Goal: Task Accomplishment & Management: Manage account settings

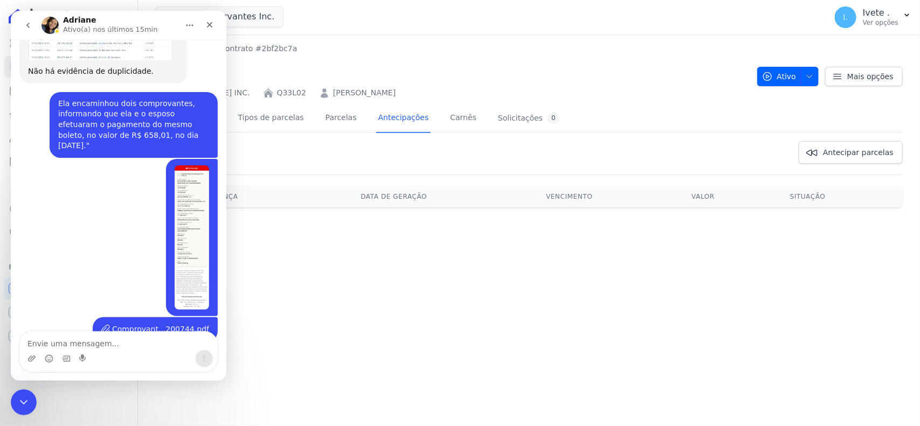
scroll to position [848, 0]
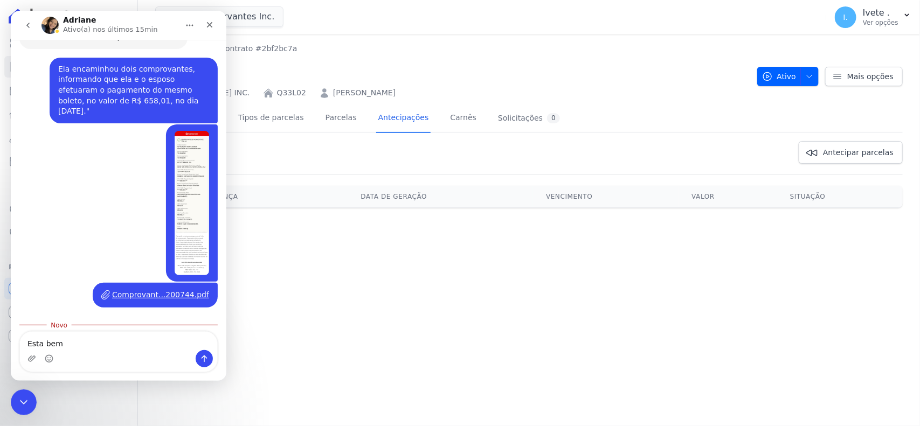
type textarea "Esta bem"
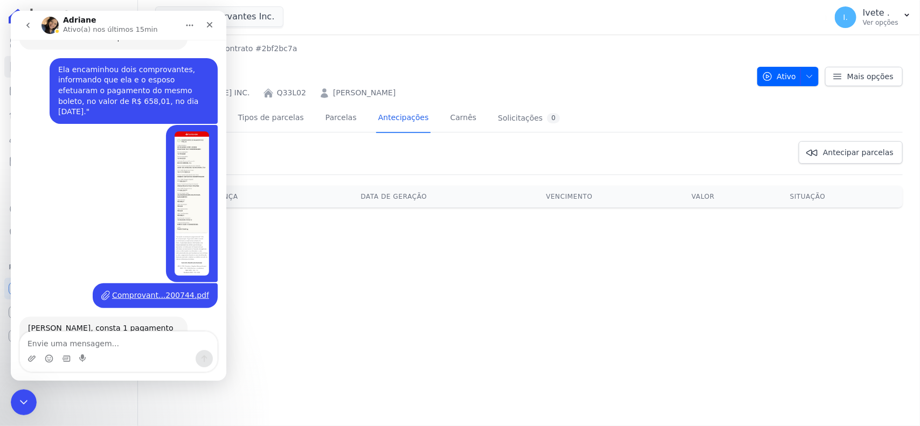
scroll to position [863, 0]
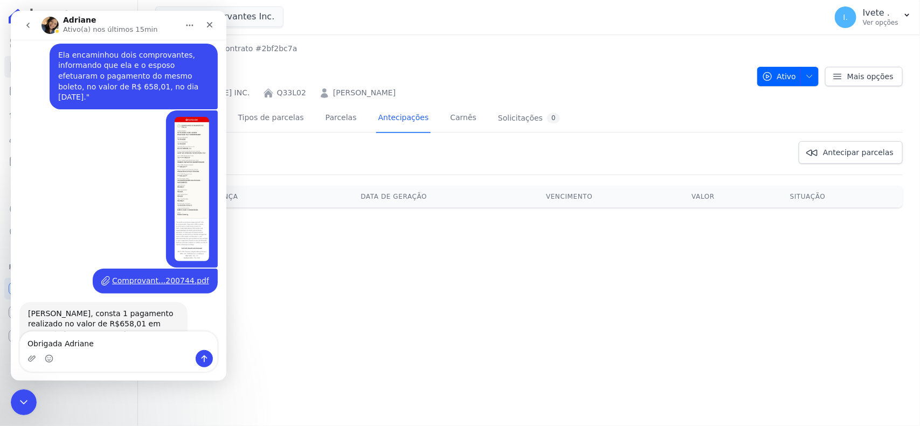
type textarea "Obrigada Adriane"
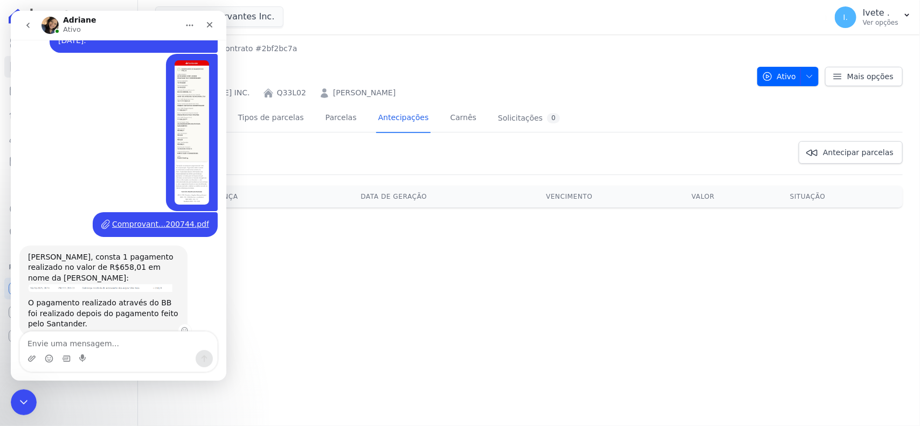
scroll to position [920, 0]
click at [22, 18] on button "go back" at bounding box center [28, 25] width 20 height 20
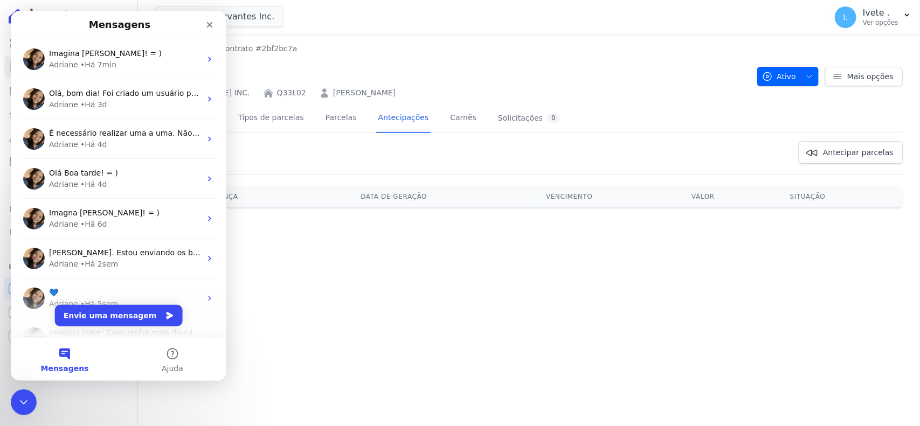
scroll to position [0, 0]
click at [205, 26] on icon "Fechar" at bounding box center [209, 24] width 9 height 9
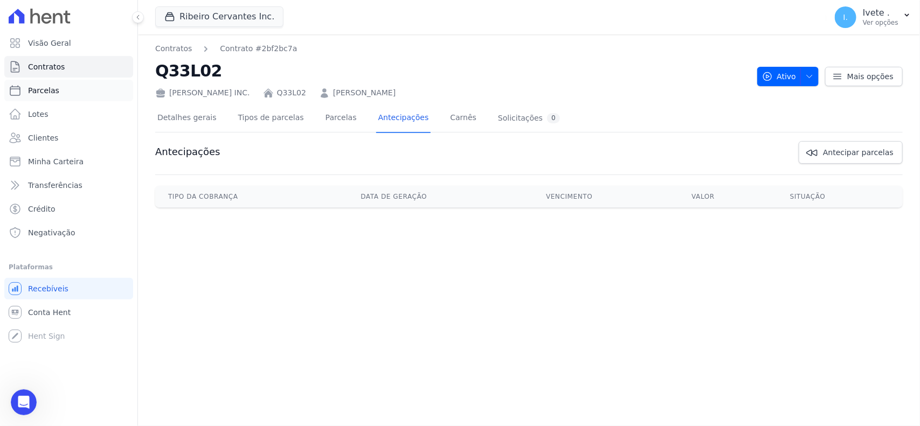
click at [57, 89] on link "Parcelas" at bounding box center [68, 91] width 129 height 22
select select
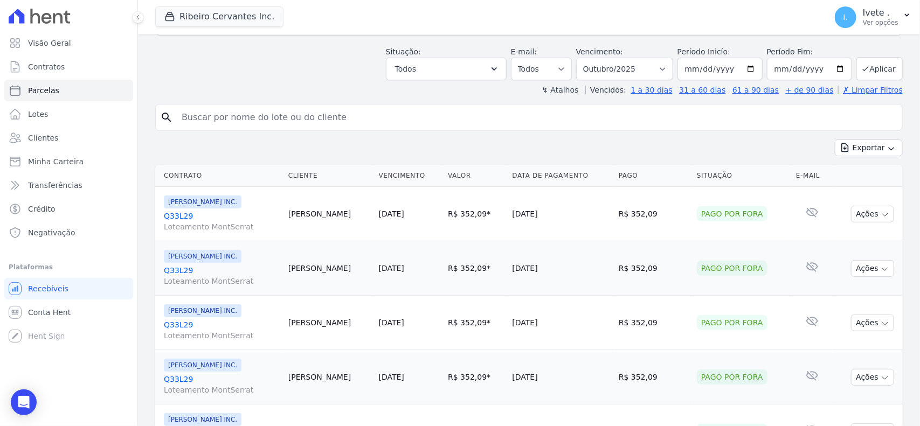
scroll to position [135, 0]
click at [437, 69] on button "Todos" at bounding box center [446, 68] width 121 height 23
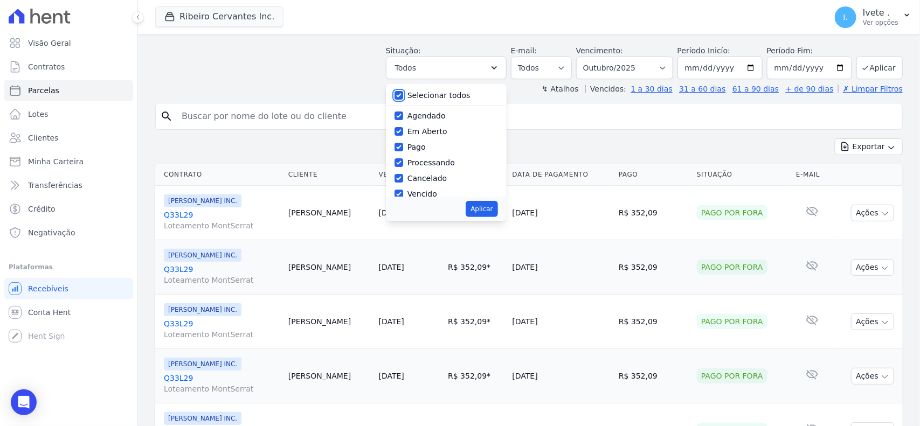
click at [399, 97] on input "Selecionar todos" at bounding box center [398, 95] width 9 height 9
checkbox input "false"
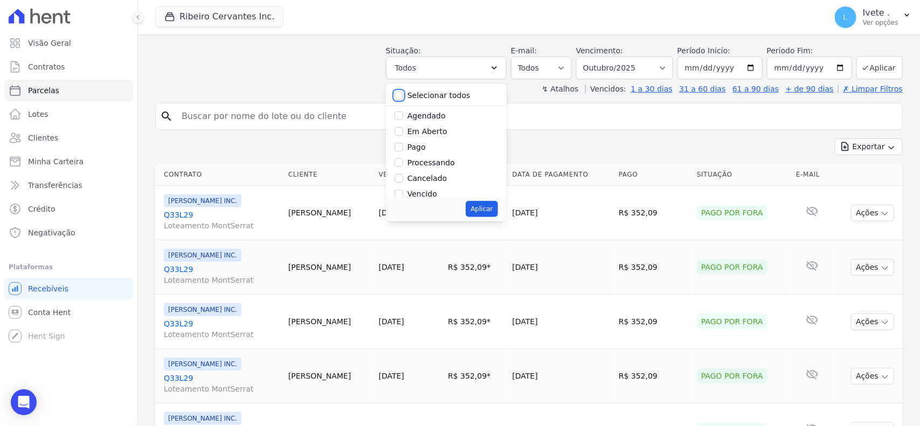
checkbox input "false"
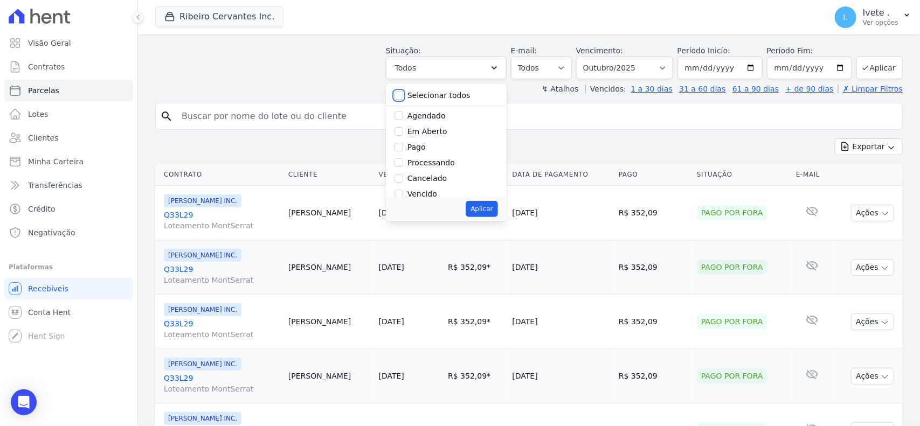
checkbox input "false"
click at [403, 126] on input "Vencido" at bounding box center [398, 126] width 9 height 9
checkbox input "true"
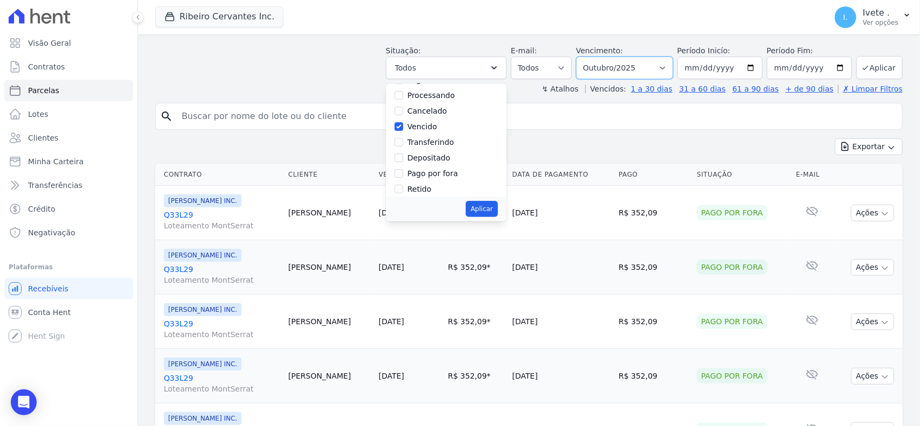
click at [620, 64] on select "Filtrar por período ──────── Todos os meses Maio/2021 Junho/2021 Julho/2021 Ago…" at bounding box center [624, 68] width 97 height 23
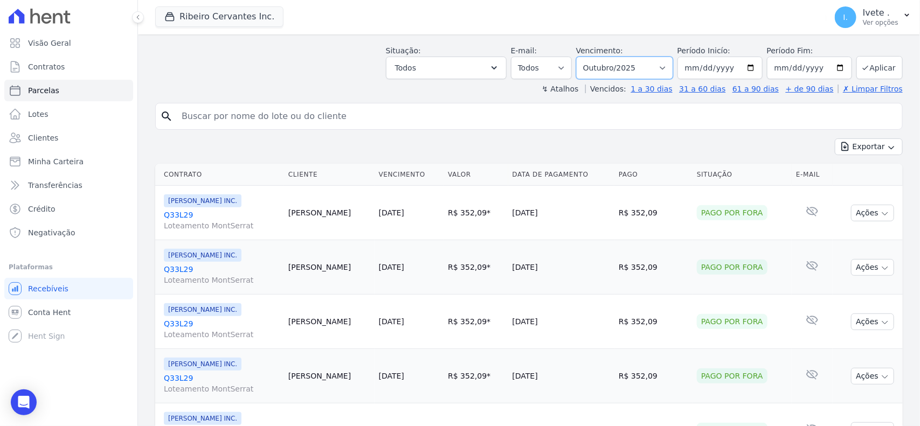
select select "09/2025"
click at [580, 57] on select "Filtrar por período ──────── Todos os meses Maio/2021 Junho/2021 Julho/2021 Ago…" at bounding box center [624, 68] width 97 height 23
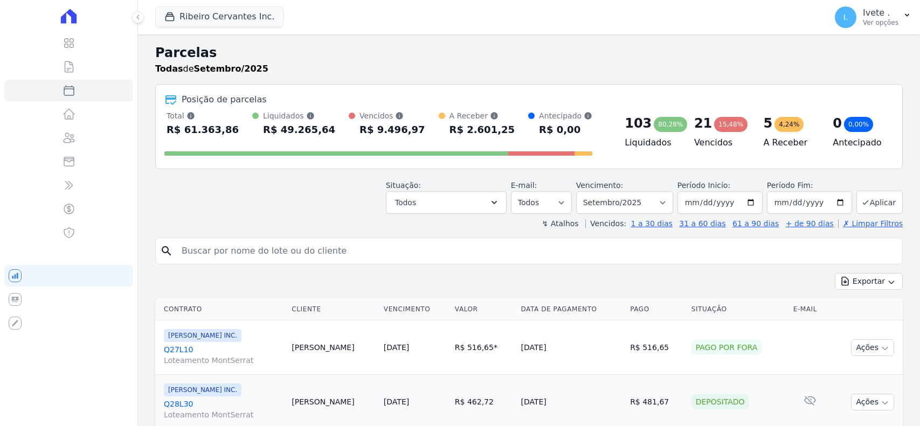
select select
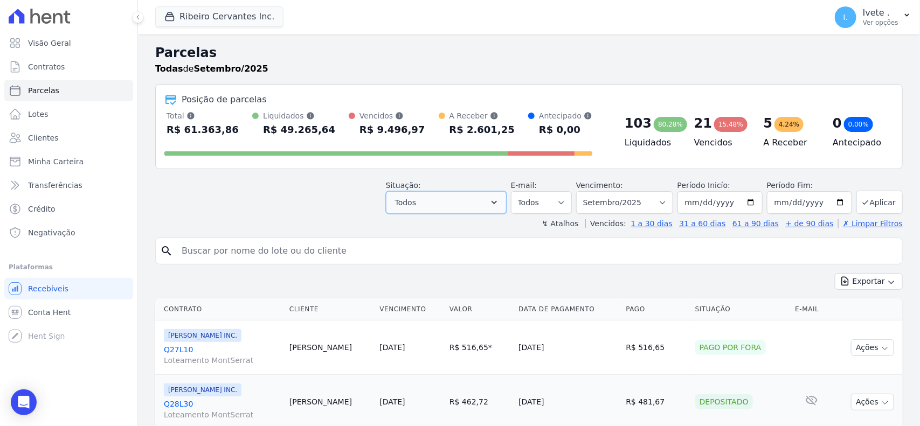
click at [481, 201] on button "Todos" at bounding box center [446, 202] width 121 height 23
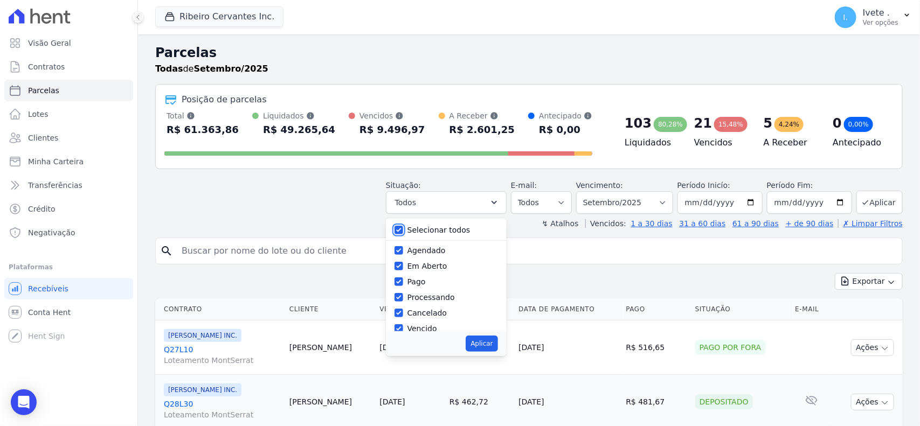
click at [403, 228] on input "Selecionar todos" at bounding box center [398, 230] width 9 height 9
checkbox input "false"
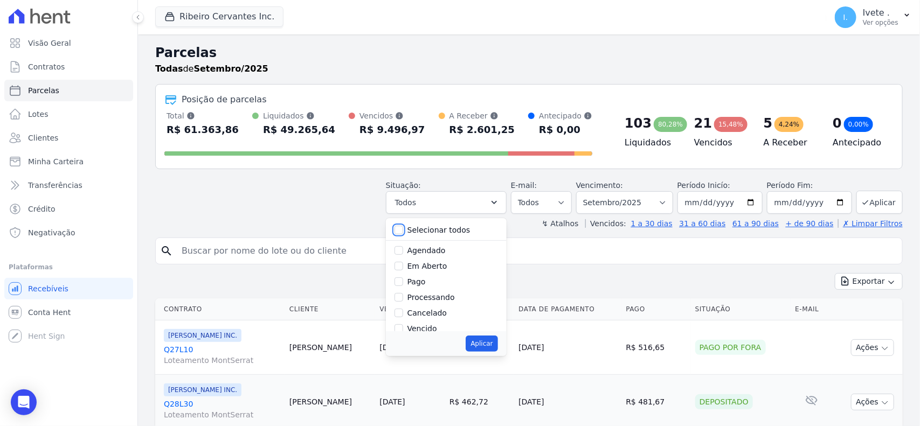
checkbox input "false"
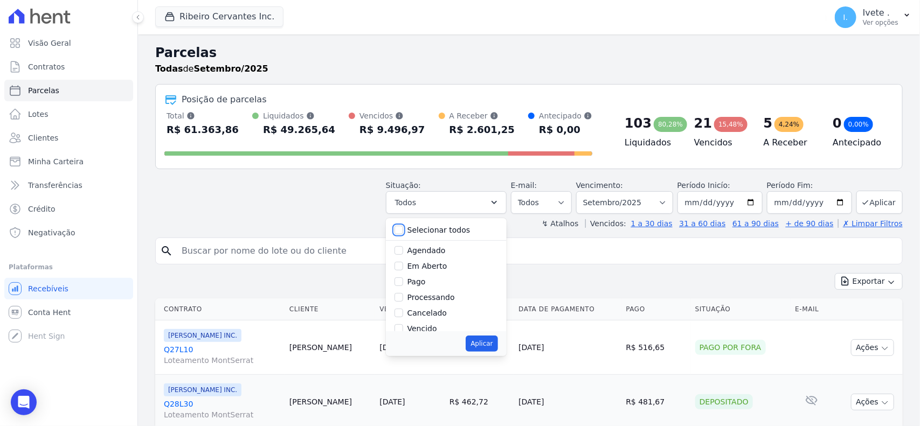
checkbox input "false"
click at [400, 309] on input "Cancelado" at bounding box center [398, 313] width 9 height 9
checkbox input "true"
click at [401, 324] on input "Vencido" at bounding box center [398, 328] width 9 height 9
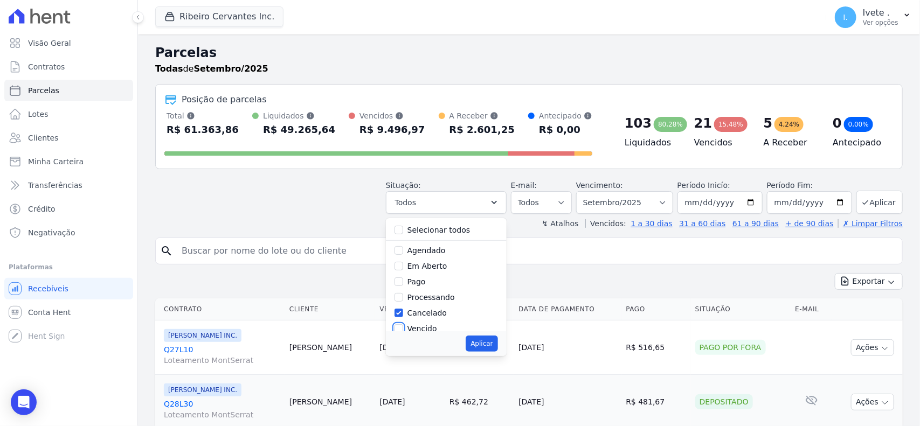
checkbox input "true"
click at [479, 342] on button "Aplicar" at bounding box center [481, 344] width 32 height 16
select select "cancelled"
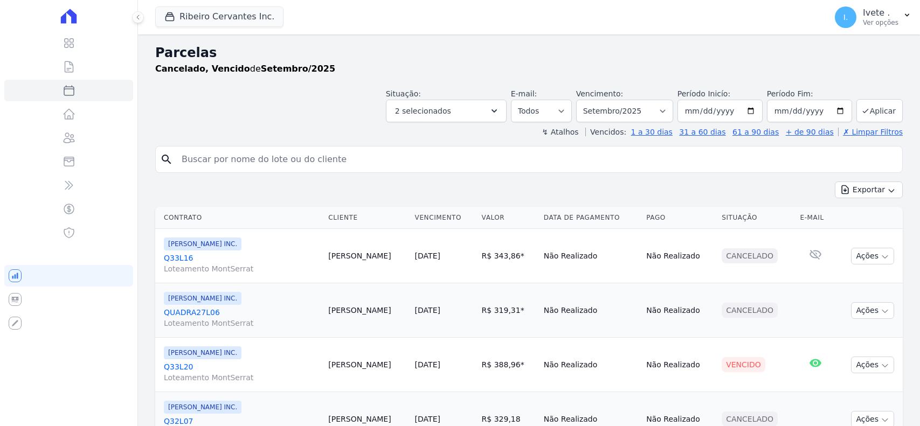
select select
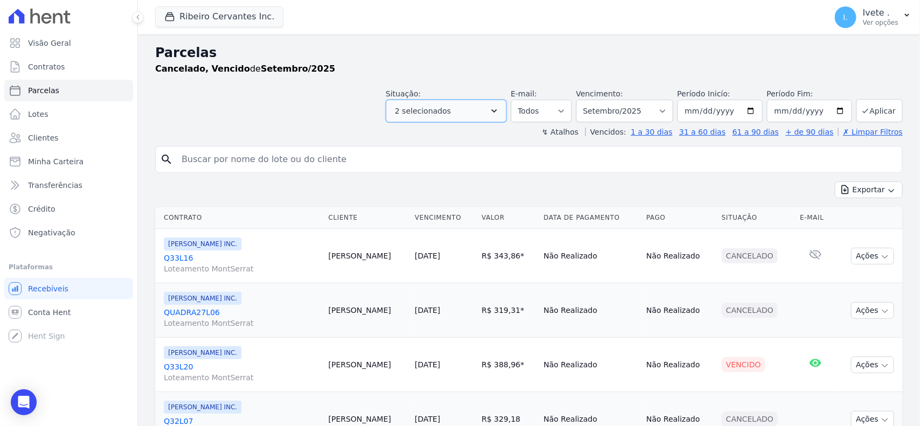
click at [469, 108] on button "2 selecionados" at bounding box center [446, 111] width 121 height 23
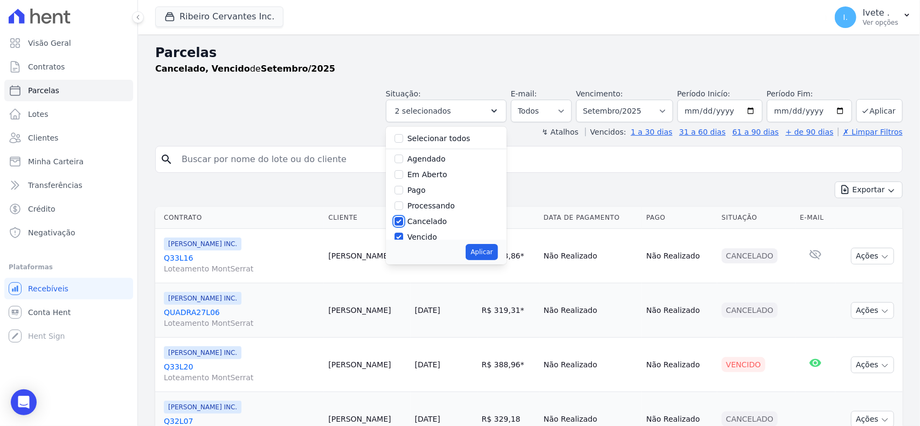
click at [402, 220] on input "Cancelado" at bounding box center [398, 221] width 9 height 9
checkbox input "false"
click at [485, 252] on button "Aplicar" at bounding box center [481, 252] width 32 height 16
select select "overdue"
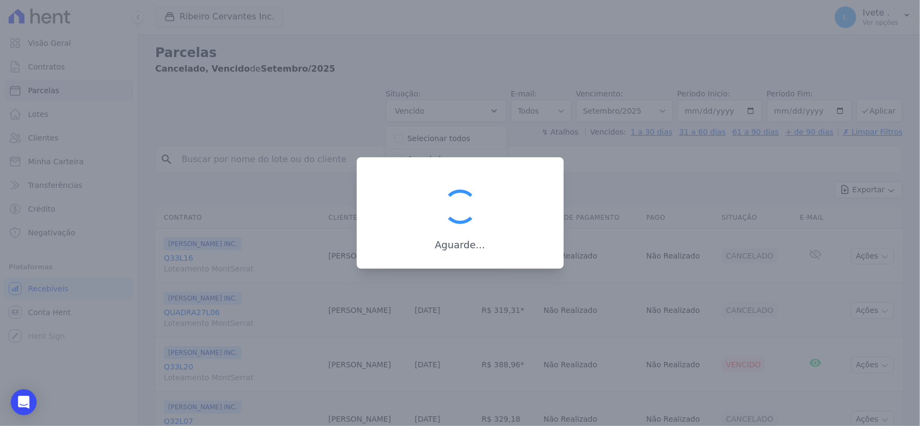
scroll to position [19, 0]
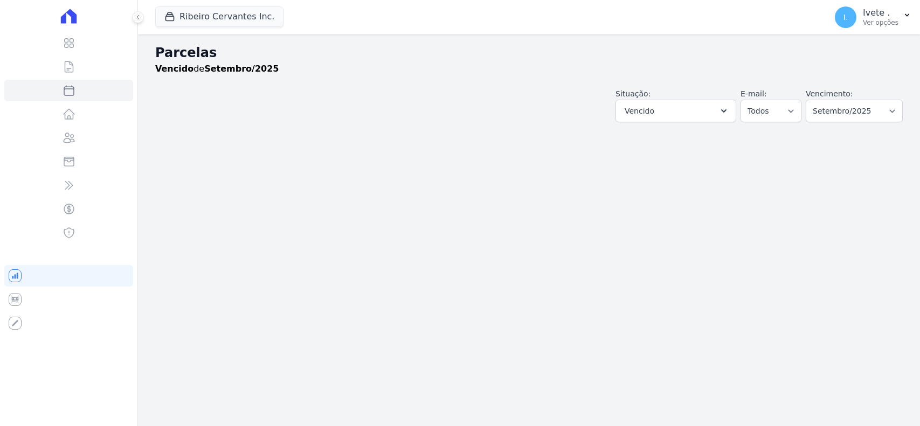
select select
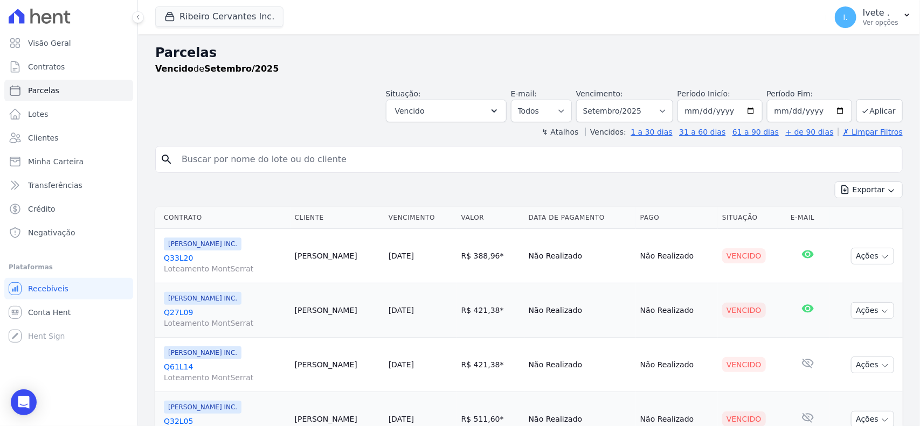
click at [170, 262] on link "Q33L20 Loteamento MontSerrat" at bounding box center [225, 264] width 122 height 22
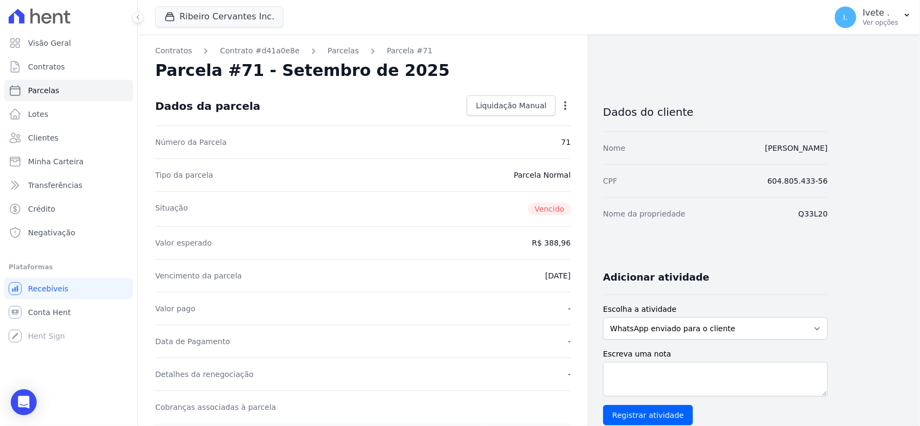
select select
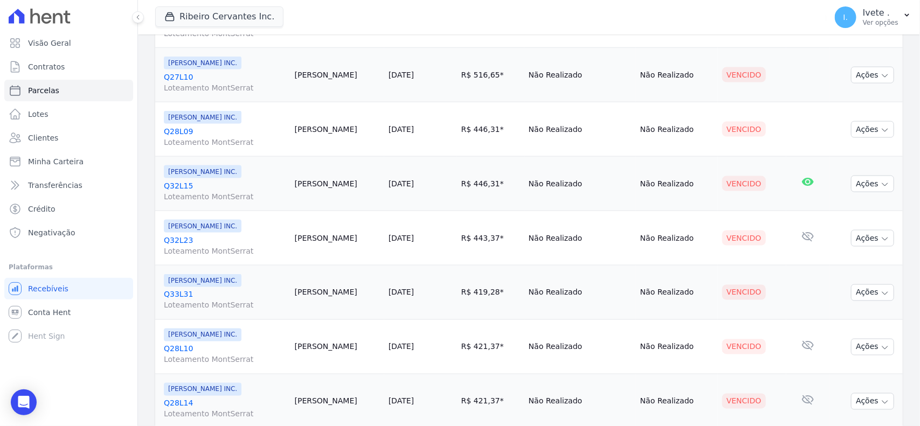
scroll to position [671, 0]
click at [181, 79] on link "Q27L10 Loteamento MontSerrat" at bounding box center [225, 82] width 122 height 22
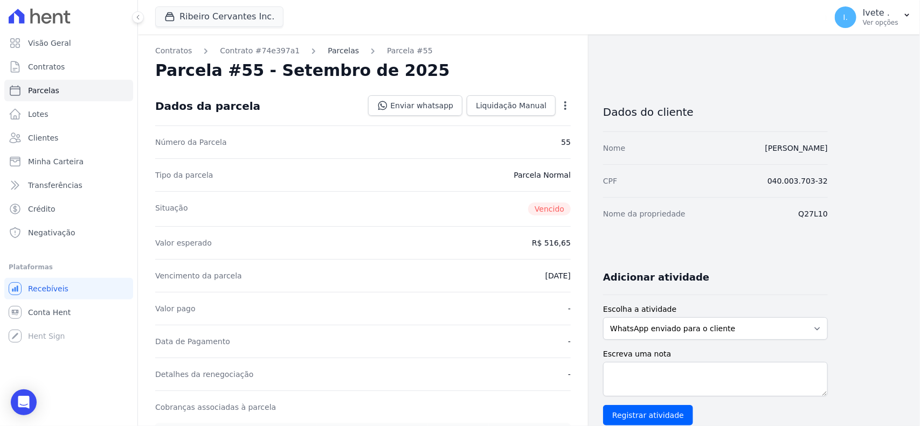
click at [328, 55] on link "Parcelas" at bounding box center [343, 50] width 31 height 11
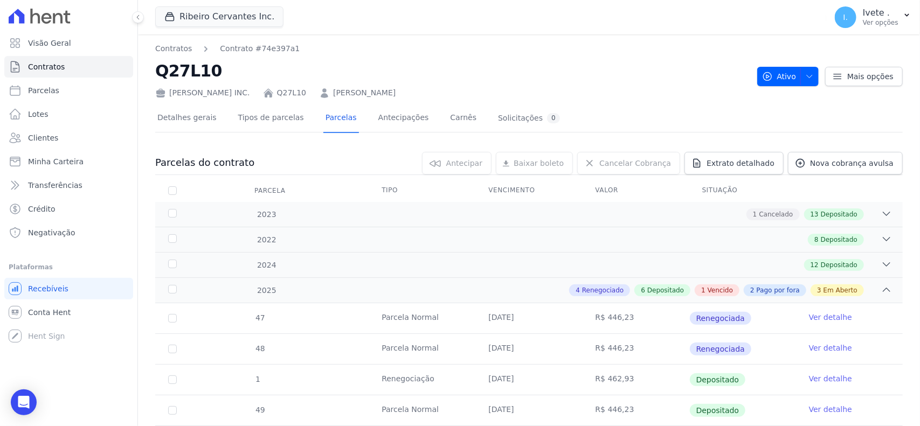
copy h2 "Q27L10"
drag, startPoint x: 154, startPoint y: 73, endPoint x: 254, endPoint y: 66, distance: 99.9
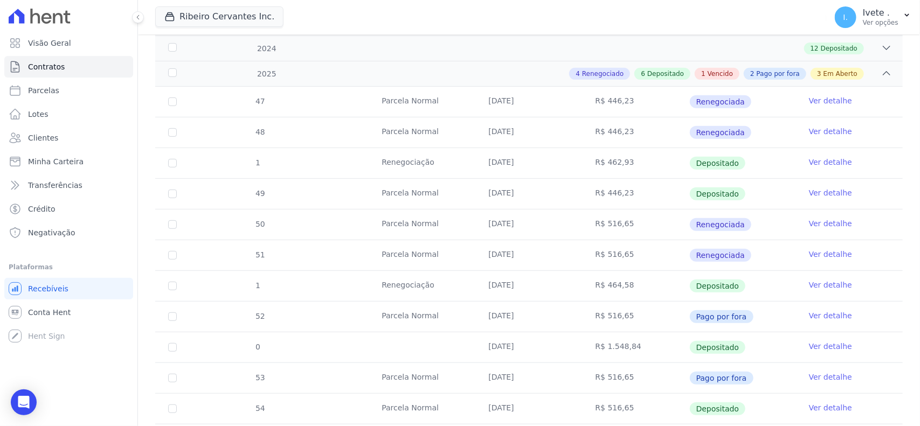
scroll to position [135, 0]
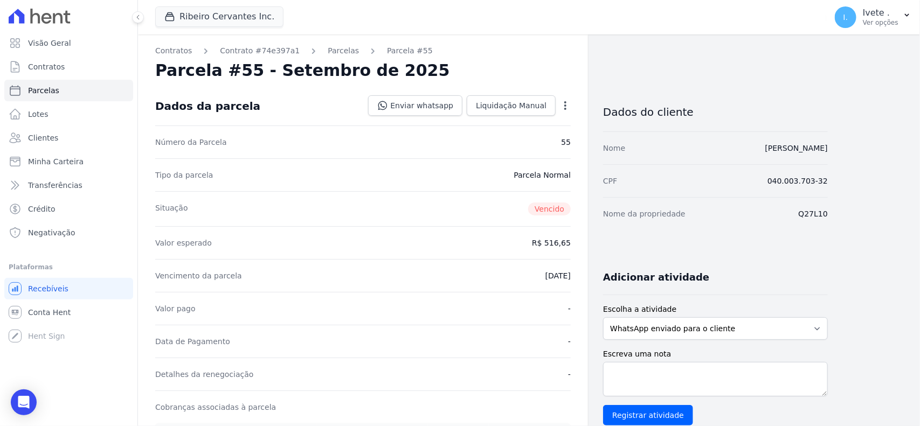
select select
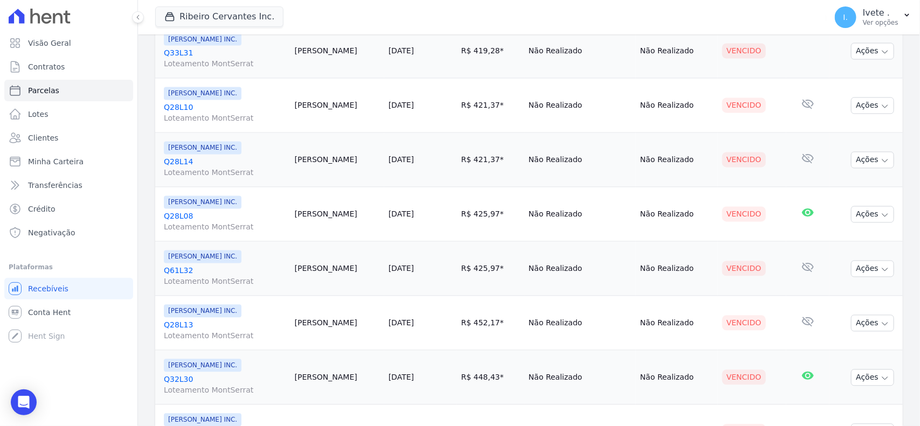
scroll to position [913, 0]
click at [178, 57] on link "Q33L31 Loteamento MontSerrat" at bounding box center [225, 58] width 122 height 22
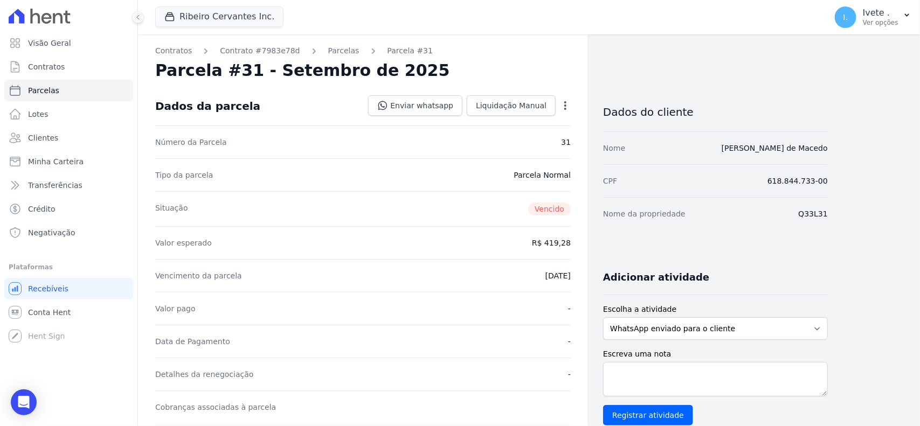
select select
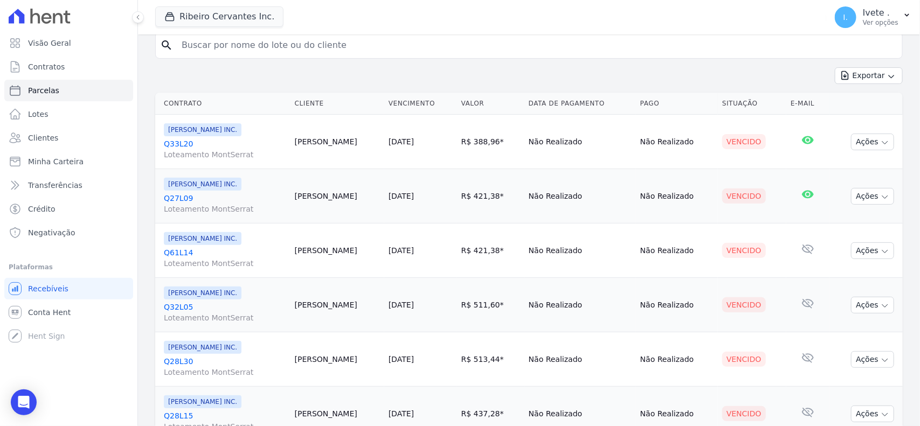
scroll to position [241, 0]
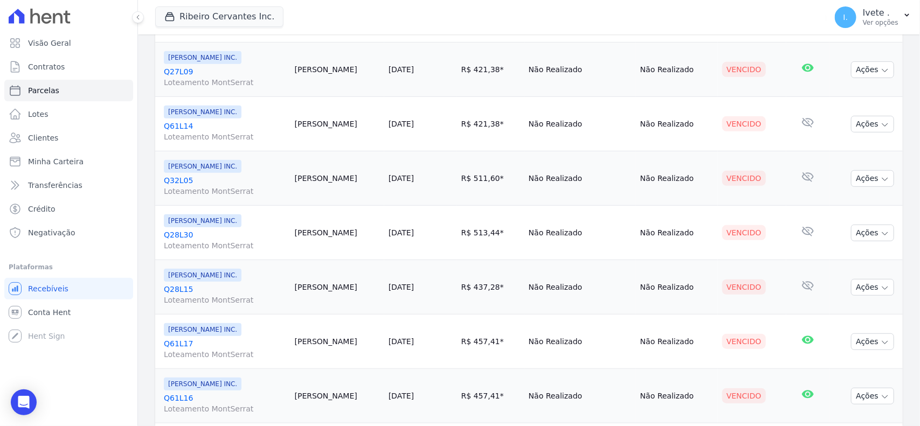
click at [179, 345] on link "Q61L17 Loteamento MontSerrat" at bounding box center [225, 349] width 122 height 22
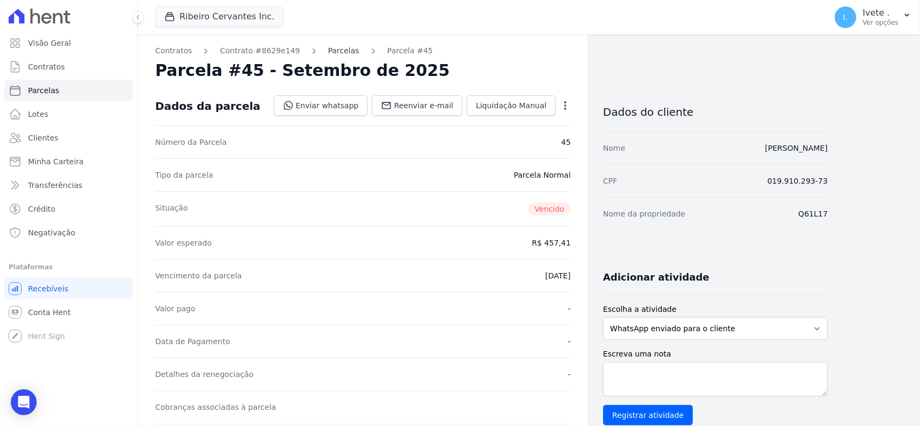
click at [328, 52] on link "Parcelas" at bounding box center [343, 50] width 31 height 11
select select
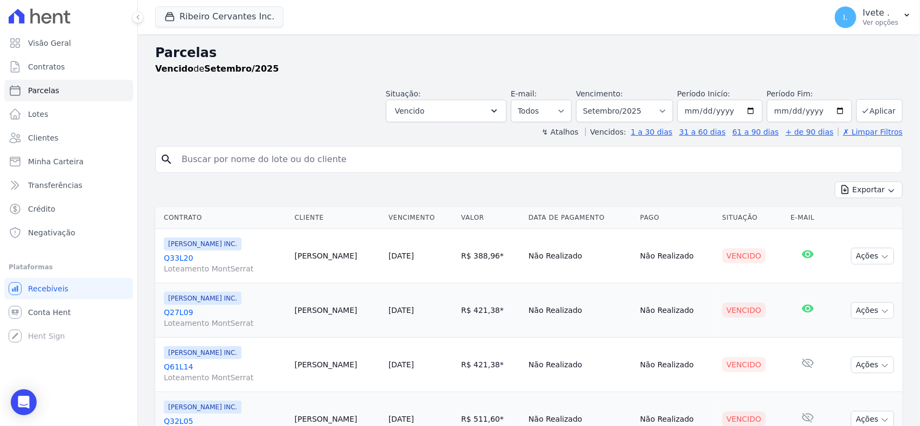
click at [182, 257] on link "Q33L20 Loteamento MontSerrat" at bounding box center [225, 264] width 122 height 22
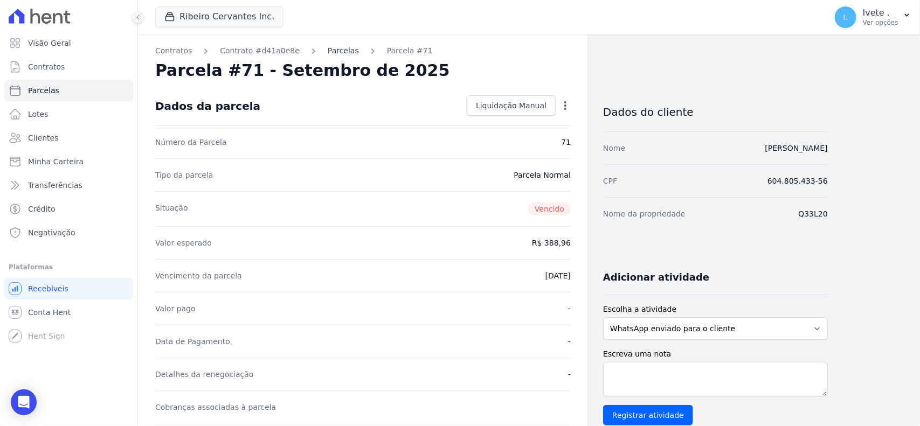
click at [330, 51] on link "Parcelas" at bounding box center [343, 50] width 31 height 11
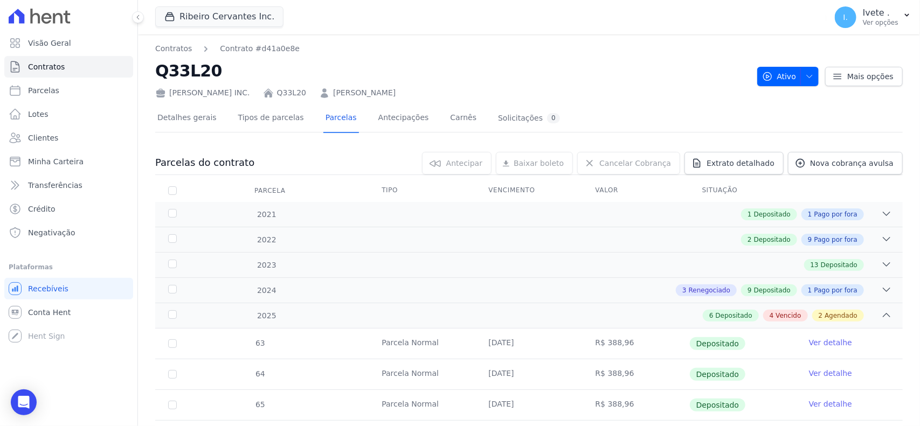
click at [184, 81] on h2 "Q33L20" at bounding box center [451, 71] width 593 height 24
click at [184, 79] on h2 "Q33L20" at bounding box center [451, 71] width 593 height 24
copy h2 "Q33L20"
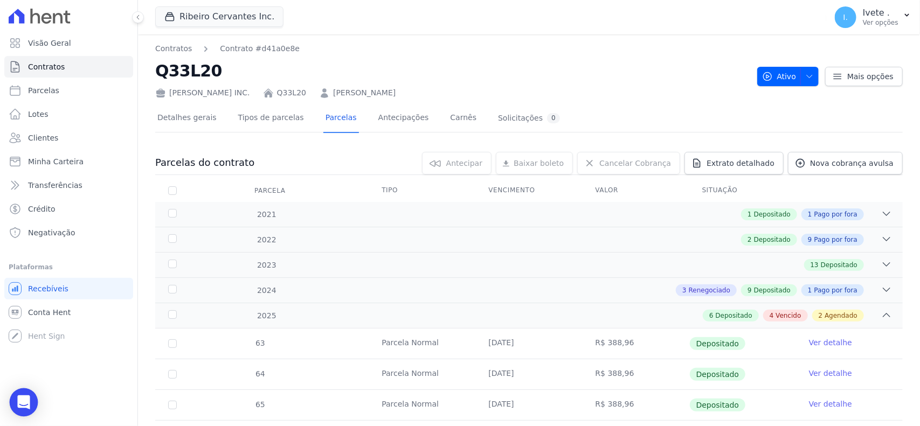
click at [15, 410] on div "Open Intercom Messenger" at bounding box center [24, 402] width 29 height 29
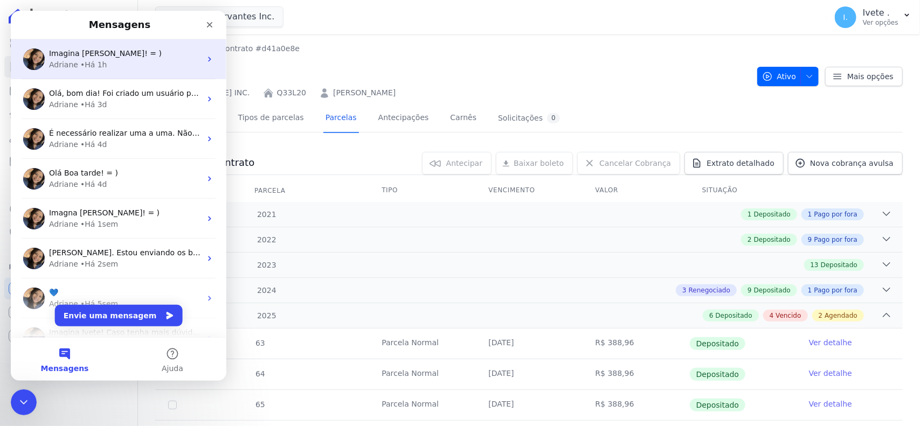
click at [108, 52] on div "Imagina Ana! = )" at bounding box center [125, 53] width 152 height 11
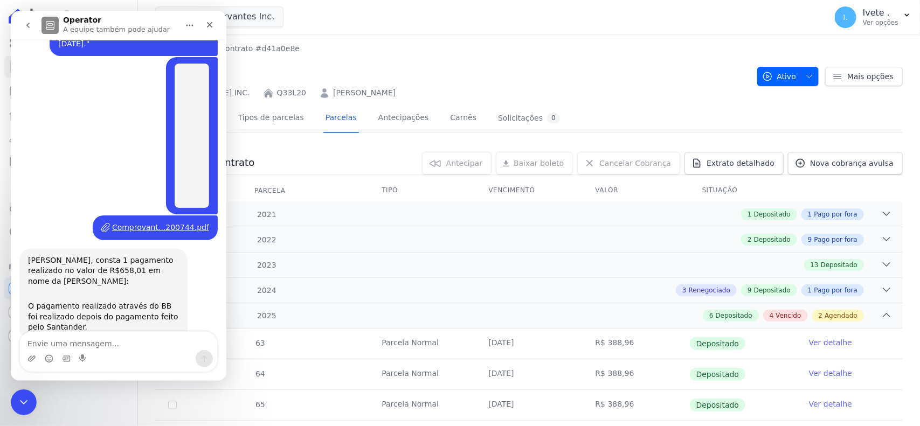
scroll to position [920, 0]
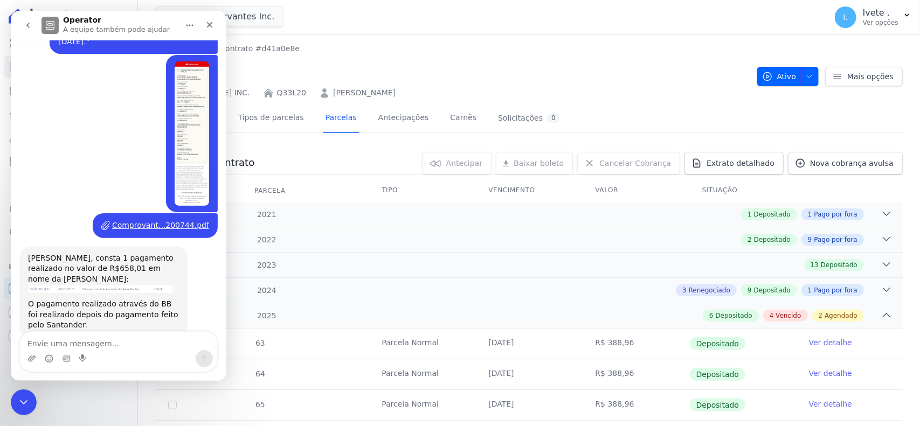
click at [110, 346] on textarea "Envie uma mensagem..." at bounding box center [118, 341] width 197 height 18
click at [31, 25] on icon "go back" at bounding box center [28, 25] width 9 height 9
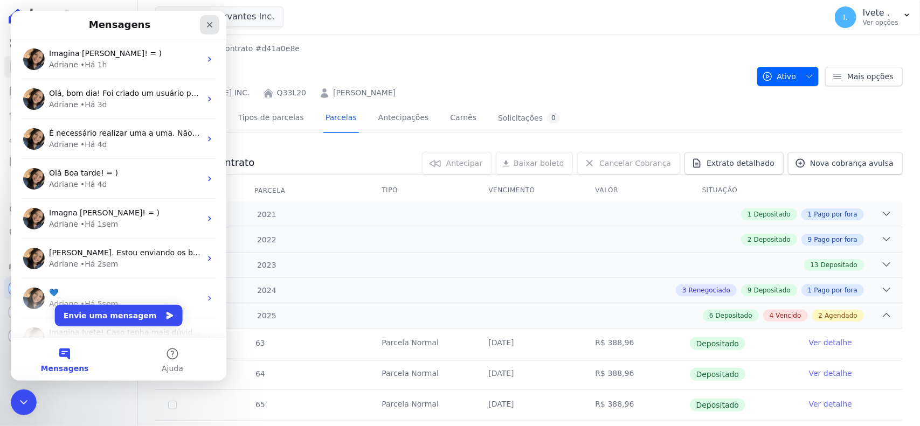
click at [203, 21] on div "Fechar" at bounding box center [209, 24] width 19 height 19
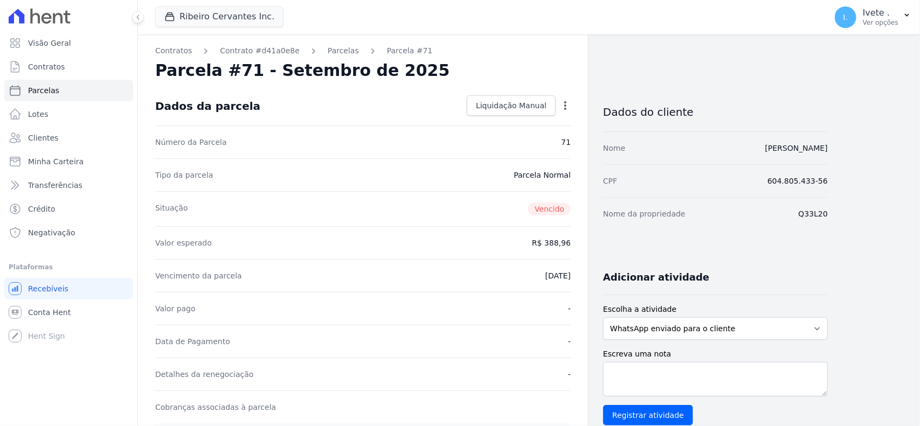
select select
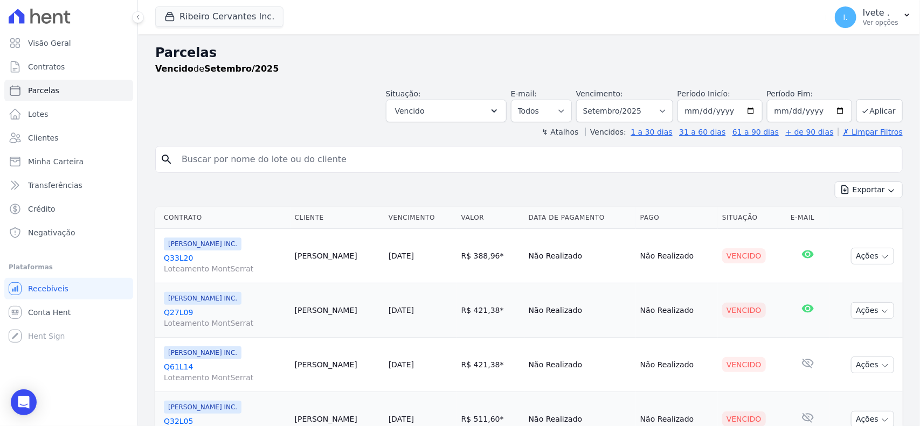
click at [46, 408] on div "Visão Geral Contratos Parcelas Lotes Clientes Minha Carteira Transferências Cré…" at bounding box center [68, 213] width 137 height 426
click at [31, 407] on div "Open Intercom Messenger" at bounding box center [24, 402] width 29 height 29
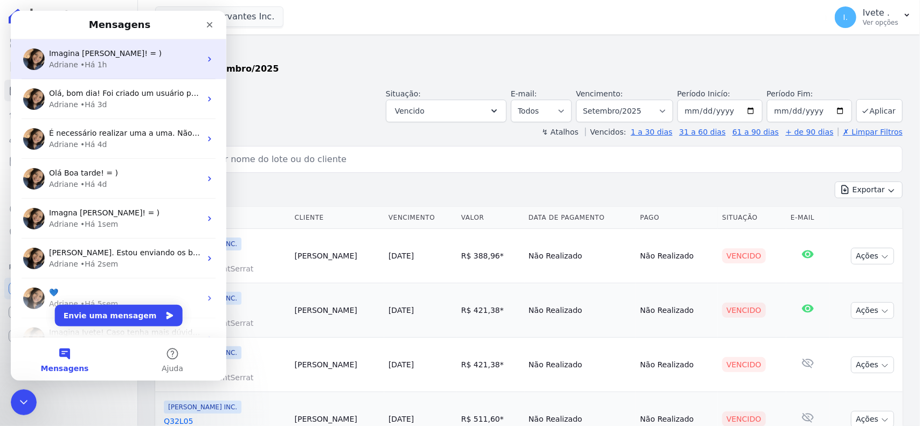
click at [114, 64] on div "Adriane • Há 1h" at bounding box center [125, 64] width 152 height 11
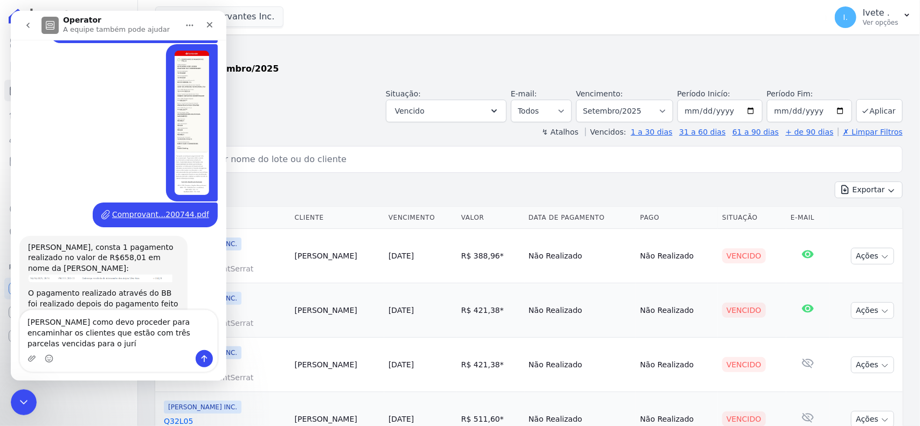
scroll to position [941, 0]
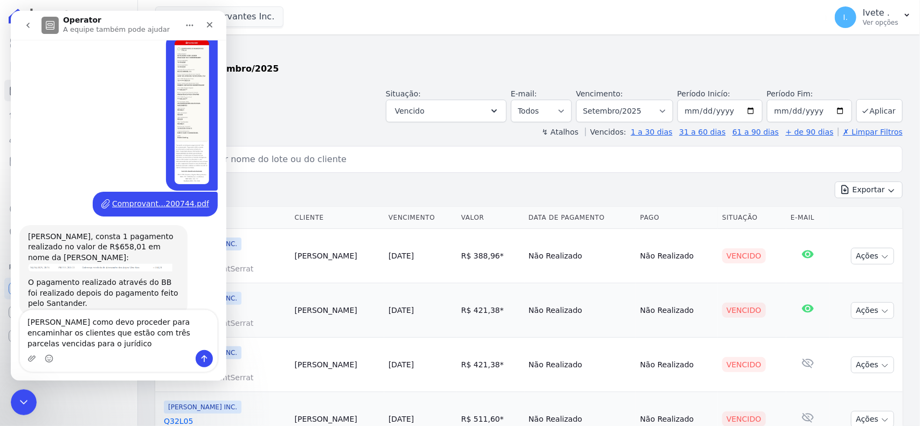
click at [52, 324] on textarea "Adriane como devo proceder para encaminhar os clientes que estão com três parce…" at bounding box center [118, 330] width 197 height 40
click at [64, 346] on textarea "Adriane, como devo proceder para encaminhar os clientes que estão com três parc…" at bounding box center [118, 330] width 197 height 40
click at [179, 337] on textarea "Adriane, como devo proceder para encaminhar os clientes que estão com três parc…" at bounding box center [118, 330] width 197 height 40
click at [151, 346] on textarea "Adriane, como devo proceder para encaminhar os clientes que estão com três parc…" at bounding box center [118, 325] width 197 height 51
type textarea "[PERSON_NAME], como devo proceder para encaminhar os clientes que estão com trê…"
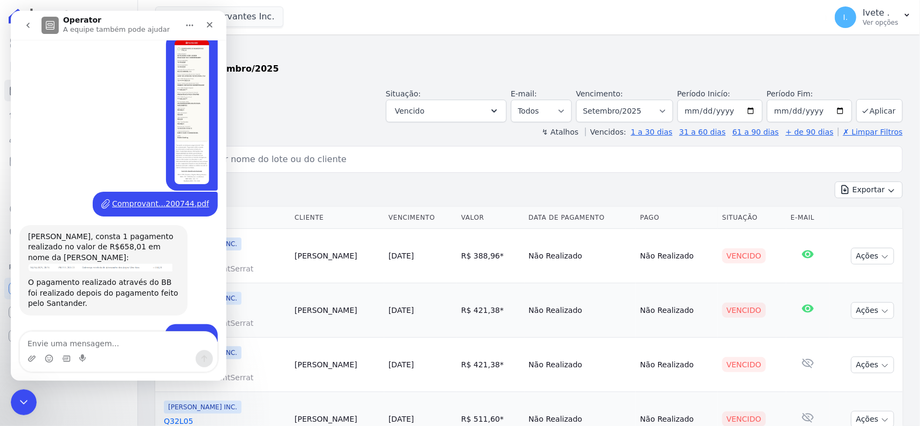
scroll to position [983, 0]
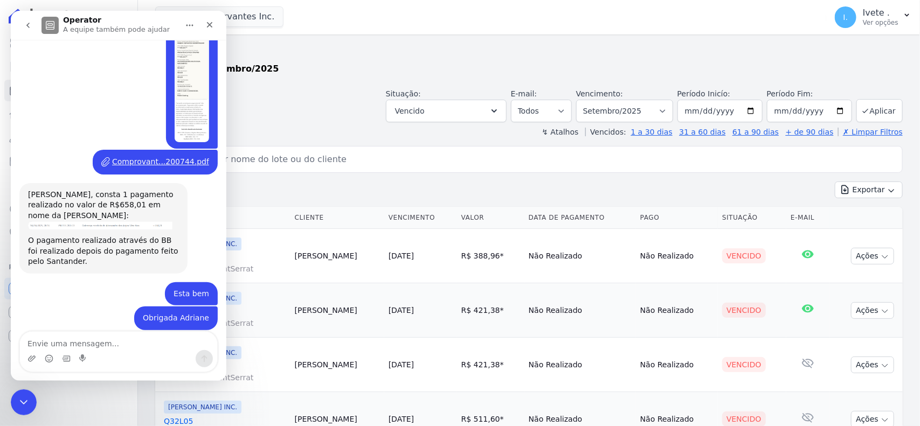
click at [22, 27] on button "go back" at bounding box center [28, 25] width 20 height 20
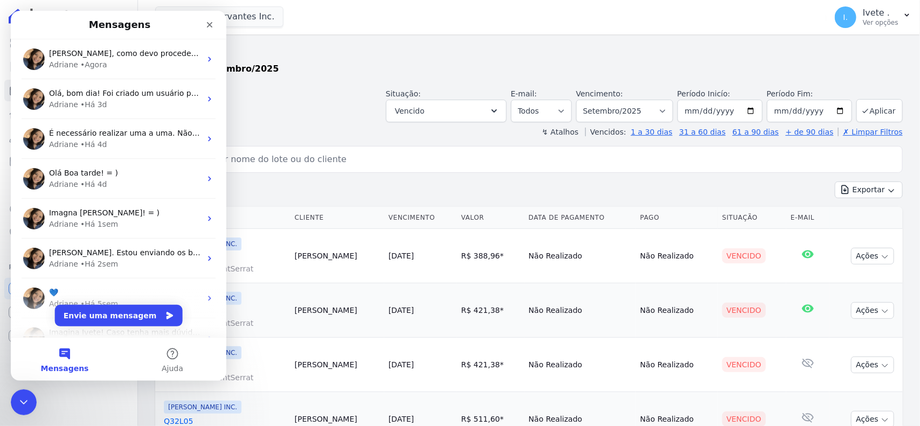
scroll to position [0, 0]
click at [208, 31] on div "Fechar" at bounding box center [209, 24] width 19 height 19
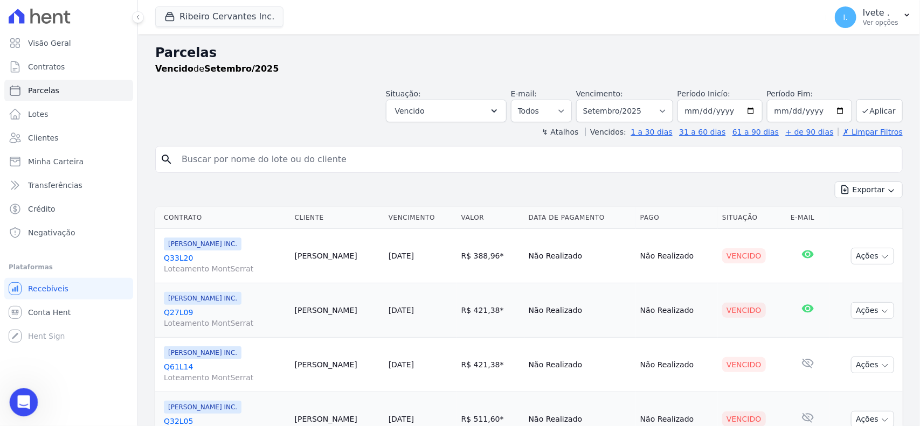
click at [18, 400] on icon "Abertura do Messenger da Intercom" at bounding box center [22, 401] width 18 height 18
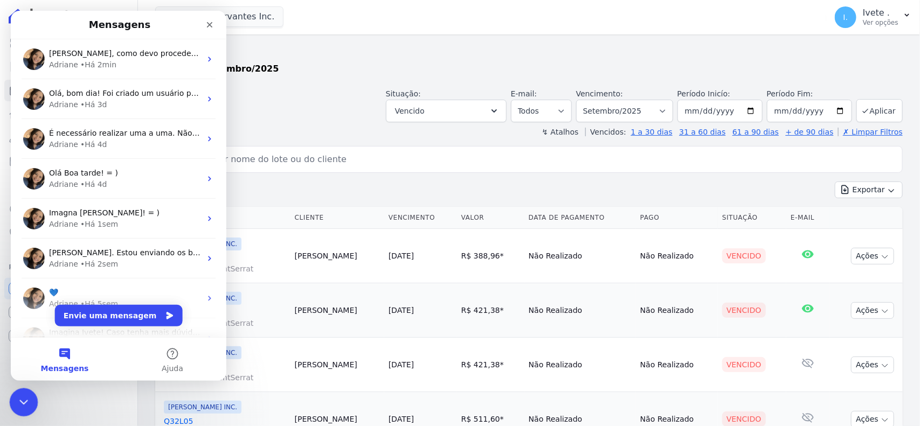
click at [18, 400] on icon "Encerramento do Messenger da Intercom" at bounding box center [22, 400] width 13 height 13
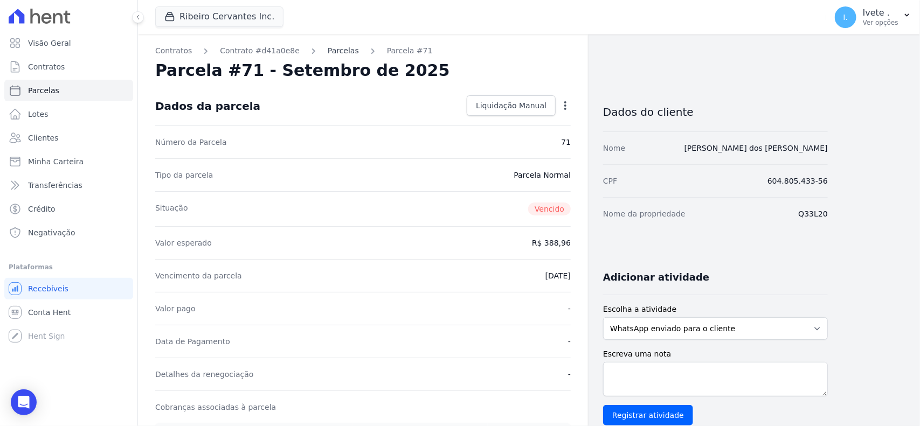
click at [328, 54] on link "Parcelas" at bounding box center [343, 50] width 31 height 11
click at [337, 54] on link "Parcelas" at bounding box center [342, 50] width 31 height 11
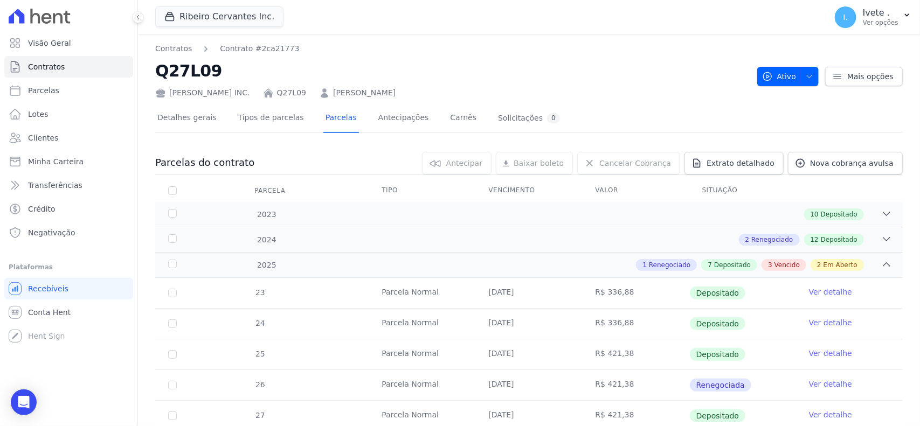
drag, startPoint x: 156, startPoint y: 73, endPoint x: 220, endPoint y: 73, distance: 63.6
click at [220, 73] on h2 "Q27L09" at bounding box center [451, 71] width 593 height 24
copy h2 "Q27L09"
click at [254, 79] on h2 "Q27L09" at bounding box center [451, 71] width 593 height 24
drag, startPoint x: 154, startPoint y: 74, endPoint x: 254, endPoint y: 70, distance: 100.8
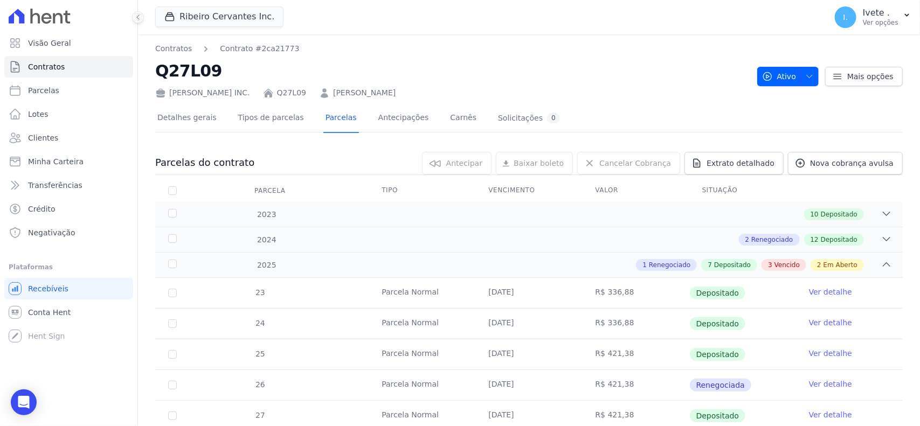
copy h2 "Q27L09"
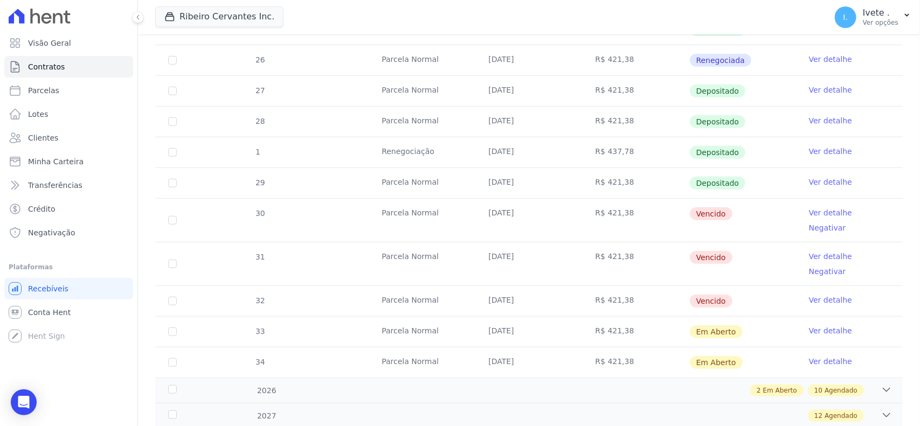
scroll to position [337, 0]
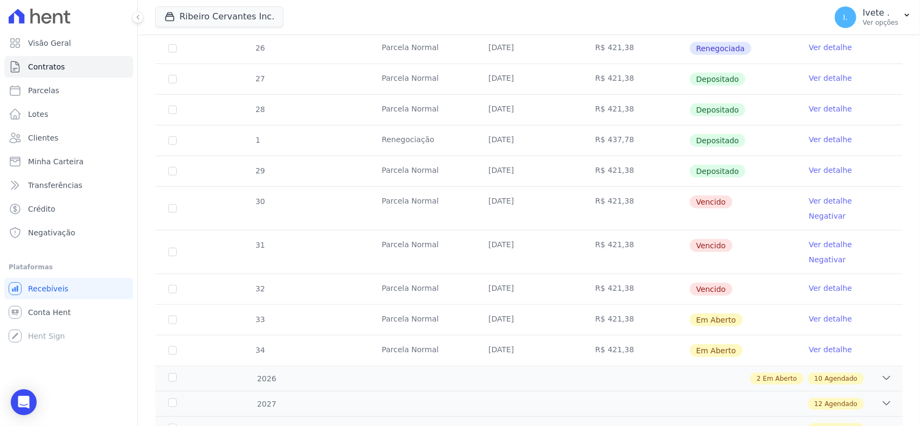
drag, startPoint x: 374, startPoint y: 261, endPoint x: 725, endPoint y: 271, distance: 350.8
click at [725, 274] on tr "32 Parcela Normal 10/10/2025 R$ 421,38 Vencido Ver detalhe" at bounding box center [528, 289] width 747 height 31
click at [725, 274] on td "Vencido" at bounding box center [742, 289] width 107 height 30
drag, startPoint x: 580, startPoint y: 200, endPoint x: 723, endPoint y: 276, distance: 161.7
click at [723, 276] on tbody "23 Parcela Normal 10/01/2025 R$ 336,88 Depositado Ver detalhe 24 Parcela Normal…" at bounding box center [528, 153] width 747 height 425
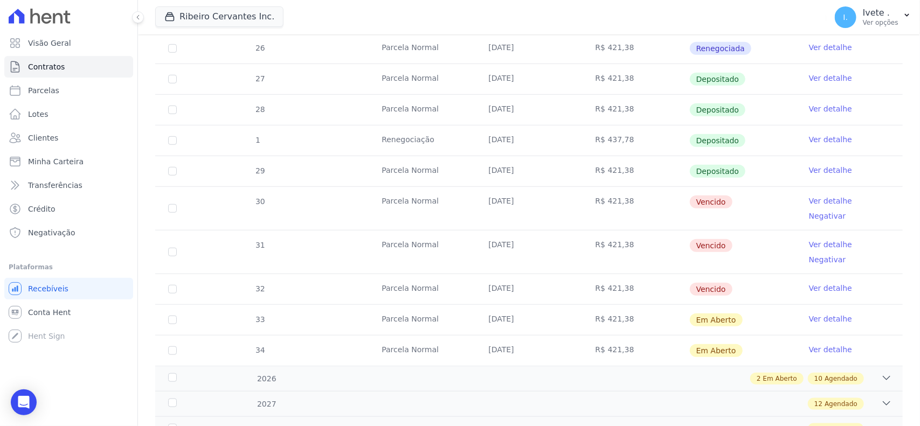
click at [733, 274] on td "Vencido" at bounding box center [742, 289] width 107 height 30
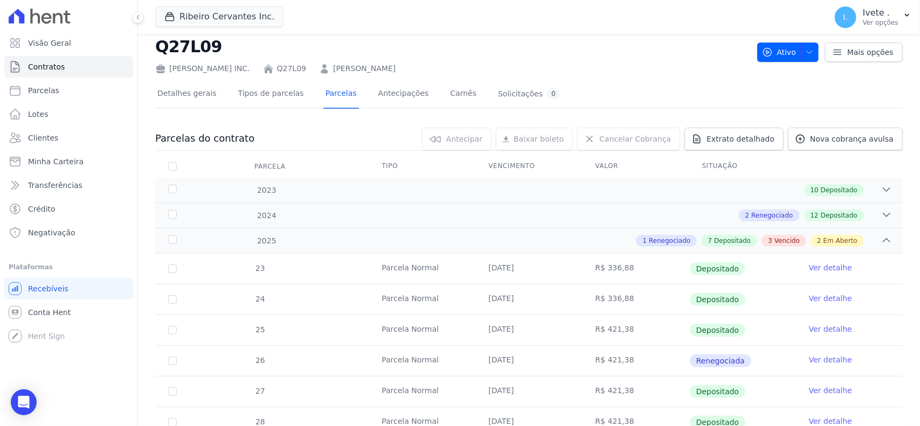
scroll to position [0, 0]
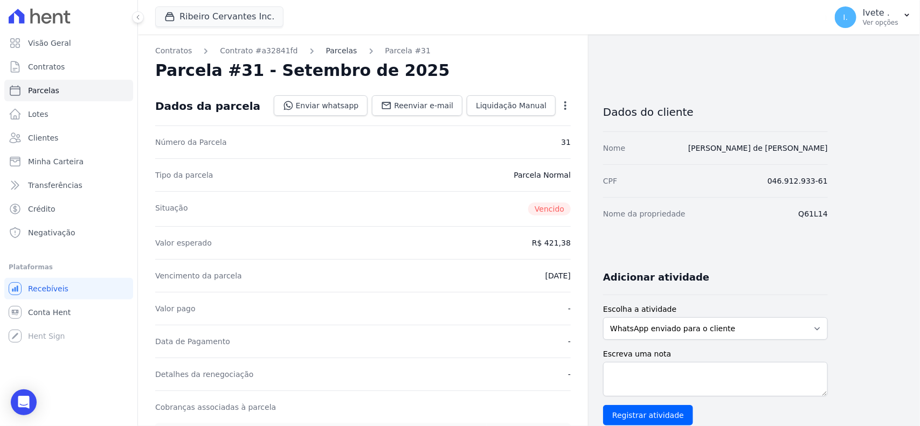
click at [326, 55] on link "Parcelas" at bounding box center [341, 50] width 31 height 11
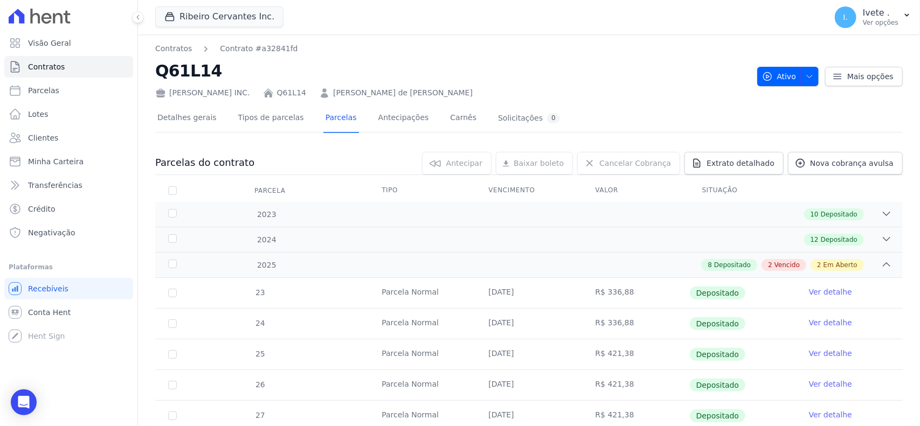
copy h2 "Q61L14"
drag, startPoint x: 157, startPoint y: 74, endPoint x: 229, endPoint y: 69, distance: 72.3
click at [229, 69] on h2 "Q61L14" at bounding box center [451, 71] width 593 height 24
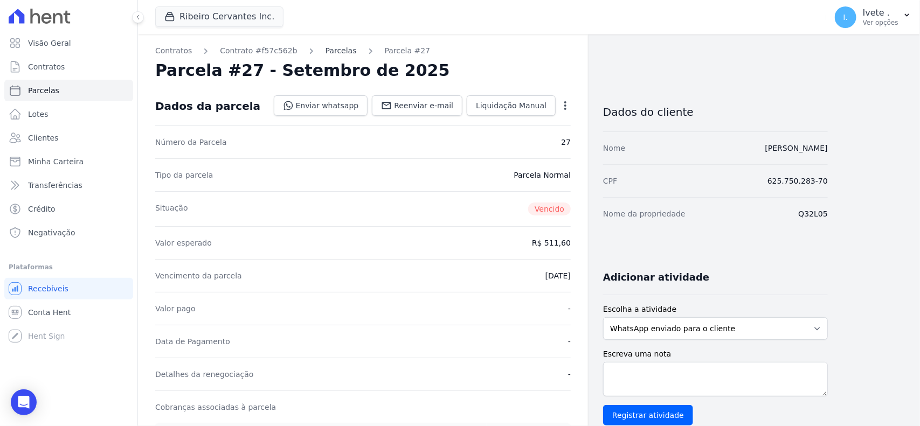
click at [337, 46] on link "Parcelas" at bounding box center [340, 50] width 31 height 11
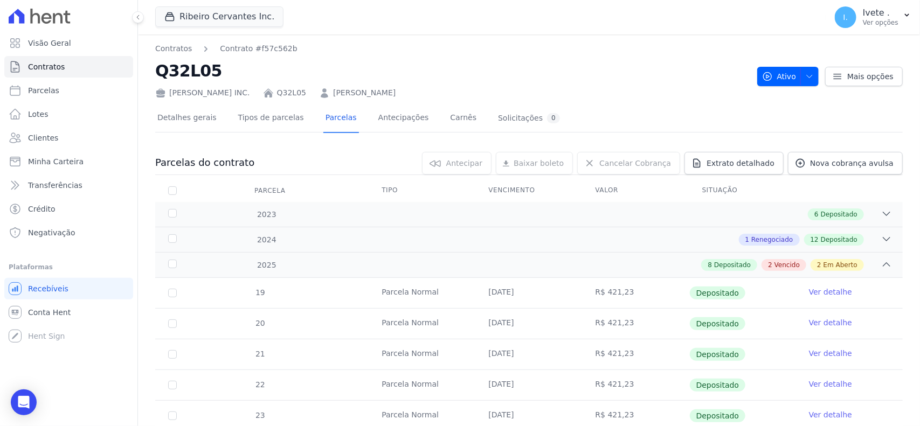
drag, startPoint x: 155, startPoint y: 66, endPoint x: 250, endPoint y: 67, distance: 95.9
click at [250, 67] on h2 "Q32L05" at bounding box center [451, 71] width 593 height 24
copy h2 "Q32L05"
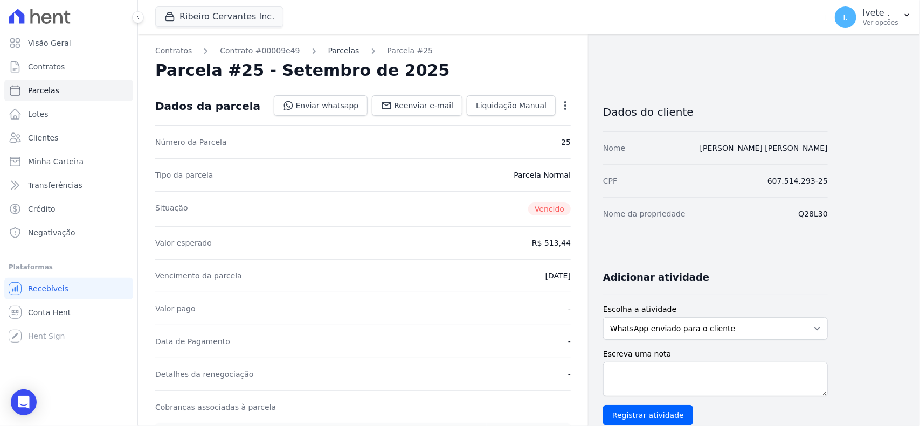
click at [328, 45] on link "Parcelas" at bounding box center [343, 50] width 31 height 11
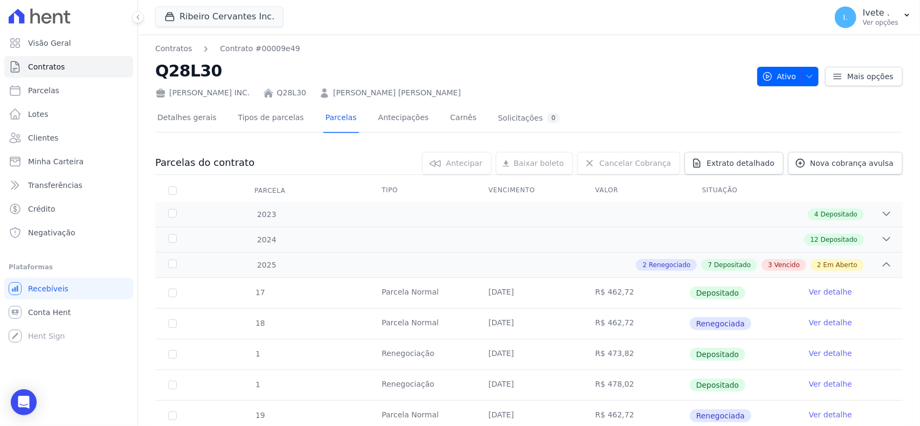
drag, startPoint x: 151, startPoint y: 70, endPoint x: 227, endPoint y: 66, distance: 76.1
copy h2 "Q28L30"
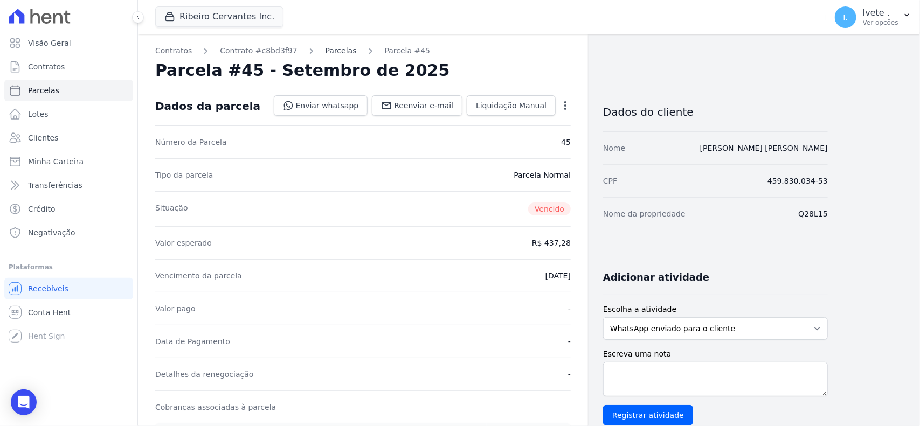
click at [325, 47] on link "Parcelas" at bounding box center [340, 50] width 31 height 11
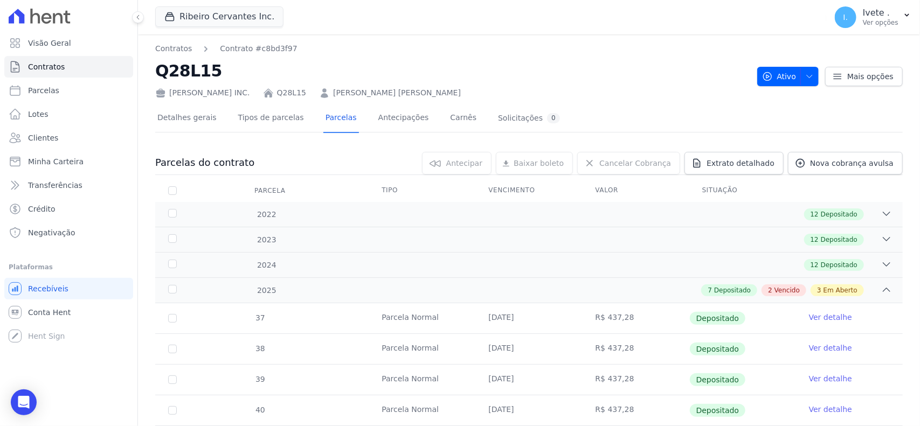
drag, startPoint x: 159, startPoint y: 73, endPoint x: 244, endPoint y: 76, distance: 85.2
click at [243, 76] on h2 "Q28L15" at bounding box center [451, 71] width 593 height 24
copy h2 "Q28L15"
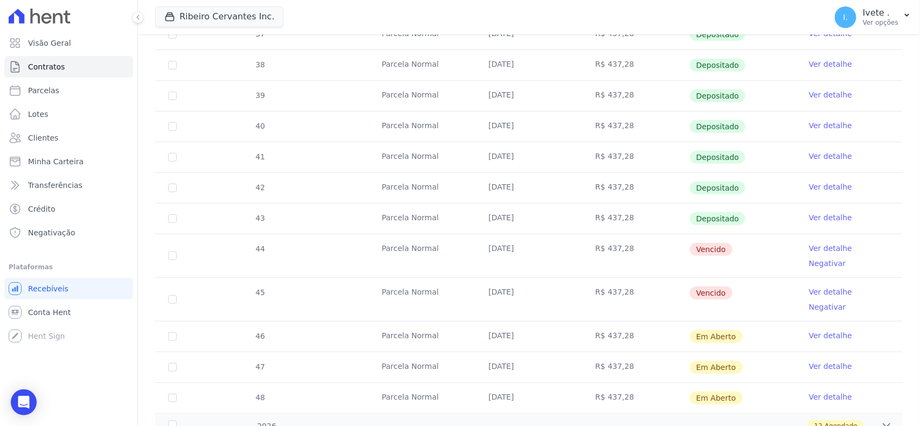
scroll to position [404, 0]
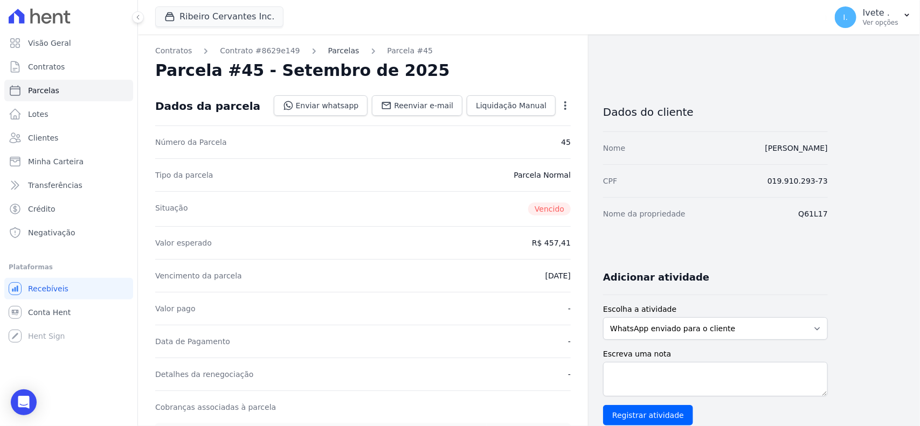
click at [328, 50] on link "Parcelas" at bounding box center [343, 50] width 31 height 11
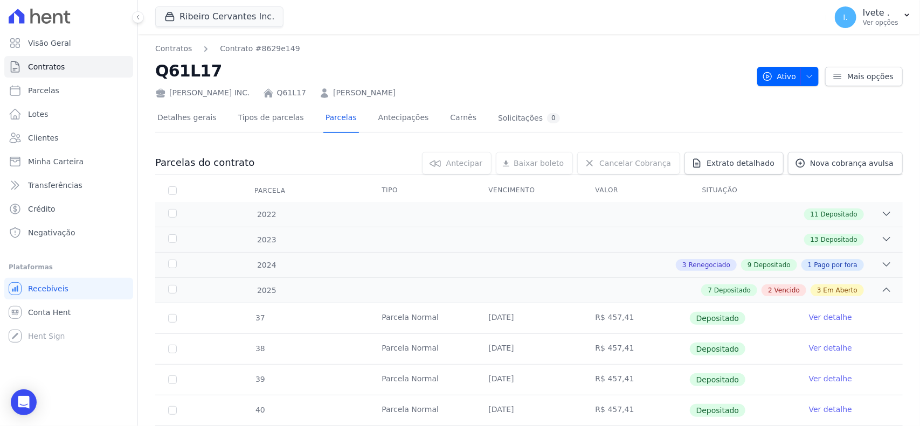
copy h2 "Q61L17"
drag, startPoint x: 155, startPoint y: 75, endPoint x: 216, endPoint y: 76, distance: 60.9
click at [216, 76] on h2 "Q61L17" at bounding box center [451, 71] width 593 height 24
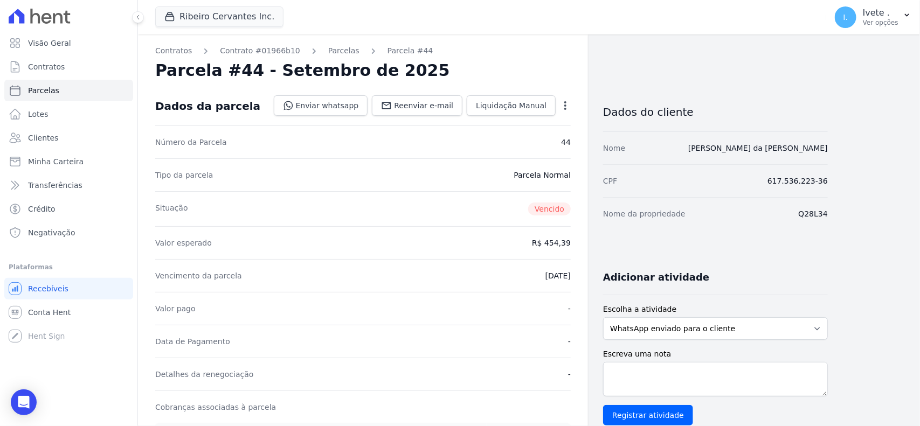
click at [318, 44] on div "Contratos Contrato #01966b10 [GEOGRAPHIC_DATA] Parcela #44 [GEOGRAPHIC_DATA] #4…" at bounding box center [363, 386] width 450 height 704
click at [328, 51] on link "Parcelas" at bounding box center [343, 50] width 31 height 11
click at [328, 46] on link "Parcelas" at bounding box center [343, 50] width 31 height 11
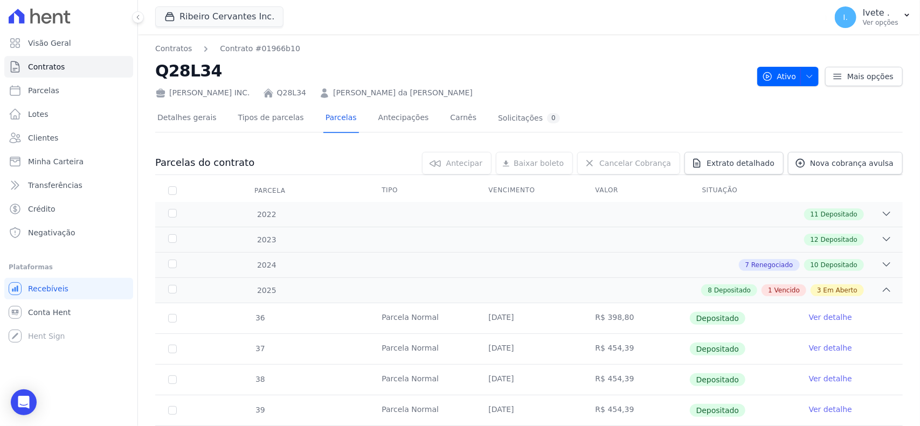
drag, startPoint x: 156, startPoint y: 70, endPoint x: 221, endPoint y: 68, distance: 65.2
click at [221, 68] on h2 "Q28L34" at bounding box center [451, 71] width 593 height 24
copy h2 "Q28L34"
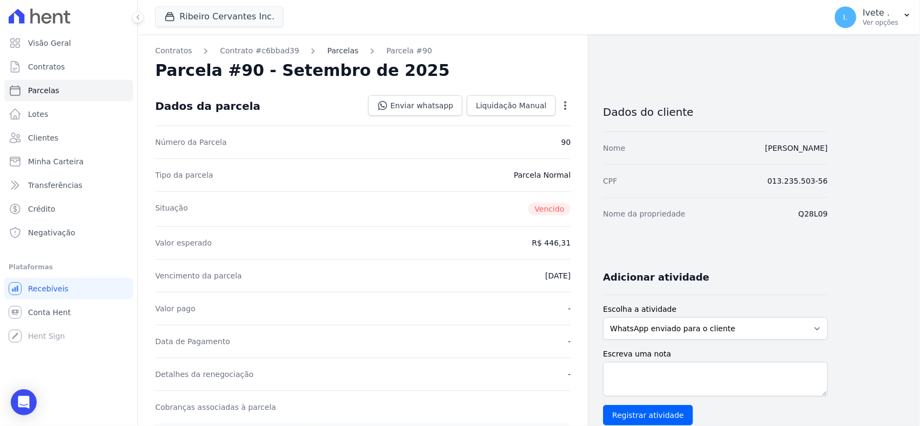
click at [327, 52] on link "Parcelas" at bounding box center [342, 50] width 31 height 11
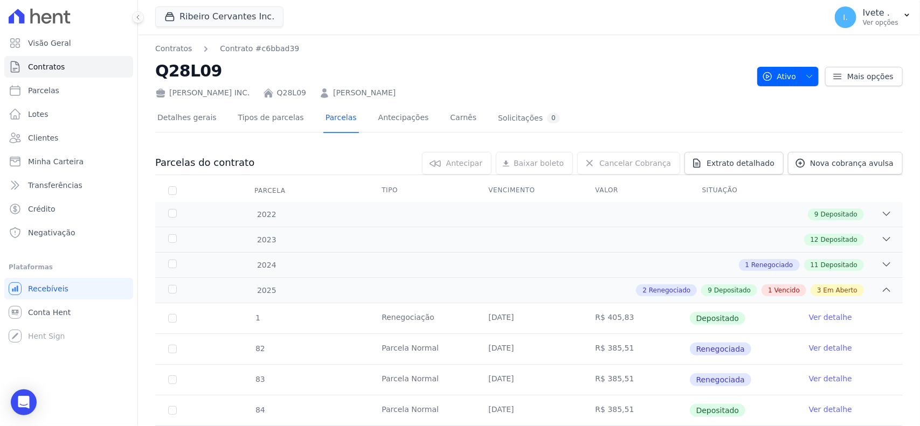
click at [189, 73] on h2 "Q28L09" at bounding box center [451, 71] width 593 height 24
copy h2 "Q28L09"
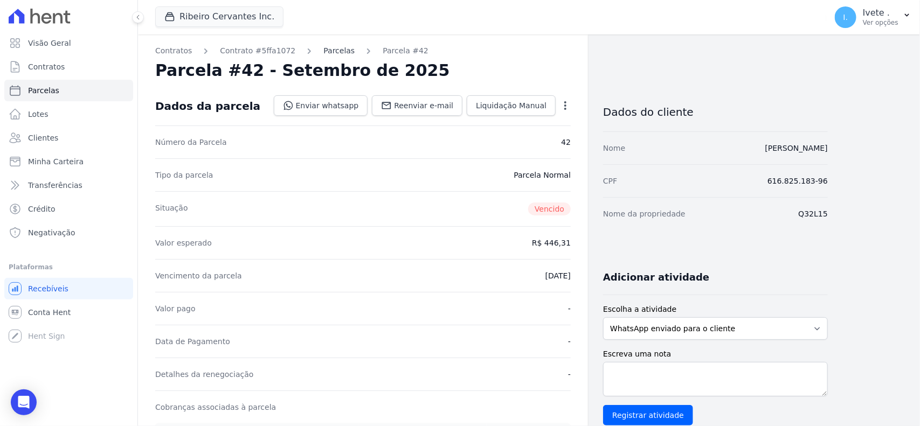
click at [323, 47] on link "Parcelas" at bounding box center [338, 50] width 31 height 11
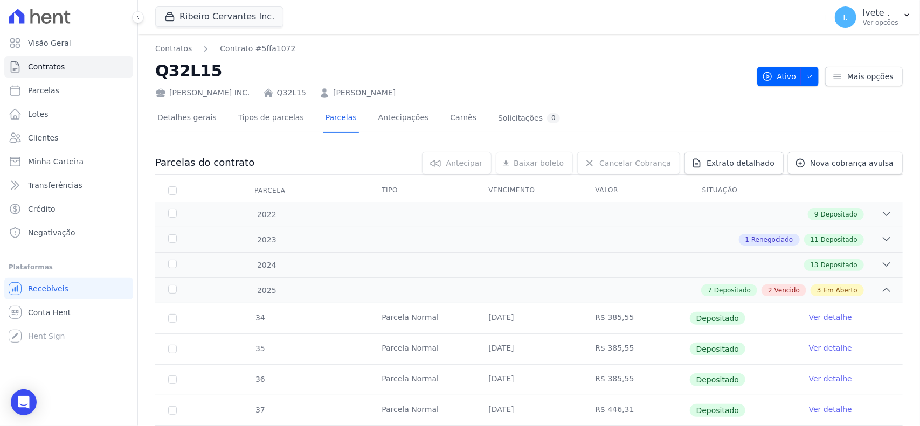
drag, startPoint x: 155, startPoint y: 76, endPoint x: 244, endPoint y: 74, distance: 88.9
click at [244, 74] on h2 "Q32L15" at bounding box center [451, 71] width 593 height 24
copy h2 "Q32L15"
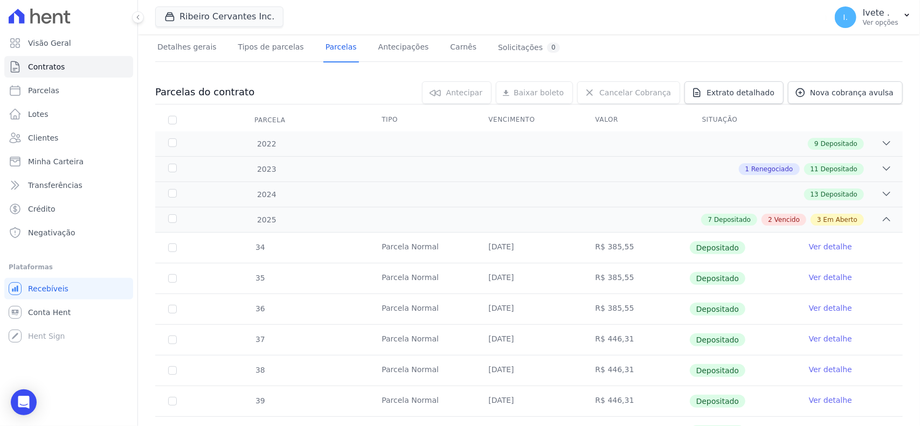
scroll to position [67, 0]
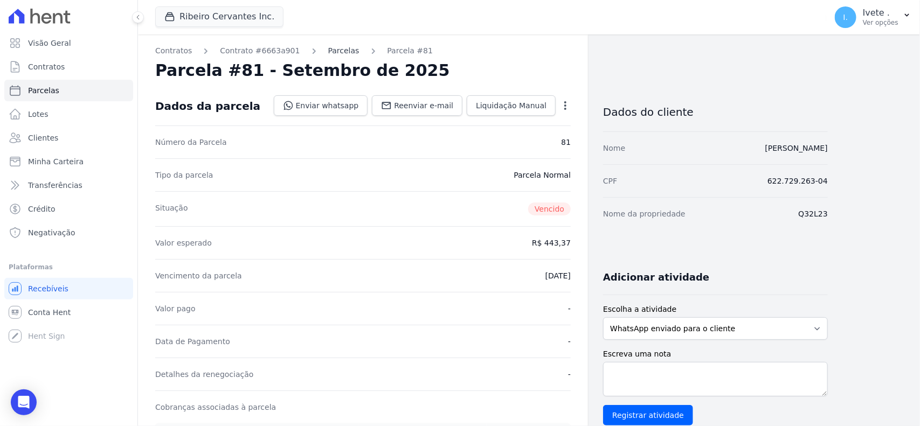
click at [328, 54] on link "Parcelas" at bounding box center [343, 50] width 31 height 11
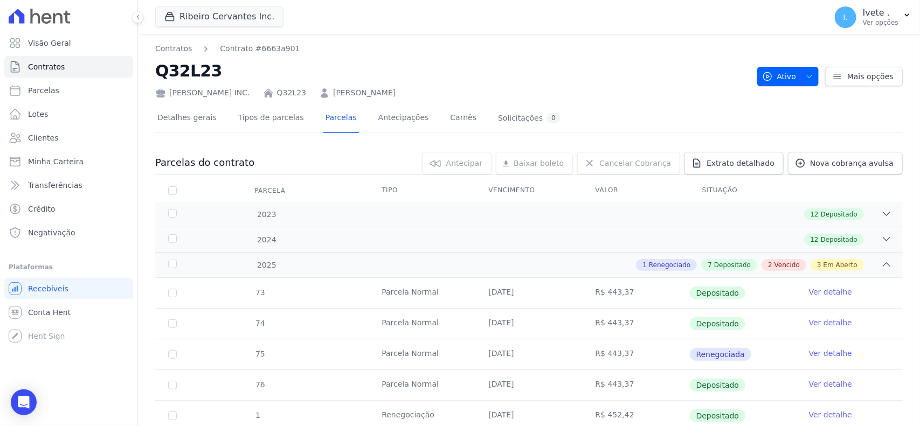
copy h2 "Q32L23"
drag, startPoint x: 158, startPoint y: 76, endPoint x: 217, endPoint y: 76, distance: 58.7
click at [217, 76] on h2 "Q32L23" at bounding box center [451, 71] width 593 height 24
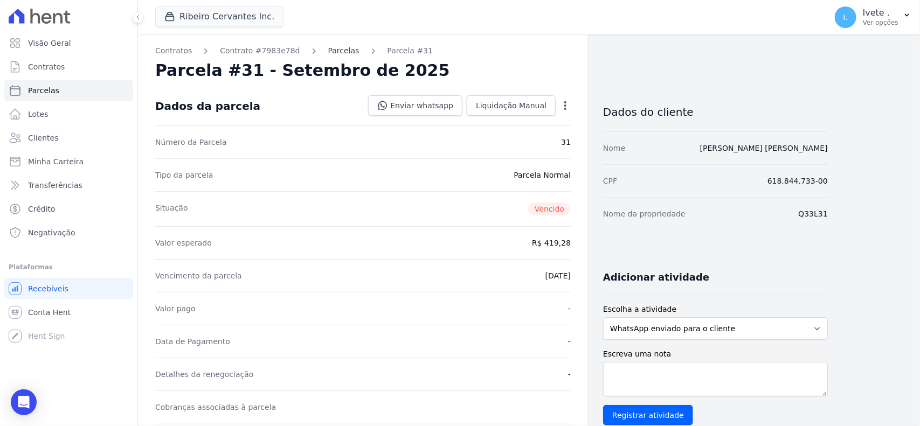
click at [338, 47] on link "Parcelas" at bounding box center [343, 50] width 31 height 11
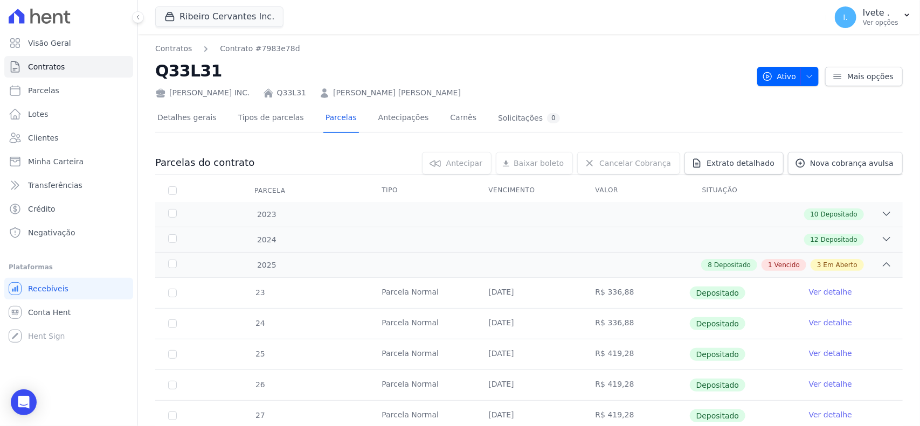
click at [169, 75] on h2 "Q33L31" at bounding box center [451, 71] width 593 height 24
copy h2 "Q33L31"
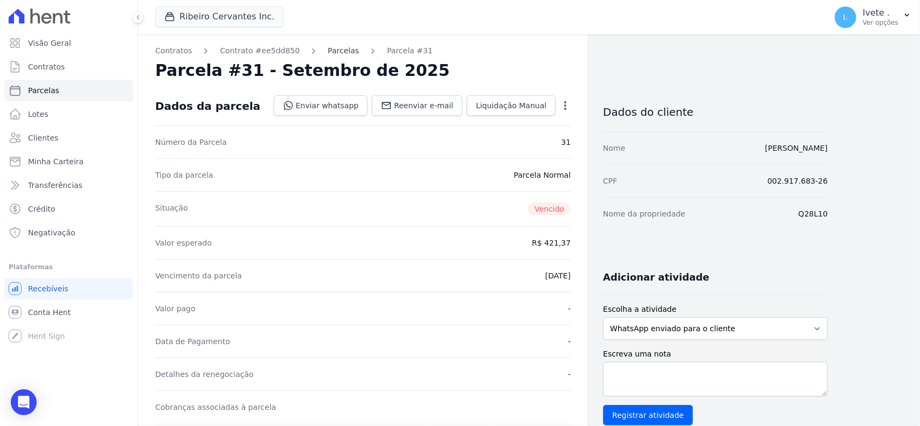
click at [328, 54] on link "Parcelas" at bounding box center [343, 50] width 31 height 11
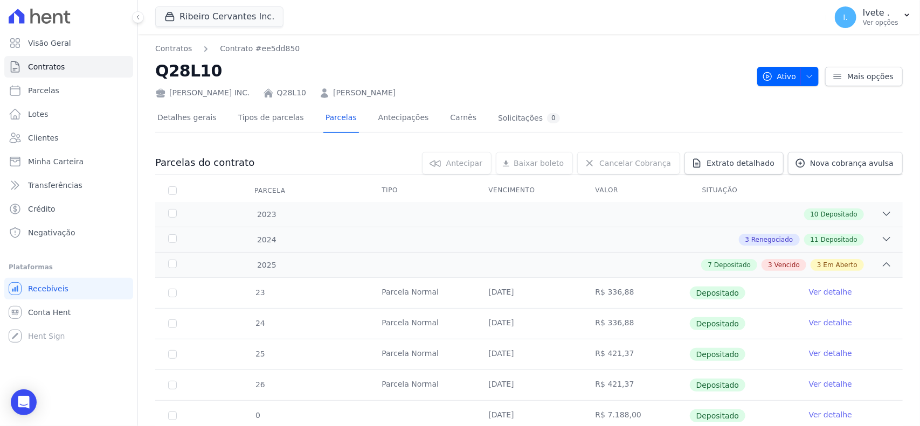
click at [199, 74] on h2 "Q28L10" at bounding box center [451, 71] width 593 height 24
copy h2 "Q28L10"
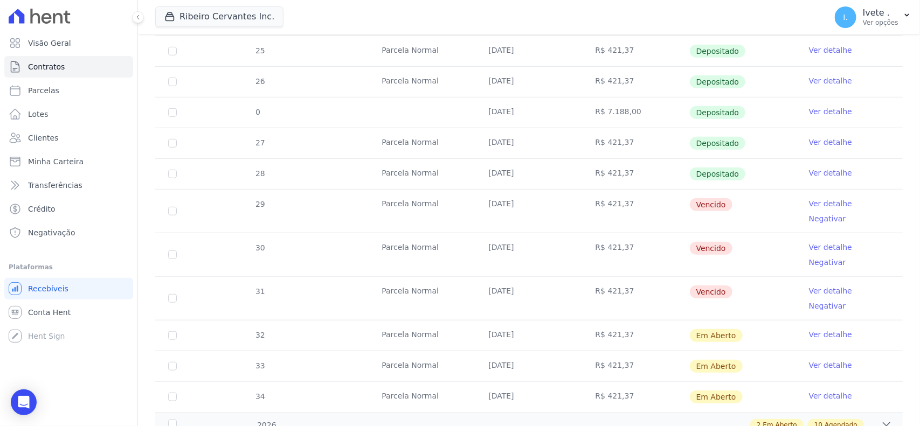
scroll to position [337, 0]
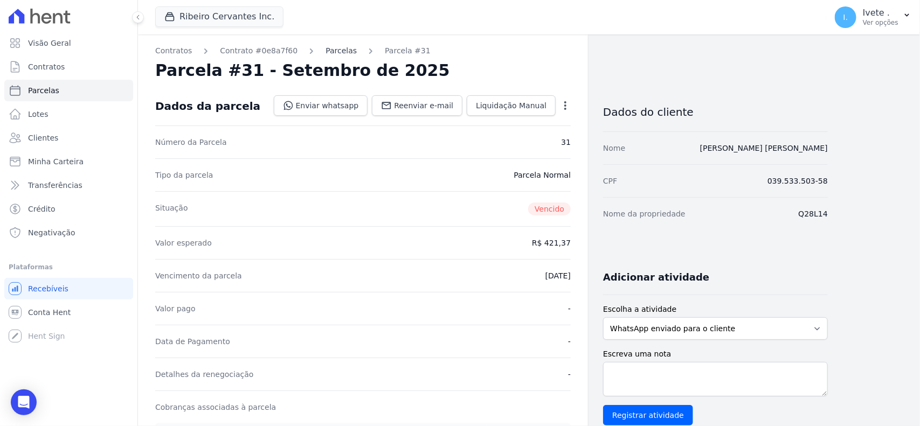
click at [325, 53] on link "Parcelas" at bounding box center [340, 50] width 31 height 11
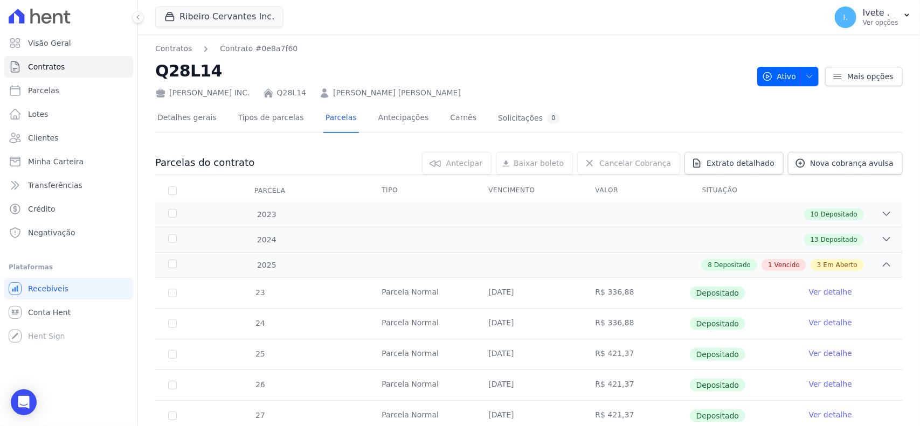
click at [160, 74] on h2 "Q28L14" at bounding box center [451, 71] width 593 height 24
copy h2 "Q28L14"
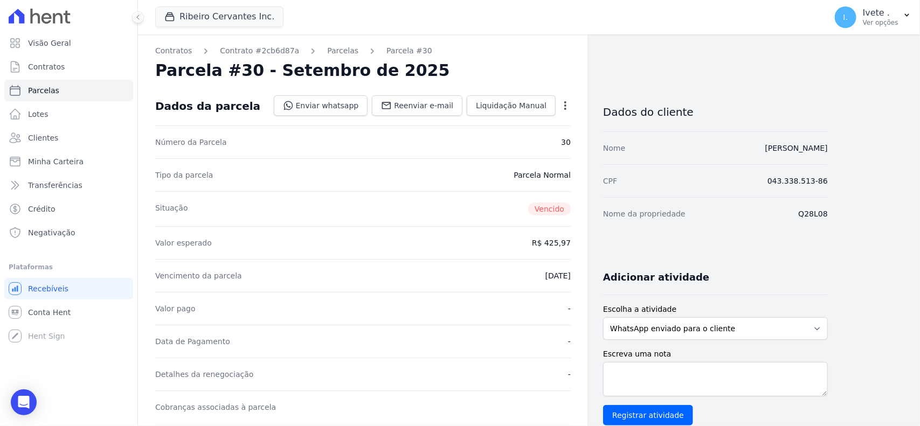
click at [324, 44] on div "Contratos Contrato #2cb6d87a [GEOGRAPHIC_DATA] Parcela #30 [GEOGRAPHIC_DATA] #3…" at bounding box center [363, 418] width 450 height 768
click at [328, 54] on link "Parcelas" at bounding box center [342, 50] width 31 height 11
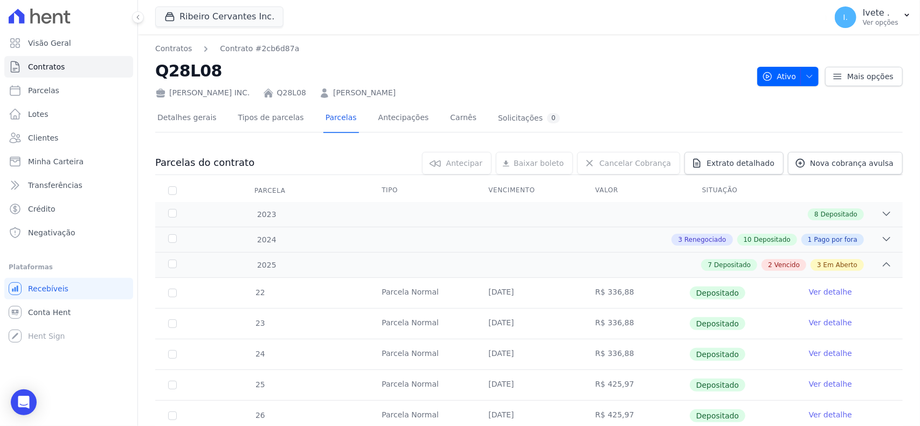
click at [179, 73] on h2 "Q28L08" at bounding box center [451, 71] width 593 height 24
copy h2 "Q28L08"
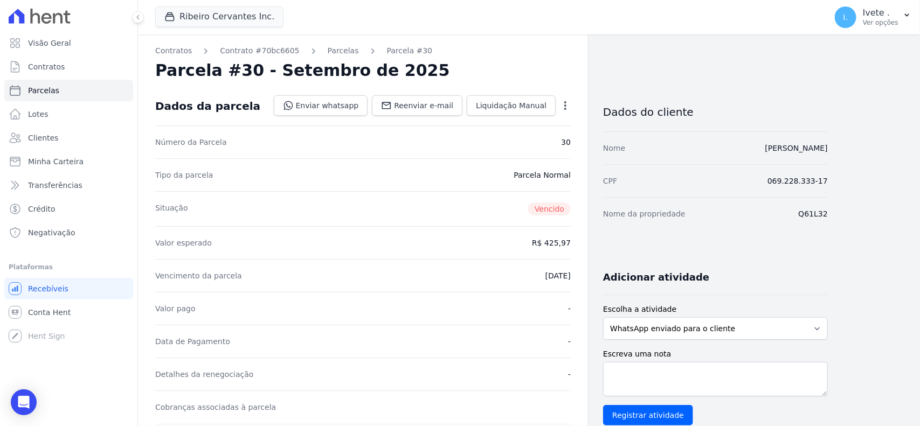
click at [346, 54] on ol "Contratos Contrato #70bc6605 [GEOGRAPHIC_DATA] Parcela #30" at bounding box center [293, 50] width 277 height 11
click at [336, 52] on link "Parcelas" at bounding box center [343, 50] width 31 height 11
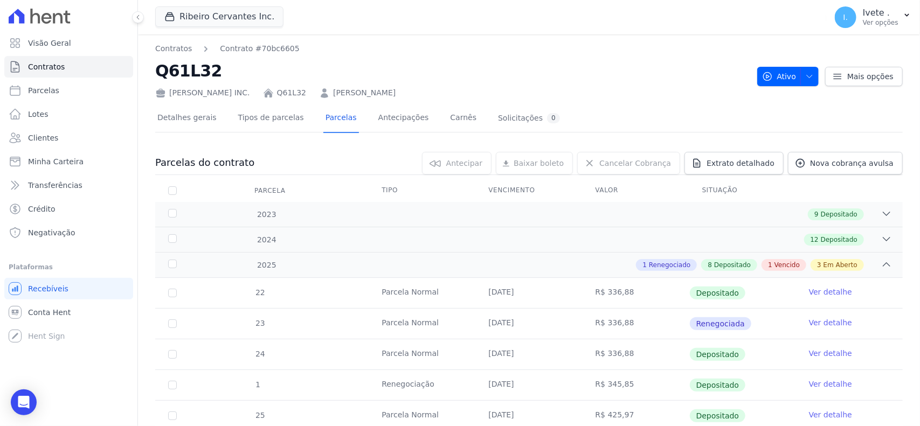
click at [191, 77] on h2 "Q61L32" at bounding box center [451, 71] width 593 height 24
copy h2 "Q61L32"
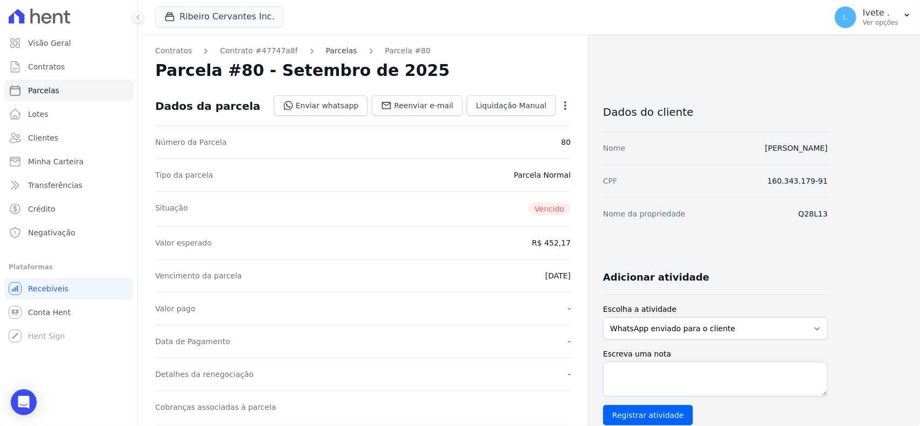
click at [326, 51] on link "Parcelas" at bounding box center [341, 50] width 31 height 11
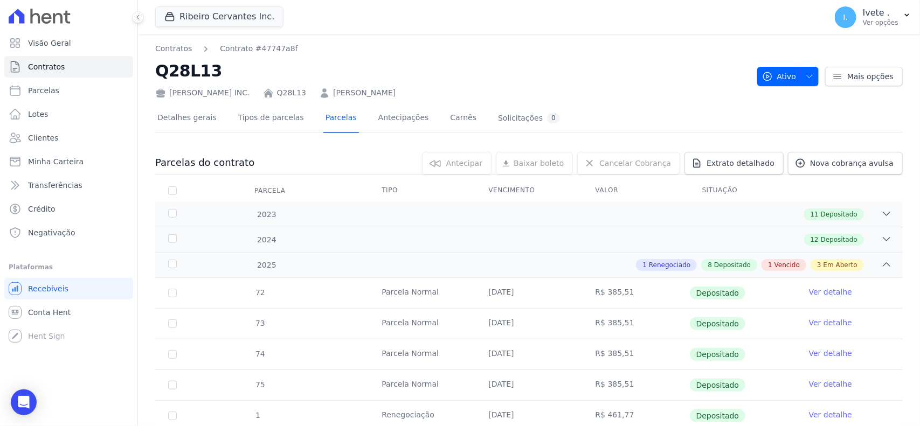
click at [200, 74] on h2 "Q28L13" at bounding box center [451, 71] width 593 height 24
copy h2 "Q28L13"
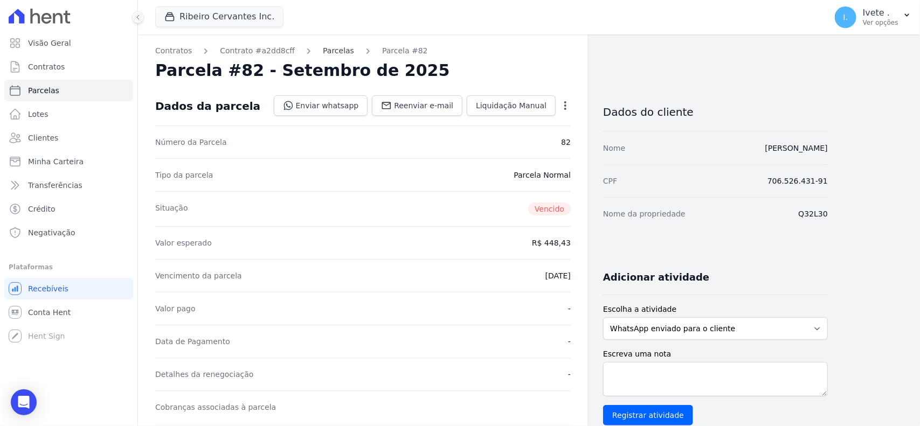
click at [323, 52] on link "Parcelas" at bounding box center [338, 50] width 31 height 11
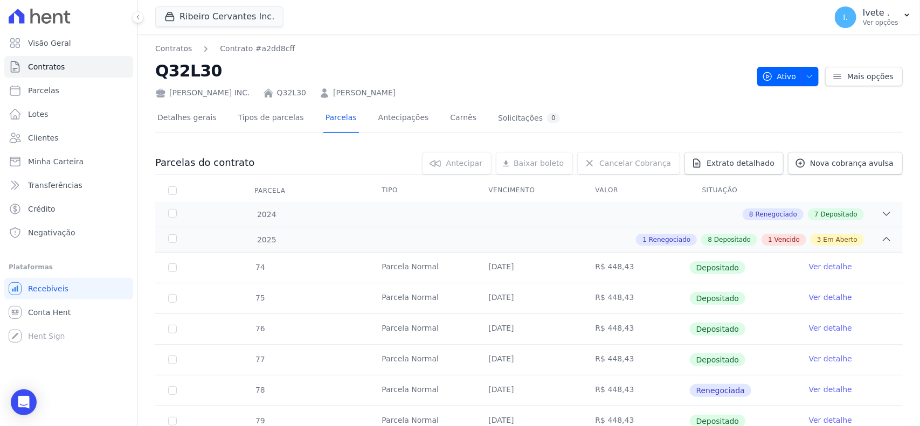
click at [164, 77] on h2 "Q32L30" at bounding box center [451, 71] width 593 height 24
copy h2 "Q32L30"
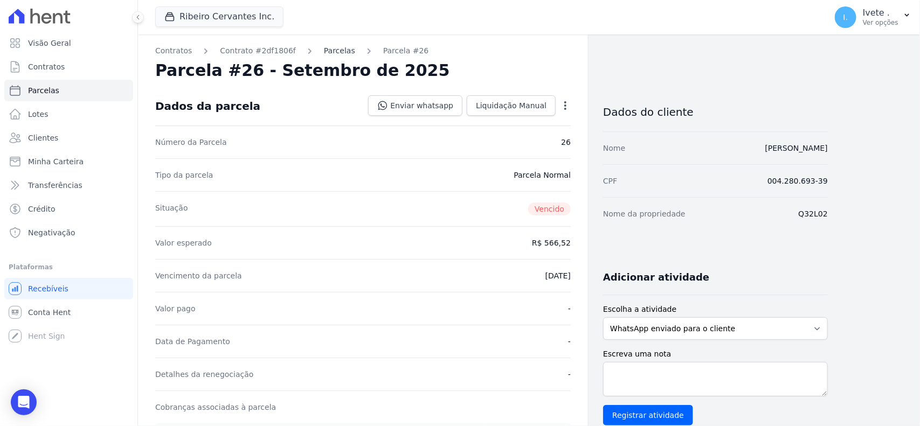
click at [324, 49] on link "Parcelas" at bounding box center [339, 50] width 31 height 11
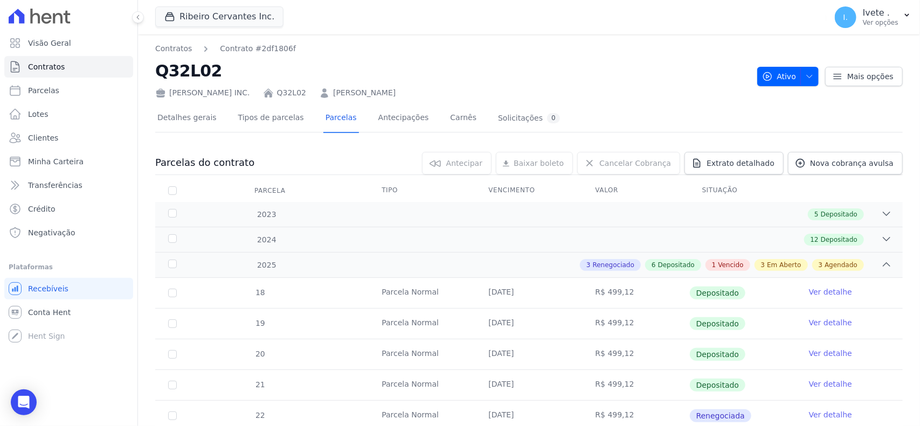
click at [163, 77] on h2 "Q32L02" at bounding box center [451, 71] width 593 height 24
copy h2 "Q32L02"
drag, startPoint x: 46, startPoint y: 58, endPoint x: 46, endPoint y: 65, distance: 6.5
click at [46, 58] on link "Contratos" at bounding box center [68, 67] width 129 height 22
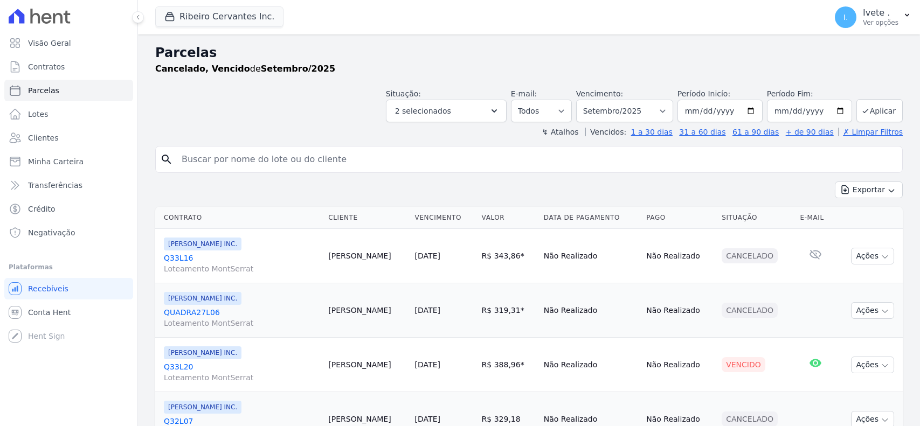
select select "overdue"
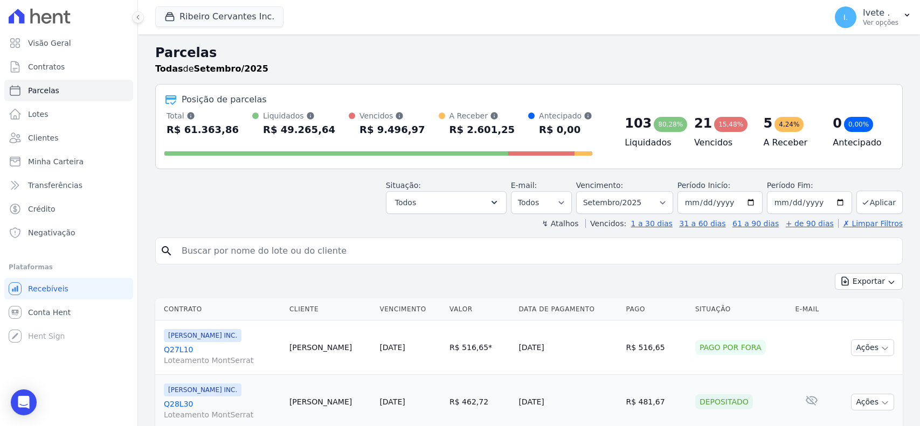
select select "cancelled"
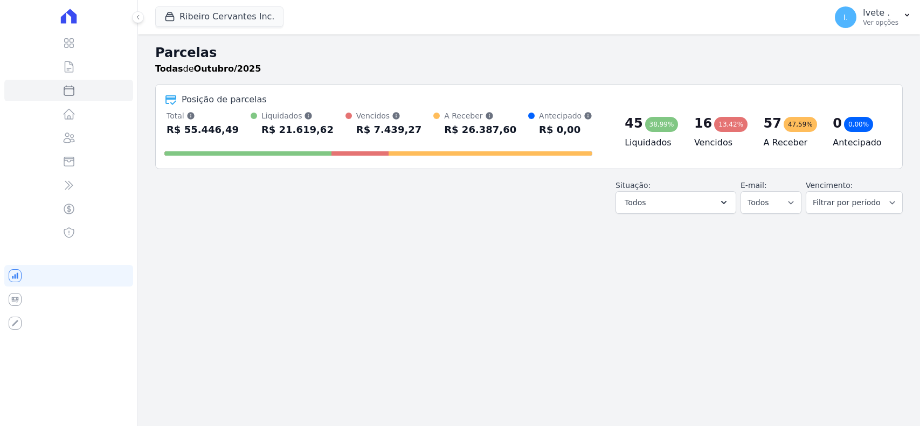
select select
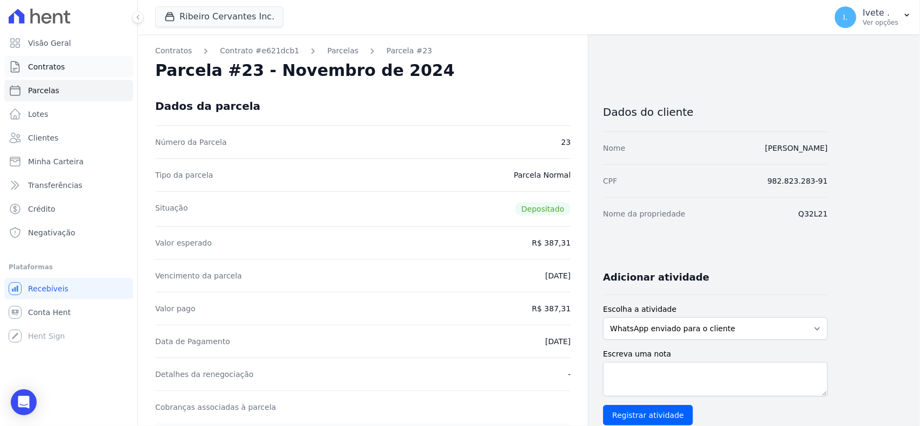
click at [76, 65] on link "Contratos" at bounding box center [68, 67] width 129 height 22
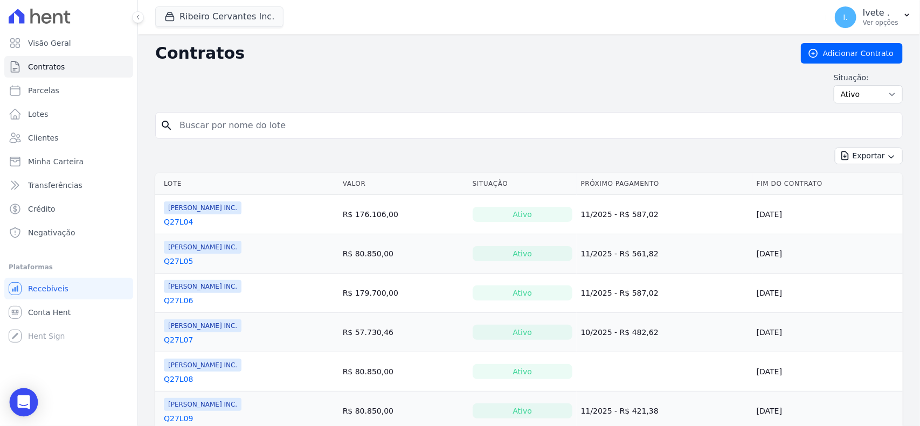
click at [31, 403] on div "Open Intercom Messenger" at bounding box center [24, 402] width 29 height 29
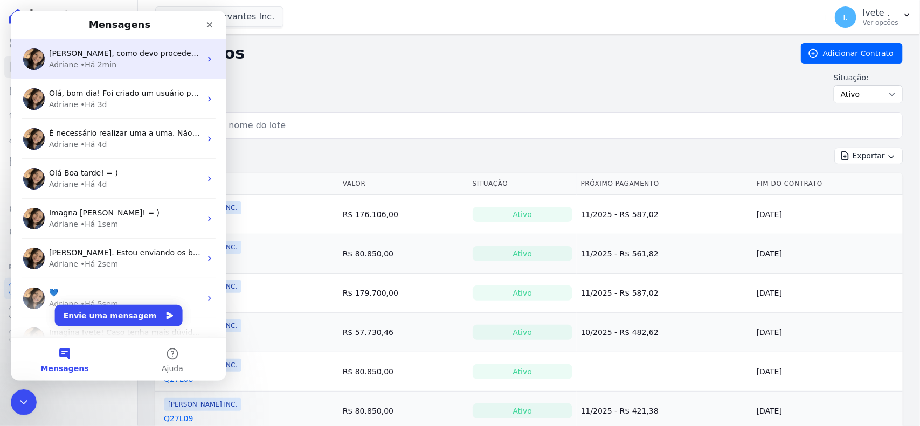
click at [128, 76] on div "Adriane, como devo proceder para encaminhar os clientes que estão com três parc…" at bounding box center [118, 59] width 215 height 40
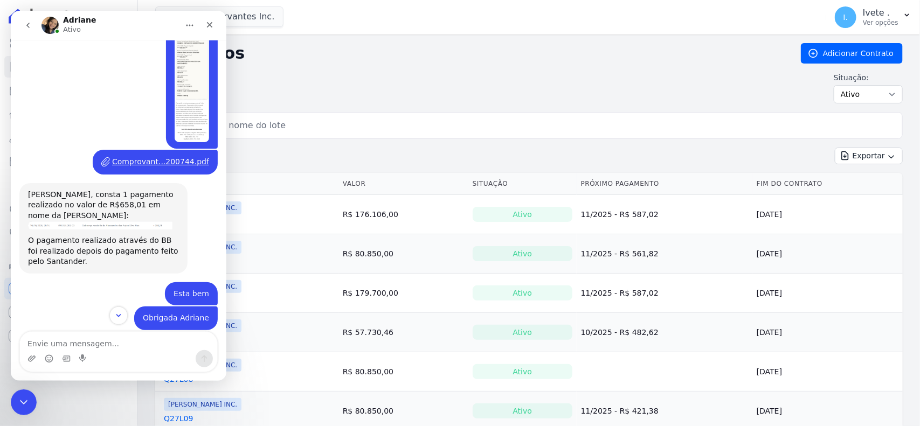
scroll to position [1025, 0]
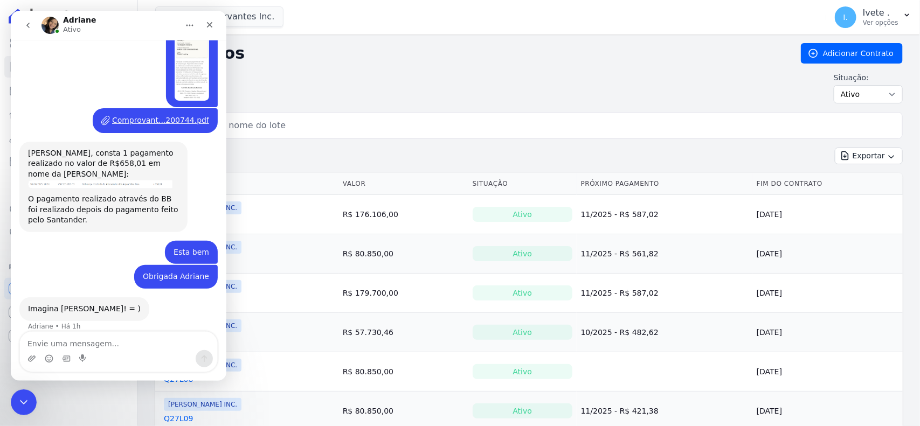
click at [29, 22] on icon "go back" at bounding box center [28, 25] width 9 height 9
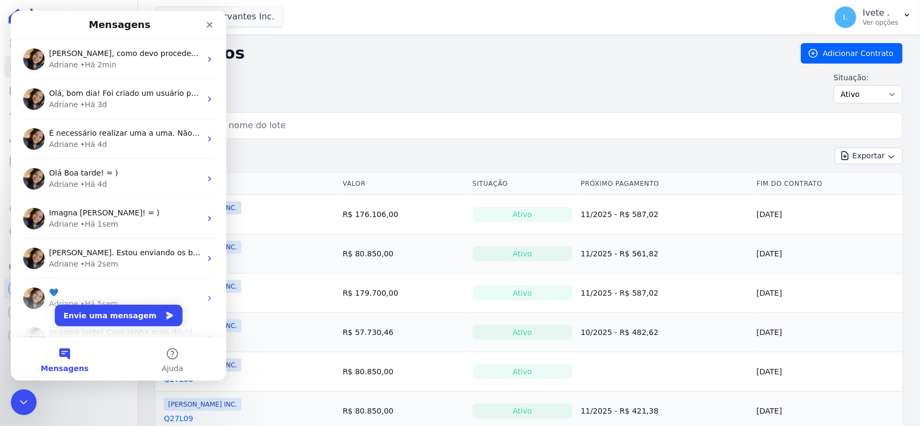
scroll to position [0, 0]
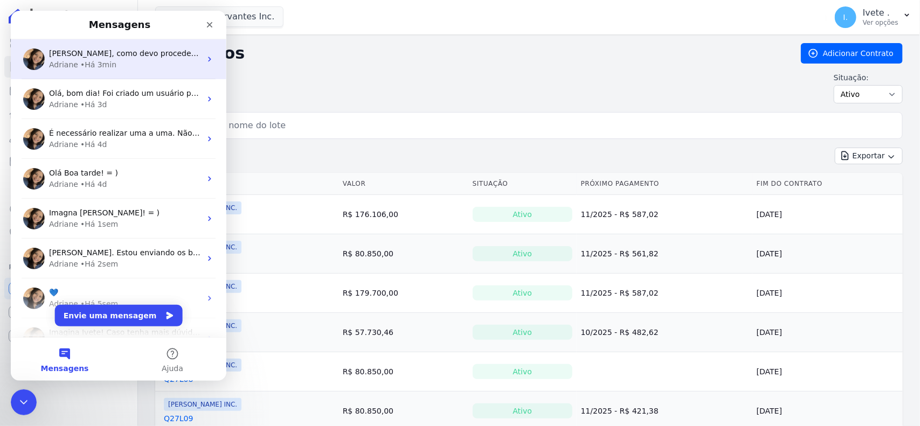
click at [142, 58] on span "Adriane, como devo proceder para encaminhar os clientes que estão com três parc…" at bounding box center [370, 53] width 642 height 9
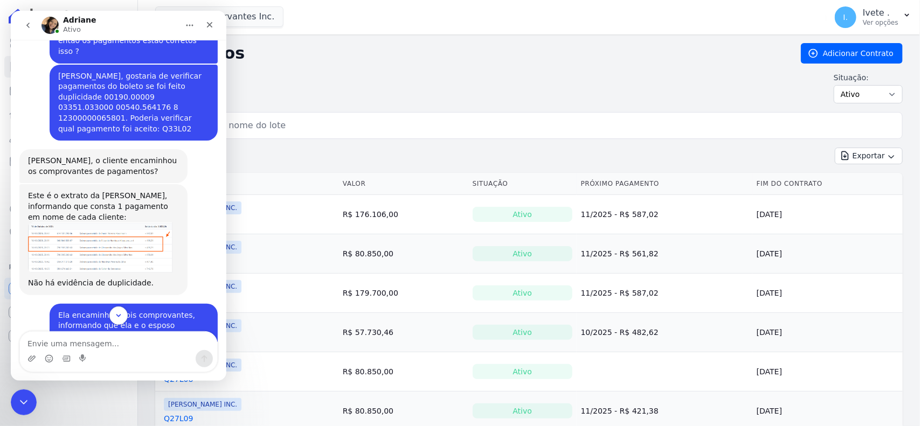
scroll to position [606, 0]
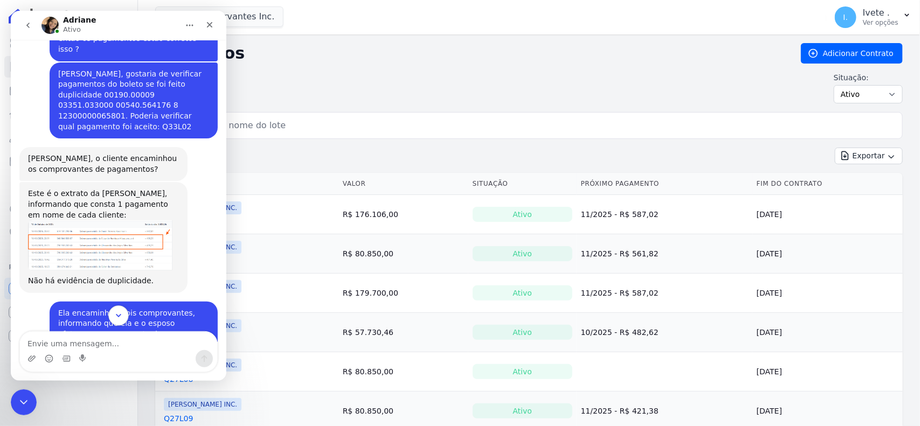
click at [119, 318] on icon "Scroll to bottom" at bounding box center [119, 316] width 10 height 10
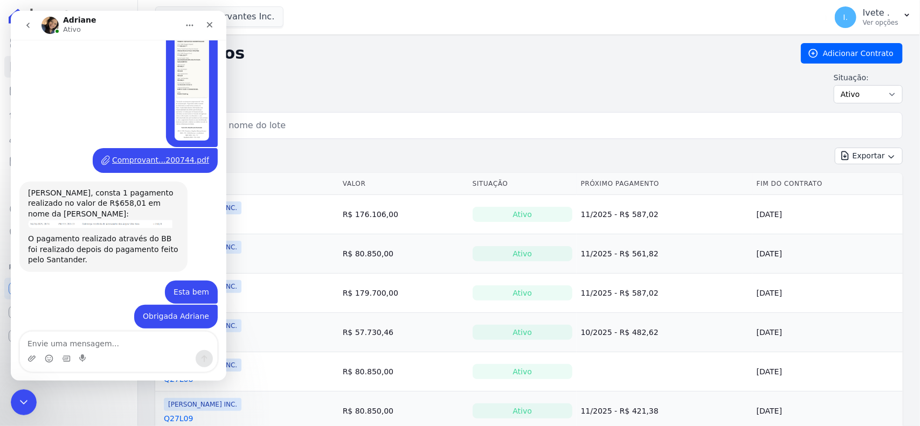
scroll to position [1026, 0]
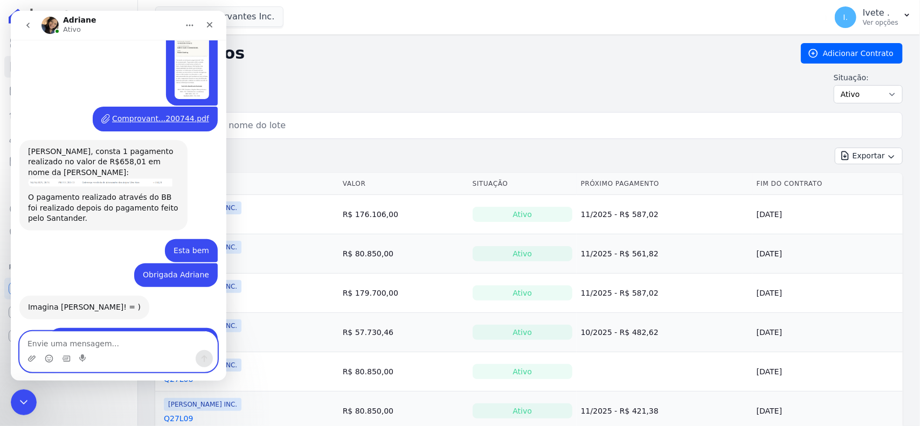
click at [104, 347] on textarea "Envie uma mensagem..." at bounding box center [118, 341] width 197 height 18
type textarea "Como faço para negativar ?"
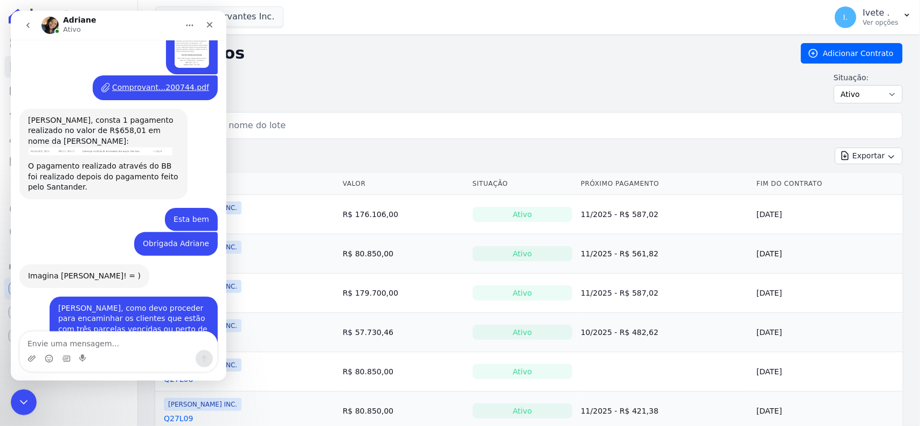
click at [24, 22] on icon "go back" at bounding box center [28, 25] width 9 height 9
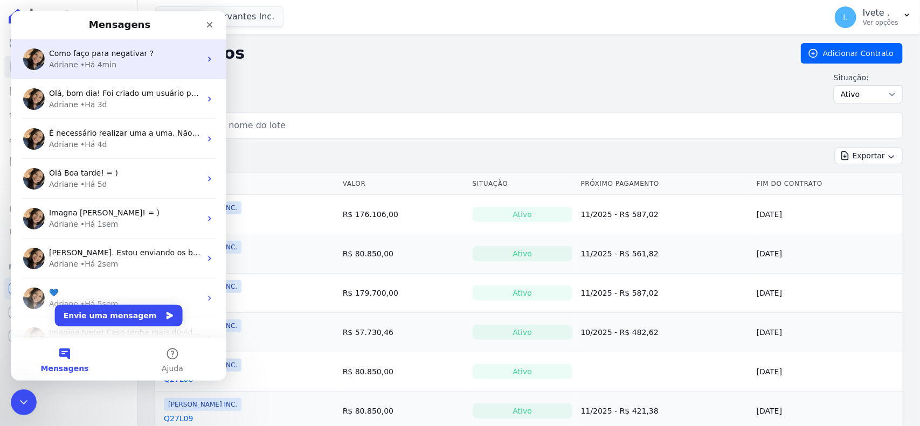
click at [76, 52] on span "Como faço para negativar ?" at bounding box center [101, 53] width 105 height 9
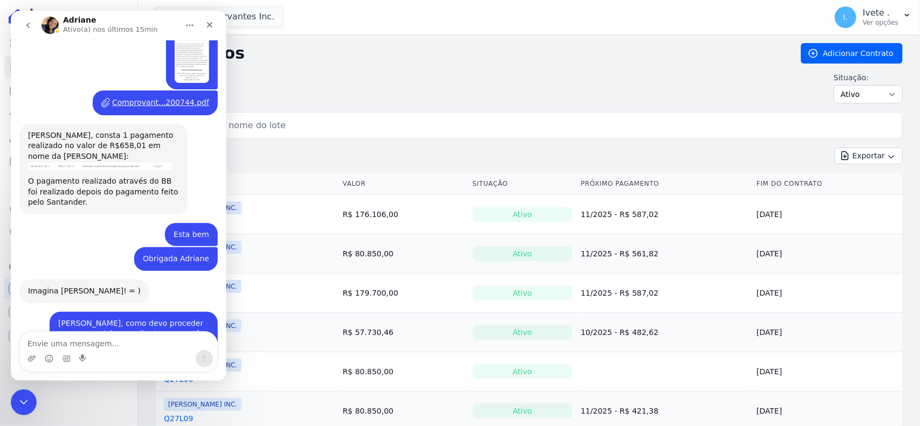
scroll to position [1057, 0]
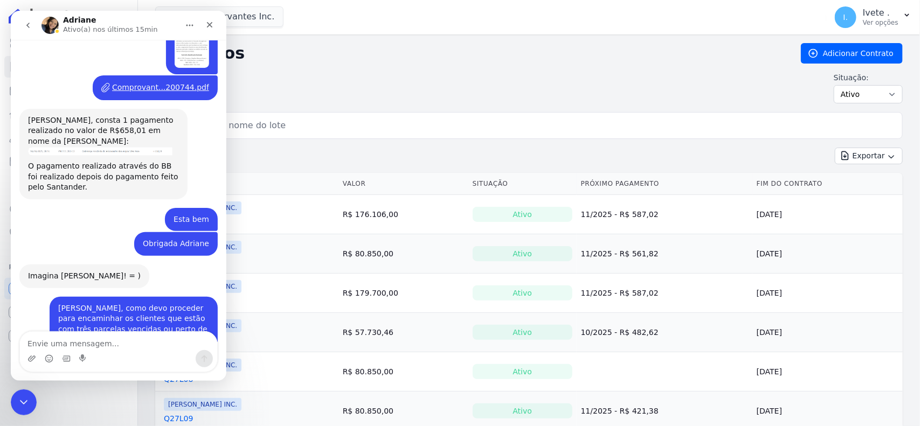
click at [30, 31] on button "go back" at bounding box center [28, 25] width 20 height 20
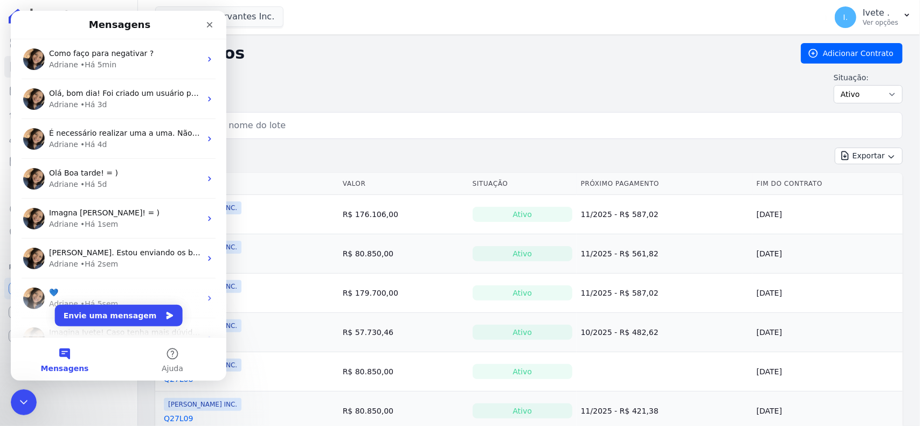
scroll to position [0, 0]
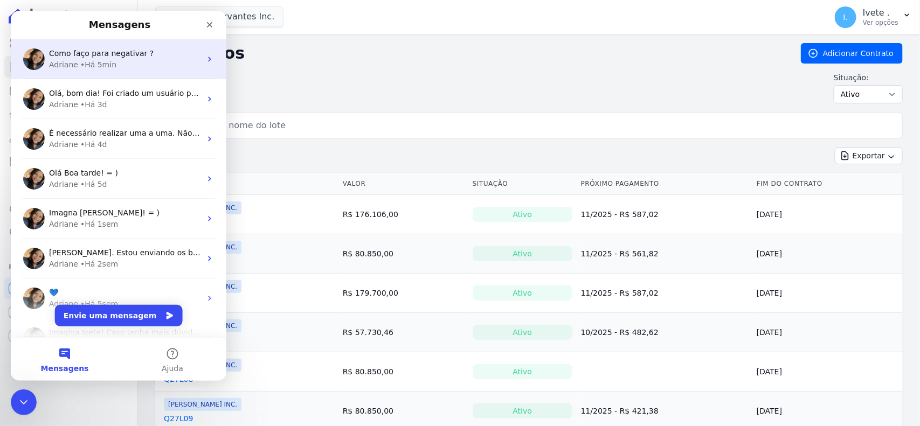
click at [190, 55] on div "Como faço para negativar ?" at bounding box center [125, 53] width 152 height 11
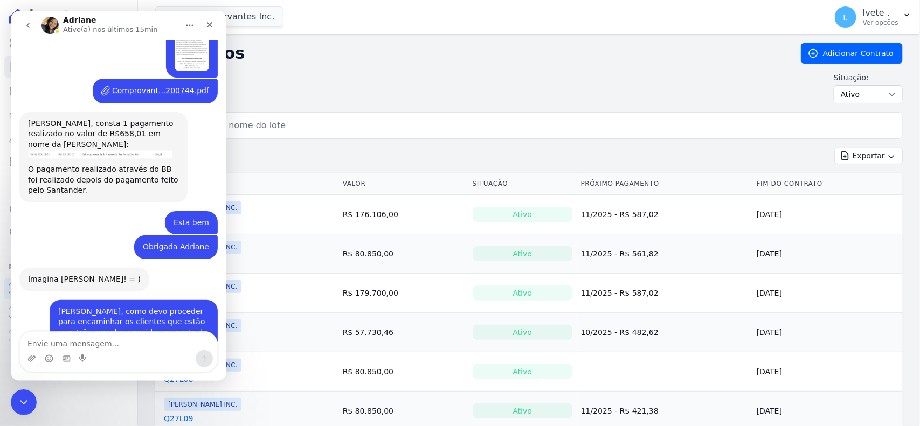
scroll to position [1057, 0]
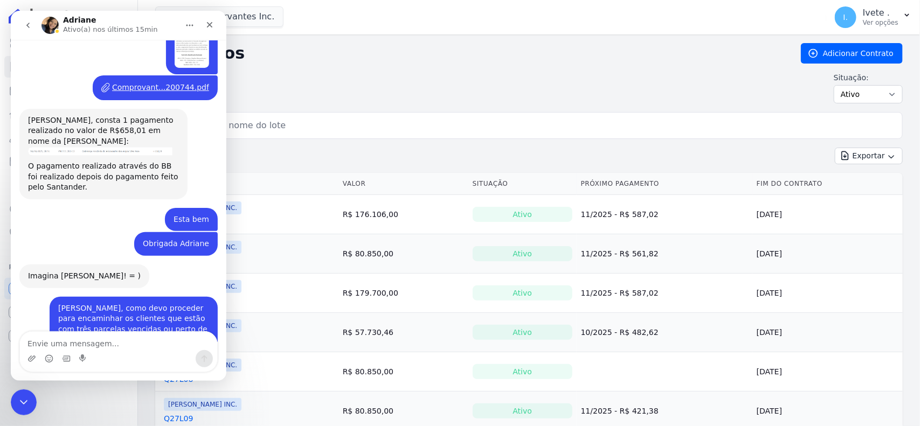
click at [31, 28] on icon "go back" at bounding box center [28, 25] width 9 height 9
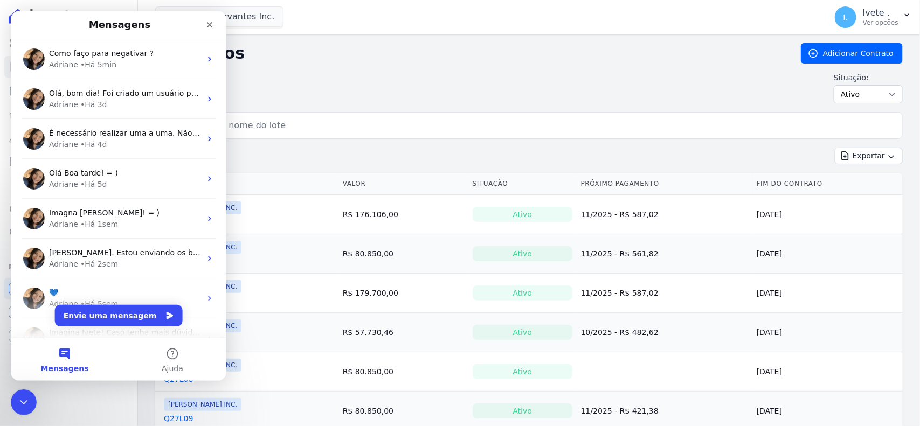
click at [198, 24] on div "Messenger da Intercom" at bounding box center [187, 24] width 66 height 19
click at [208, 24] on icon "Fechar" at bounding box center [210, 25] width 6 height 6
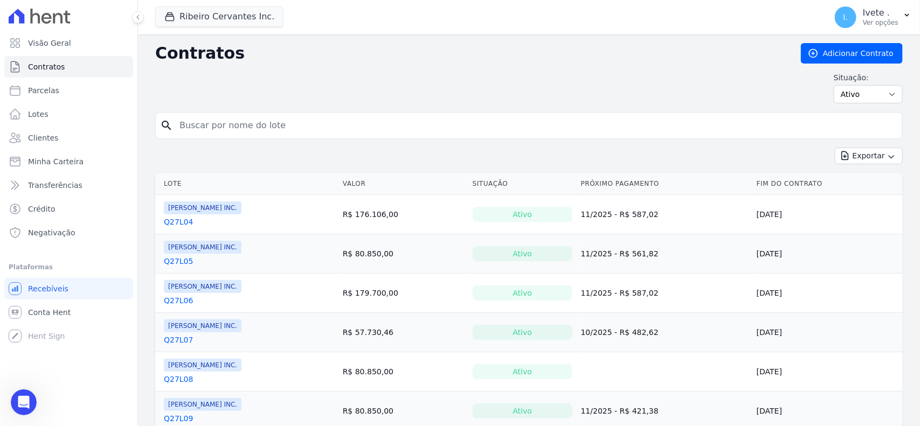
click at [185, 129] on input "search" at bounding box center [535, 126] width 725 height 22
type input "q33l17"
click at [163, 126] on icon "search" at bounding box center [166, 125] width 13 height 13
click at [248, 123] on input "q33l17" at bounding box center [535, 126] width 725 height 22
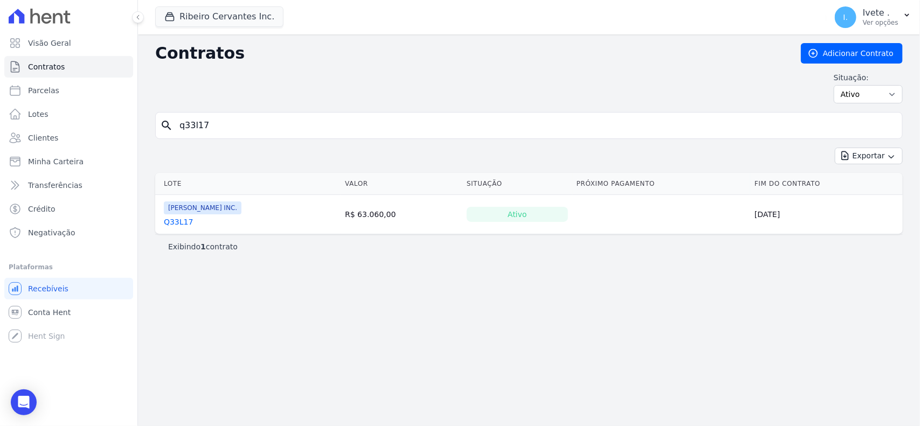
click at [176, 224] on link "Q33L17" at bounding box center [178, 222] width 29 height 11
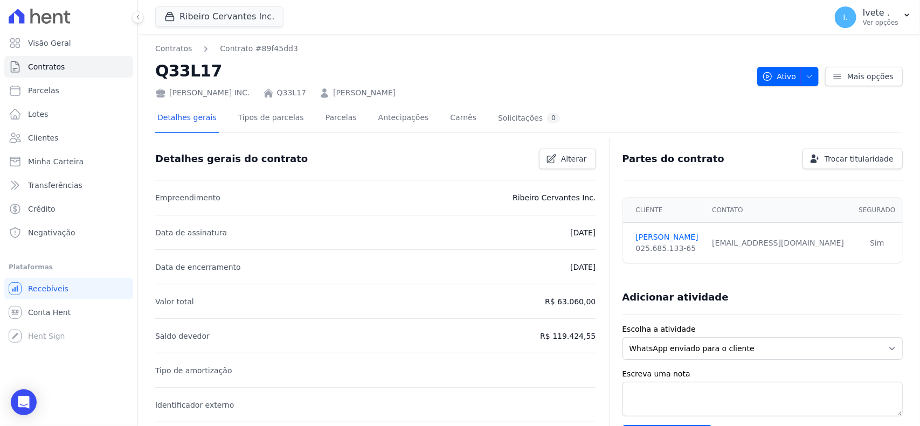
click at [305, 117] on div "Detalhes gerais Tipos de parcelas Parcelas Antecipações Carnês Solicitações 0" at bounding box center [358, 119] width 407 height 29
click at [323, 119] on link "Parcelas" at bounding box center [341, 119] width 36 height 29
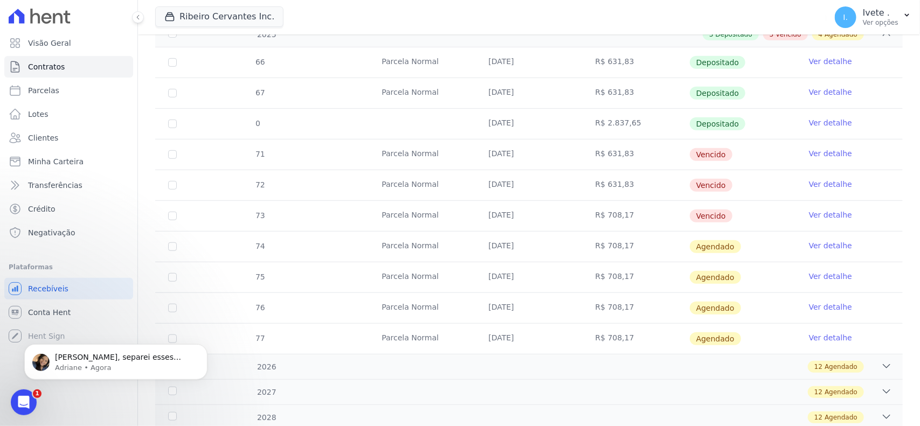
scroll to position [269, 0]
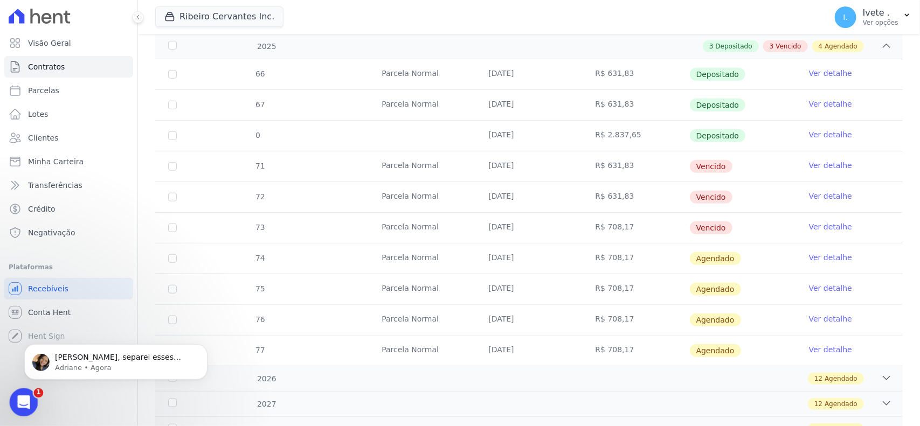
click at [27, 401] on icon "Abertura do Messenger da Intercom" at bounding box center [22, 401] width 18 height 18
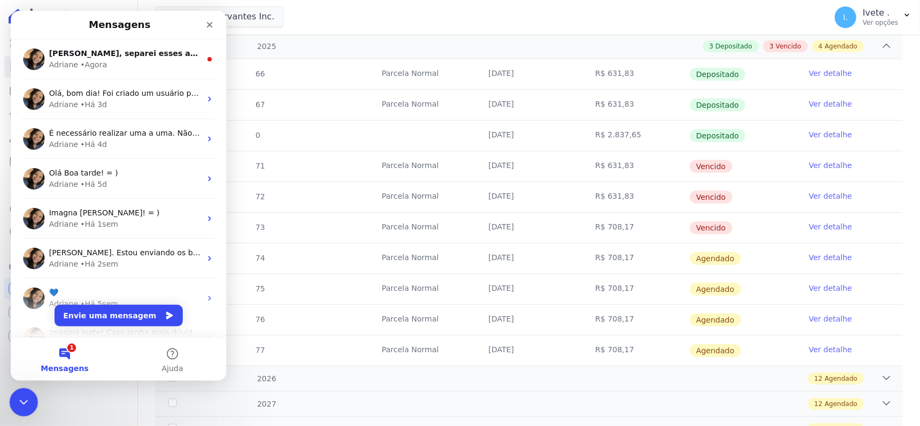
scroll to position [0, 0]
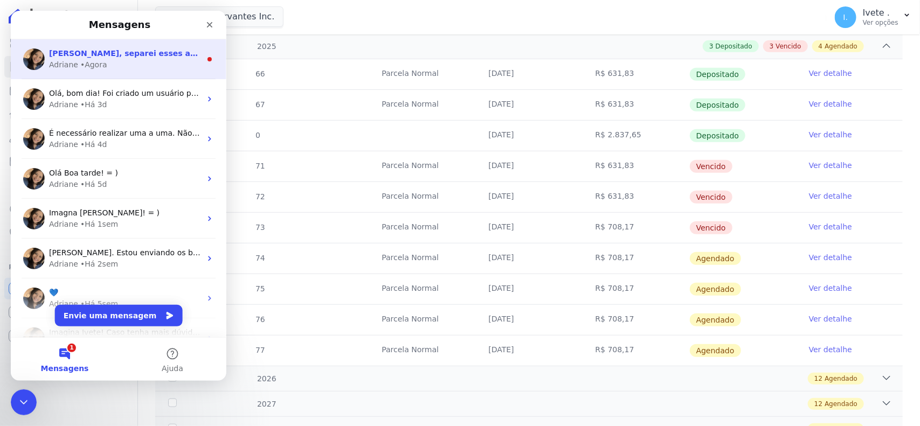
click at [91, 56] on span "[PERSON_NAME], separei esses artigos para você sobre como realizar a ação:" at bounding box center [214, 53] width 330 height 9
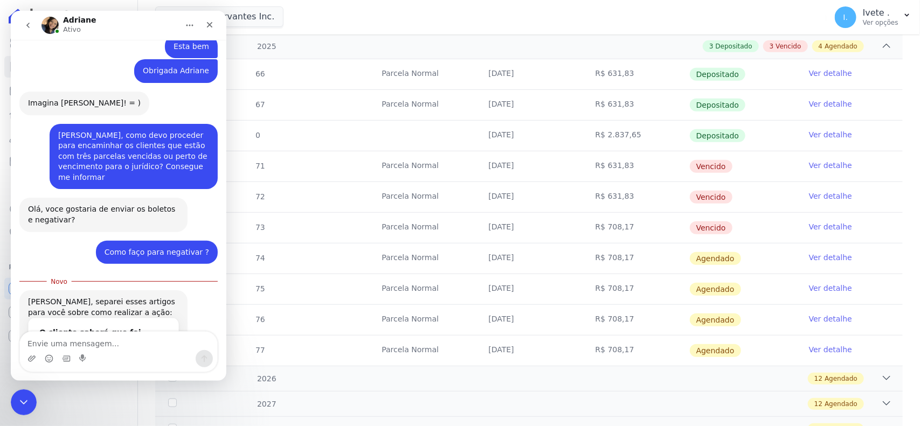
scroll to position [1230, 0]
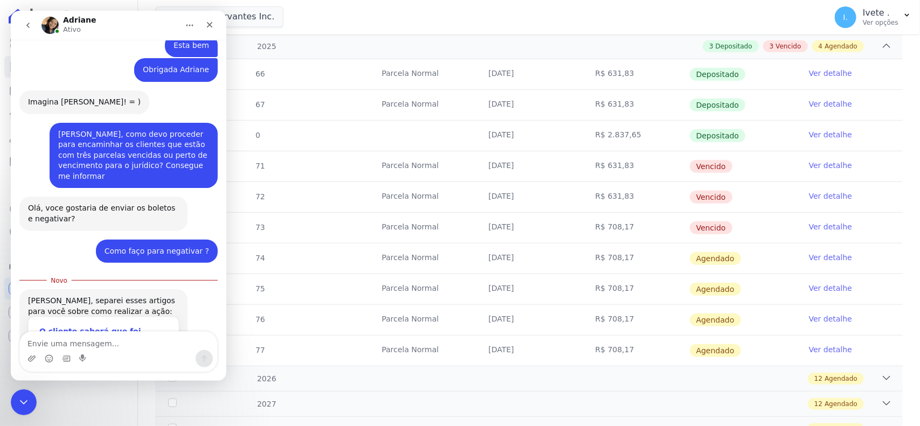
click at [83, 326] on div "O cliente saberá que foi negativado?" at bounding box center [103, 337] width 128 height 23
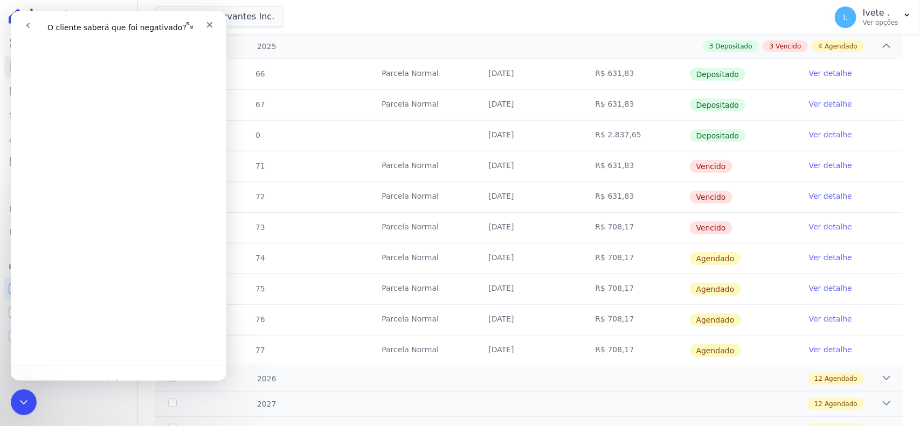
scroll to position [132, 0]
click at [25, 30] on button "go back" at bounding box center [28, 25] width 20 height 20
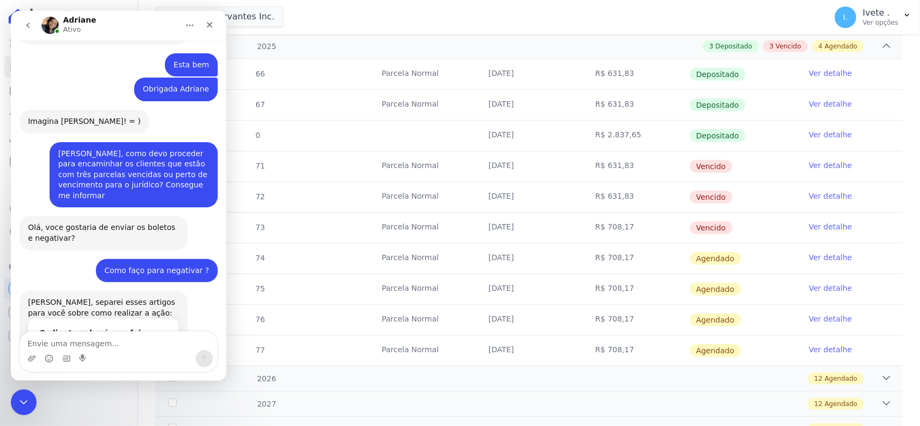
scroll to position [1213, 0]
click at [62, 379] on div "Por onde começar: Negativação Negativação é o processo de registro de uma dívid…" at bounding box center [104, 416] width 150 height 74
click at [70, 270] on main "Adriane Ativo Adriane, bom dia! Tudo bem? Me chamo Ana e gostaria de verificar …" at bounding box center [118, 196] width 215 height 370
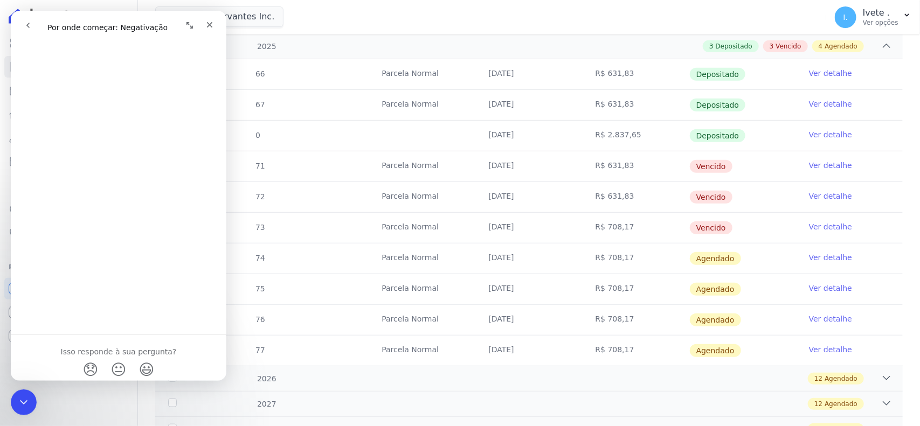
scroll to position [375, 0]
click at [345, 44] on div "3 Depositado 3 Vencido 4 Agendado" at bounding box center [565, 46] width 652 height 12
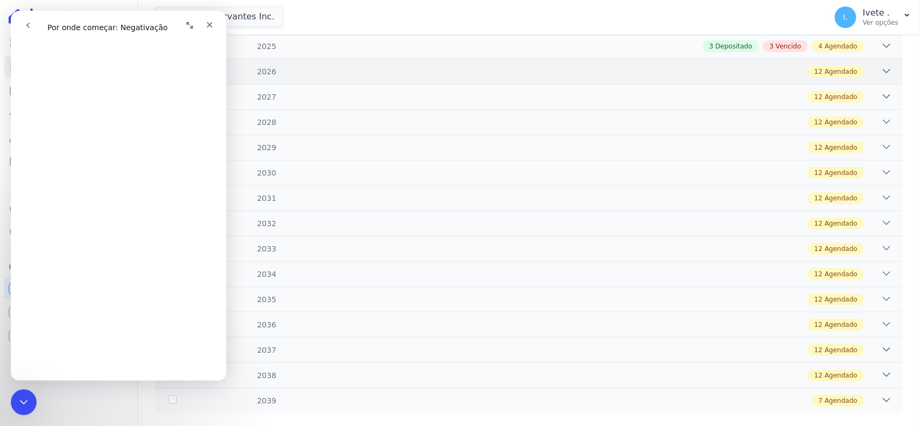
scroll to position [0, 0]
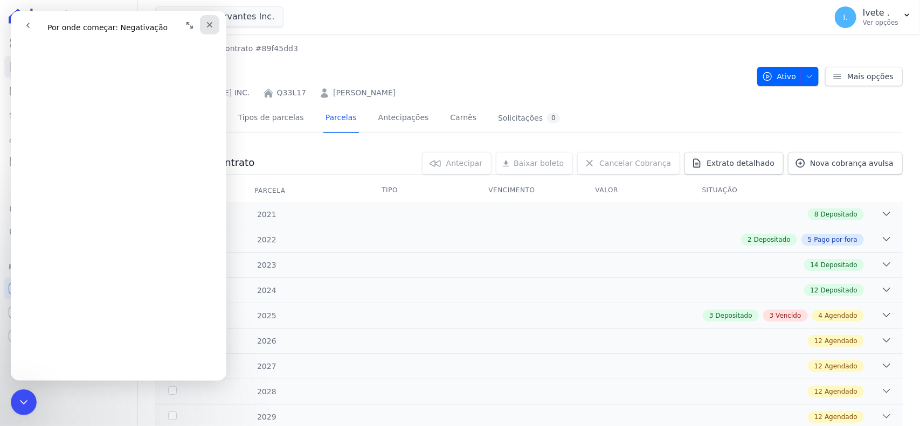
click at [206, 25] on icon "Fechar" at bounding box center [209, 24] width 9 height 9
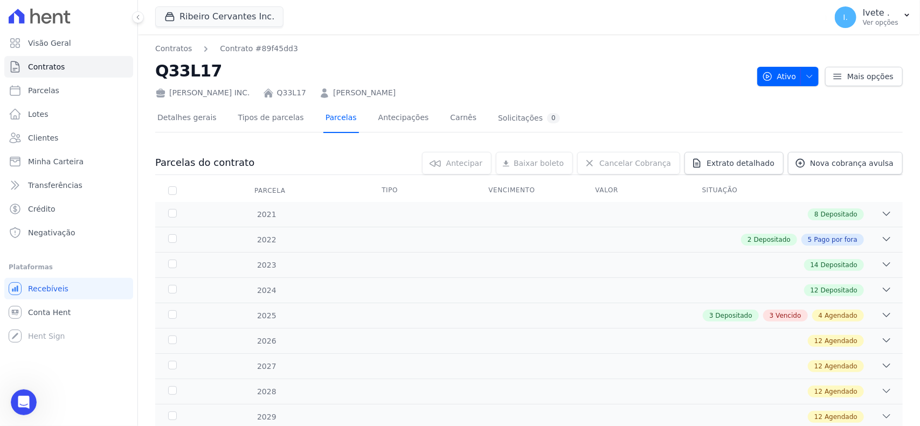
click at [323, 123] on link "Parcelas" at bounding box center [341, 119] width 36 height 29
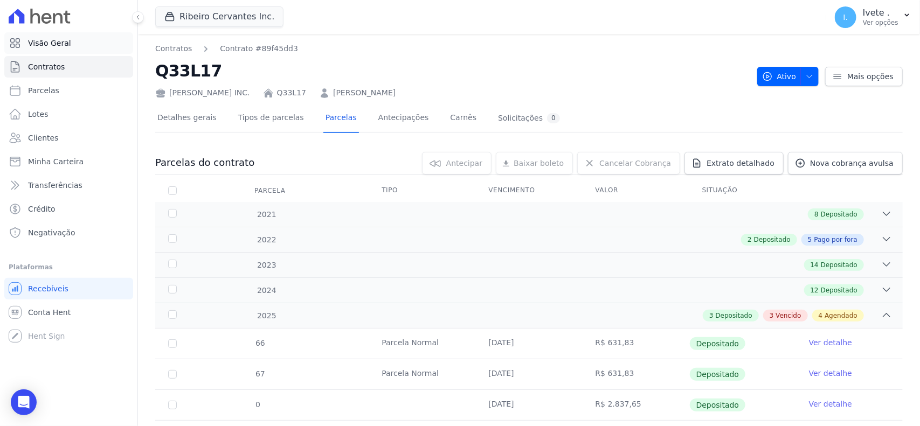
click at [89, 53] on link "Visão Geral" at bounding box center [68, 43] width 129 height 22
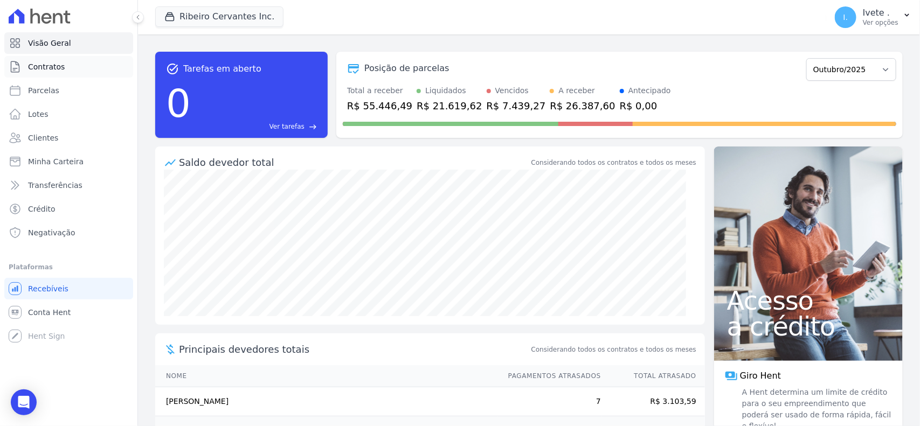
click at [93, 64] on link "Contratos" at bounding box center [68, 67] width 129 height 22
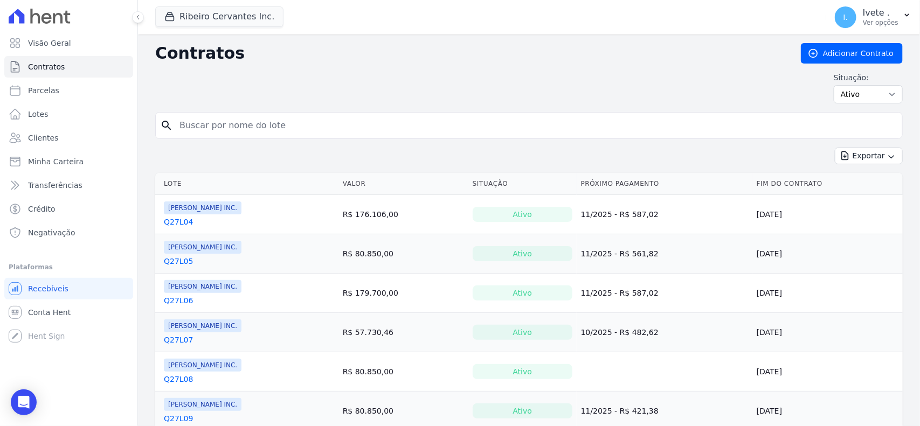
click at [187, 126] on input "search" at bounding box center [535, 126] width 725 height 22
type input "q28l10"
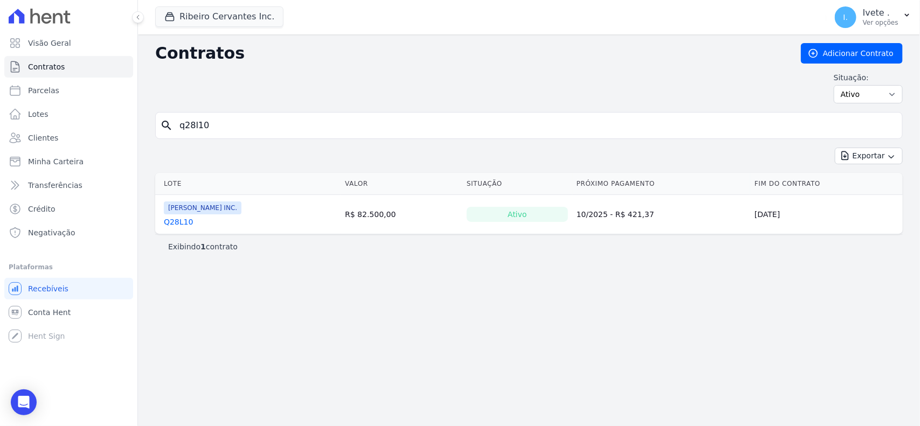
drag, startPoint x: 173, startPoint y: 230, endPoint x: 172, endPoint y: 222, distance: 8.2
click at [173, 230] on td "Ribeiro Cervantes INC. Q28L10" at bounding box center [247, 214] width 185 height 39
click at [41, 98] on link "Parcelas" at bounding box center [68, 91] width 129 height 22
select select
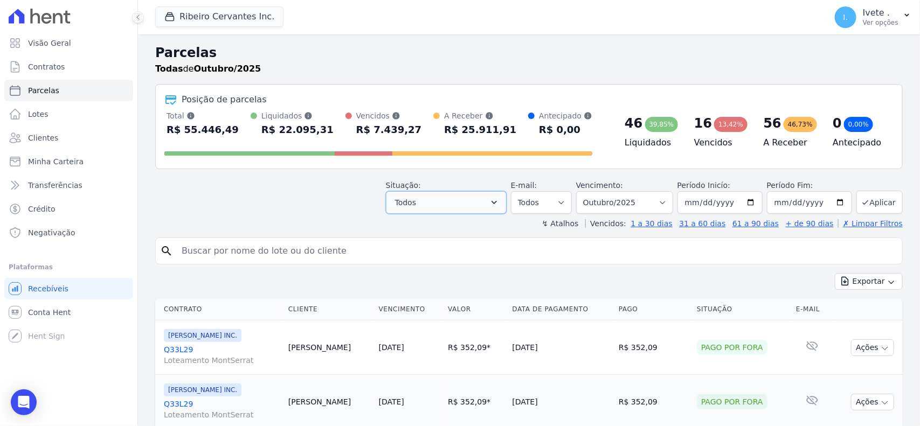
click at [488, 198] on button "Todos" at bounding box center [446, 202] width 121 height 23
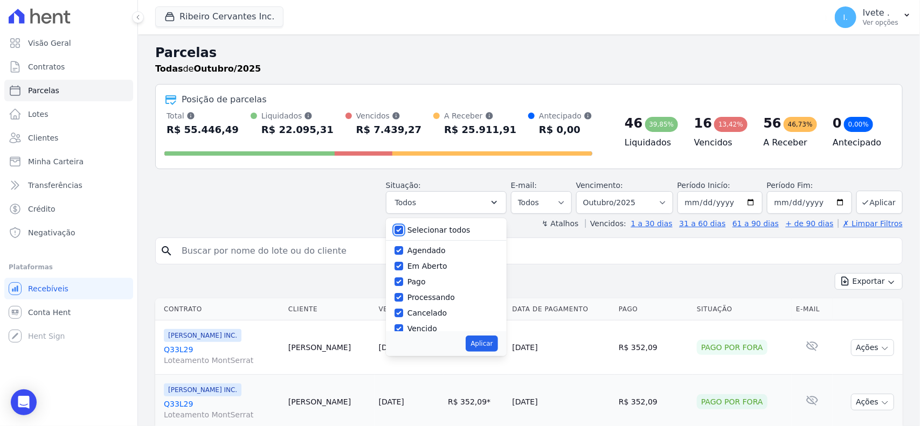
click at [403, 230] on input "Selecionar todos" at bounding box center [398, 230] width 9 height 9
checkbox input "false"
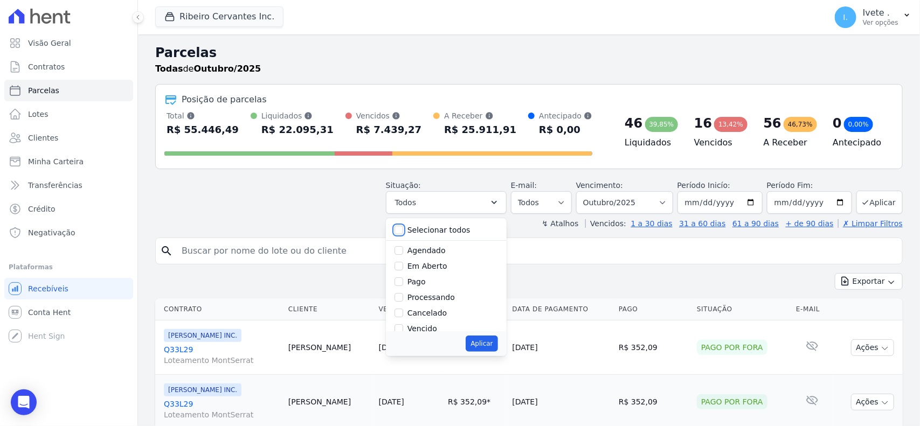
checkbox input "false"
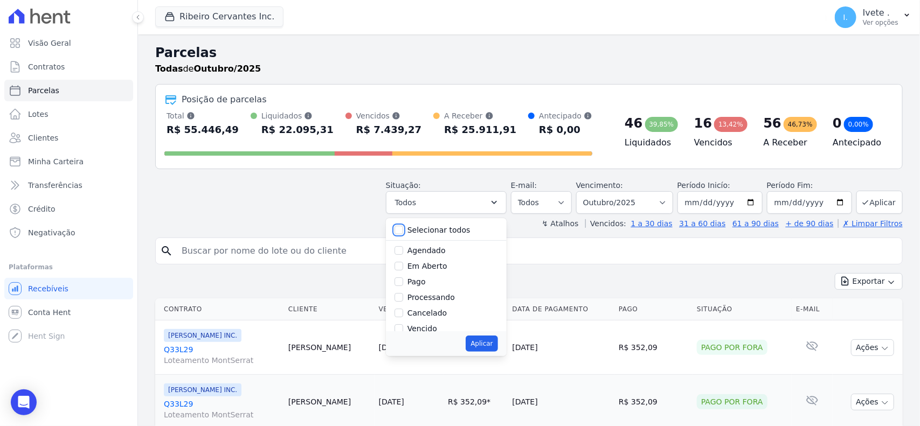
checkbox input "false"
click at [403, 329] on input "Vencido" at bounding box center [398, 328] width 9 height 9
checkbox input "true"
click at [481, 347] on button "Aplicar" at bounding box center [481, 344] width 32 height 16
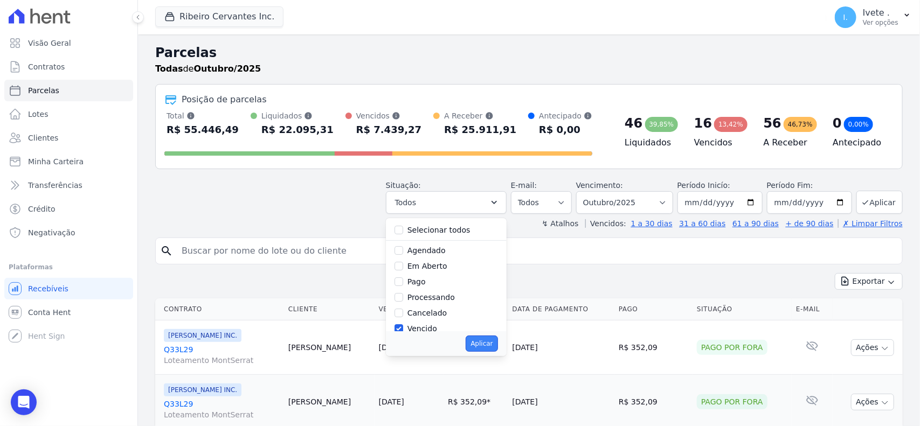
select select "overdue"
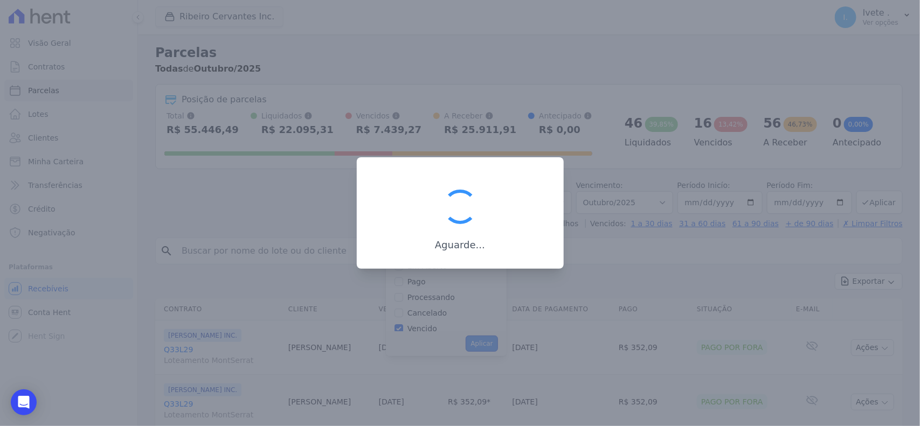
scroll to position [19, 0]
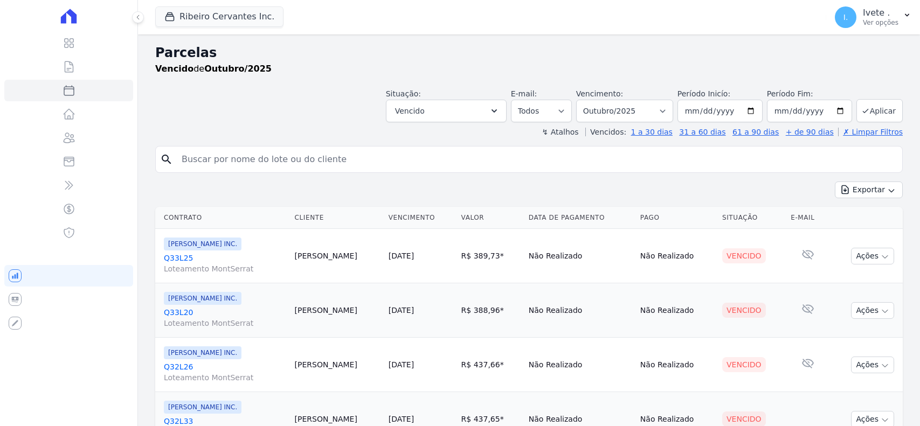
select select
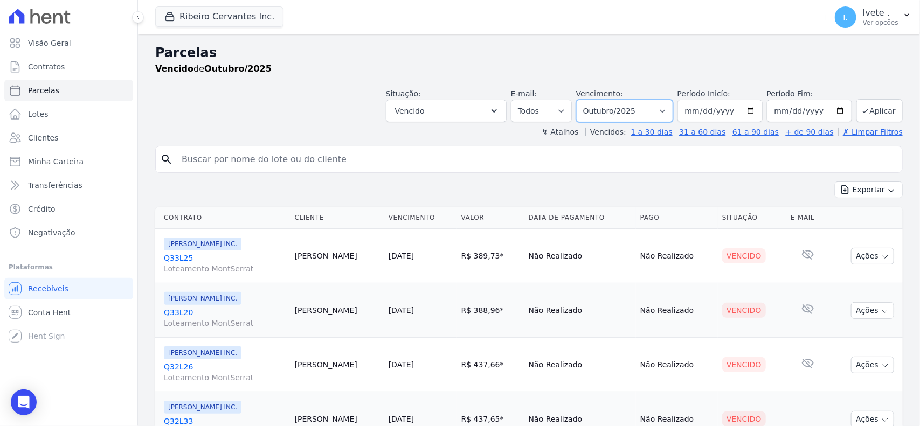
click at [599, 112] on select "Filtrar por período ──────── Todos os meses Maio/2021 Junho/2021 Julho/2021 Ago…" at bounding box center [624, 111] width 97 height 23
select select "09/2025"
click at [580, 100] on select "Filtrar por período ──────── Todos os meses Maio/2021 Junho/2021 Julho/2021 Ago…" at bounding box center [624, 111] width 97 height 23
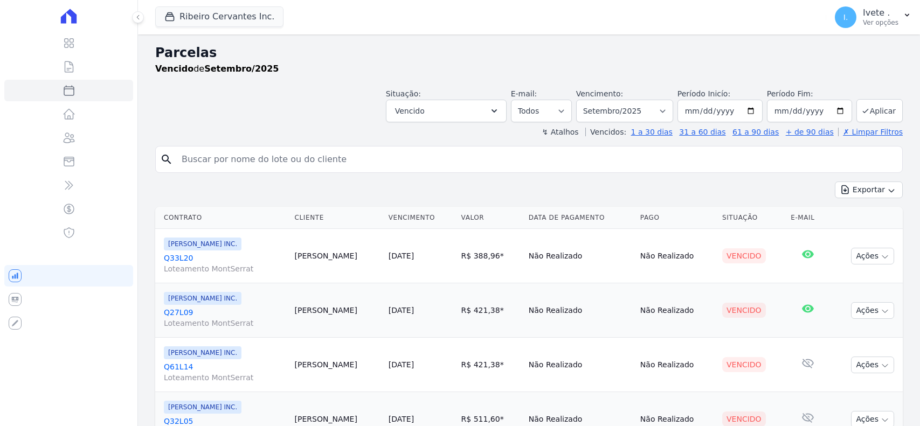
select select
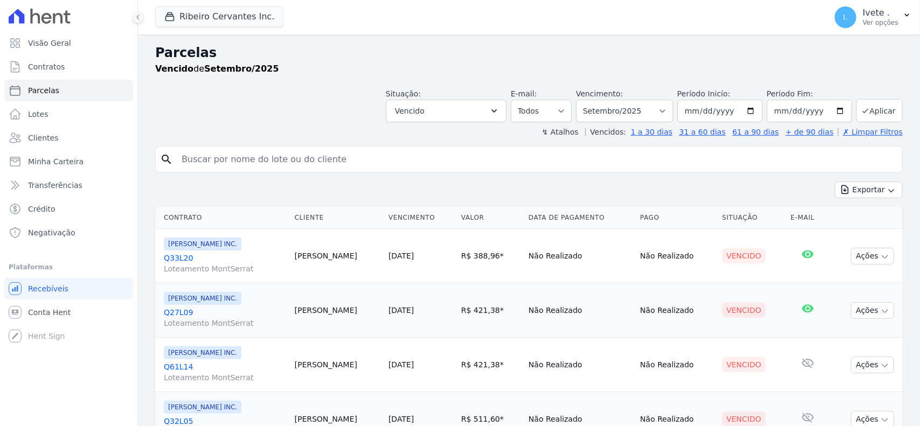
scroll to position [67, 0]
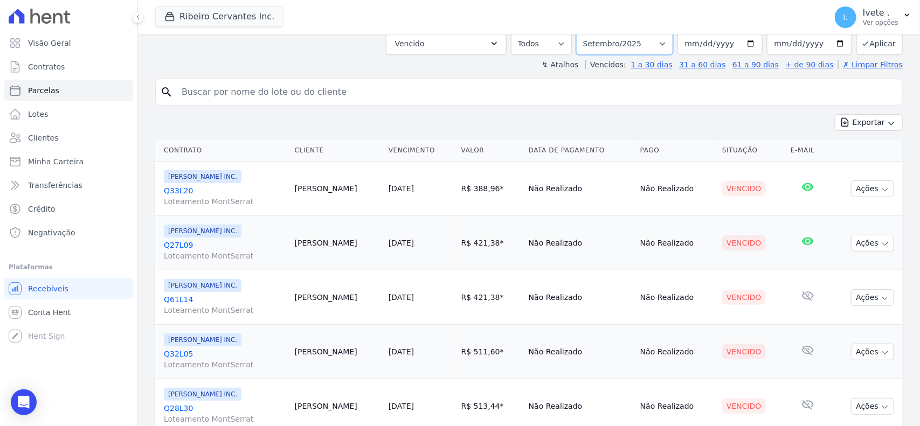
click at [617, 37] on select "Filtrar por período ──────── Todos os meses Maio/2021 Junho/2021 Julho/2021 Ago…" at bounding box center [624, 43] width 97 height 23
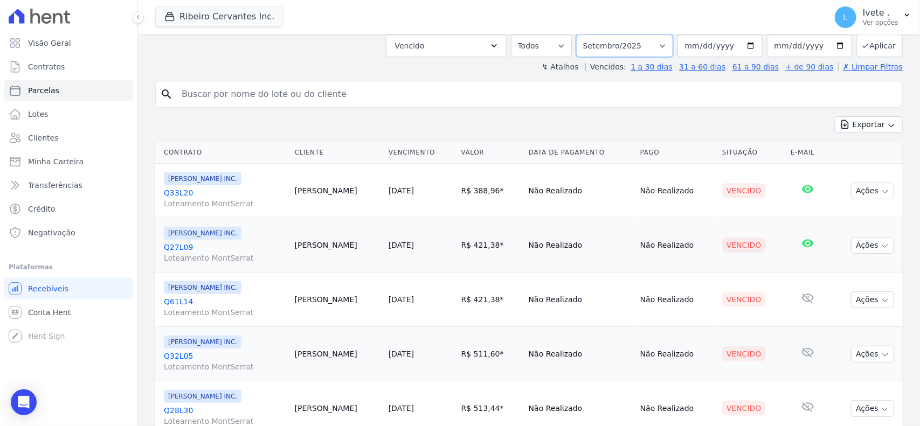
select select "10/2025"
click at [580, 34] on select "Filtrar por período ──────── Todos os meses Maio/2021 Junho/2021 Julho/2021 Ago…" at bounding box center [624, 45] width 97 height 23
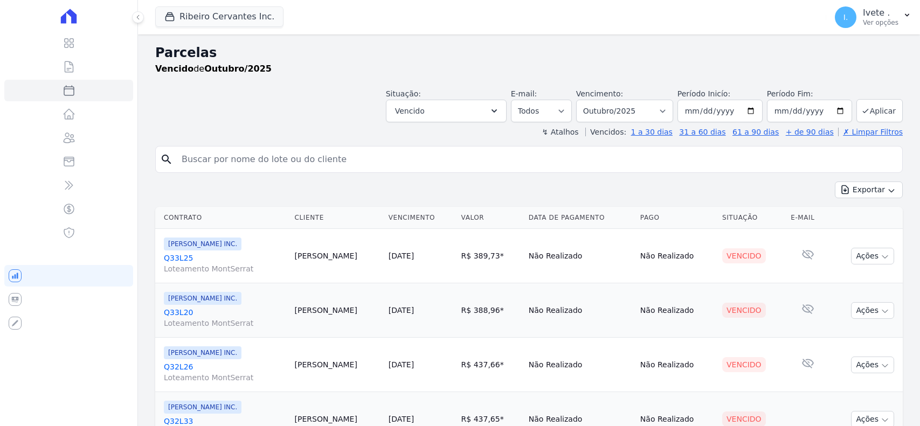
select select
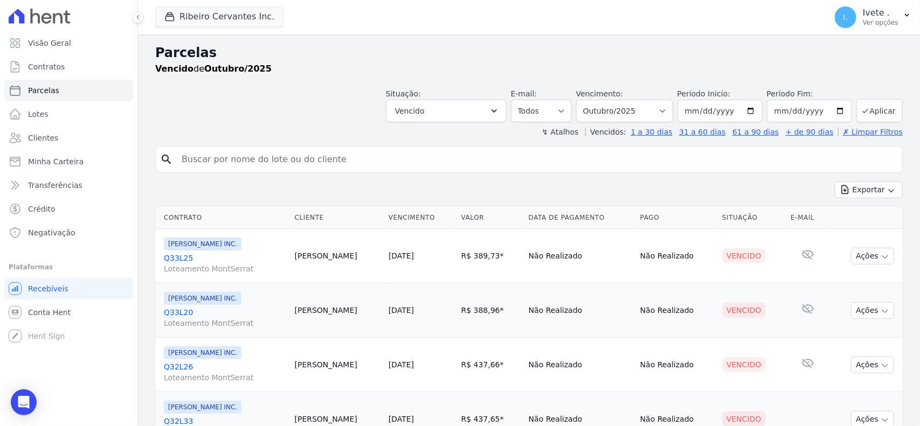
click at [173, 261] on link "Q33L25 Loteamento MontSerrat" at bounding box center [225, 264] width 122 height 22
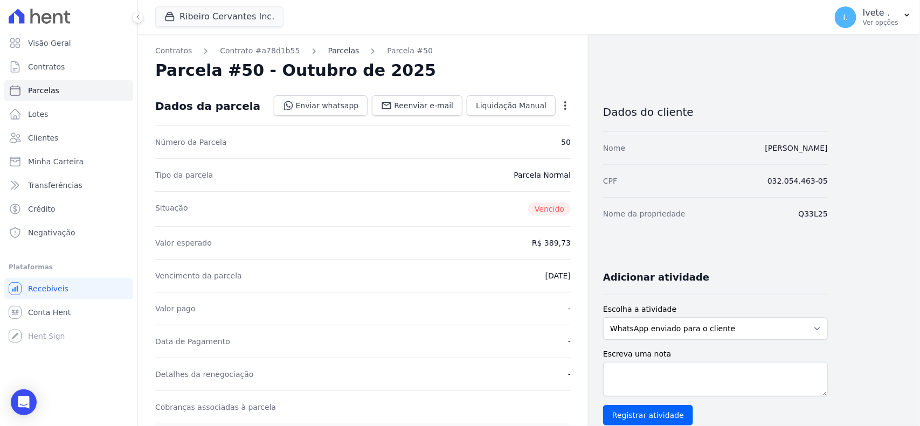
click at [328, 47] on link "Parcelas" at bounding box center [343, 50] width 31 height 11
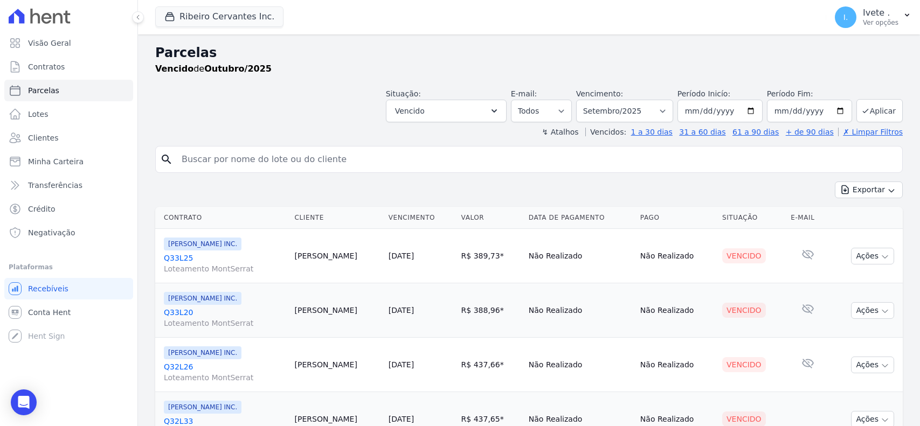
select select
select select "09/2025"
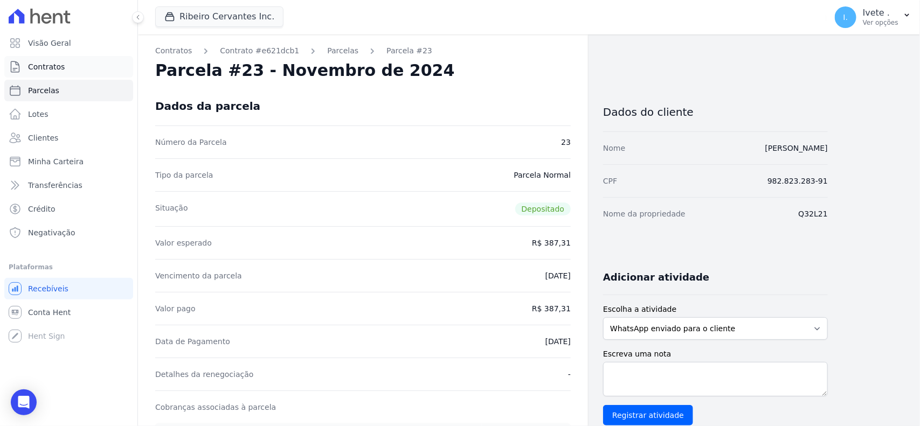
click at [95, 71] on link "Contratos" at bounding box center [68, 67] width 129 height 22
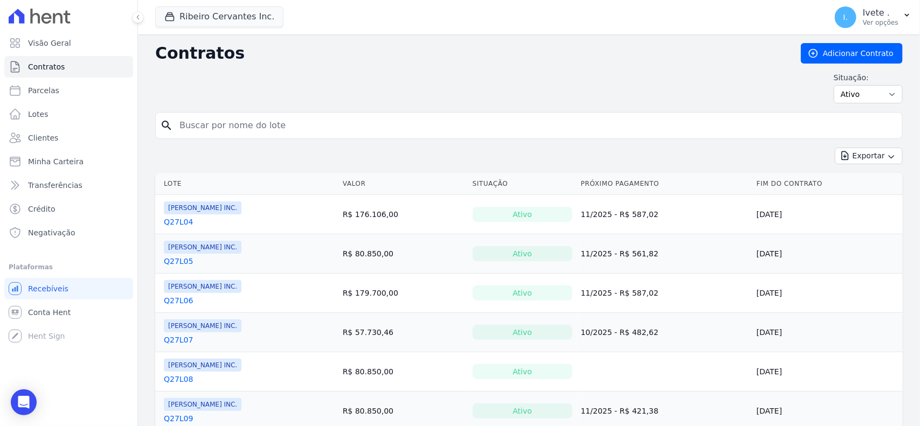
click at [241, 124] on input "search" at bounding box center [535, 126] width 725 height 22
type input "q27l09"
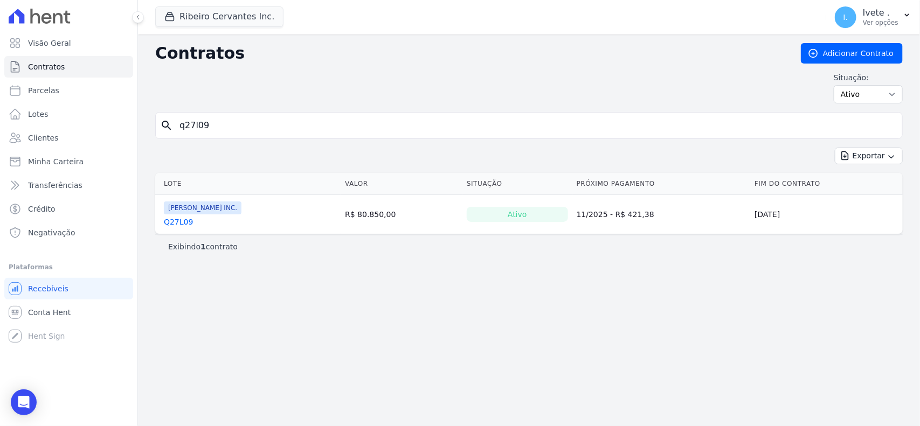
click at [184, 227] on link "Q27L09" at bounding box center [178, 222] width 29 height 11
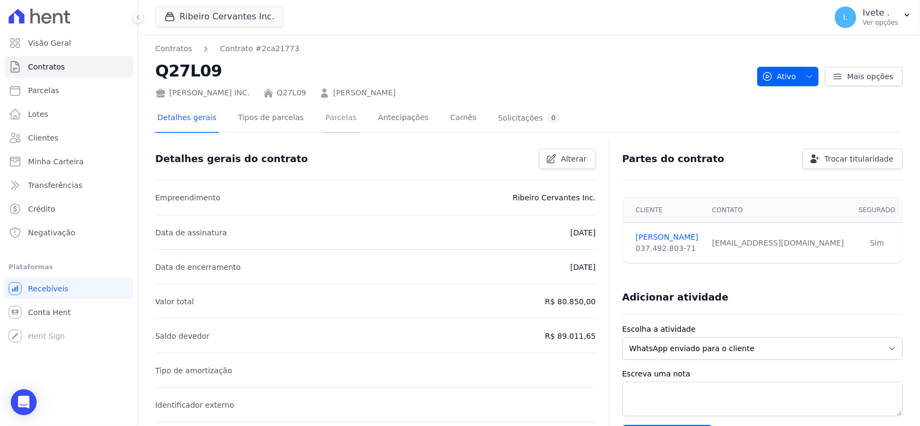
click at [335, 119] on link "Parcelas" at bounding box center [341, 119] width 36 height 29
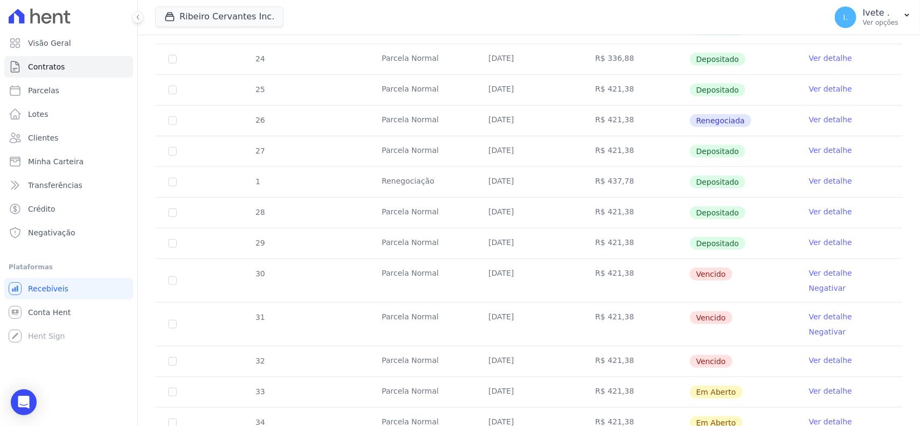
scroll to position [269, 0]
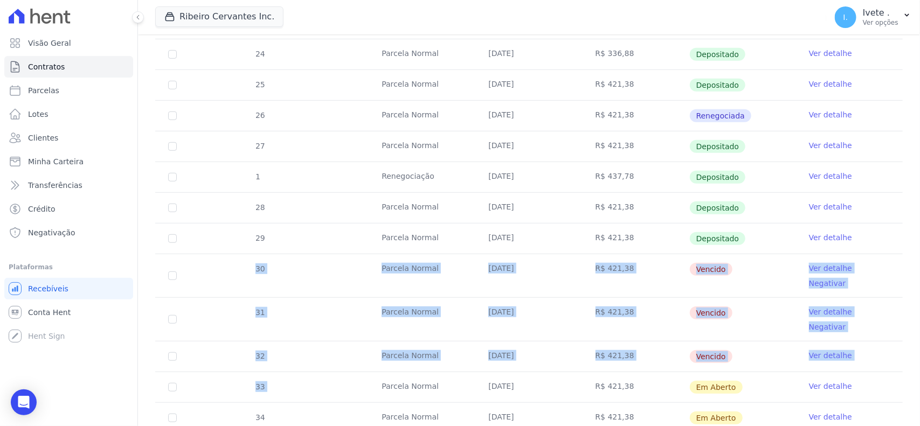
copy tbody "30 Parcela Normal 10/08/2025 R$ 421,38 Vencido Ver detalhe Negativar 31 Parcela…"
drag, startPoint x: 227, startPoint y: 273, endPoint x: 350, endPoint y: 349, distance: 144.9
click at [350, 349] on tbody "23 Parcela Normal 10/01/2025 R$ 336,88 Depositado Ver detalhe 24 Parcela Normal…" at bounding box center [528, 221] width 747 height 425
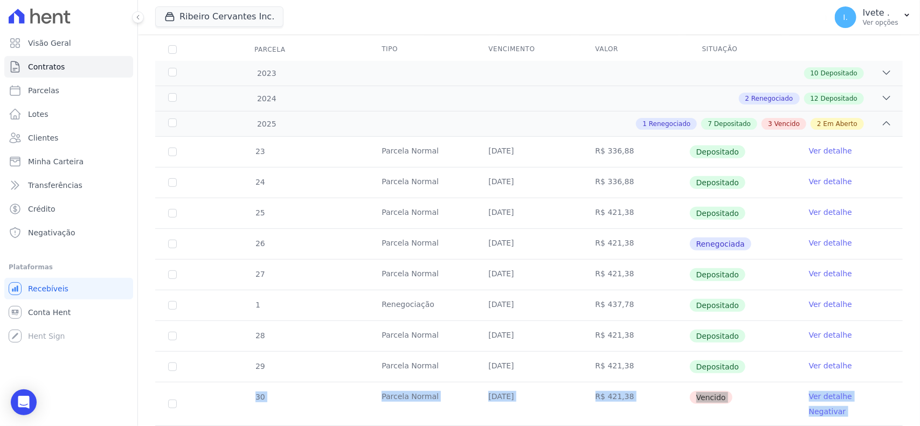
scroll to position [0, 0]
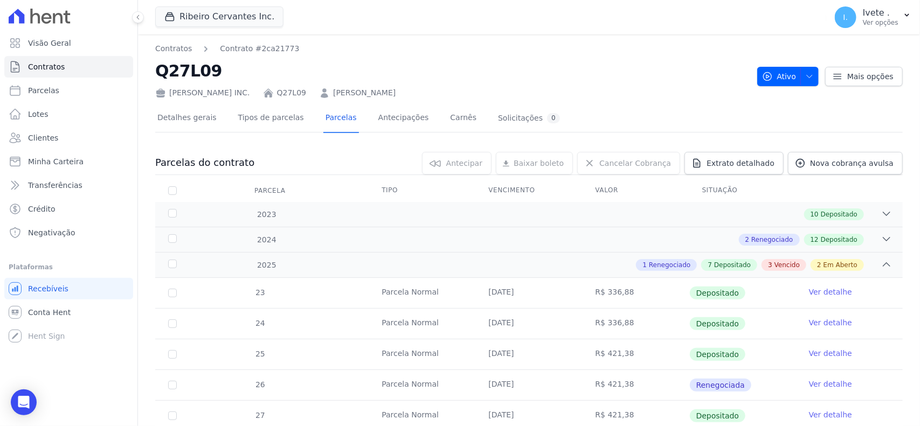
copy h2 "Q27L09"
drag, startPoint x: 157, startPoint y: 78, endPoint x: 254, endPoint y: 66, distance: 97.2
click at [254, 66] on h2 "Q27L09" at bounding box center [451, 71] width 593 height 24
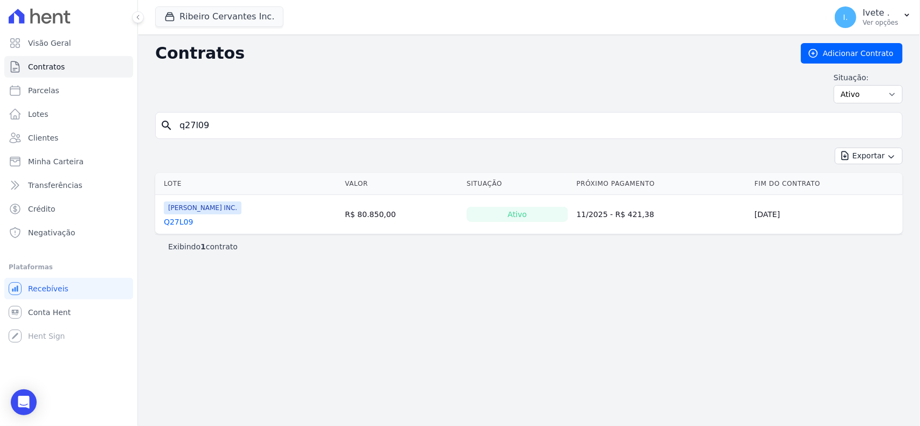
click at [298, 122] on input "q27l09" at bounding box center [535, 126] width 725 height 22
type input "q28L09"
click at [259, 144] on form "search q28L09" at bounding box center [528, 130] width 747 height 36
click at [254, 133] on input "q28L09" at bounding box center [535, 126] width 725 height 22
type input "q28L30"
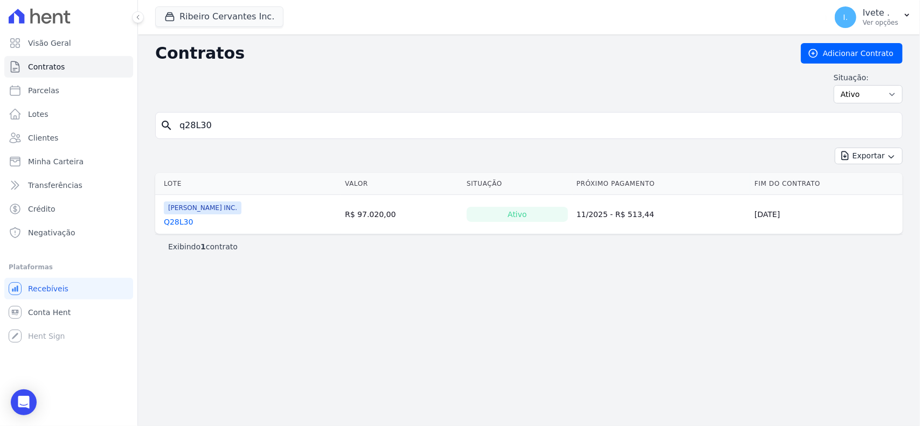
click at [163, 222] on td "Ribeiro Cervantes INC. Q28L30" at bounding box center [247, 214] width 185 height 39
click at [171, 222] on link "Q28L30" at bounding box center [178, 222] width 29 height 11
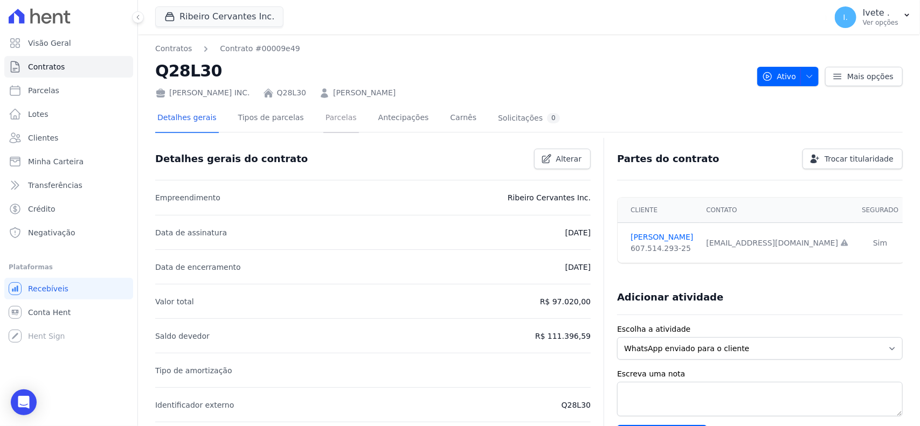
click at [323, 119] on link "Parcelas" at bounding box center [341, 119] width 36 height 29
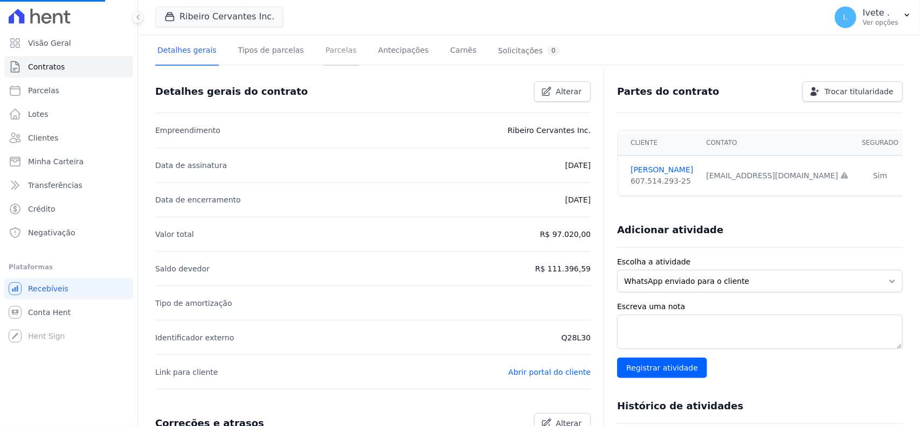
scroll to position [111, 0]
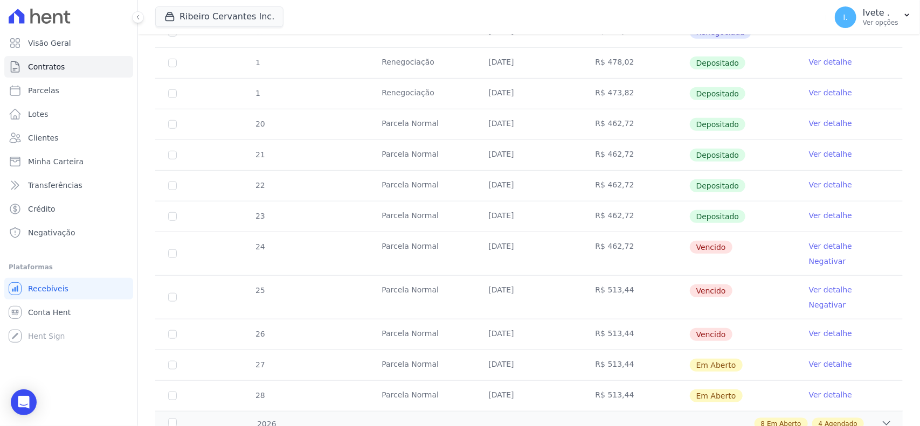
scroll to position [404, 0]
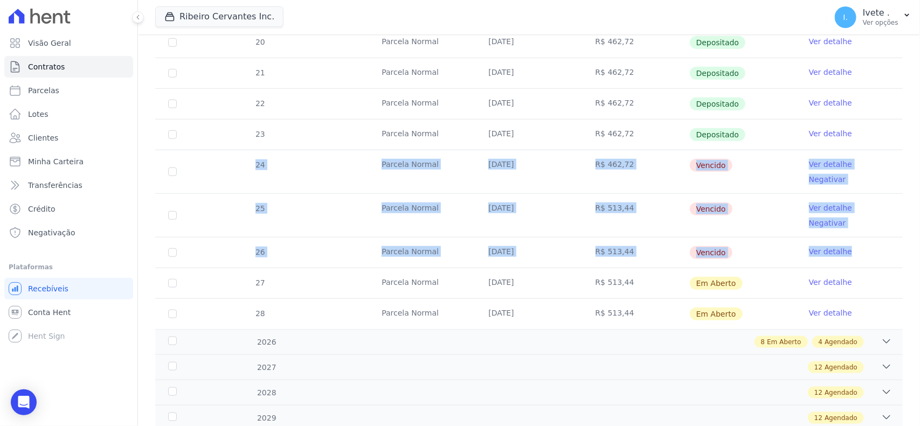
copy tbody "24 Parcela Normal 10/08/2025 R$ 462,72 Vencido Ver detalhe Negativar 25 Parcela…"
drag, startPoint x: 252, startPoint y: 167, endPoint x: 857, endPoint y: 225, distance: 607.2
click at [857, 225] on tbody "17 Parcela Normal 10/01/2025 R$ 462,72 Depositado Ver detalhe 18 Parcela Normal…" at bounding box center [528, 101] width 747 height 455
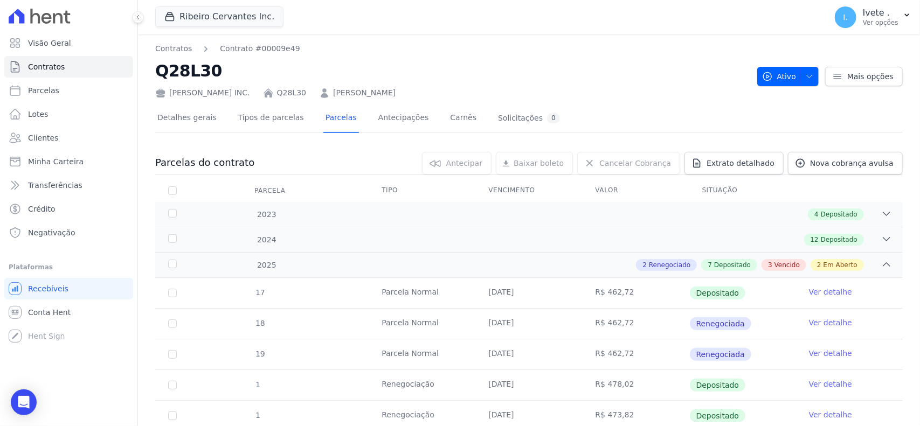
copy h2 "Q28L30"
drag, startPoint x: 158, startPoint y: 73, endPoint x: 252, endPoint y: 71, distance: 94.3
click at [252, 71] on h2 "Q28L30" at bounding box center [451, 71] width 593 height 24
copy h2 "Q28L30"
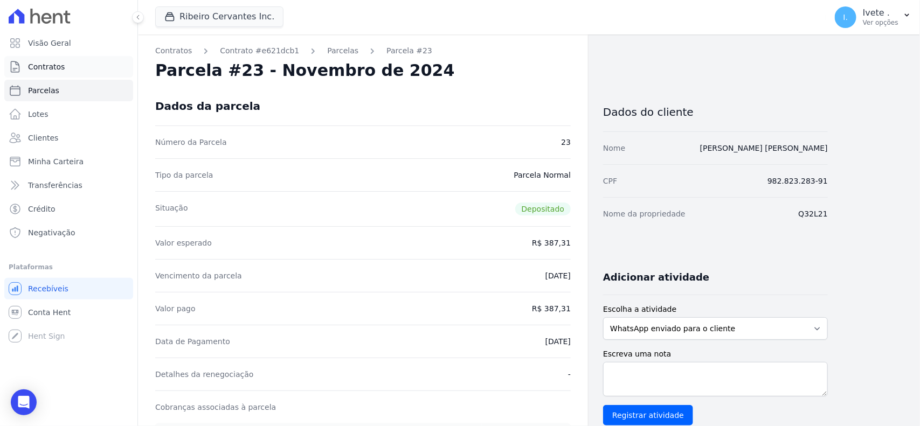
click at [113, 66] on link "Contratos" at bounding box center [68, 67] width 129 height 22
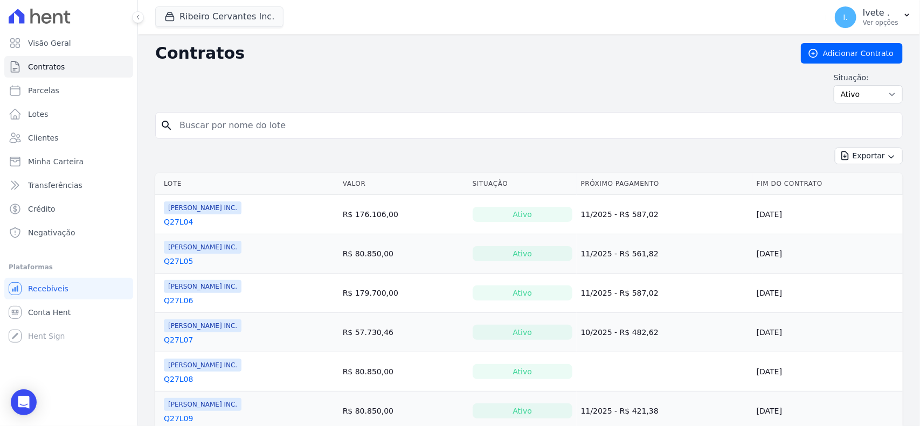
click at [295, 133] on input "search" at bounding box center [535, 126] width 725 height 22
type input "Q28L10"
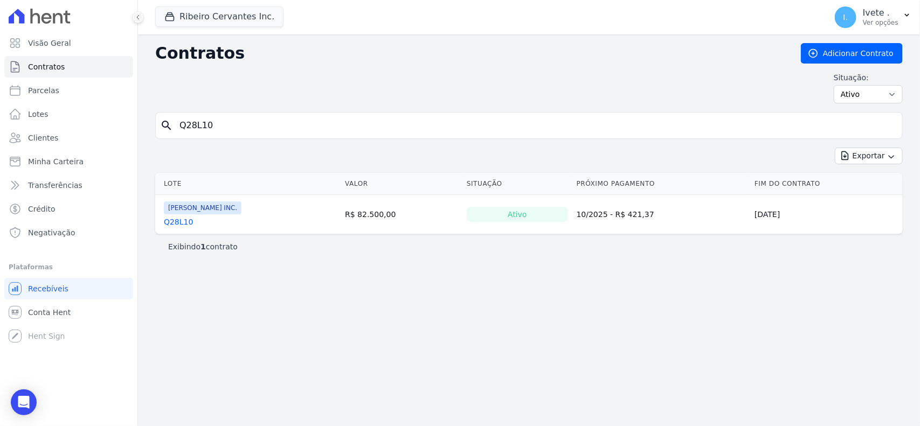
click at [184, 217] on div "[PERSON_NAME] INC. Q28L10" at bounding box center [203, 214] width 78 height 26
click at [175, 218] on link "Q28L10" at bounding box center [178, 222] width 29 height 11
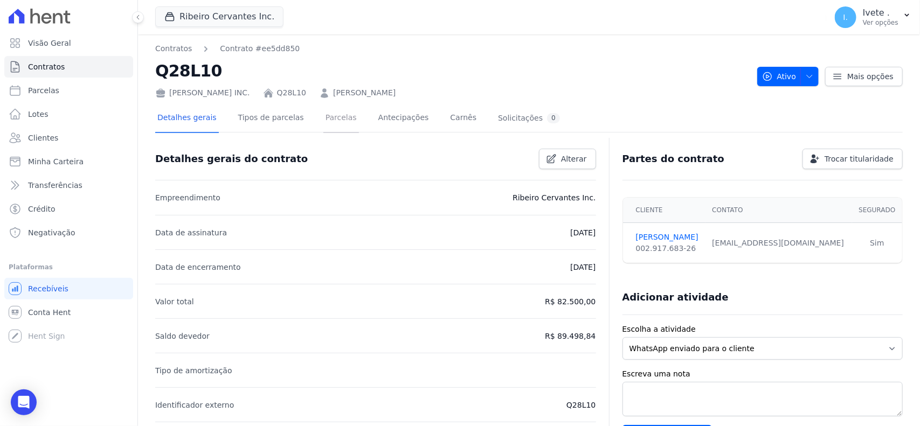
click at [327, 115] on link "Parcelas" at bounding box center [341, 119] width 36 height 29
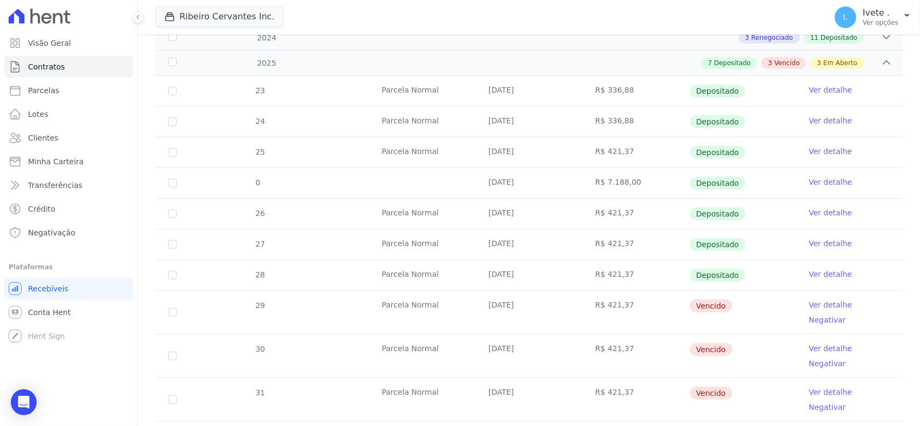
scroll to position [269, 0]
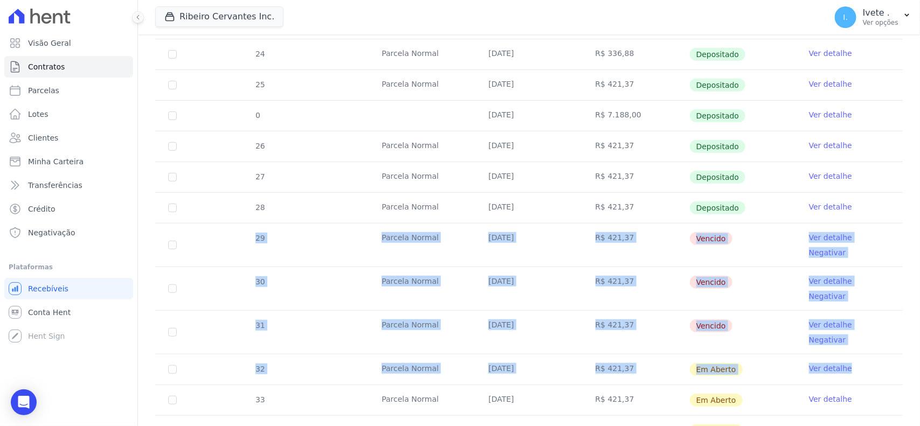
copy tbody "29 Parcela Normal [DATE] R$ 421,37 Vencido Ver detalhe Negativar 30 Parcela Nor…"
drag, startPoint x: 246, startPoint y: 241, endPoint x: 890, endPoint y: 323, distance: 649.5
click at [890, 323] on tbody "23 [GEOGRAPHIC_DATA] [DATE] R$ 336,88 Depositado Ver detalhe 24 [GEOGRAPHIC_DAT…" at bounding box center [528, 227] width 747 height 437
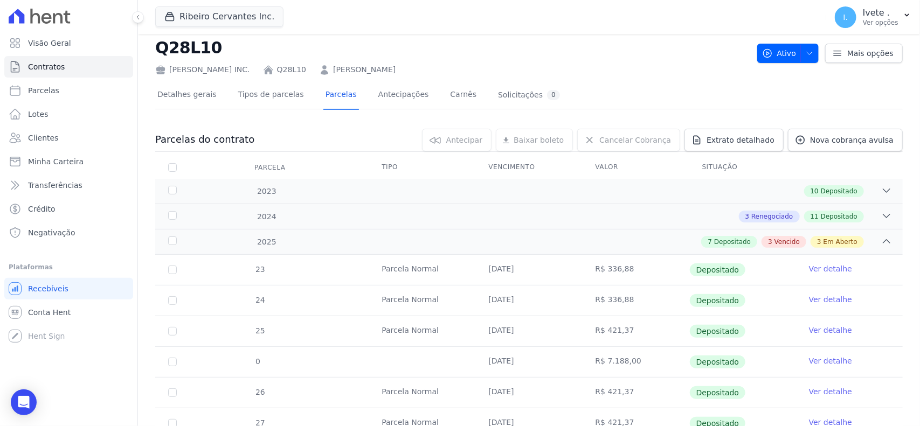
scroll to position [0, 0]
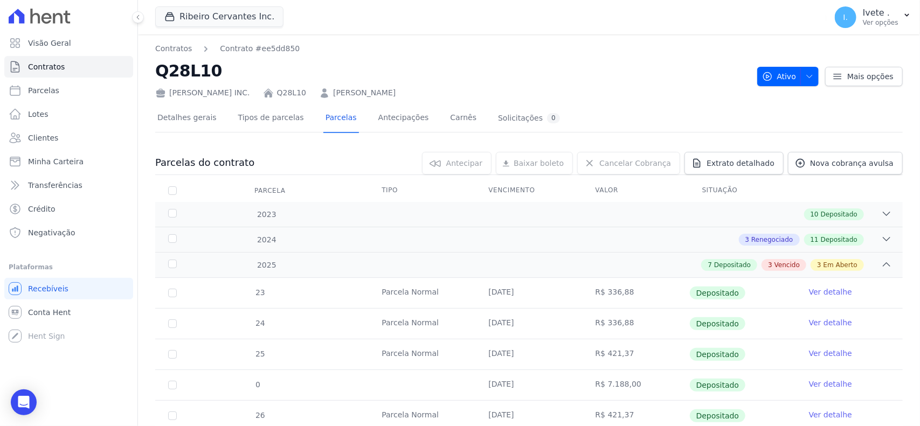
click at [185, 68] on h2 "Q28L10" at bounding box center [451, 71] width 593 height 24
copy h2 "Q28L10"
click at [274, 68] on h2 "Q28L10" at bounding box center [451, 71] width 593 height 24
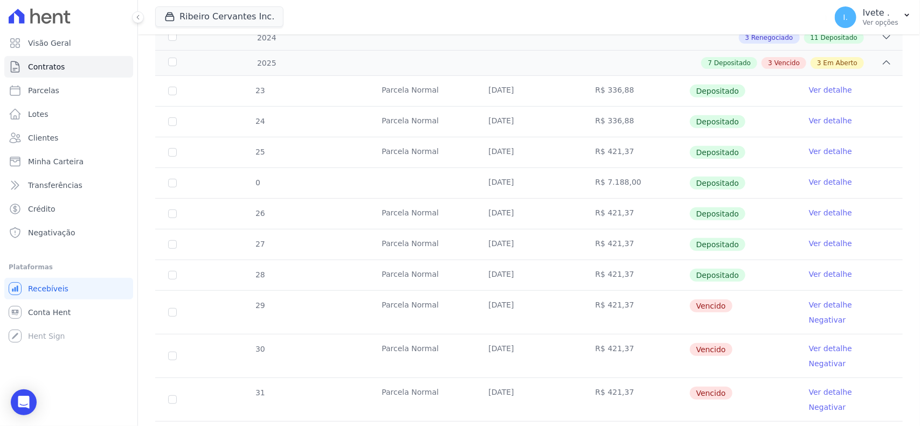
scroll to position [269, 0]
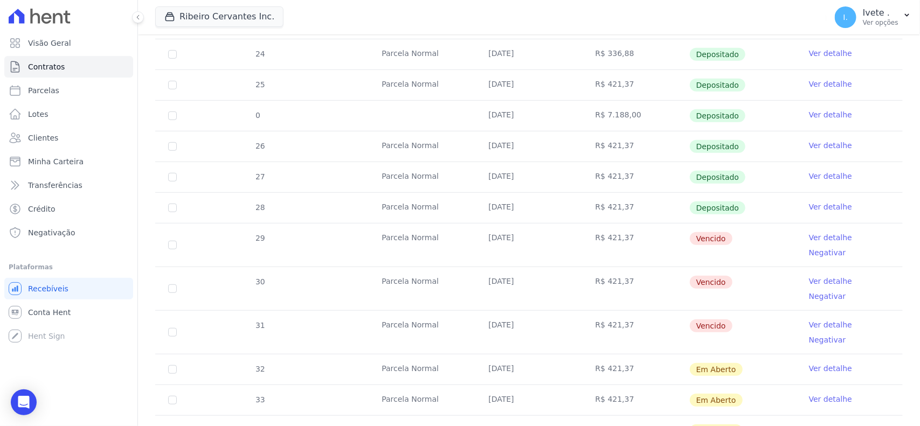
click at [815, 319] on link "Ver detalhe" at bounding box center [830, 324] width 43 height 11
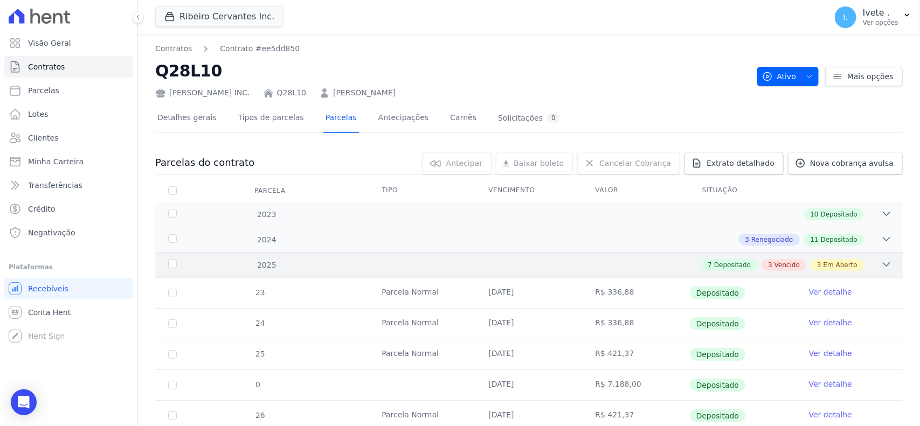
scroll to position [67, 0]
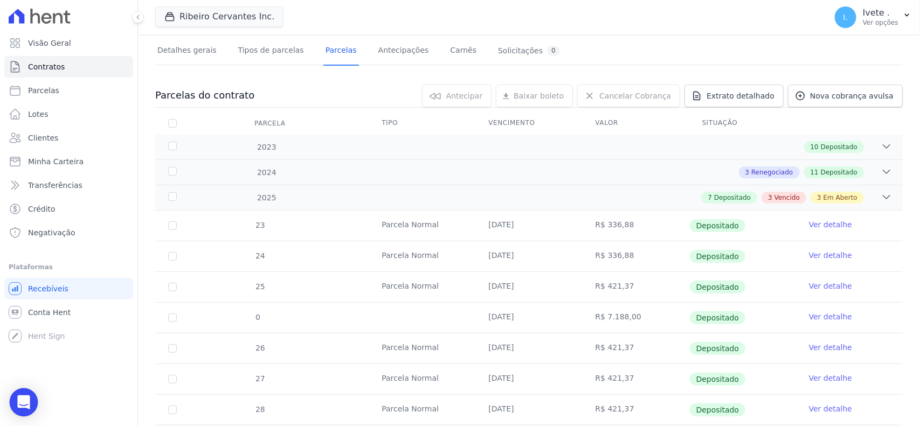
click at [27, 401] on icon "Open Intercom Messenger" at bounding box center [23, 402] width 12 height 14
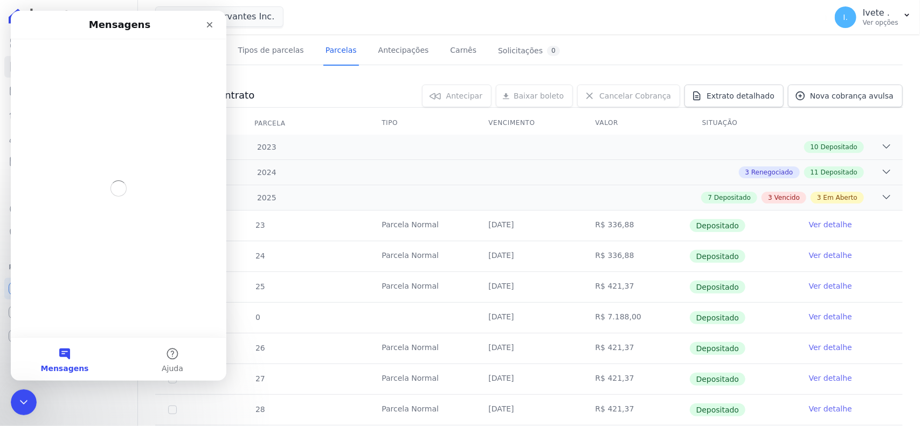
scroll to position [0, 0]
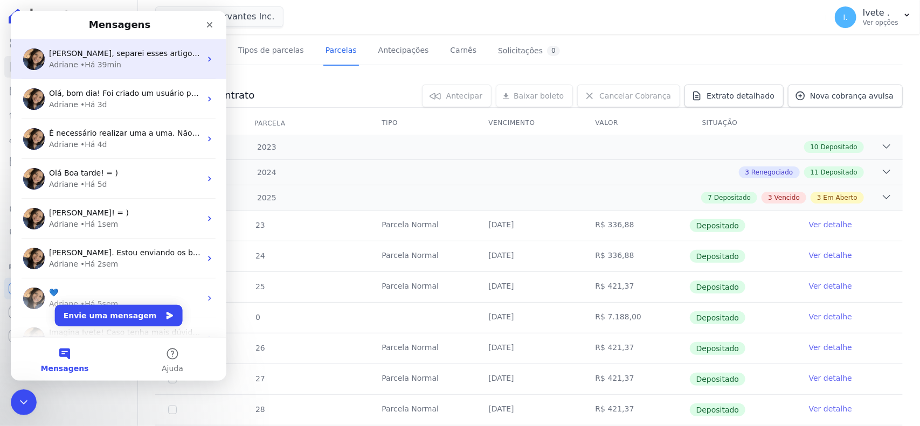
click at [98, 71] on div "Ana, separei esses artigos para você sobre como realizar a ação: Adriane • Há 3…" at bounding box center [118, 59] width 215 height 40
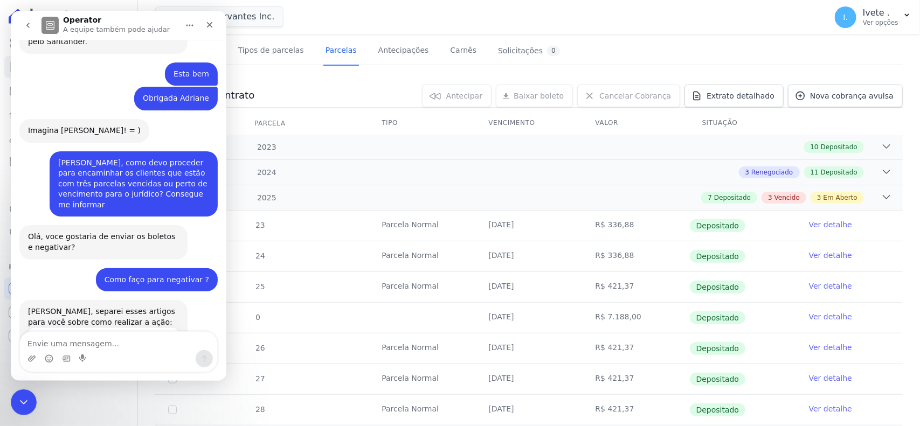
scroll to position [1213, 0]
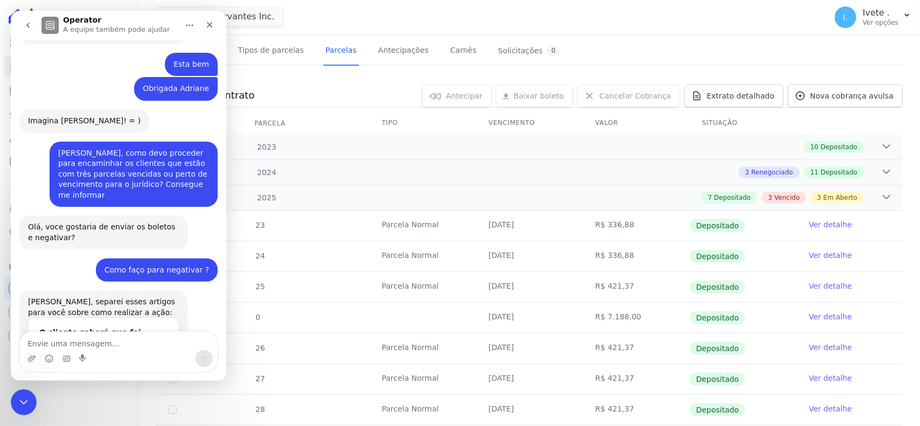
click at [90, 340] on textarea "Envie uma mensagem..." at bounding box center [118, 341] width 197 height 18
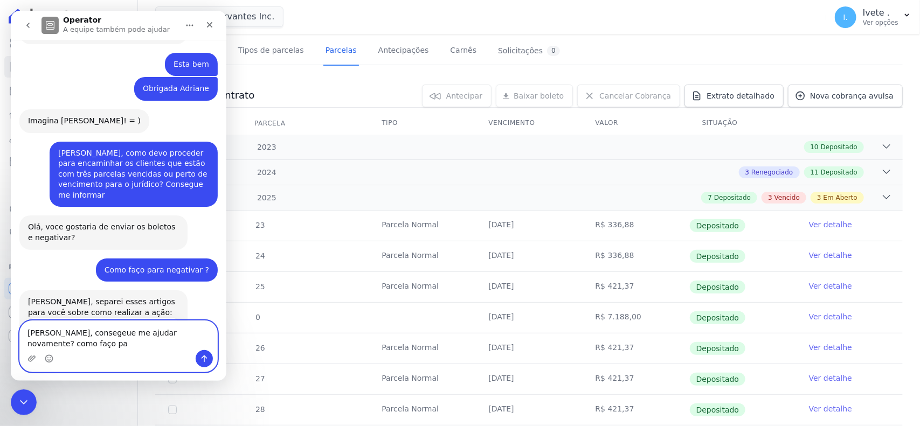
scroll to position [1223, 0]
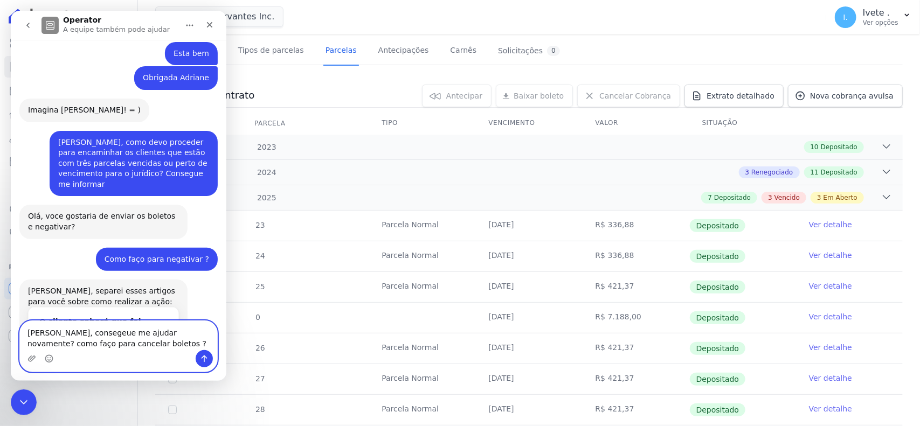
click at [89, 331] on textarea "Adriene, consegeue me ajudar novamente? como faço para cancelar boletos ?" at bounding box center [118, 335] width 197 height 29
click at [108, 347] on textarea "Adriene, consegue me ajudar novamente? como faço para cancelar boletos ?" at bounding box center [118, 335] width 197 height 29
type textarea "Adriene, consegue me ajudar novamente? como faço para cancelar boletos ?"
click at [203, 359] on icon "Enviar uma mensagem" at bounding box center [204, 358] width 9 height 9
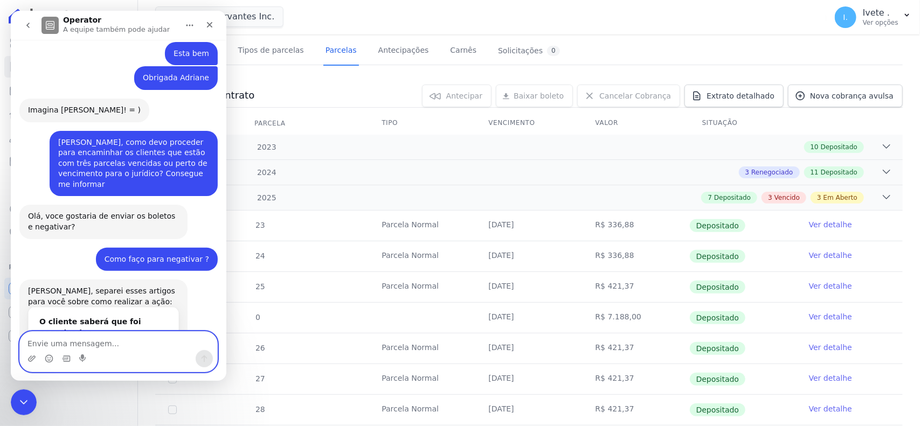
scroll to position [1255, 0]
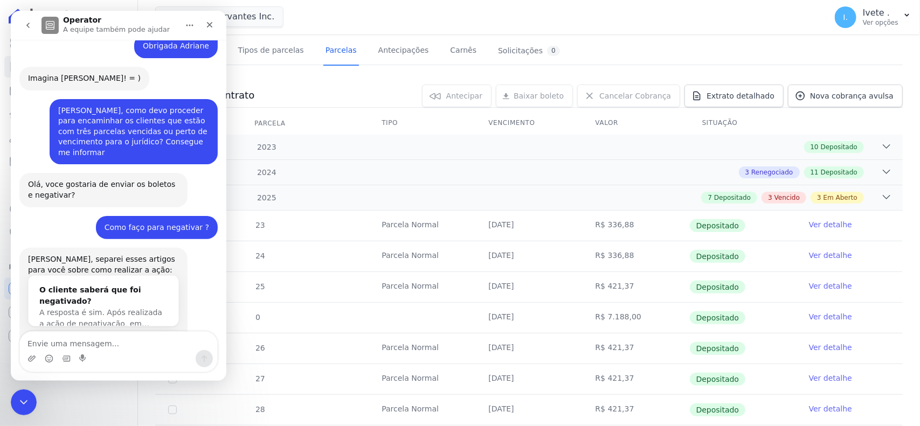
click at [30, 31] on button "go back" at bounding box center [28, 25] width 20 height 20
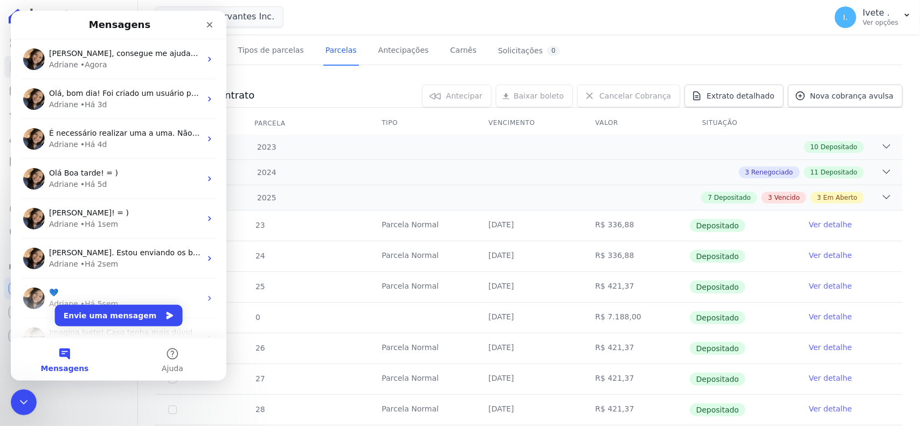
scroll to position [0, 0]
click at [211, 24] on icon "Fechar" at bounding box center [209, 24] width 9 height 9
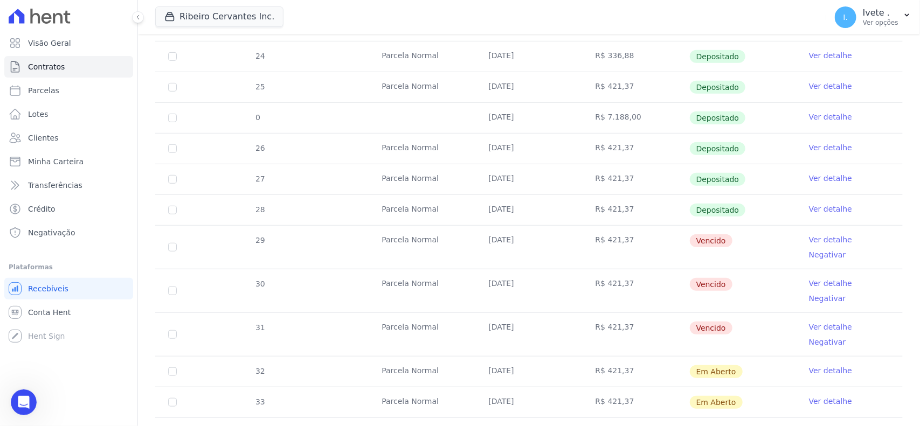
scroll to position [269, 0]
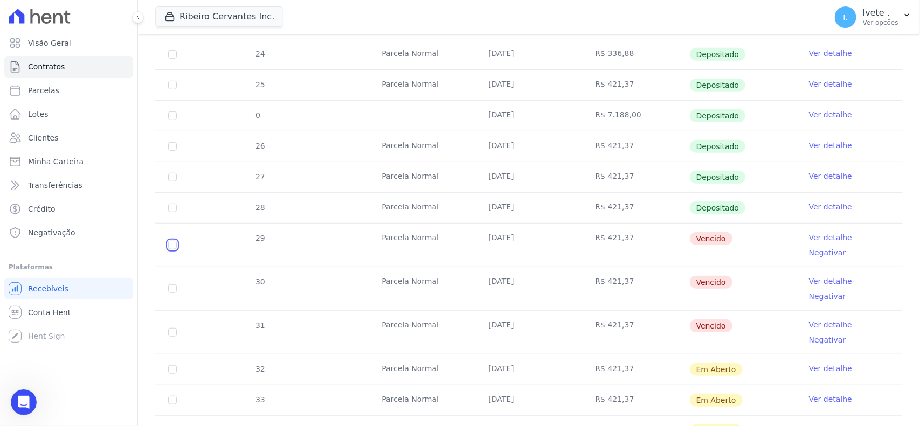
click at [172, 241] on input "checkbox" at bounding box center [172, 245] width 9 height 9
checkbox input "true"
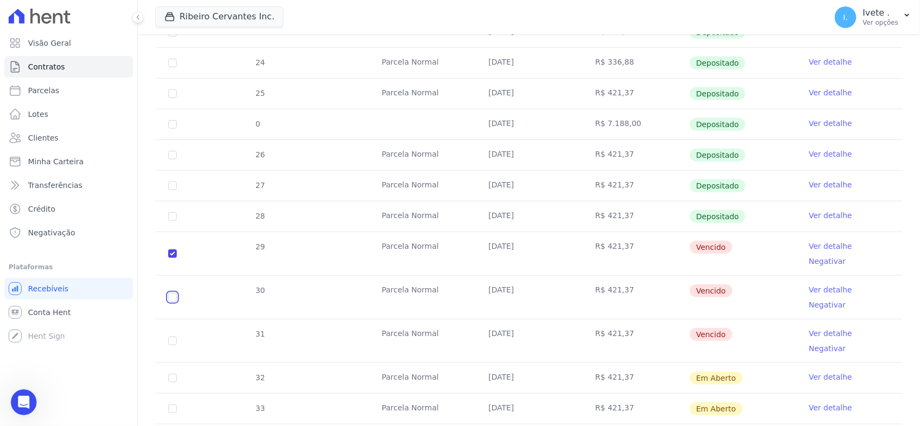
click at [173, 293] on input "checkbox" at bounding box center [172, 297] width 9 height 9
checkbox input "true"
click at [168, 337] on input "checkbox" at bounding box center [172, 341] width 9 height 9
checkbox input "true"
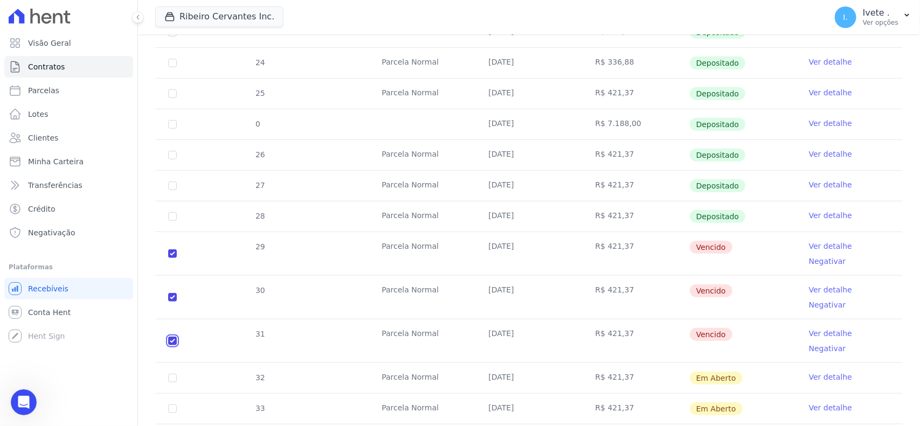
checkbox input "true"
click at [25, 403] on icon "Abertura do Messenger da Intercom" at bounding box center [22, 401] width 18 height 18
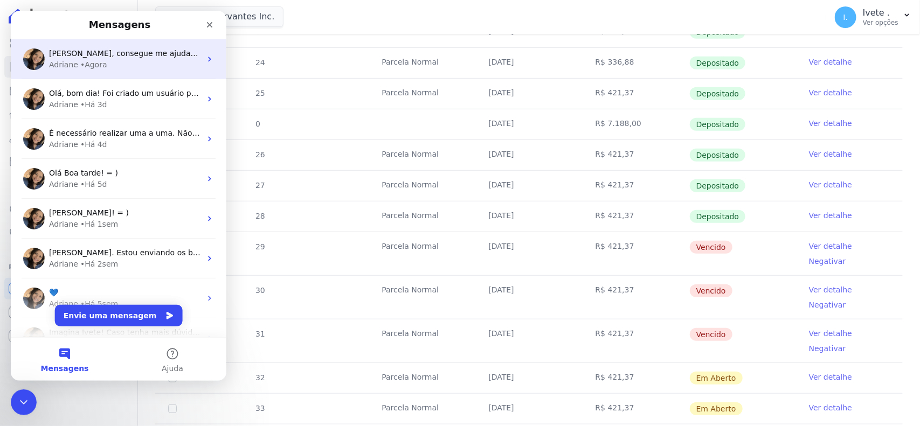
click at [148, 68] on div "Adriane • Agora" at bounding box center [125, 64] width 152 height 11
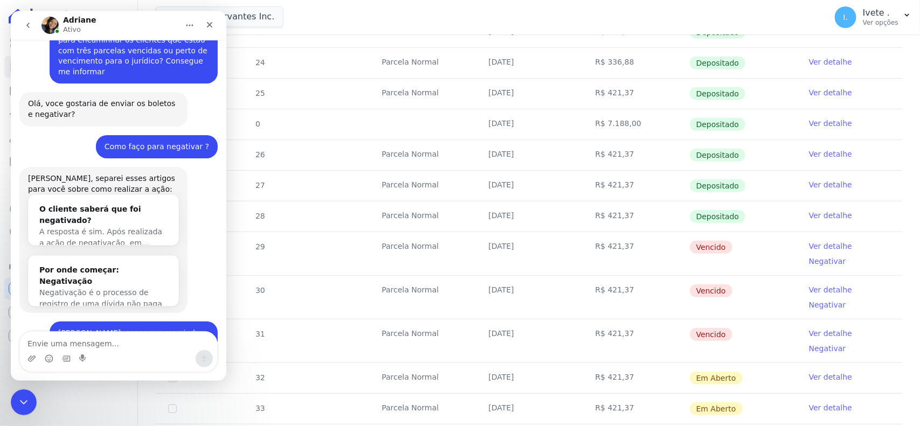
scroll to position [1349, 0]
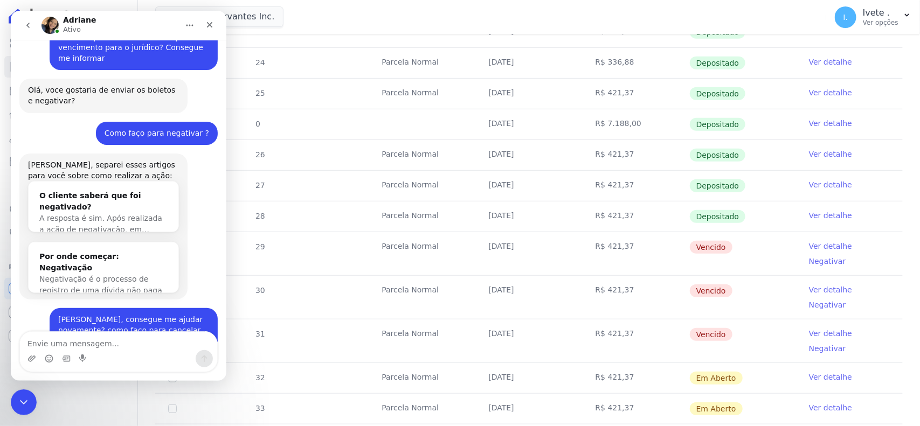
click at [54, 398] on div "Como cancelar uma cobrança?" at bounding box center [103, 409] width 128 height 23
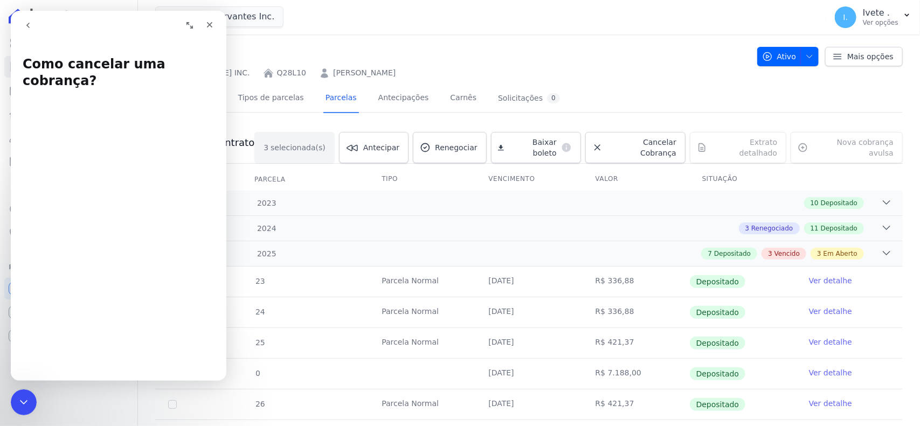
scroll to position [0, 0]
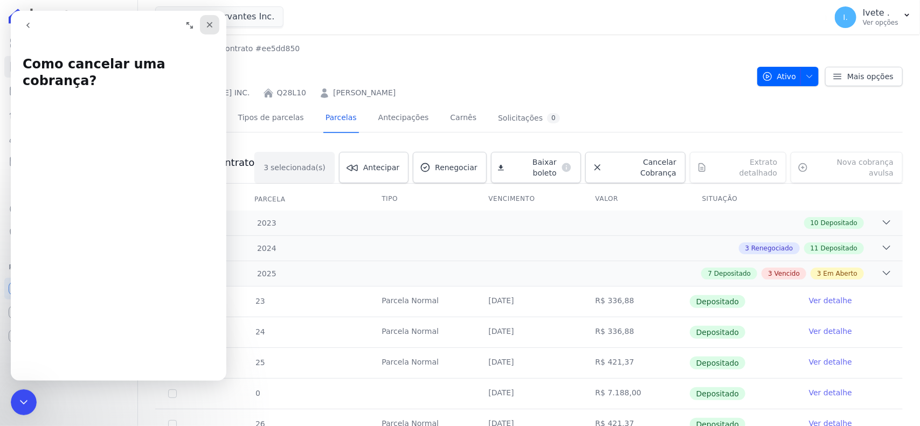
drag, startPoint x: 206, startPoint y: 20, endPoint x: 217, endPoint y: 38, distance: 20.8
click at [206, 20] on icon "Fechar" at bounding box center [209, 24] width 9 height 9
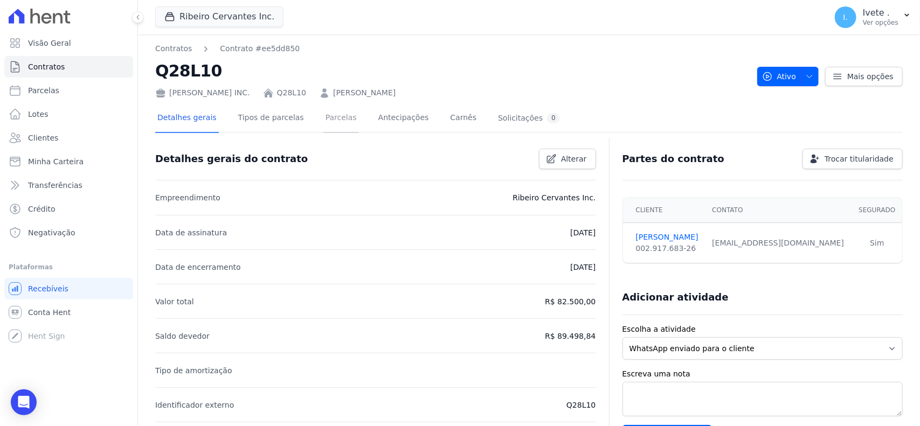
click at [323, 117] on link "Parcelas" at bounding box center [341, 119] width 36 height 29
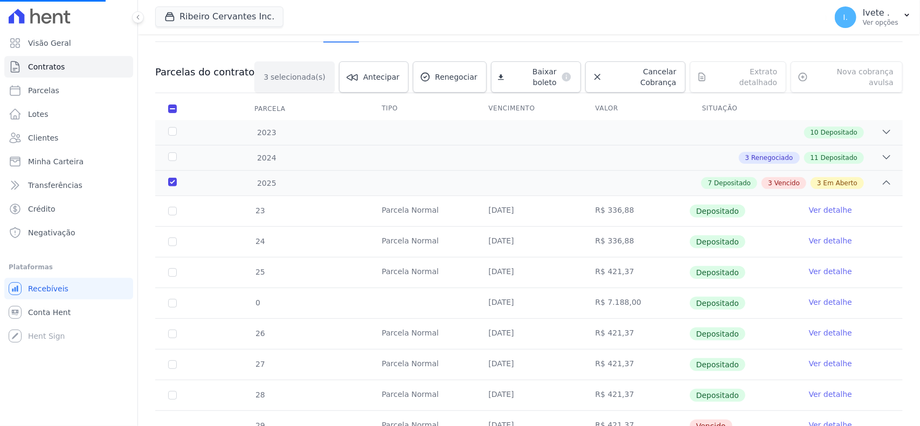
scroll to position [337, 0]
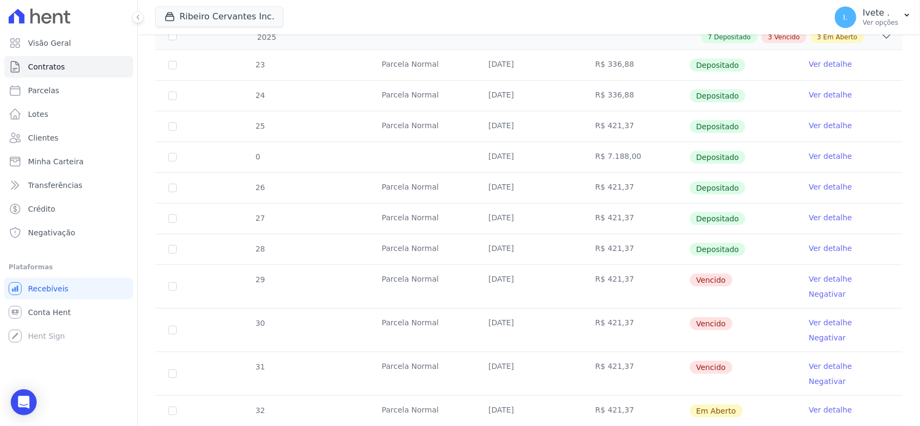
scroll to position [269, 0]
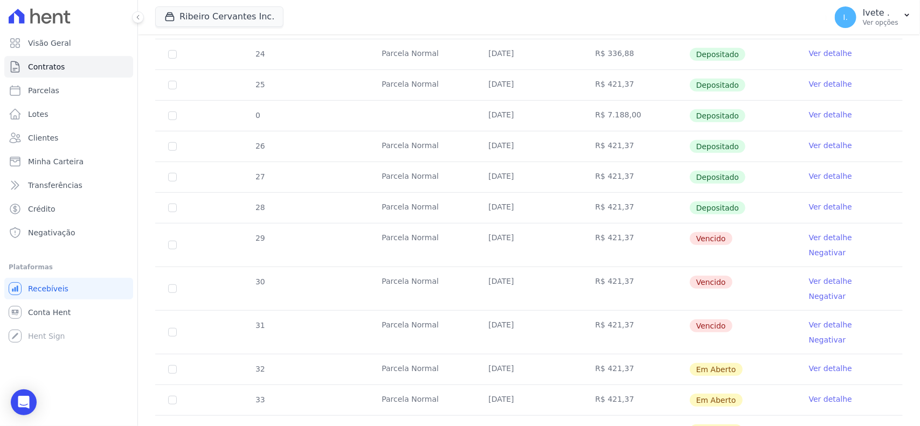
click at [809, 238] on link "Ver detalhe" at bounding box center [830, 237] width 43 height 11
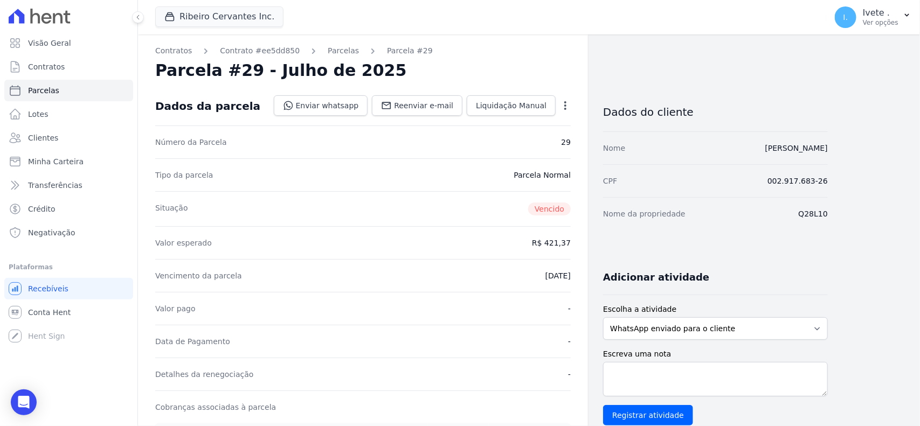
click at [560, 105] on icon "button" at bounding box center [565, 105] width 11 height 11
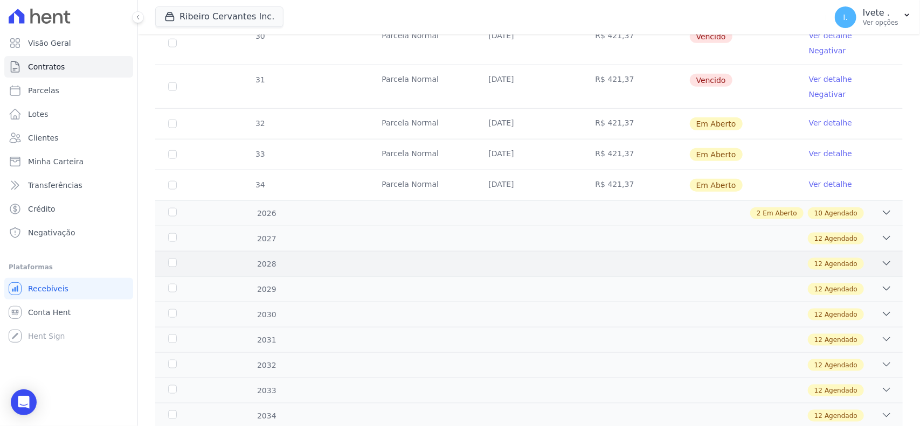
scroll to position [539, 0]
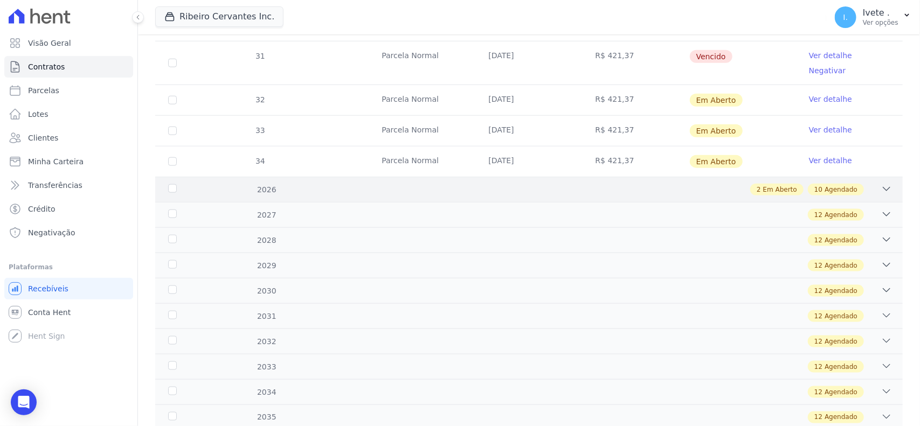
click at [876, 177] on div "2026 2 Em Aberto 10 Agendado" at bounding box center [528, 189] width 747 height 25
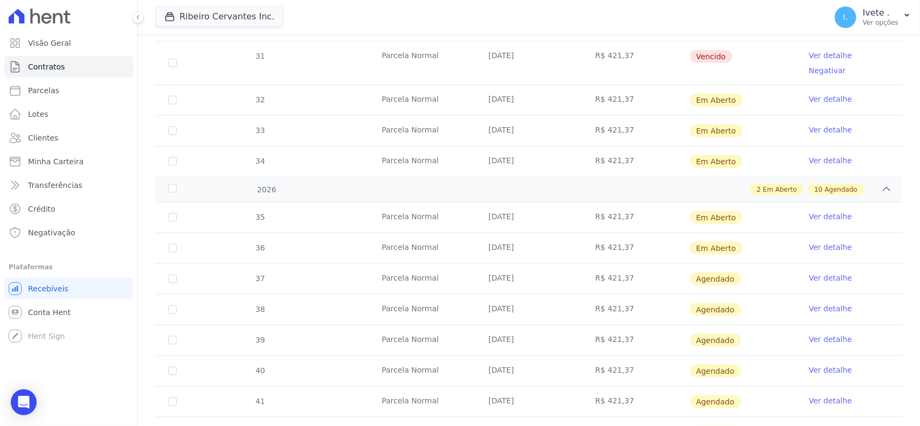
scroll to position [471, 0]
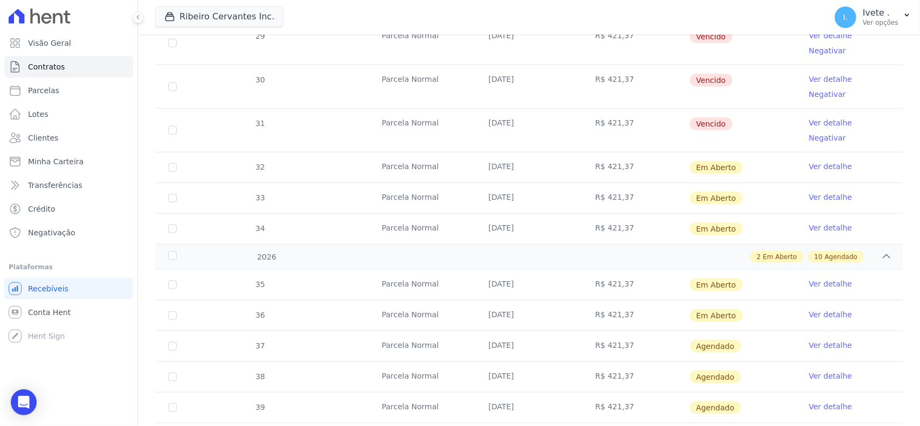
click at [165, 301] on td "36" at bounding box center [172, 316] width 34 height 30
click at [170, 311] on input "checkbox" at bounding box center [172, 315] width 9 height 9
checkbox input "true"
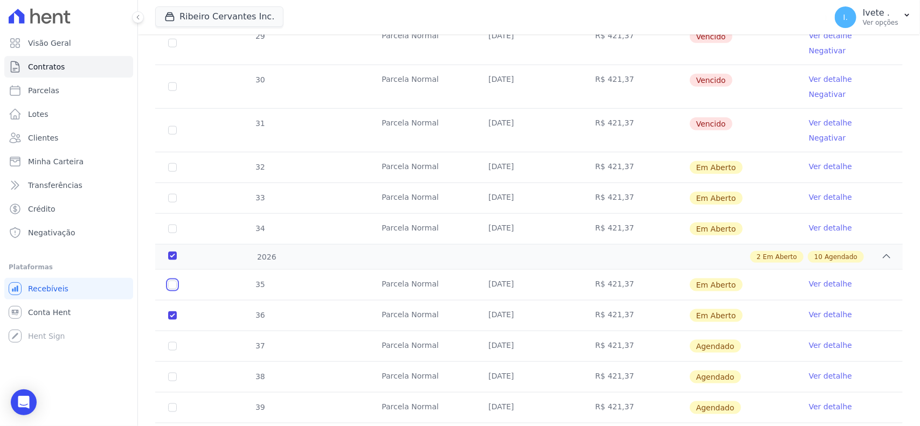
click at [173, 281] on input "checkbox" at bounding box center [172, 285] width 9 height 9
checkbox input "true"
click at [171, 225] on input "checkbox" at bounding box center [172, 229] width 9 height 9
checkbox input "true"
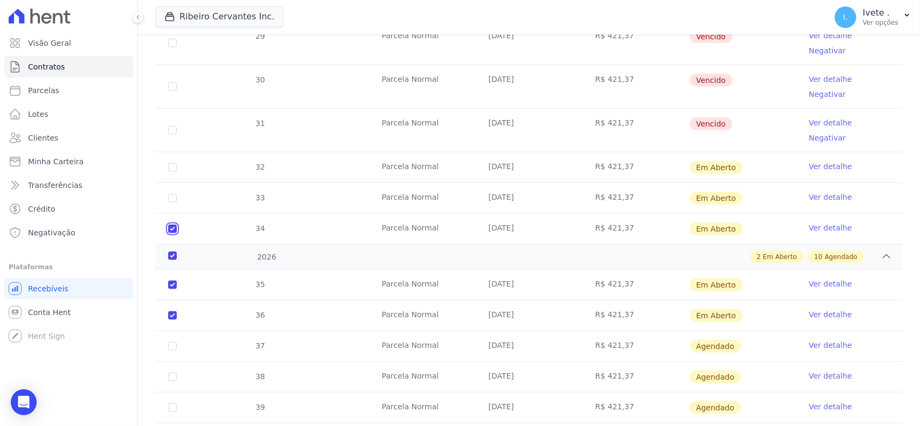
checkbox input "true"
click at [171, 194] on input "checkbox" at bounding box center [172, 198] width 9 height 9
checkbox input "true"
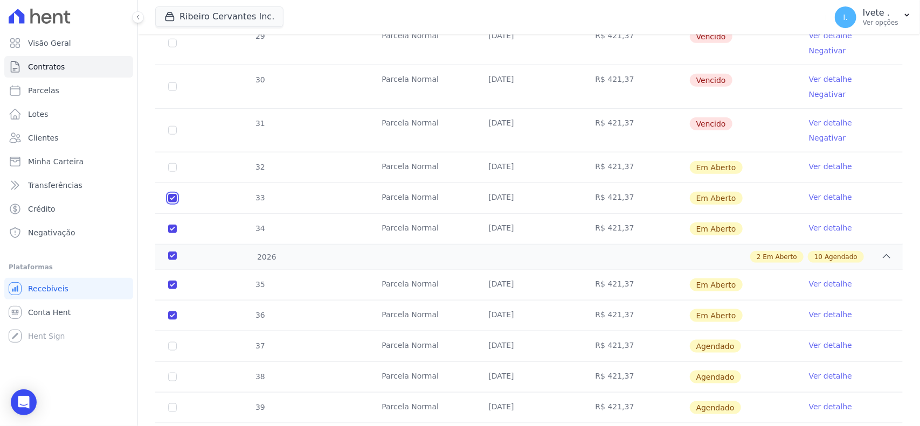
checkbox input "true"
click at [170, 163] on input "checkbox" at bounding box center [172, 167] width 9 height 9
checkbox input "true"
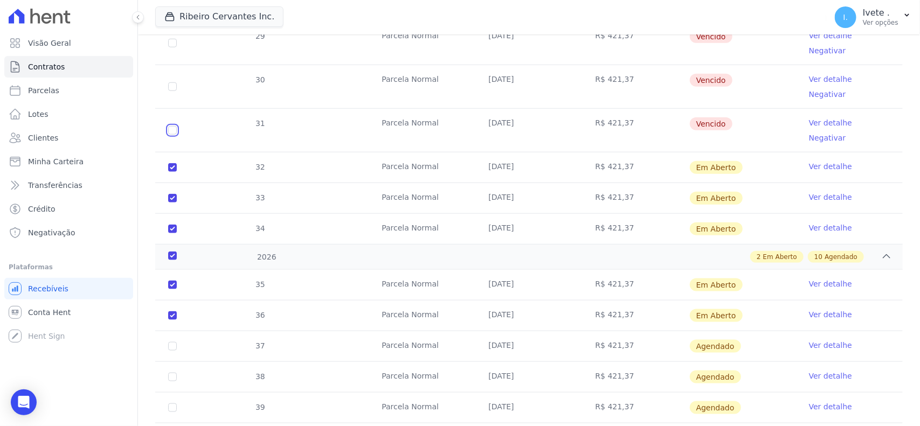
click at [171, 126] on input "checkbox" at bounding box center [172, 130] width 9 height 9
checkbox input "true"
click at [173, 65] on td "30" at bounding box center [172, 86] width 34 height 43
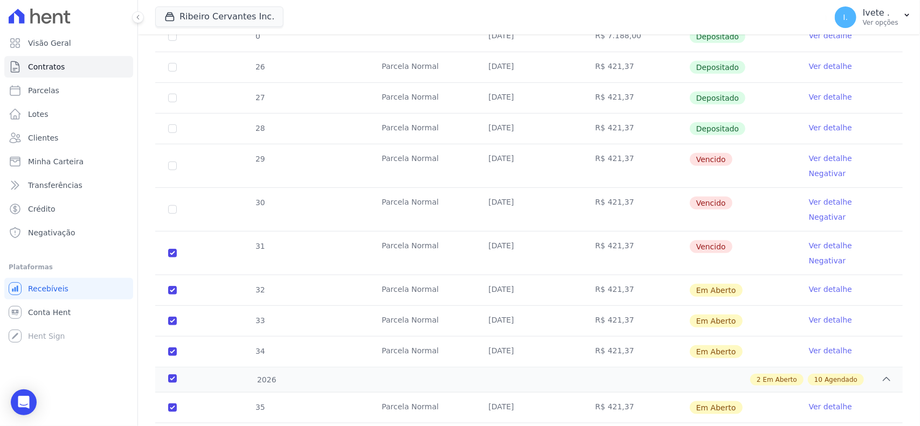
scroll to position [337, 0]
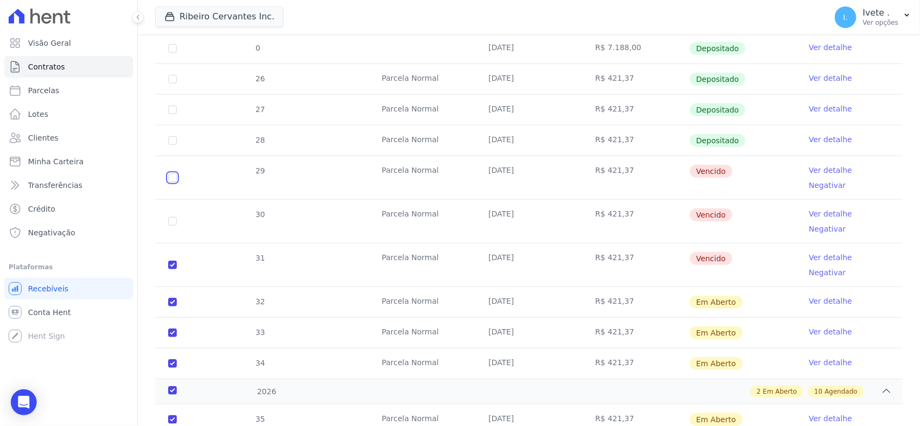
click at [170, 176] on input "checkbox" at bounding box center [172, 177] width 9 height 9
checkbox input "true"
click at [171, 217] on input "checkbox" at bounding box center [172, 221] width 9 height 9
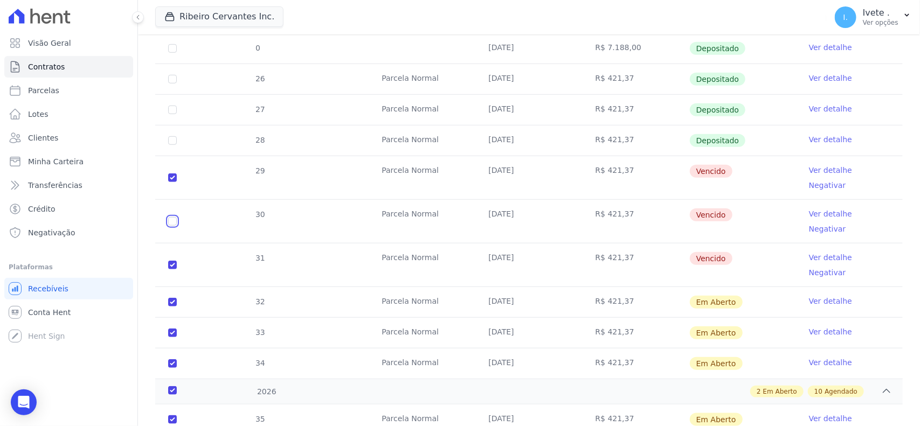
checkbox input "true"
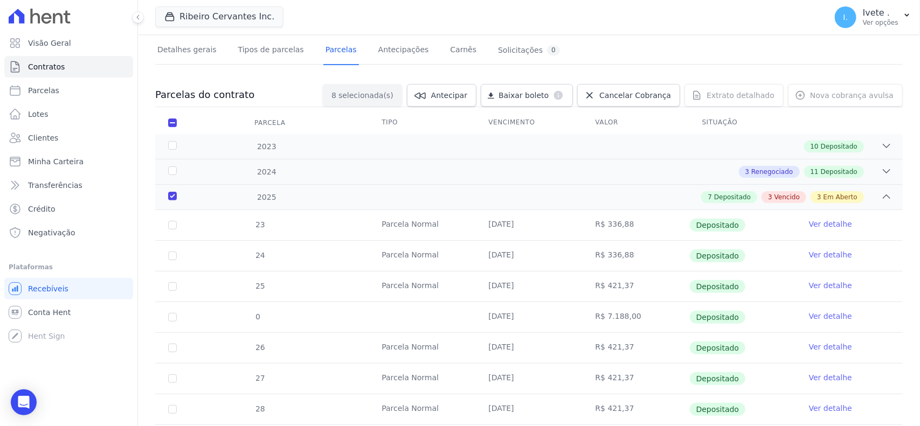
scroll to position [67, 0]
click at [644, 95] on span "Cancelar Cobrança" at bounding box center [635, 96] width 72 height 11
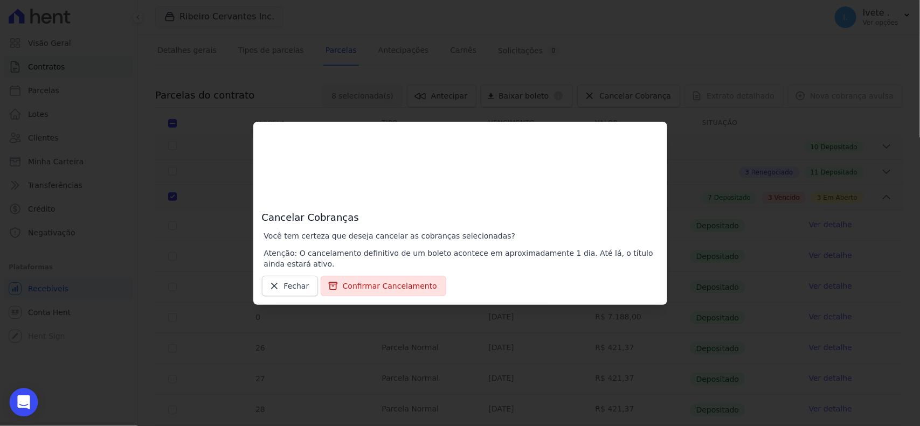
click at [22, 396] on div "Open Intercom Messenger" at bounding box center [24, 402] width 29 height 29
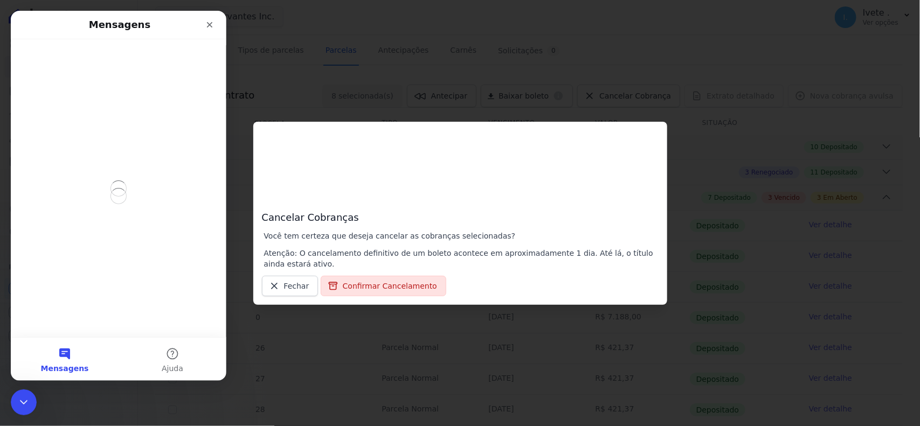
scroll to position [0, 0]
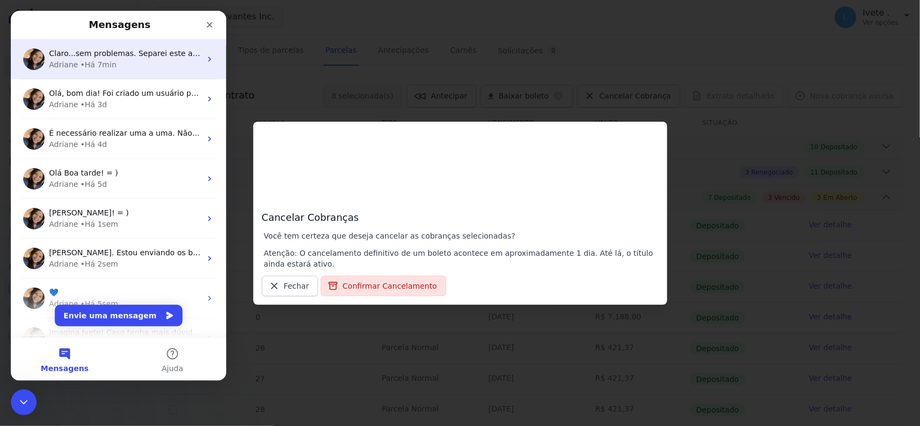
click at [91, 65] on div "• Há 7min" at bounding box center [98, 64] width 36 height 11
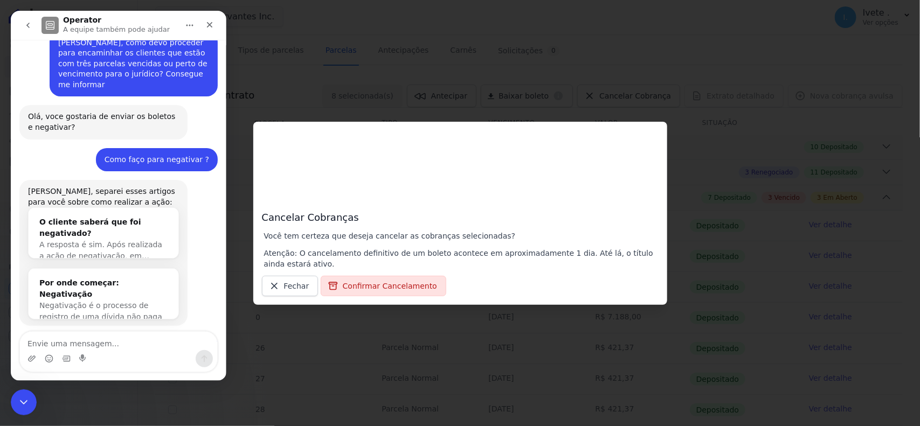
scroll to position [1349, 0]
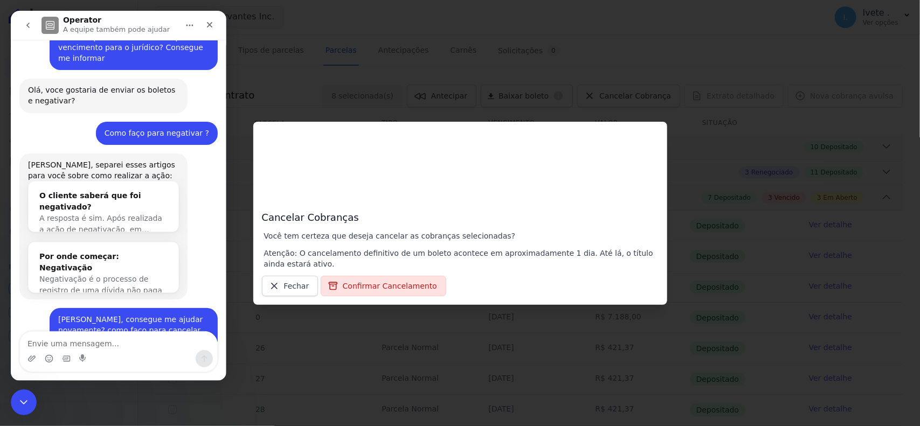
click at [92, 343] on textarea "Envie uma mensagem..." at bounding box center [118, 341] width 197 height 18
type textarea "o"
type textarea "B"
click at [47, 359] on icon "Selecionador de Emoji" at bounding box center [49, 358] width 9 height 9
click at [48, 359] on icon "Selecionador de Emoji" at bounding box center [49, 358] width 9 height 9
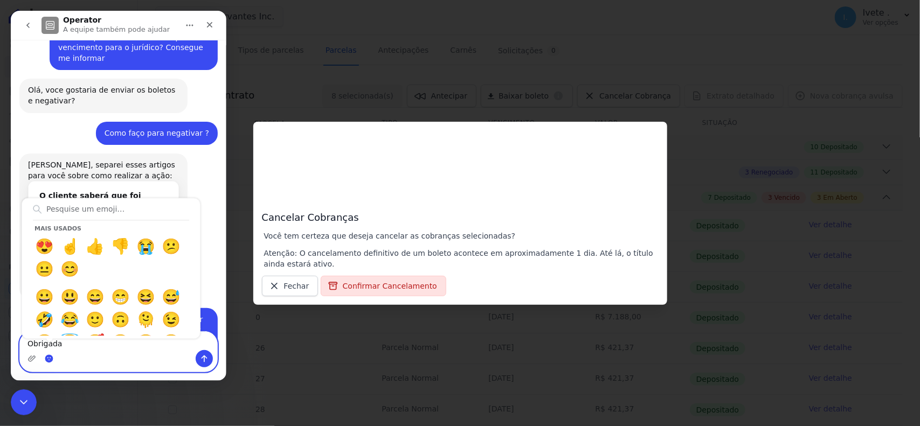
click at [48, 359] on circle "Selecionador de Emoji" at bounding box center [48, 358] width 7 height 7
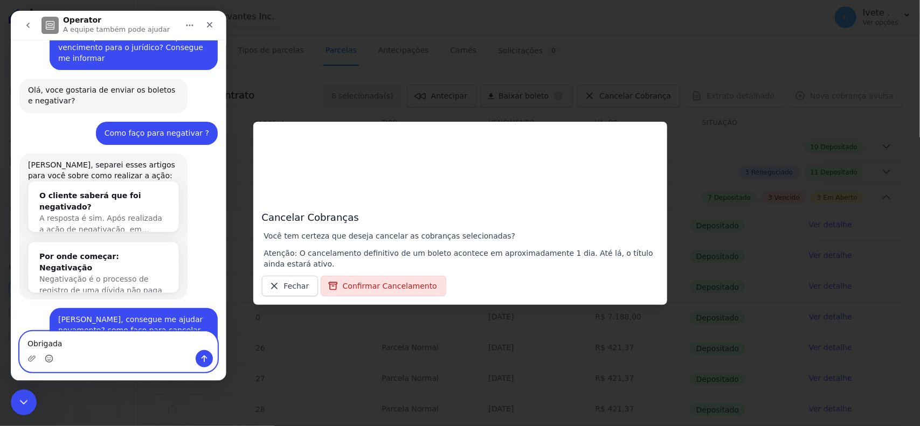
click at [48, 359] on icon "Selecionador de Emoji" at bounding box center [49, 358] width 9 height 9
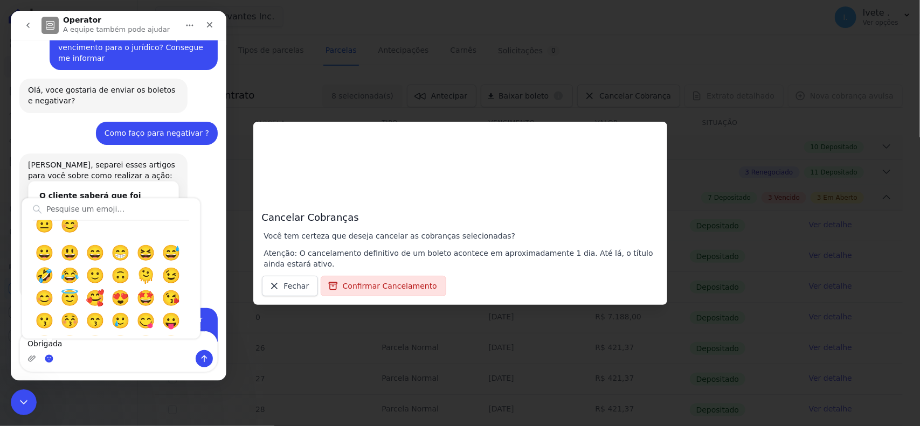
scroll to position [67, 0]
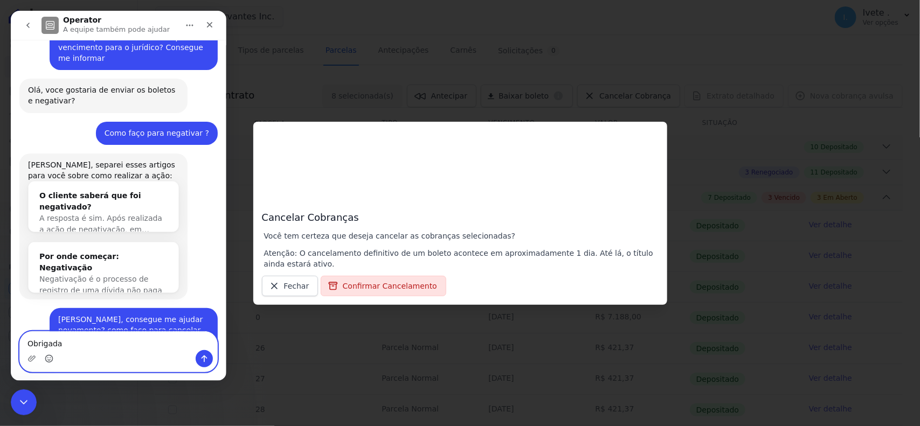
type textarea "Obrigada 🥰"
click at [200, 356] on icon "Enviar uma mensagem" at bounding box center [204, 358] width 9 height 9
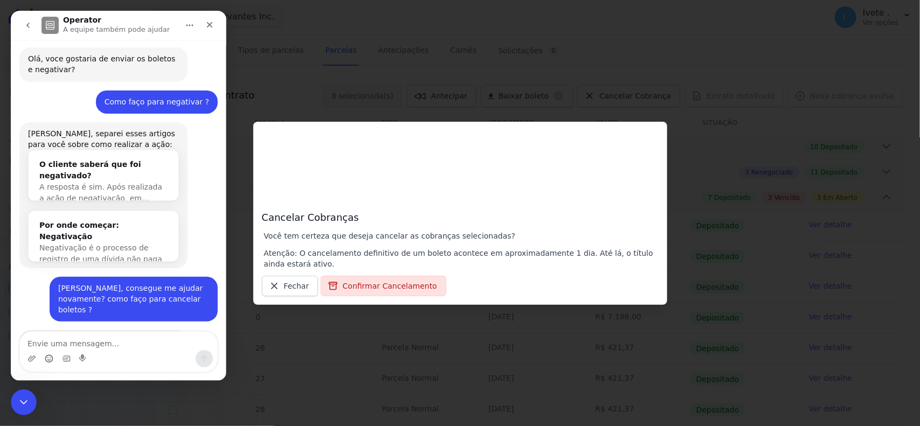
click at [125, 367] on div "Como cancelar uma cobrança?" at bounding box center [103, 378] width 128 height 23
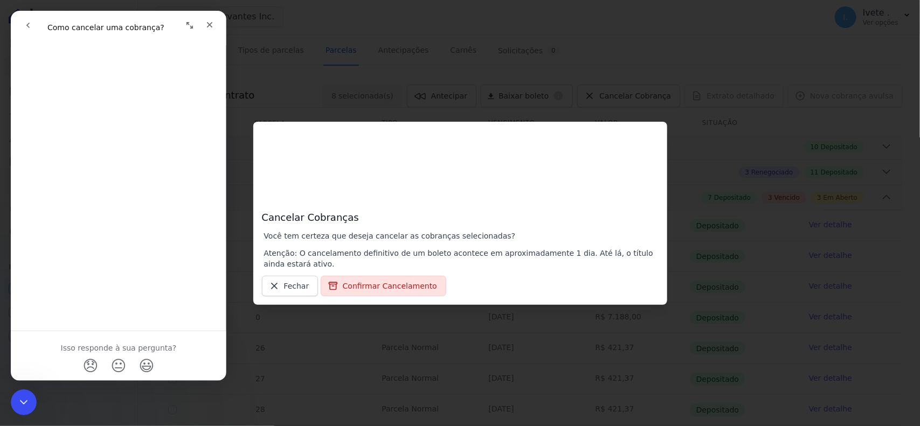
scroll to position [307, 0]
click at [37, 31] on button "go back" at bounding box center [28, 25] width 20 height 20
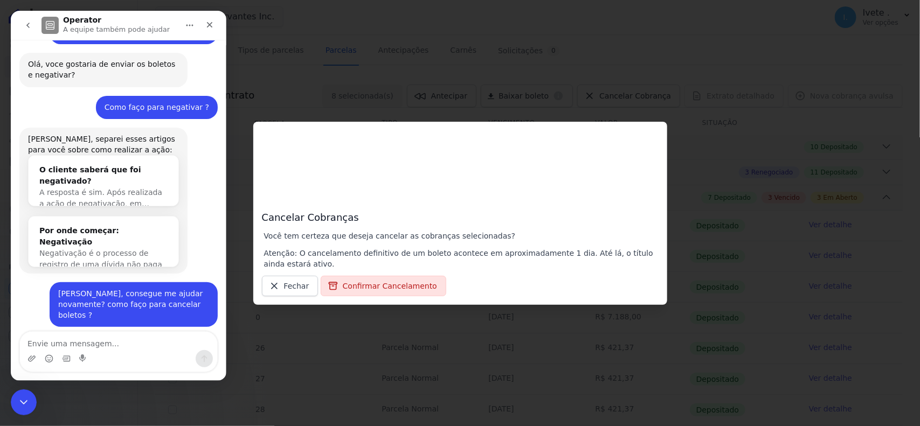
scroll to position [1381, 0]
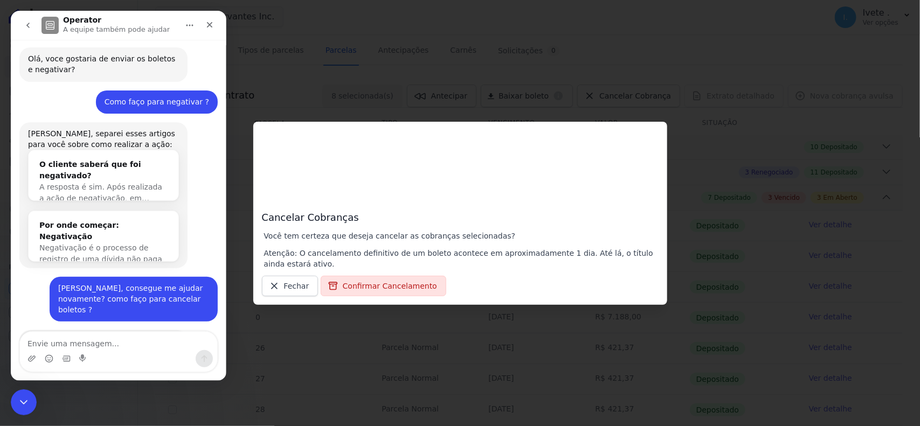
click at [37, 31] on button "go back" at bounding box center [28, 25] width 20 height 20
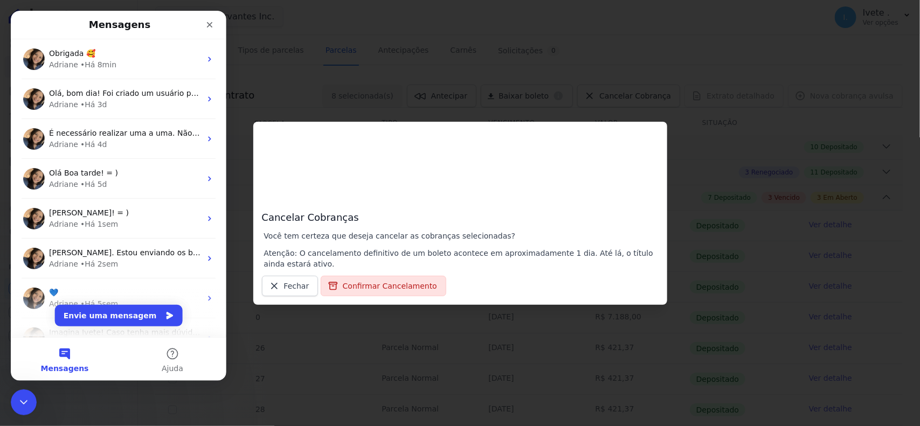
scroll to position [0, 0]
click at [289, 286] on span "Fechar" at bounding box center [296, 286] width 25 height 11
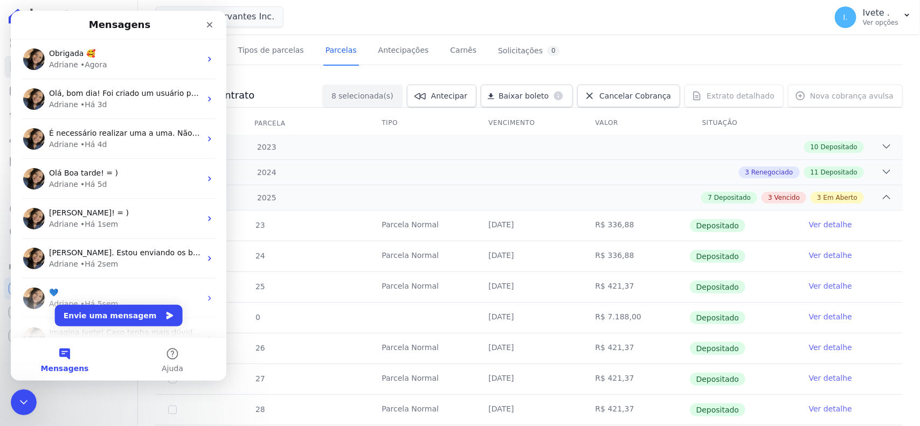
click at [197, 18] on div "Messenger da Intercom" at bounding box center [187, 24] width 66 height 19
click at [200, 22] on div "Fechar" at bounding box center [209, 24] width 19 height 19
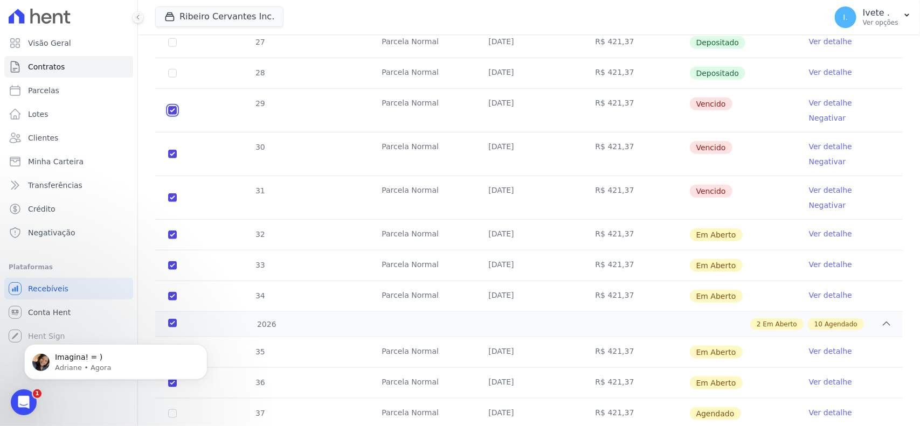
click at [168, 106] on input "checkbox" at bounding box center [172, 110] width 9 height 9
checkbox input "false"
checkbox input "true"
click at [173, 142] on td "30" at bounding box center [172, 154] width 34 height 43
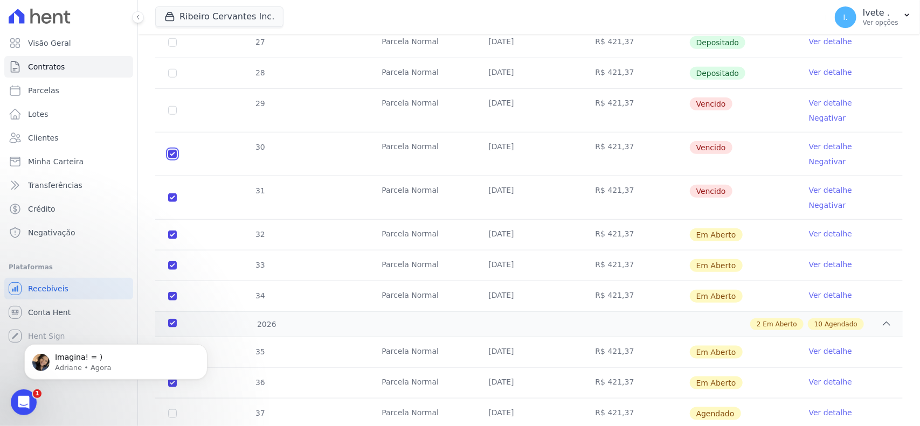
click at [173, 150] on input "checkbox" at bounding box center [172, 154] width 9 height 9
checkbox input "false"
checkbox input "true"
click at [175, 193] on input "checkbox" at bounding box center [172, 197] width 9 height 9
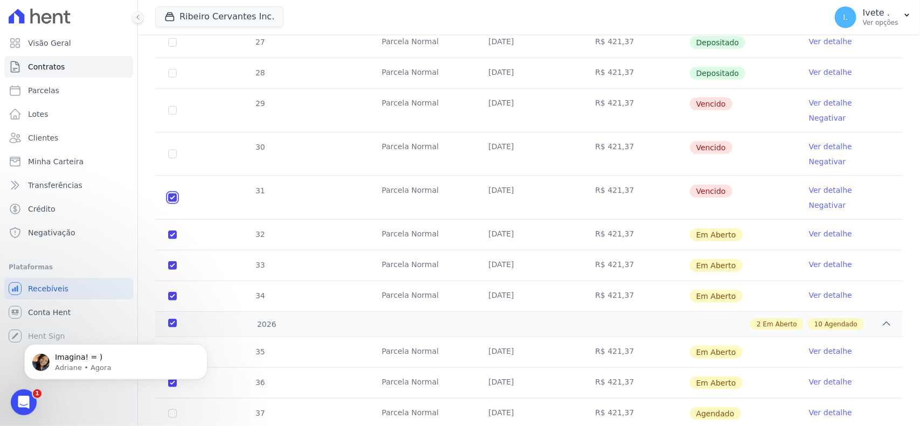
checkbox input "false"
checkbox input "true"
click at [177, 220] on td "32" at bounding box center [172, 235] width 34 height 30
click at [172, 261] on input "checkbox" at bounding box center [172, 265] width 9 height 9
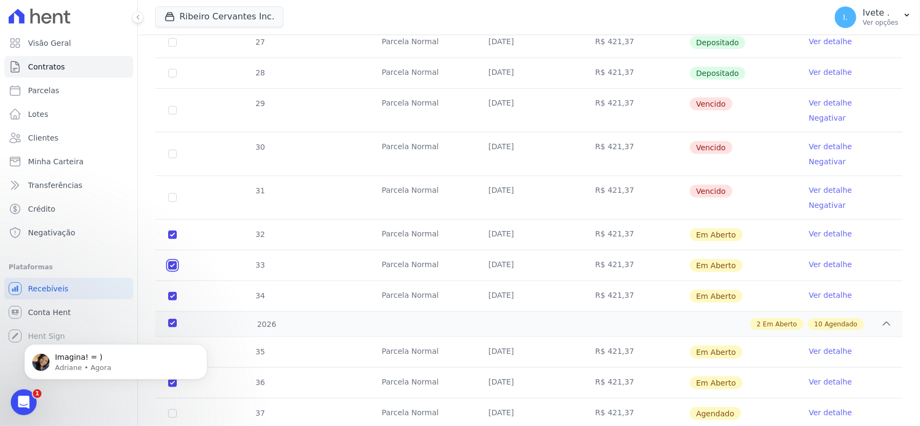
checkbox input "false"
checkbox input "true"
click at [173, 231] on input "checkbox" at bounding box center [172, 235] width 9 height 9
checkbox input "false"
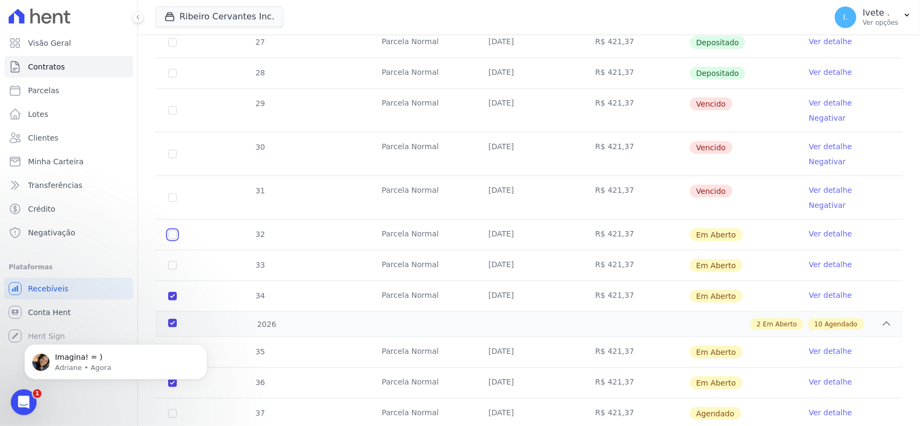
checkbox input "true"
click at [170, 281] on td "34" at bounding box center [172, 296] width 34 height 30
click at [173, 319] on div "2026" at bounding box center [199, 324] width 67 height 11
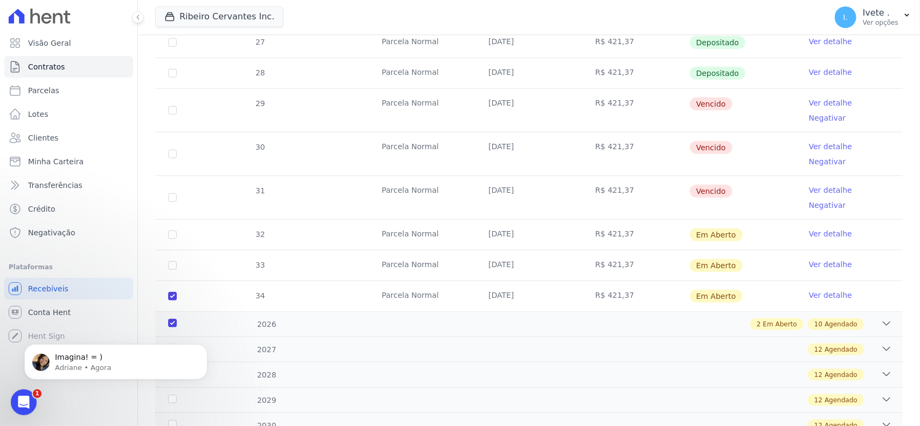
click at [171, 281] on td "34" at bounding box center [172, 296] width 34 height 30
click at [172, 292] on input "checkbox" at bounding box center [172, 296] width 9 height 9
checkbox input "false"
checkbox input "true"
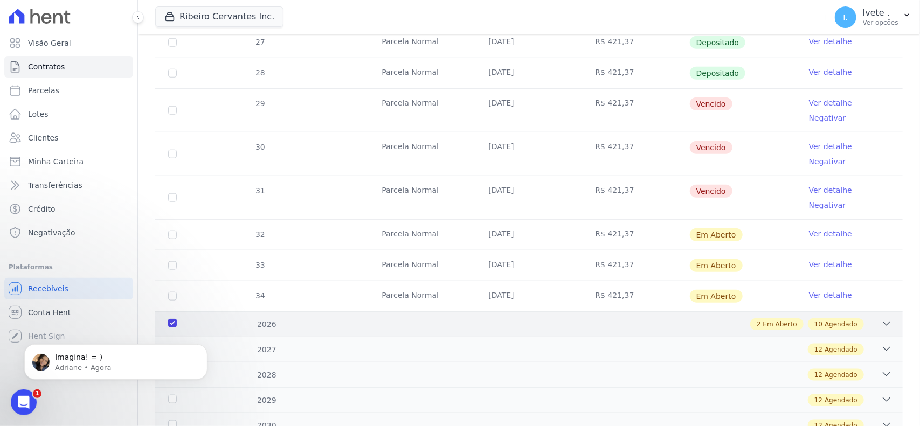
click at [170, 319] on div "2026" at bounding box center [199, 324] width 67 height 11
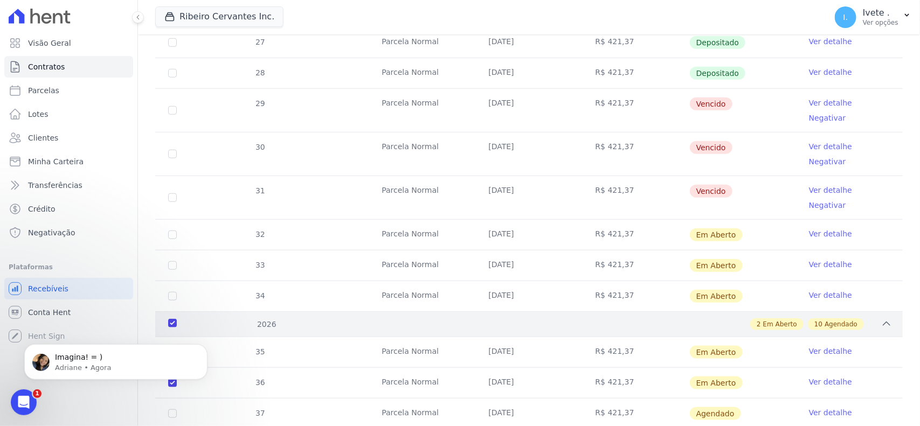
click at [172, 319] on div "2026" at bounding box center [199, 324] width 67 height 11
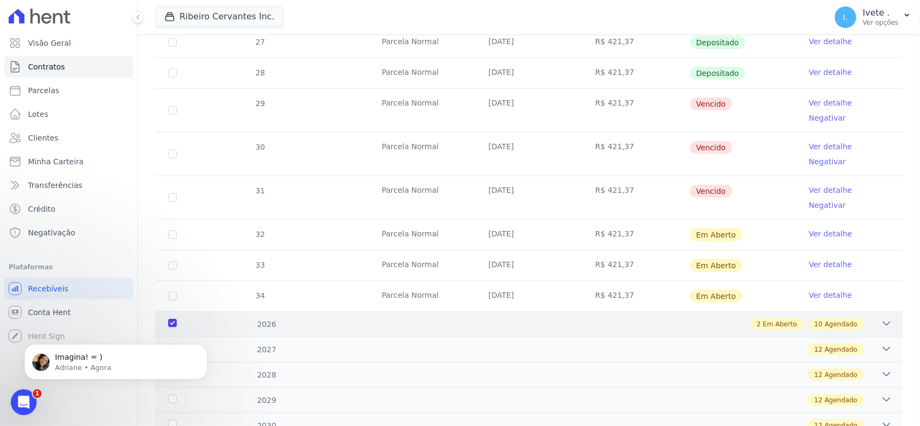
click at [175, 319] on div "2026" at bounding box center [199, 324] width 67 height 11
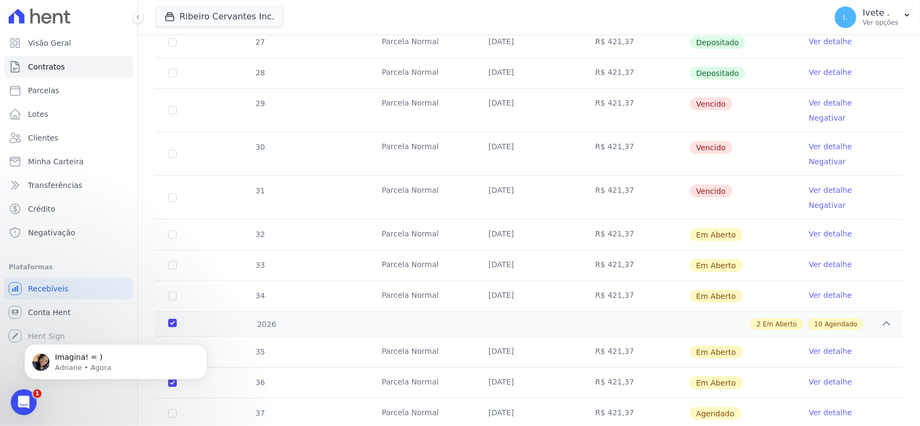
click at [169, 348] on input "checkbox" at bounding box center [172, 352] width 9 height 9
checkbox input "false"
checkbox input "true"
click at [200, 360] on div "Imagina! = ) Adriane • Agora" at bounding box center [115, 362] width 183 height 36
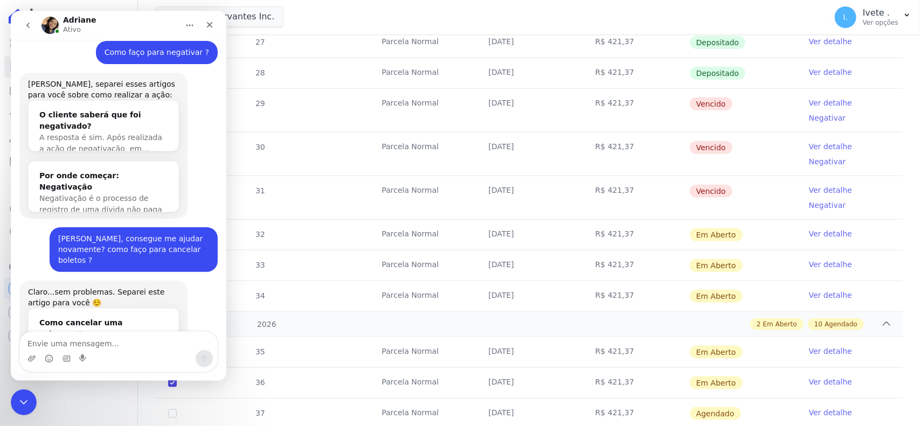
scroll to position [1431, 0]
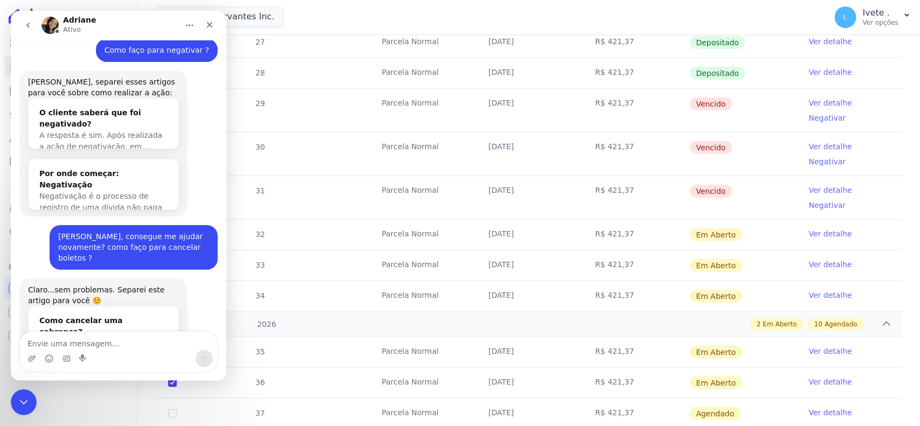
click at [20, 23] on button "go back" at bounding box center [28, 25] width 20 height 20
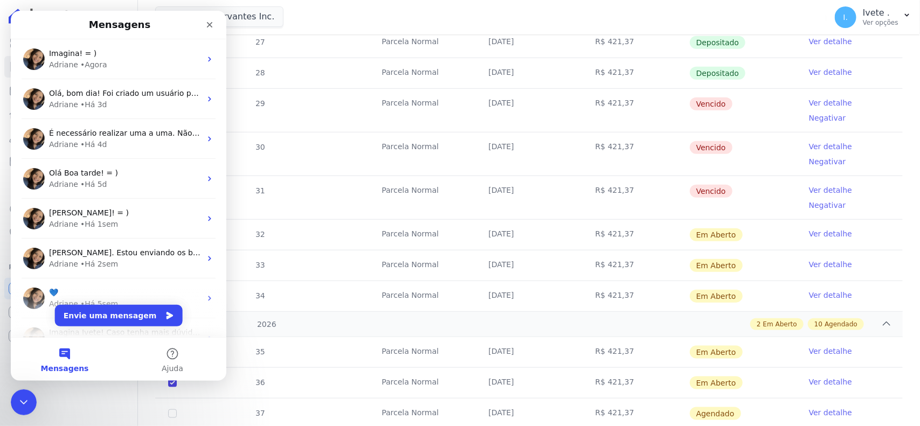
scroll to position [0, 0]
click at [212, 27] on icon "Fechar" at bounding box center [209, 24] width 9 height 9
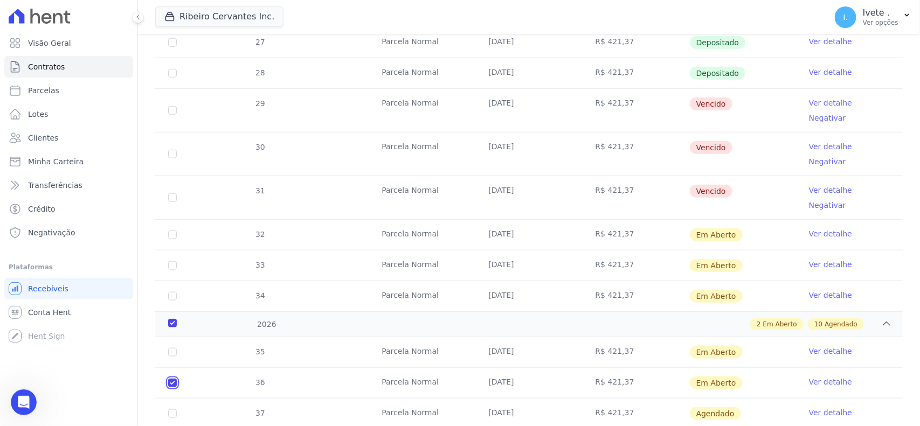
click at [173, 379] on input "checkbox" at bounding box center [172, 383] width 9 height 9
checkbox input "false"
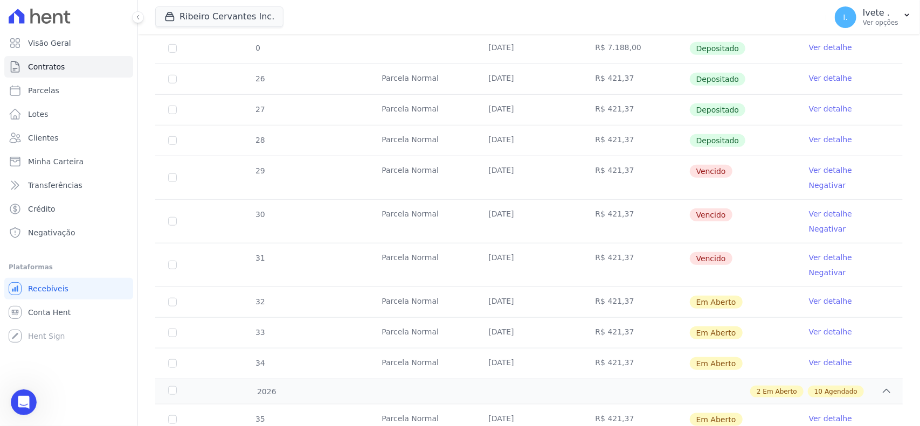
click at [811, 172] on link "Ver detalhe" at bounding box center [830, 170] width 43 height 11
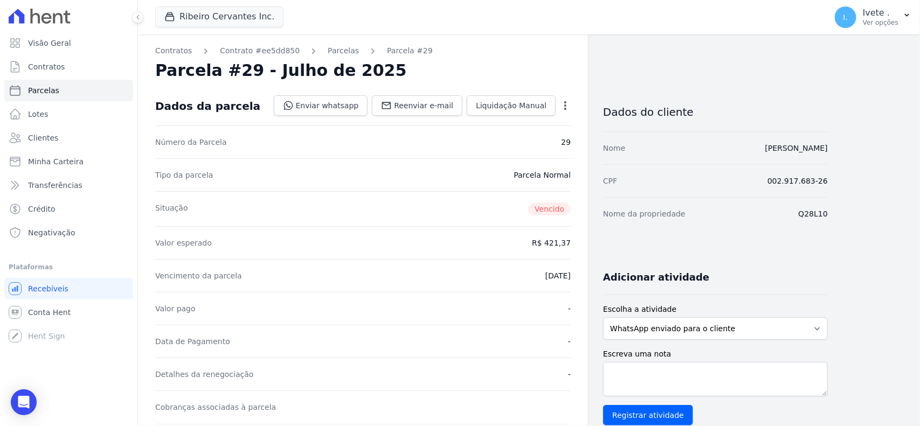
click at [560, 111] on div "Open options" at bounding box center [565, 106] width 11 height 13
click at [563, 109] on icon "button" at bounding box center [565, 105] width 11 height 11
click at [534, 138] on link "Cancelar Cobrança" at bounding box center [518, 139] width 95 height 19
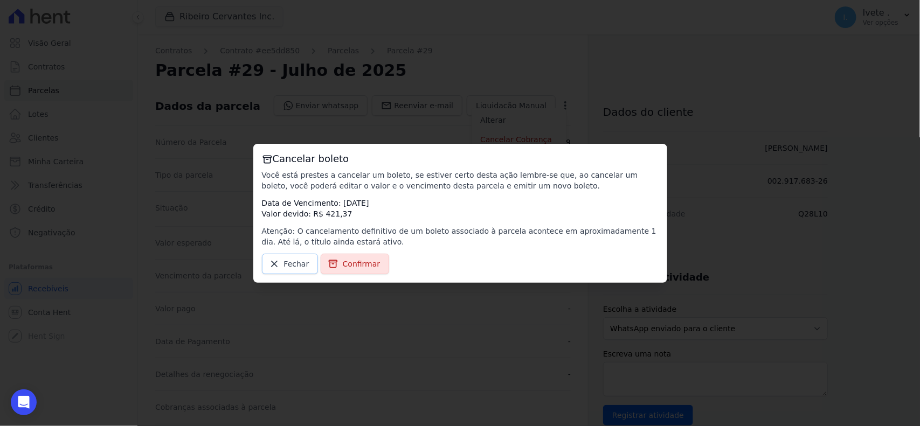
click at [298, 263] on span "Fechar" at bounding box center [296, 264] width 25 height 11
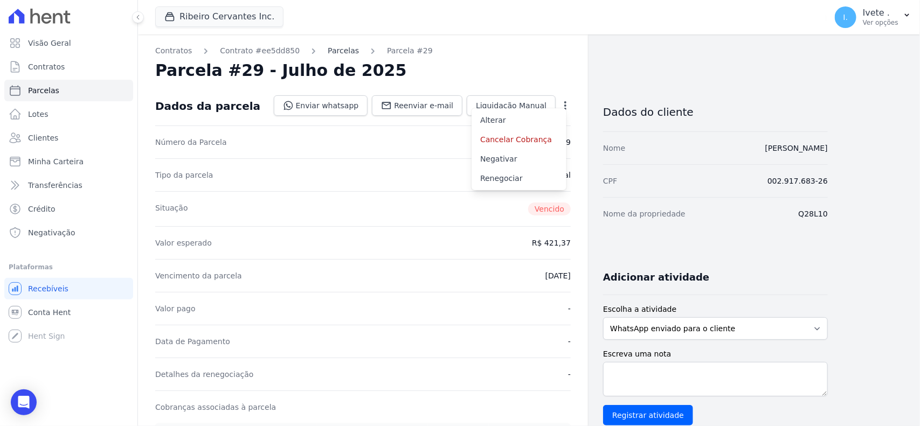
click at [342, 53] on link "Parcelas" at bounding box center [343, 50] width 31 height 11
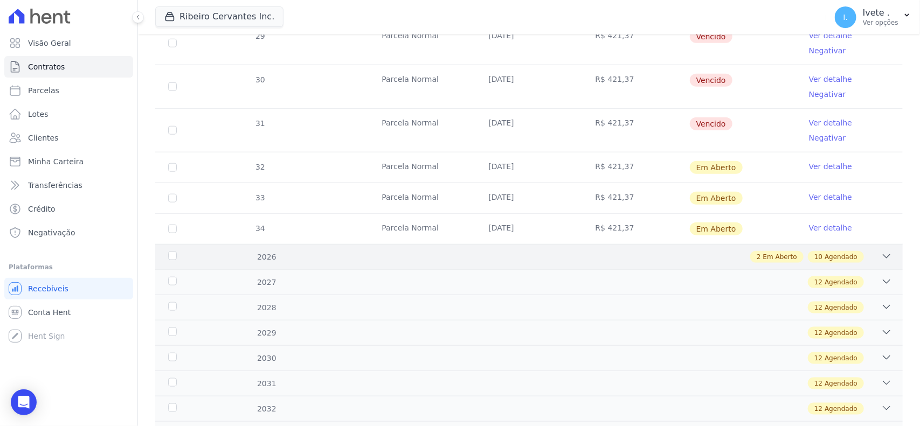
scroll to position [404, 0]
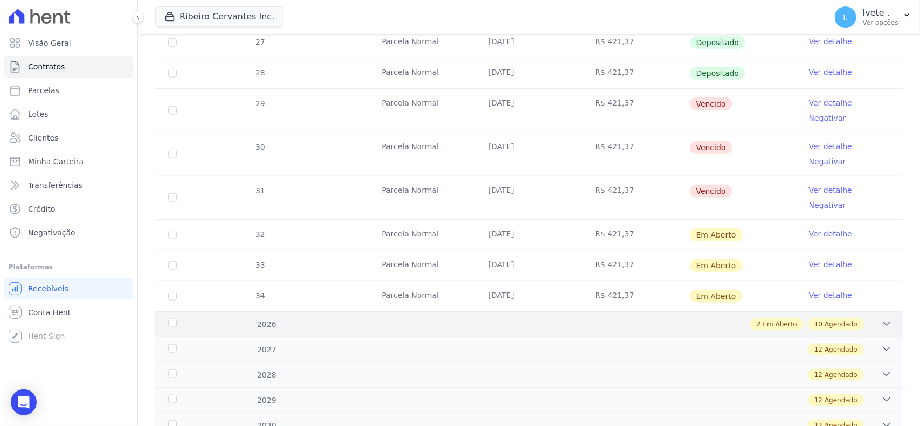
click at [867, 318] on div "2 Em Aberto 10 Agendado" at bounding box center [565, 324] width 652 height 12
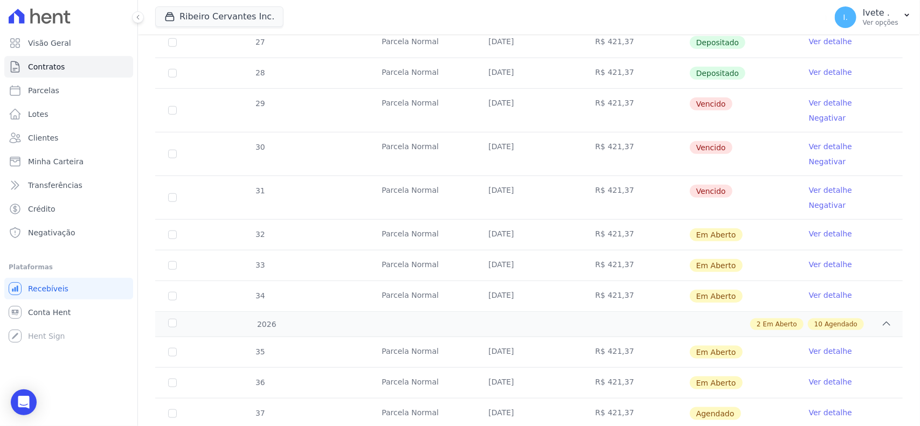
click at [166, 74] on td "28" at bounding box center [172, 73] width 34 height 30
click at [170, 106] on input "checkbox" at bounding box center [172, 110] width 9 height 9
checkbox input "true"
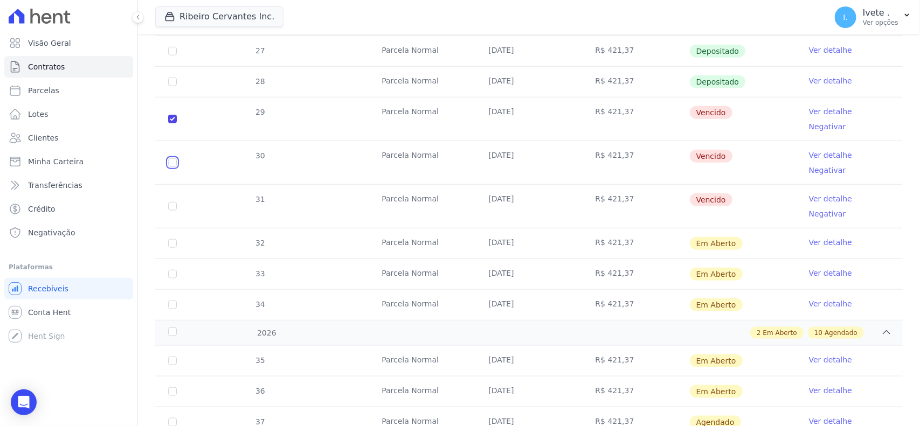
click at [170, 158] on input "checkbox" at bounding box center [172, 162] width 9 height 9
checkbox input "true"
click at [170, 202] on input "checkbox" at bounding box center [172, 206] width 9 height 9
checkbox input "true"
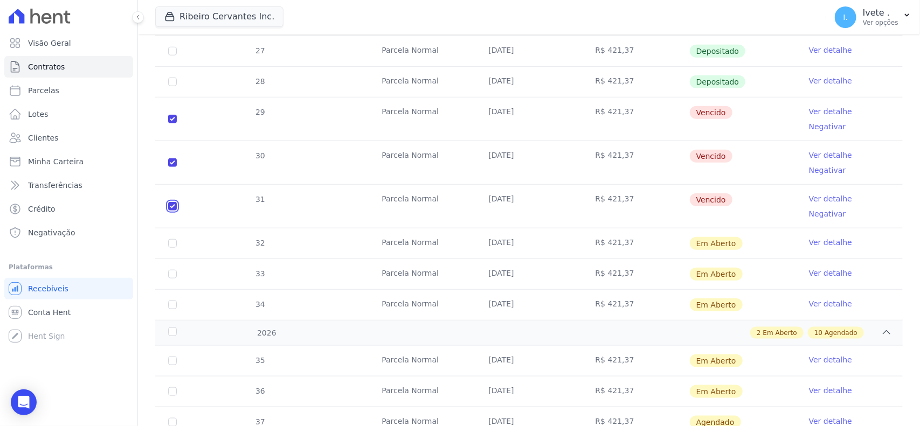
checkbox input "true"
click at [171, 239] on input "checkbox" at bounding box center [172, 243] width 9 height 9
checkbox input "true"
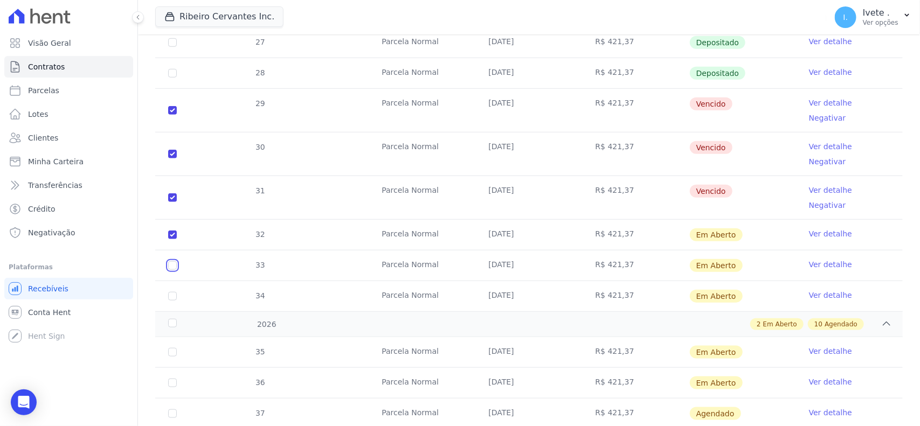
click at [173, 261] on input "checkbox" at bounding box center [172, 265] width 9 height 9
checkbox input "true"
click at [174, 281] on td "34" at bounding box center [172, 296] width 34 height 30
click at [173, 319] on div "2026" at bounding box center [199, 324] width 67 height 11
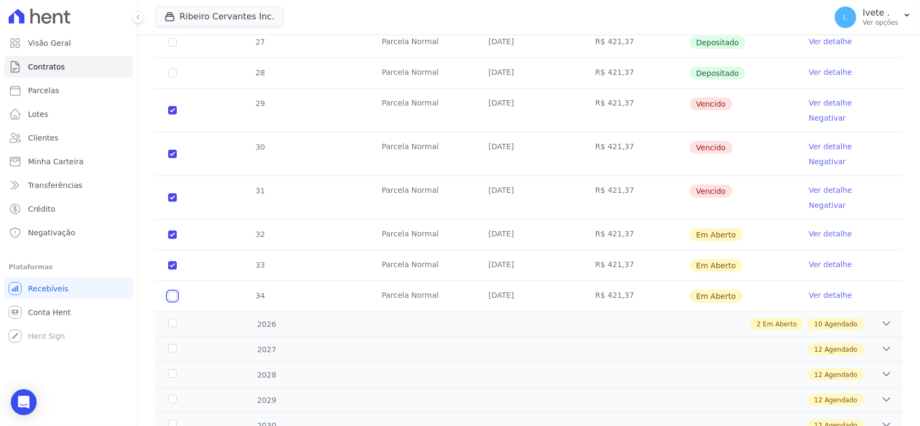
click at [173, 292] on input "checkbox" at bounding box center [172, 296] width 9 height 9
checkbox input "true"
click at [756, 319] on span "2" at bounding box center [758, 324] width 4 height 10
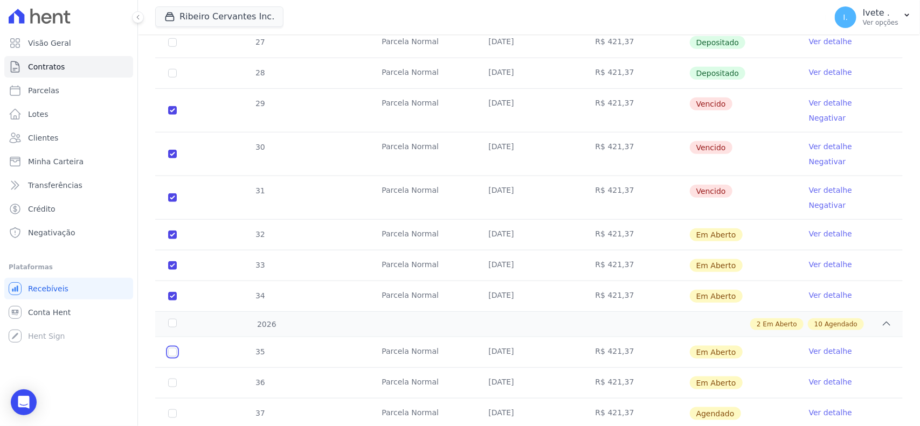
click at [171, 348] on input "checkbox" at bounding box center [172, 352] width 9 height 9
checkbox input "true"
click at [173, 379] on input "checkbox" at bounding box center [172, 383] width 9 height 9
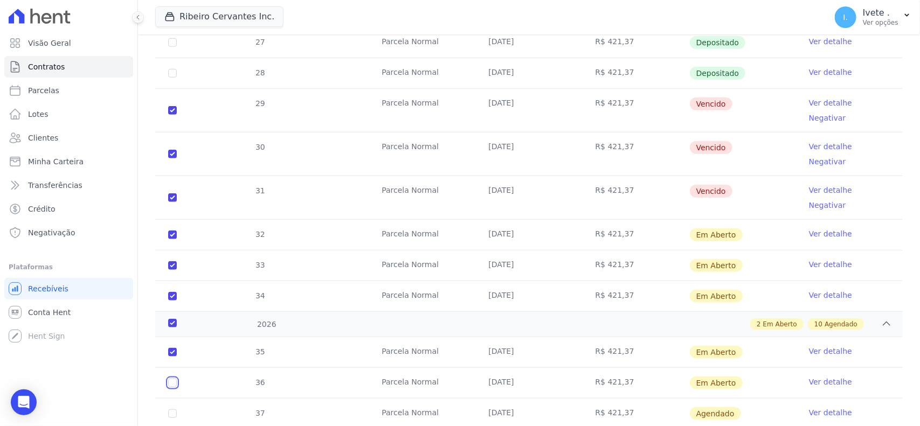
checkbox input "true"
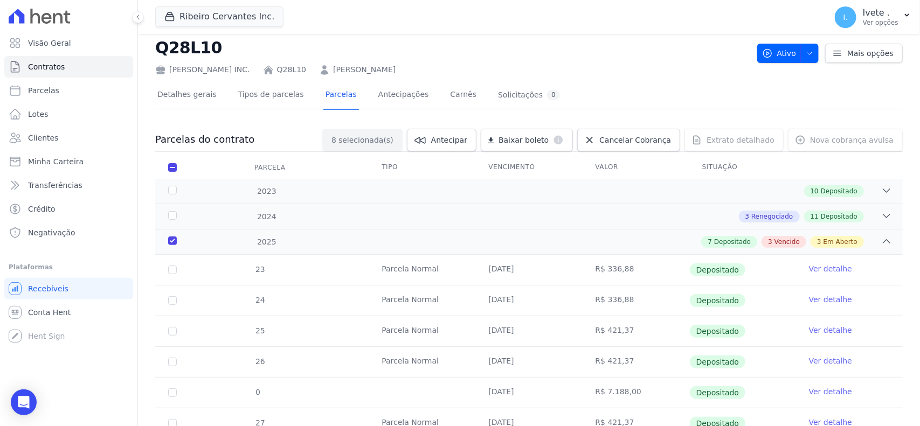
scroll to position [0, 0]
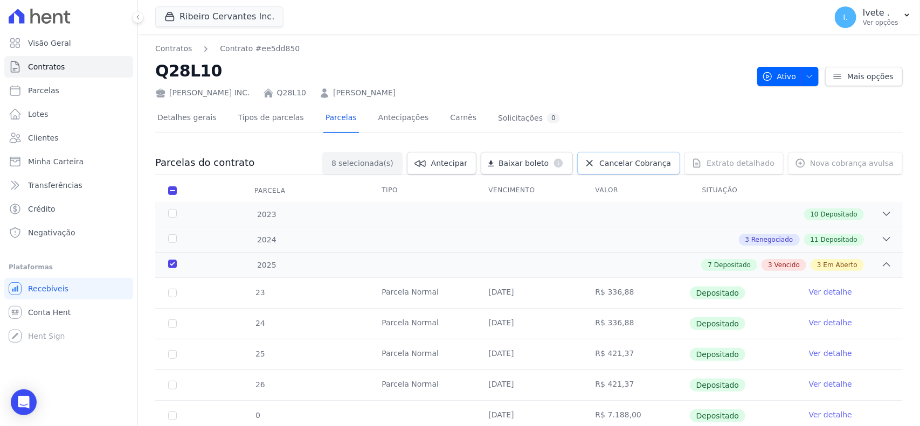
click at [653, 162] on span "Cancelar Cobrança" at bounding box center [635, 163] width 72 height 11
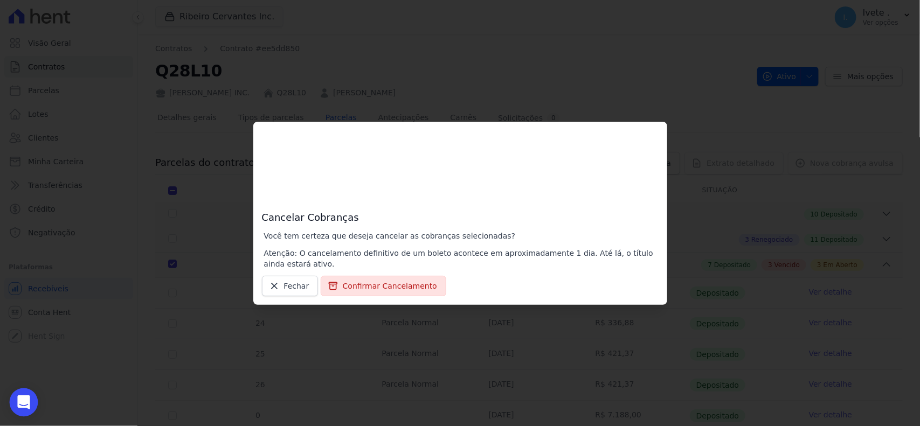
click at [19, 393] on div "Open Intercom Messenger" at bounding box center [24, 402] width 29 height 29
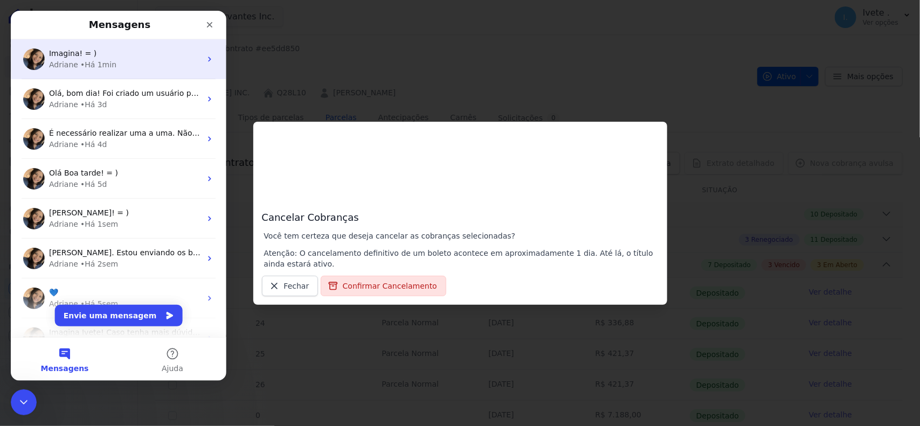
click at [117, 71] on div "Imagina! = ) Adriane • Há 1min" at bounding box center [118, 59] width 215 height 40
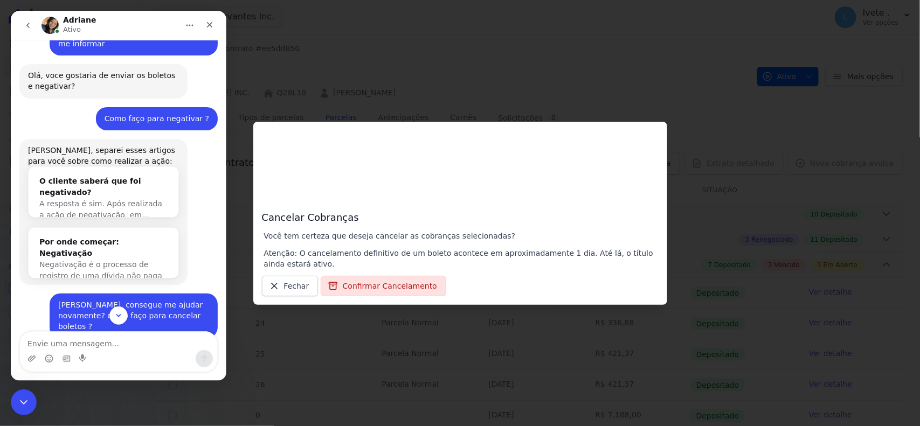
scroll to position [1413, 0]
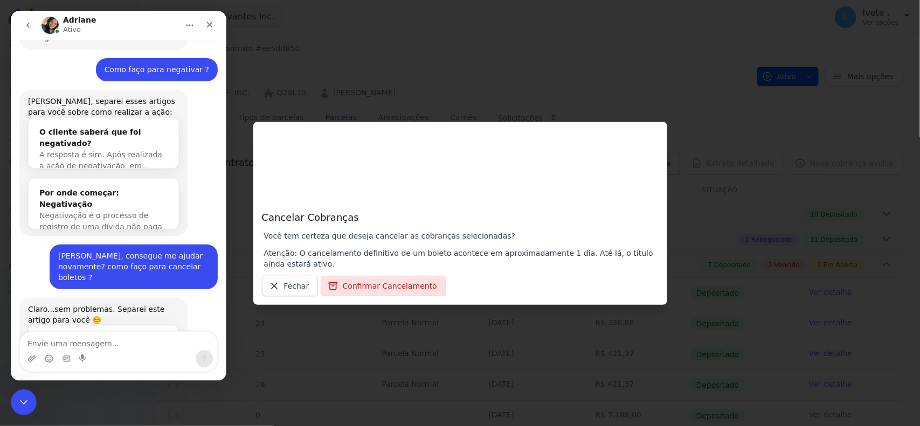
click at [31, 29] on icon "go back" at bounding box center [28, 25] width 9 height 9
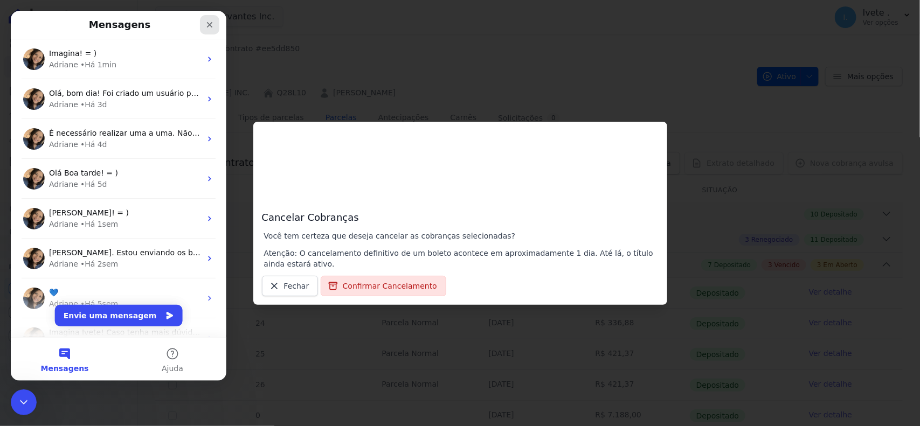
click at [207, 25] on icon "Fechar" at bounding box center [209, 24] width 9 height 9
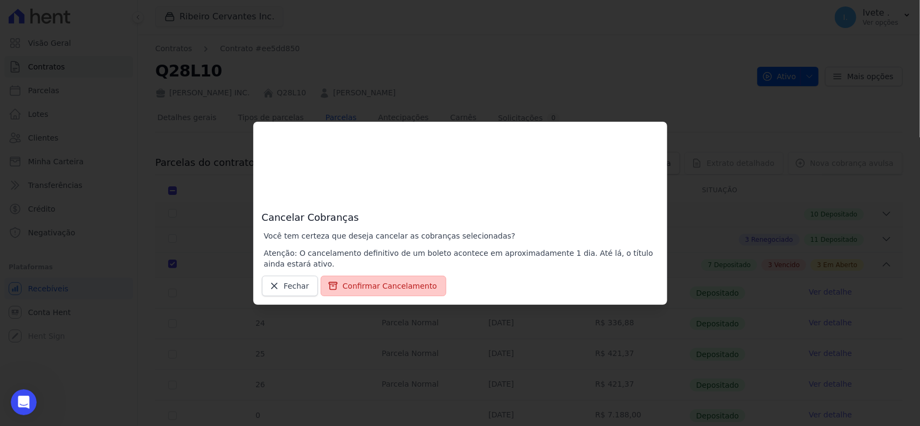
click at [401, 293] on button "Confirmar Cancelamento" at bounding box center [384, 286] width 126 height 20
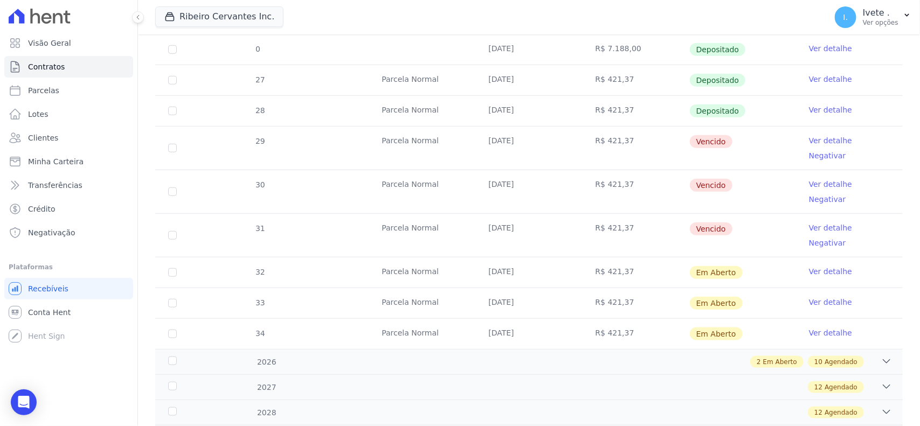
scroll to position [404, 0]
click at [822, 142] on link "Ver detalhe" at bounding box center [830, 139] width 43 height 11
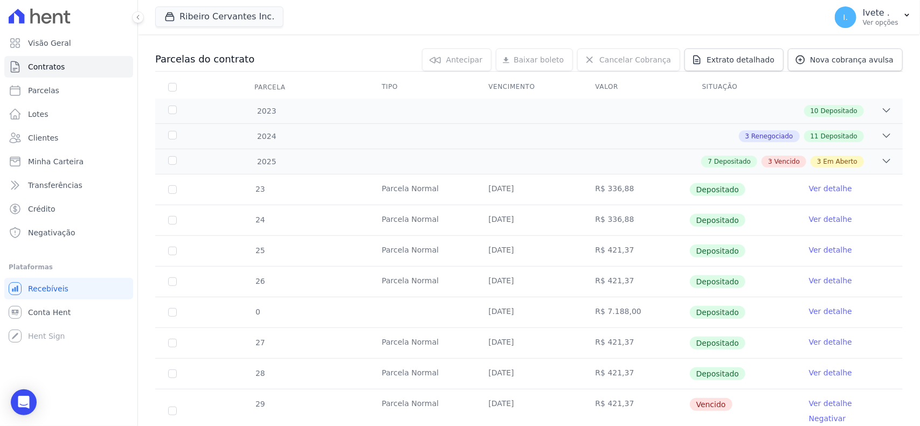
scroll to position [135, 0]
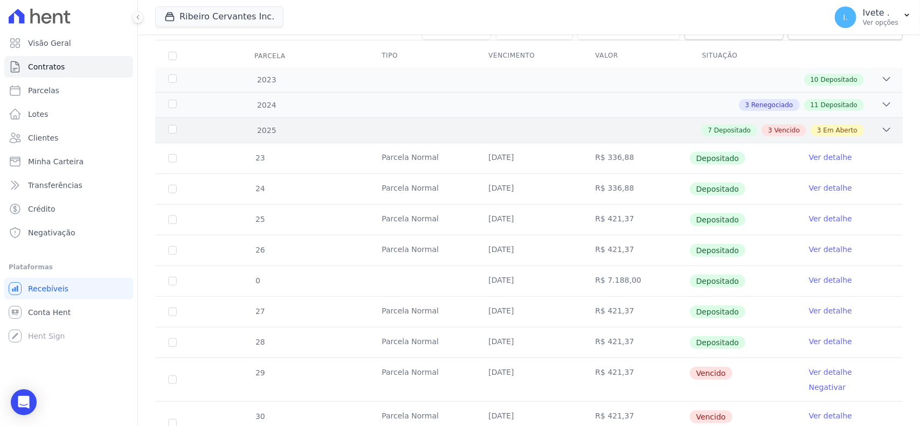
click at [866, 133] on div "7 Depositado 3 Vencido 3 Em Aberto" at bounding box center [565, 130] width 652 height 12
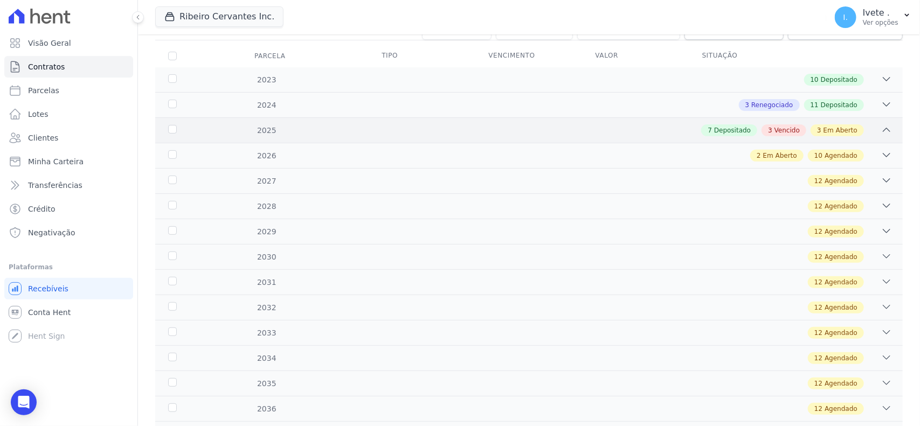
click at [866, 133] on div "7 Depositado 3 Vencido 3 Em Aberto" at bounding box center [565, 130] width 652 height 12
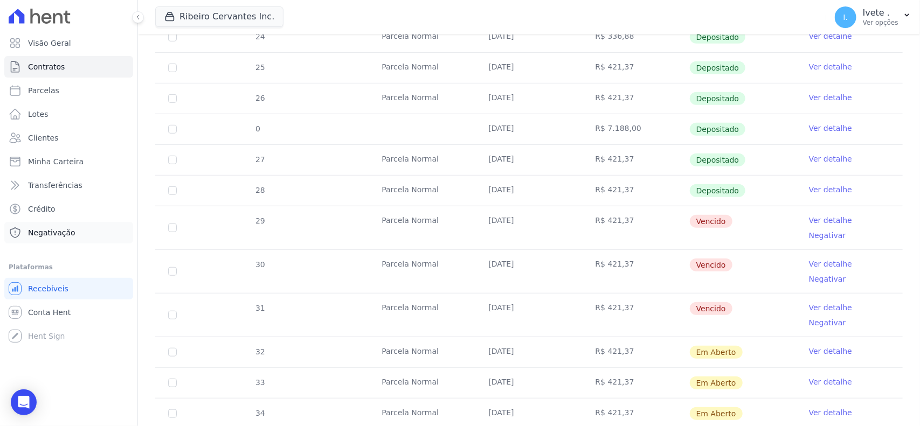
scroll to position [269, 0]
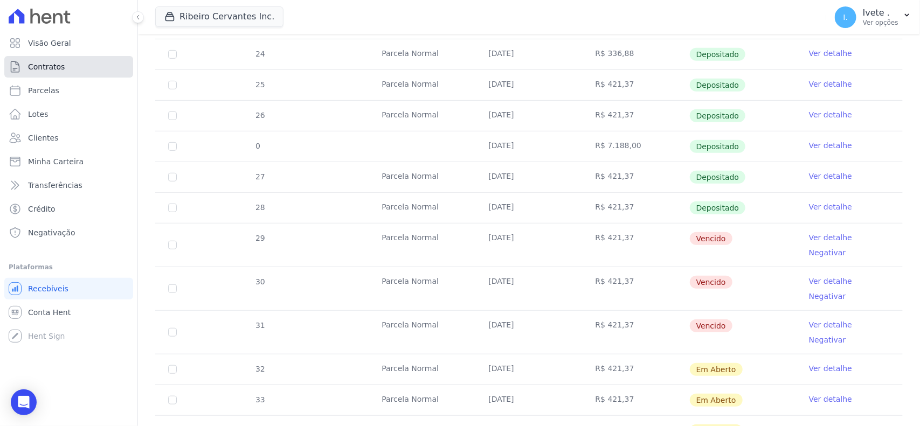
click at [58, 67] on span "Contratos" at bounding box center [46, 66] width 37 height 11
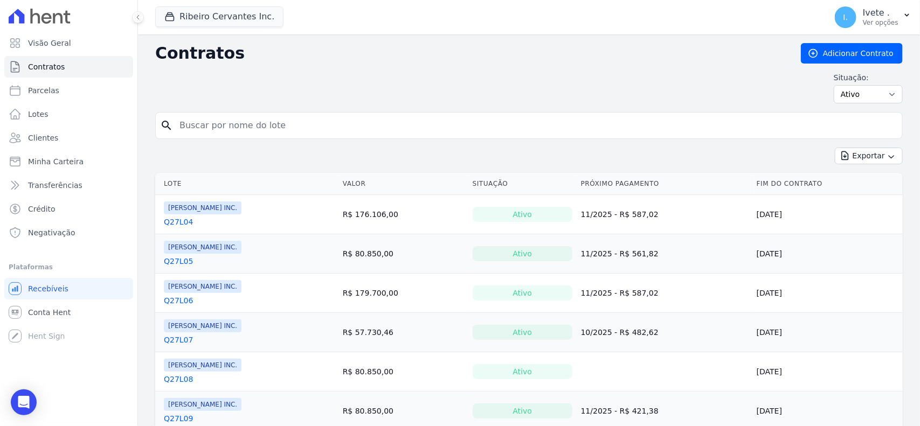
click at [306, 138] on div "search" at bounding box center [528, 125] width 747 height 27
click at [305, 130] on input "search" at bounding box center [535, 126] width 725 height 22
type input "q28l10"
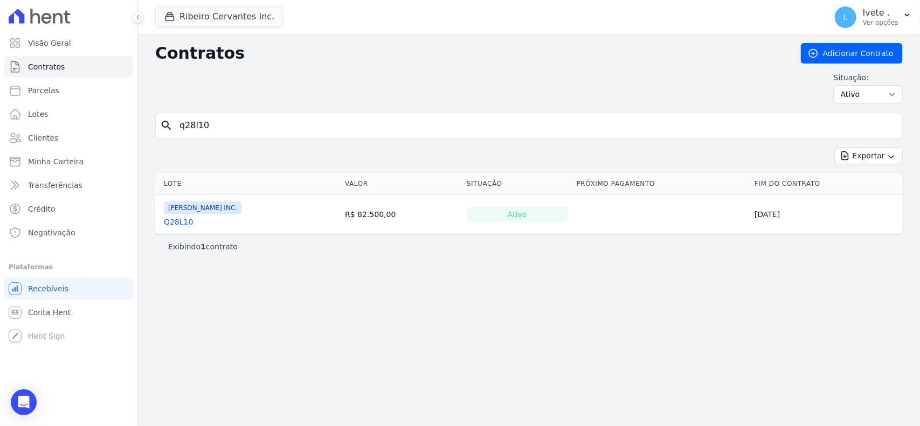
click at [178, 225] on link "Q28L10" at bounding box center [178, 222] width 29 height 11
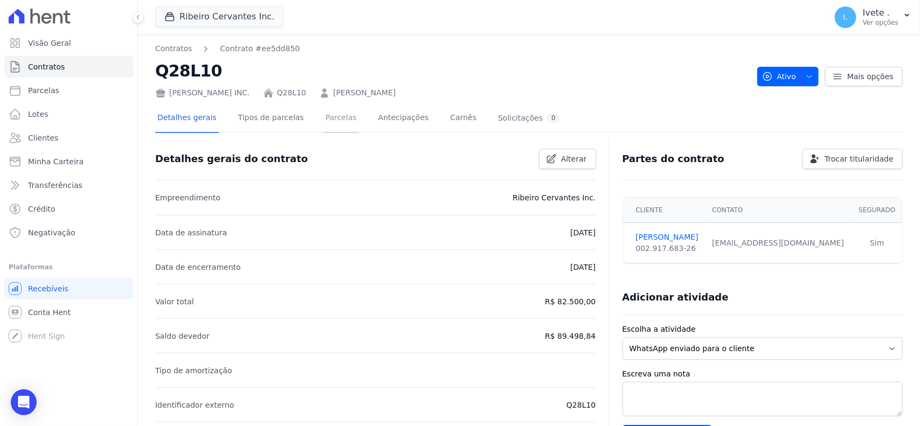
click at [329, 119] on link "Parcelas" at bounding box center [341, 119] width 36 height 29
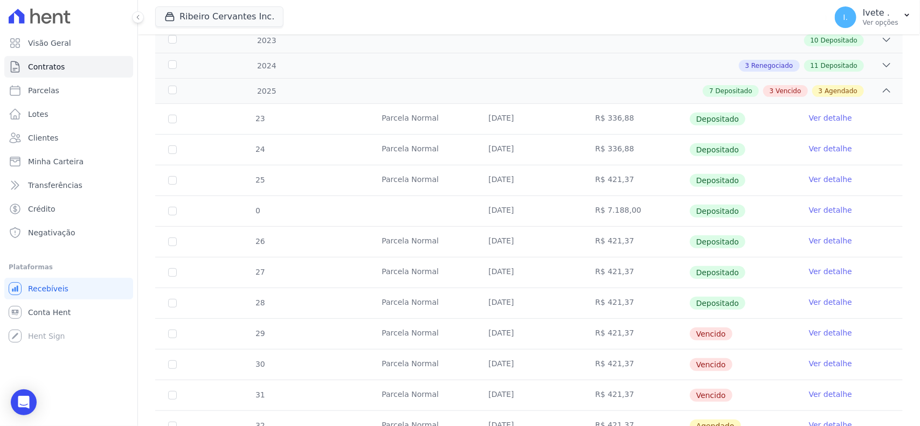
scroll to position [337, 0]
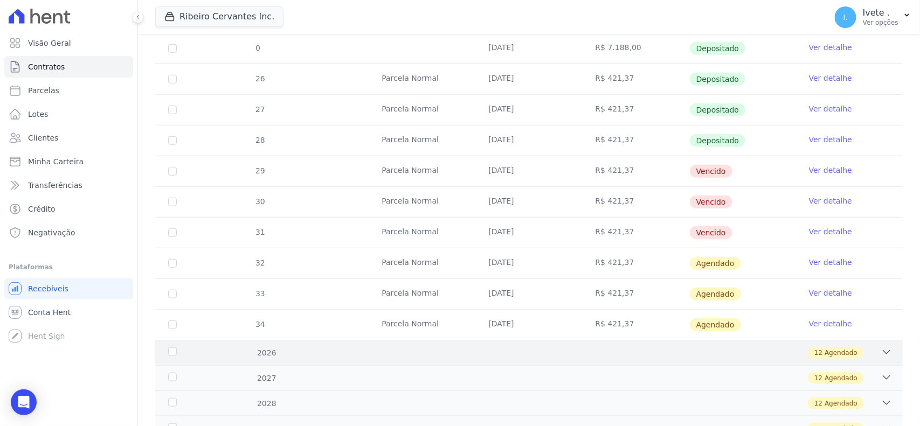
click at [860, 353] on div "12 Agendado" at bounding box center [565, 353] width 652 height 12
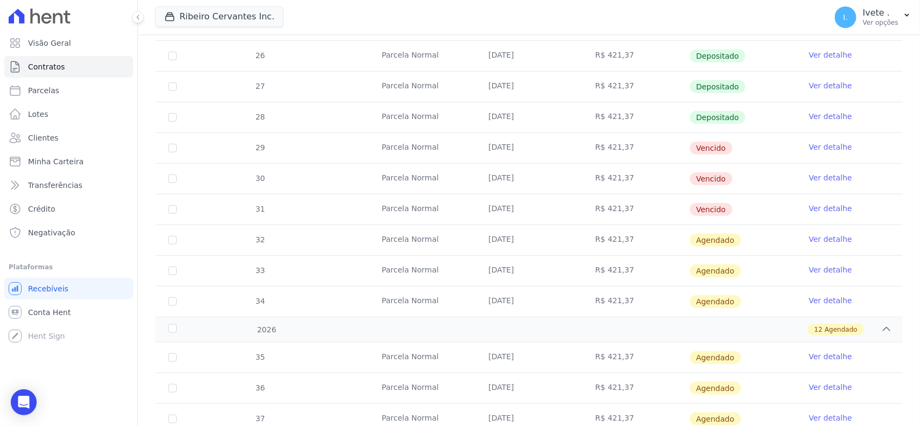
scroll to position [269, 0]
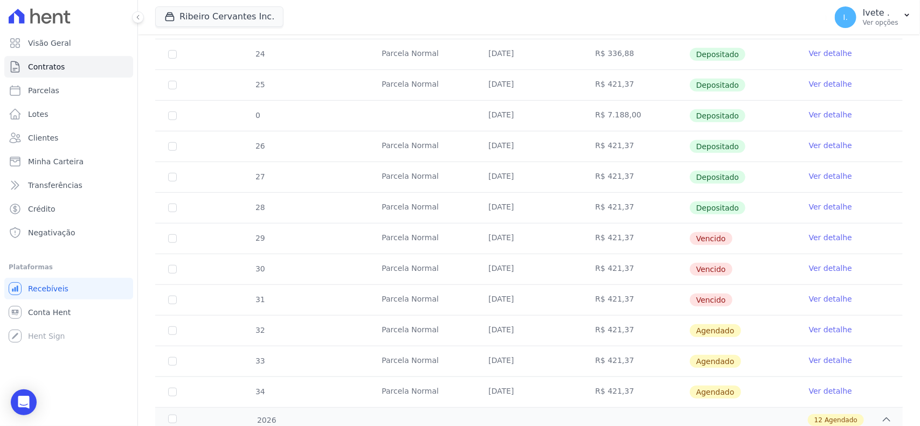
click at [809, 271] on link "Ver detalhe" at bounding box center [830, 268] width 43 height 11
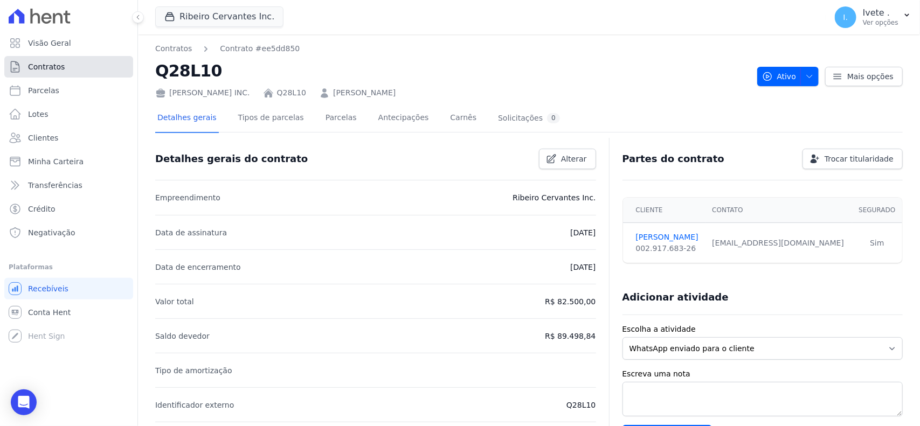
click at [70, 73] on link "Contratos" at bounding box center [68, 67] width 129 height 22
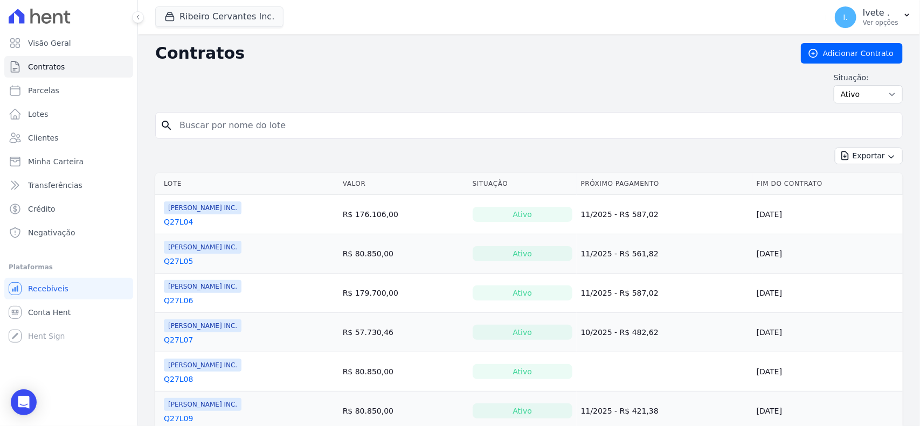
click at [302, 127] on input "search" at bounding box center [535, 126] width 725 height 22
type input "q27l09"
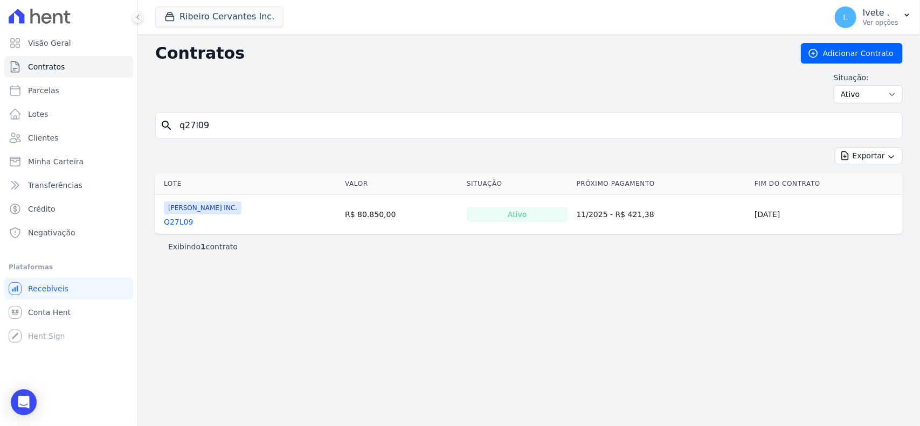
click at [164, 225] on link "Q27L09" at bounding box center [178, 222] width 29 height 11
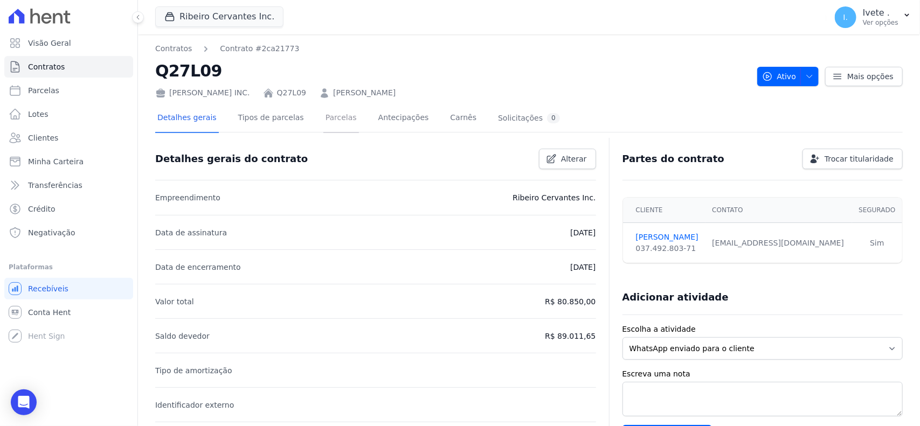
click at [338, 114] on link "Parcelas" at bounding box center [341, 119] width 36 height 29
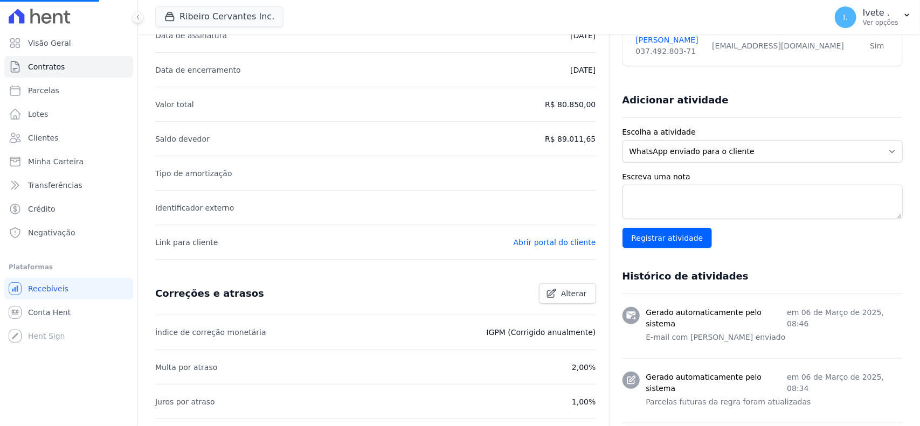
scroll to position [202, 0]
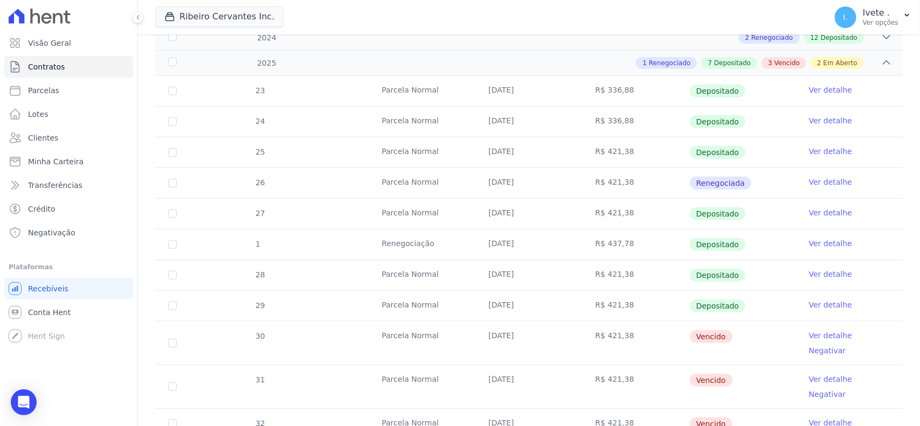
scroll to position [404, 0]
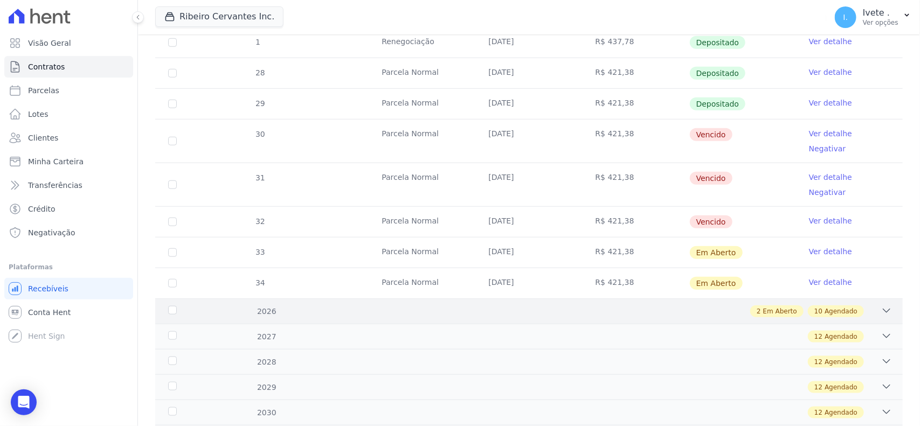
click at [881, 305] on icon at bounding box center [886, 310] width 11 height 11
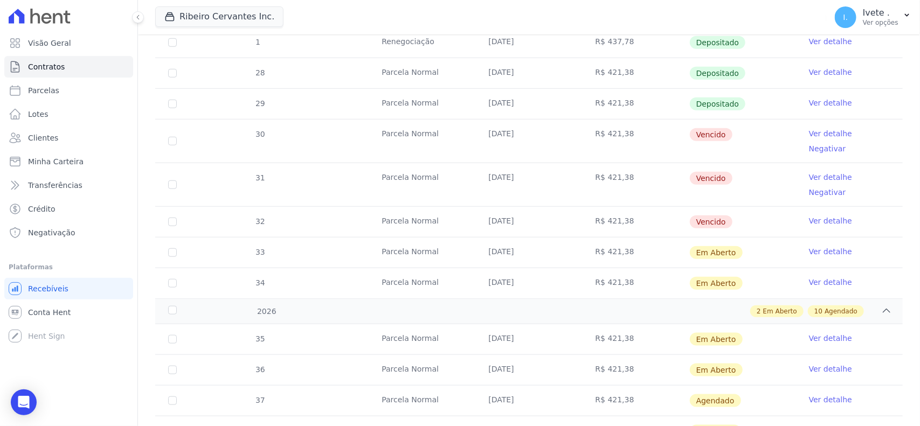
click at [168, 141] on td "30" at bounding box center [172, 141] width 34 height 43
click at [171, 137] on input "checkbox" at bounding box center [172, 141] width 9 height 9
checkbox input "true"
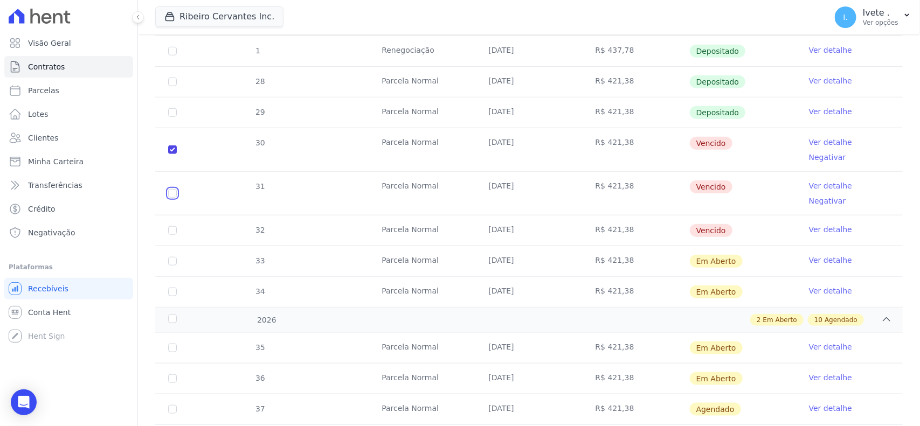
click at [174, 189] on input "checkbox" at bounding box center [172, 193] width 9 height 9
checkbox input "true"
click at [176, 226] on input "checkbox" at bounding box center [172, 230] width 9 height 9
checkbox input "true"
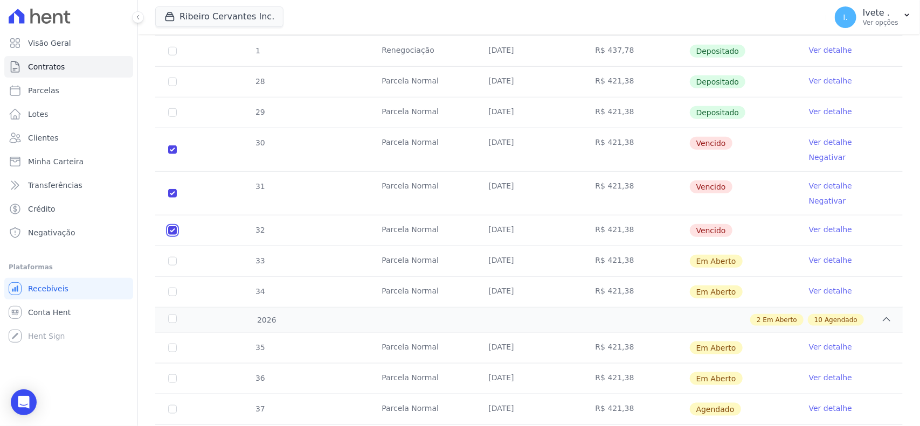
checkbox input "true"
click at [173, 257] on input "checkbox" at bounding box center [172, 261] width 9 height 9
checkbox input "true"
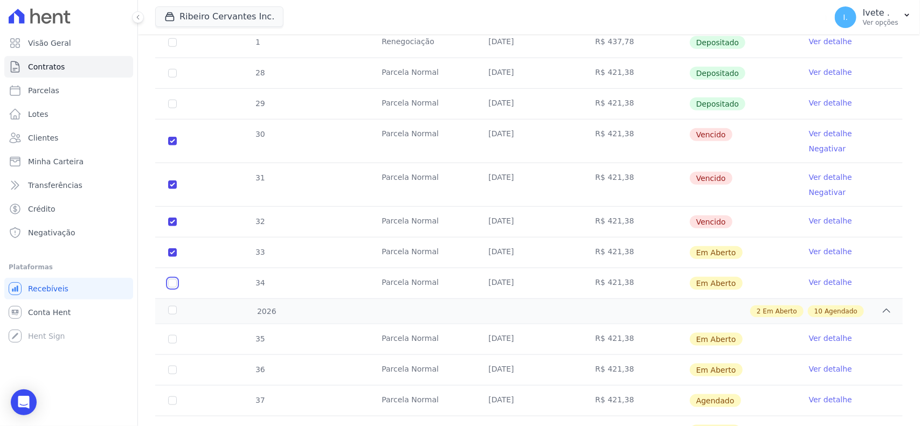
click at [168, 279] on input "checkbox" at bounding box center [172, 283] width 9 height 9
checkbox input "true"
click at [172, 335] on input "checkbox" at bounding box center [172, 339] width 9 height 9
checkbox input "true"
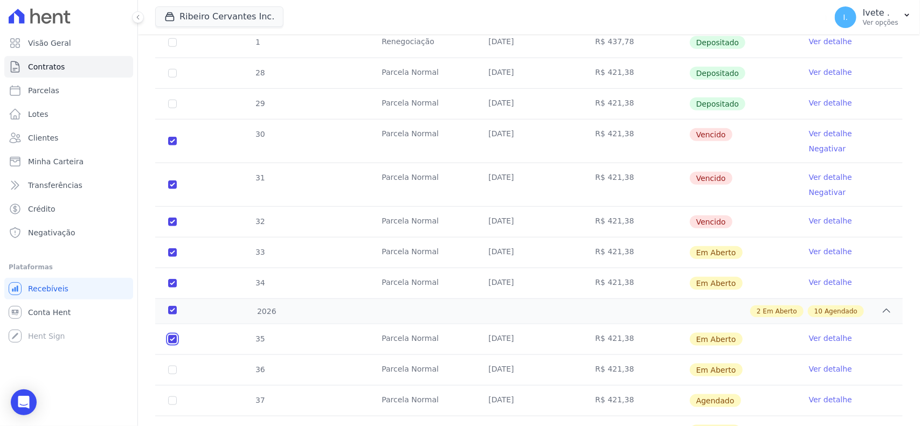
checkbox input "true"
click at [171, 366] on input "checkbox" at bounding box center [172, 370] width 9 height 9
checkbox input "true"
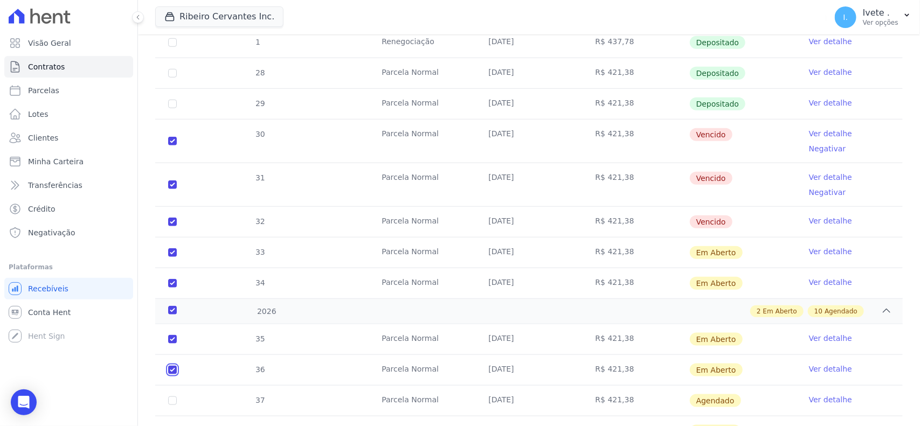
checkbox input "true"
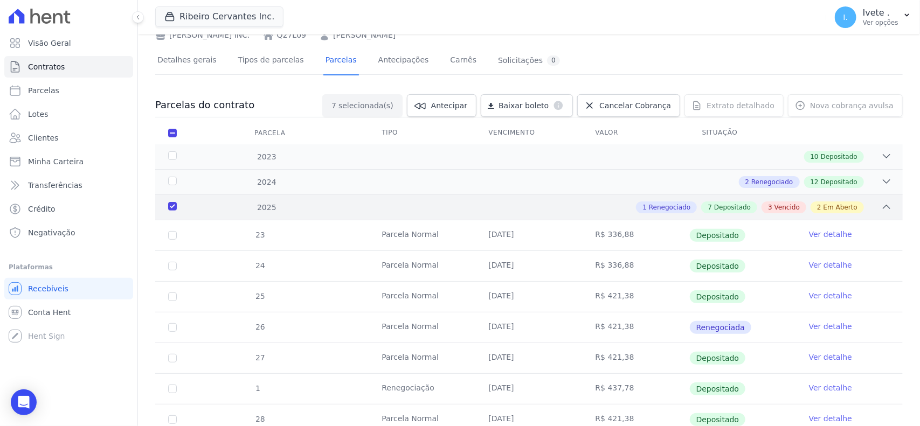
scroll to position [0, 0]
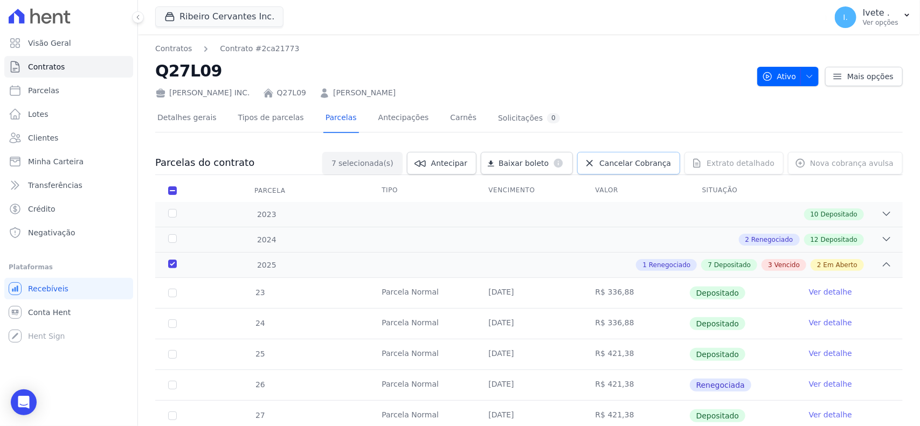
click at [626, 165] on span "Cancelar Cobrança" at bounding box center [635, 163] width 72 height 11
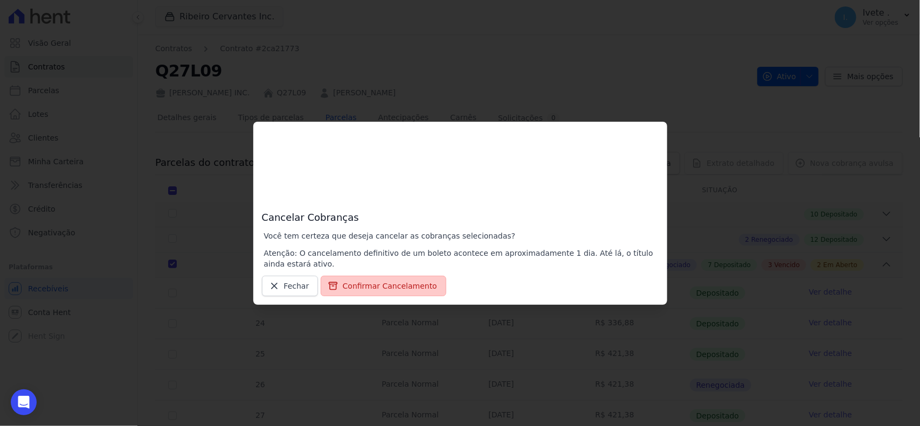
click at [391, 284] on button "Confirmar Cancelamento" at bounding box center [384, 286] width 126 height 20
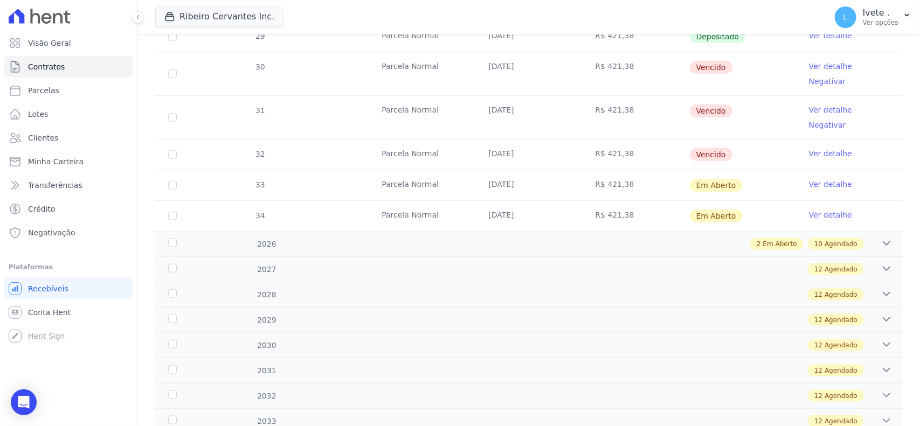
scroll to position [434, 0]
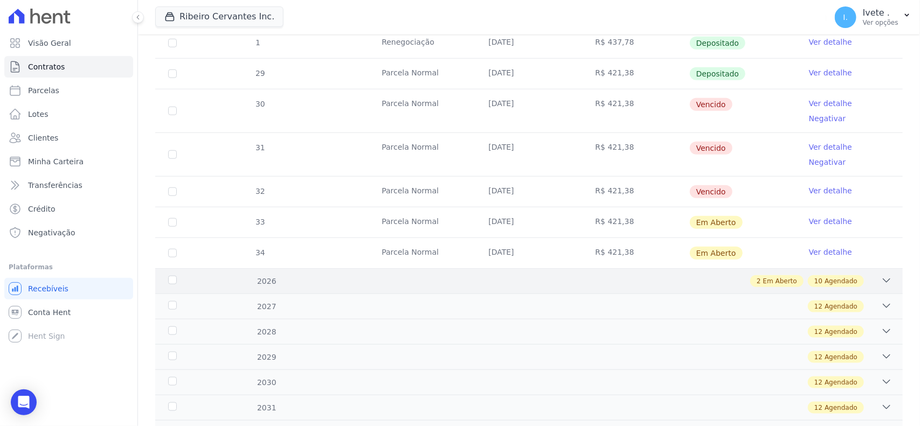
click at [867, 275] on div "2 Em Aberto 10 Agendado" at bounding box center [565, 281] width 652 height 12
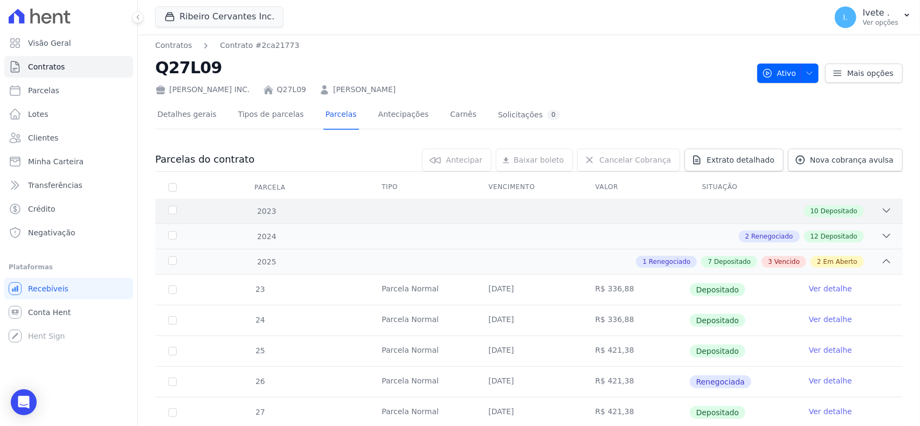
scroll to position [0, 0]
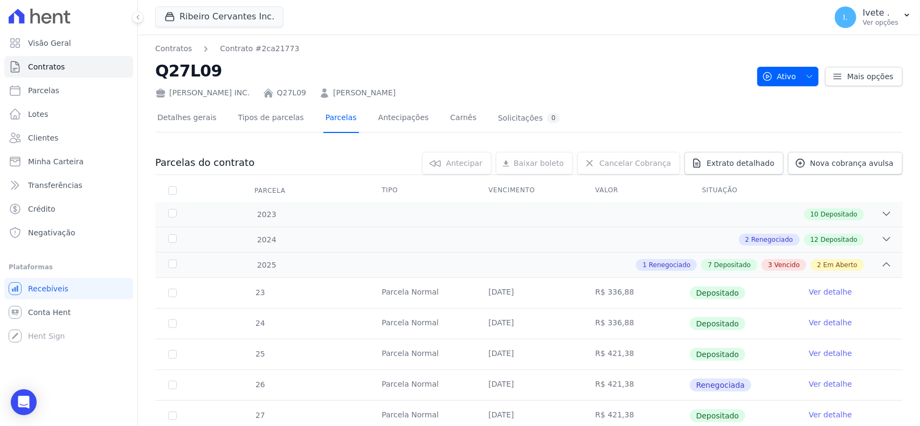
click at [323, 120] on link "Parcelas" at bounding box center [341, 119] width 36 height 29
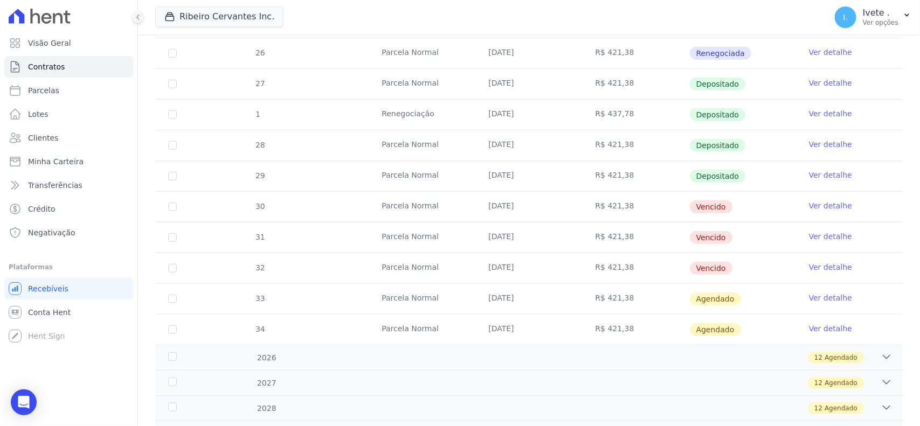
scroll to position [337, 0]
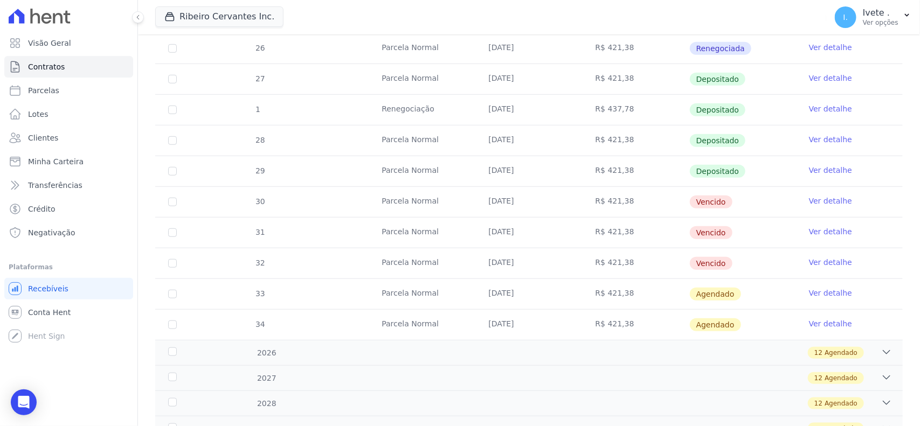
click at [811, 233] on link "Ver detalhe" at bounding box center [830, 231] width 43 height 11
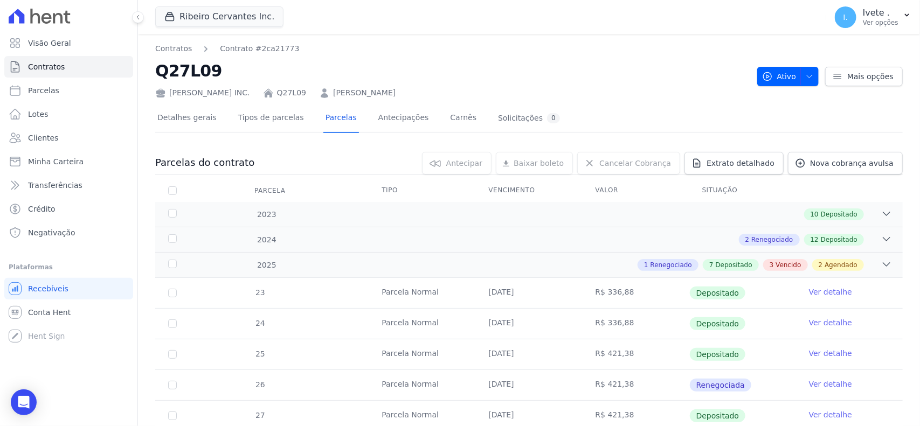
click at [198, 76] on h2 "Q27L09" at bounding box center [451, 71] width 593 height 24
copy h2 "Q27L09"
click at [89, 69] on link "Contratos" at bounding box center [68, 67] width 129 height 22
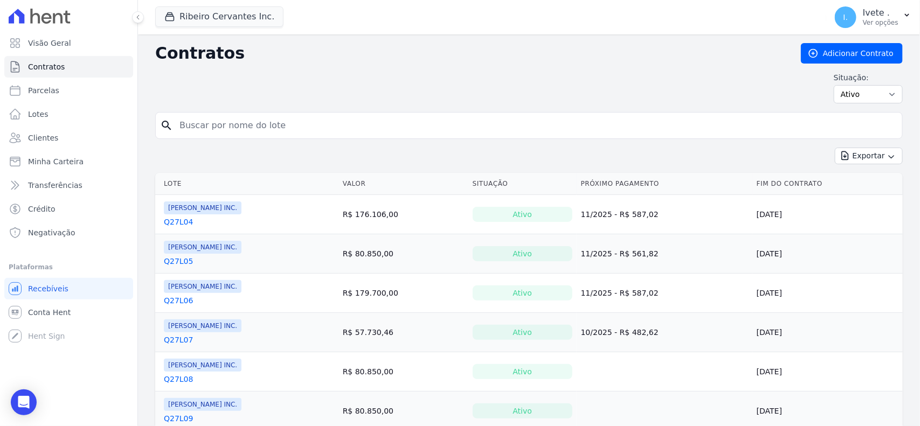
click at [192, 128] on input "search" at bounding box center [535, 126] width 725 height 22
type input "q28l30"
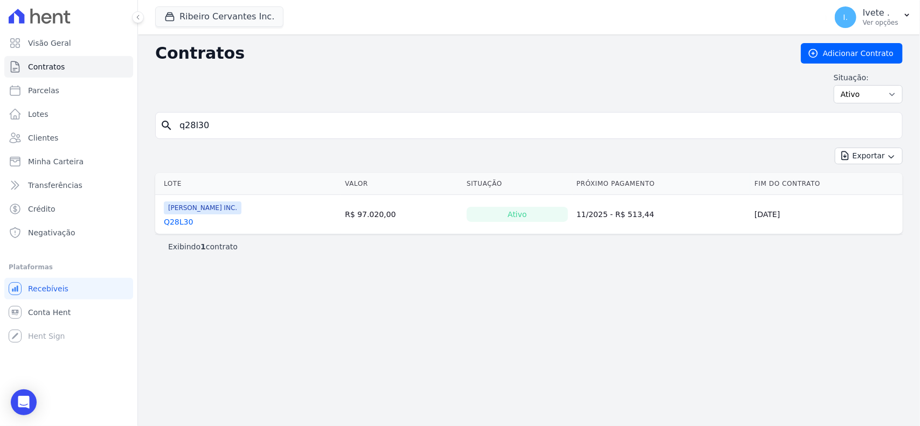
click at [178, 222] on link "Q28L30" at bounding box center [178, 222] width 29 height 11
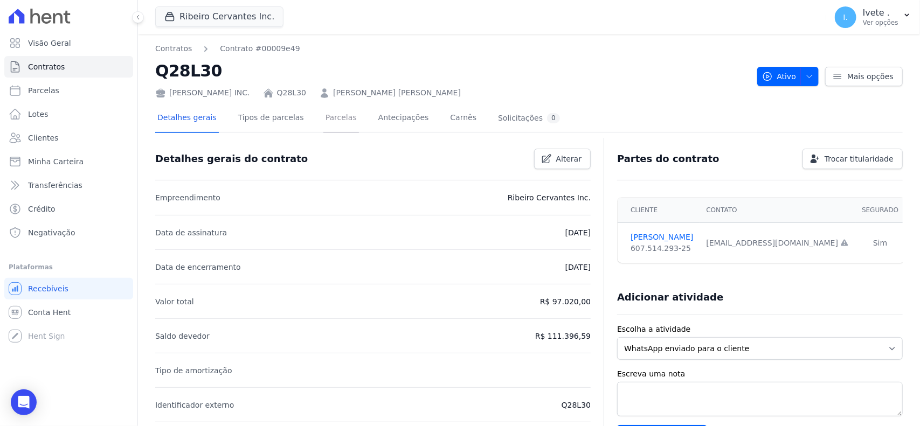
click at [323, 117] on link "Parcelas" at bounding box center [341, 119] width 36 height 29
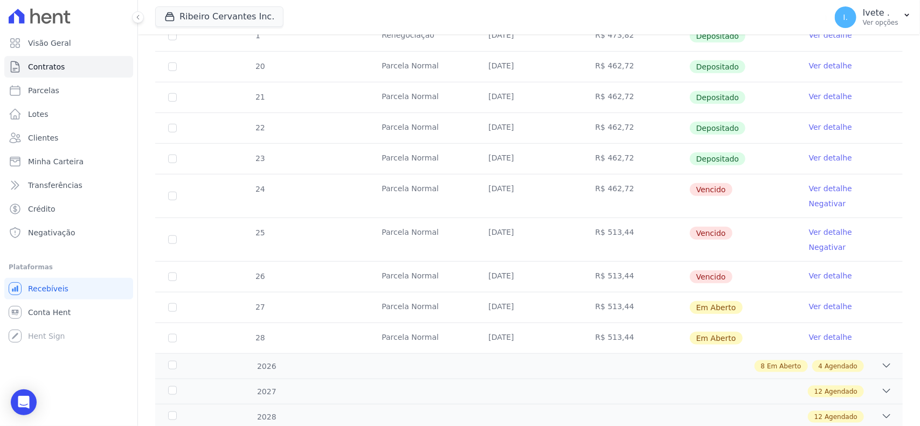
scroll to position [404, 0]
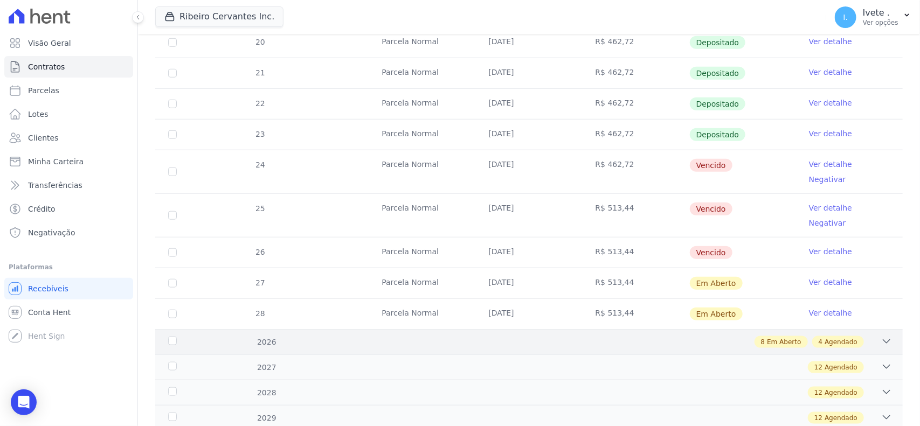
click at [739, 336] on div "8 Em Aberto 4 Agendado" at bounding box center [565, 342] width 652 height 12
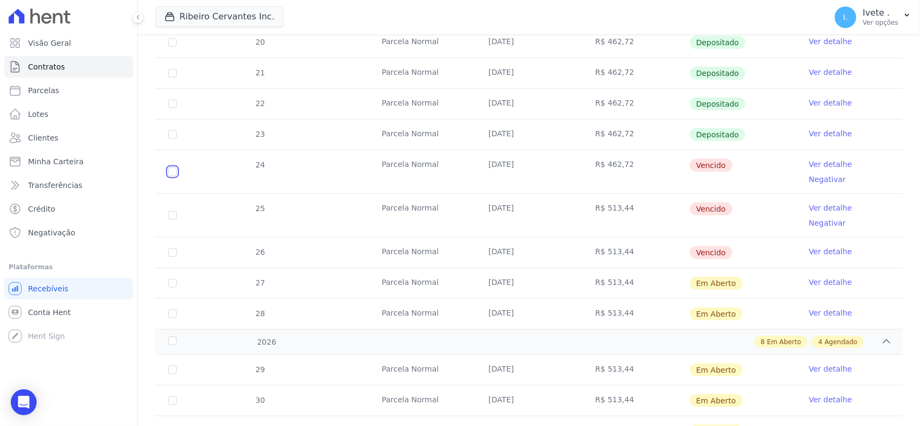
click at [174, 168] on input "checkbox" at bounding box center [172, 172] width 9 height 9
checkbox input "true"
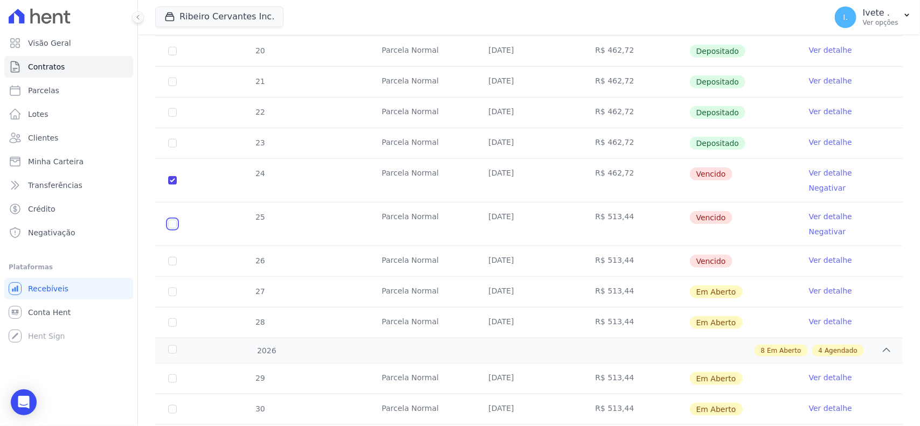
click at [171, 220] on input "checkbox" at bounding box center [172, 224] width 9 height 9
checkbox input "true"
click at [172, 257] on input "checkbox" at bounding box center [172, 261] width 9 height 9
checkbox input "true"
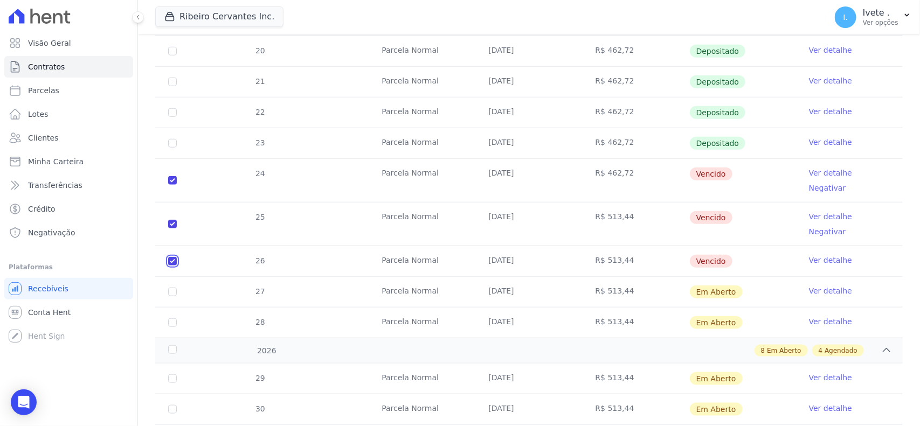
checkbox input "true"
click at [175, 288] on input "checkbox" at bounding box center [172, 292] width 9 height 9
checkbox input "true"
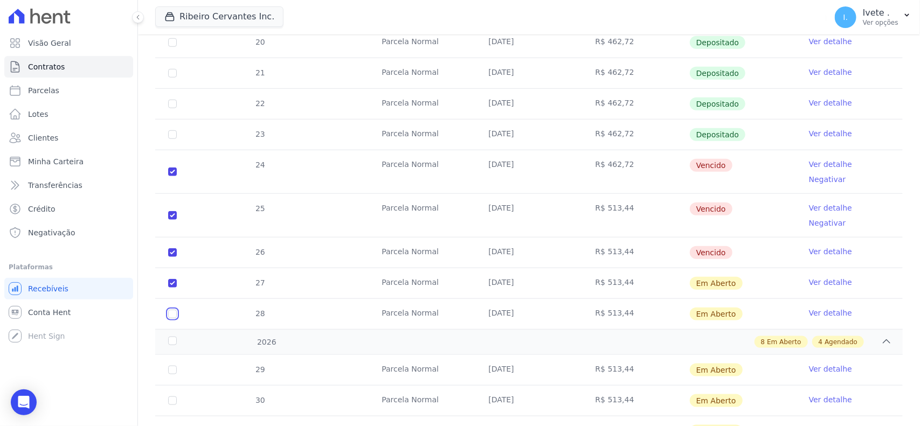
click at [174, 310] on input "checkbox" at bounding box center [172, 314] width 9 height 9
checkbox input "true"
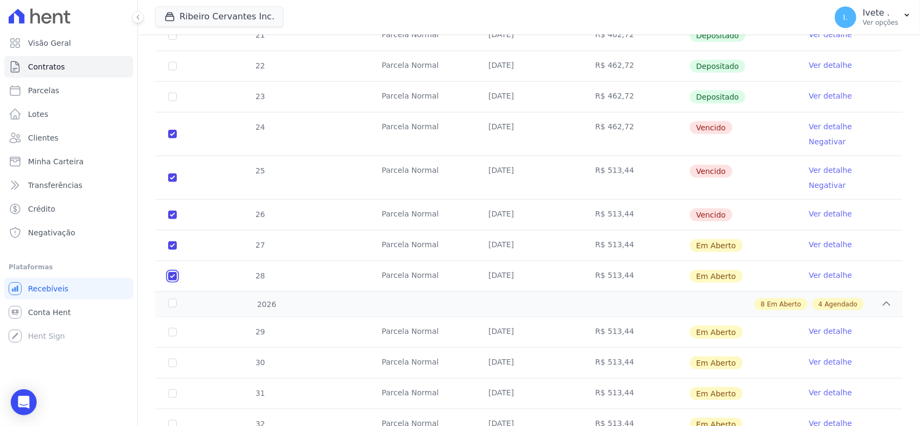
scroll to position [471, 0]
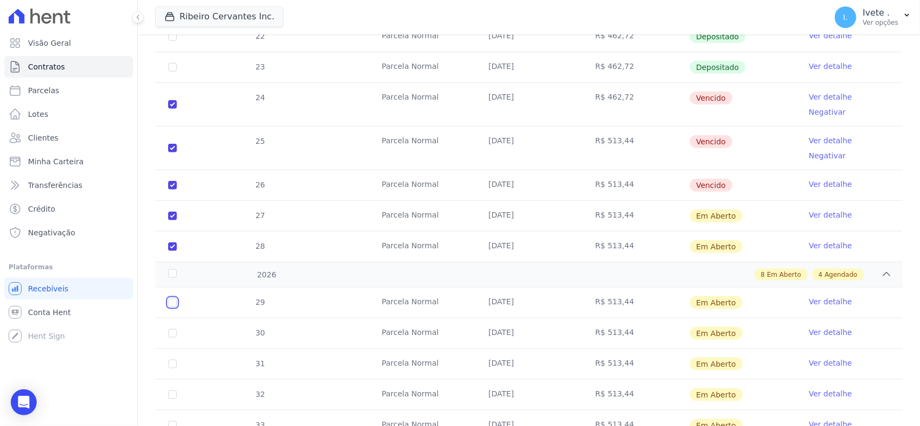
click at [171, 298] on input "checkbox" at bounding box center [172, 302] width 9 height 9
checkbox input "true"
click at [171, 329] on input "checkbox" at bounding box center [172, 333] width 9 height 9
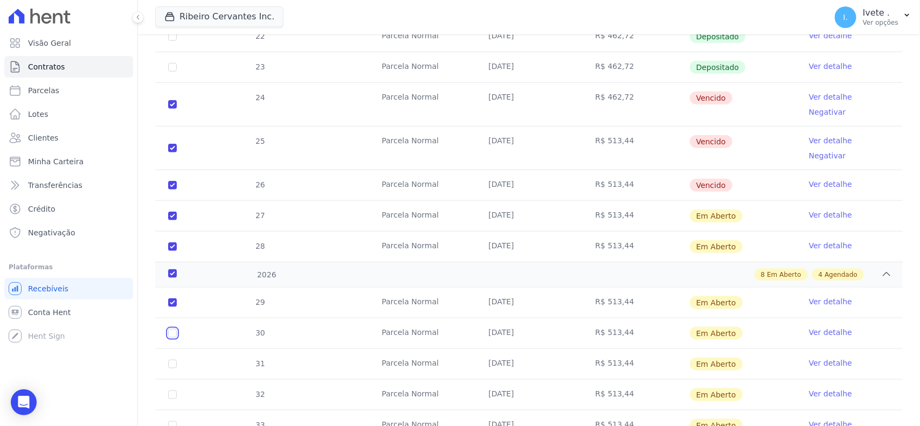
checkbox input "true"
click at [173, 349] on td "31" at bounding box center [172, 364] width 34 height 30
drag, startPoint x: 168, startPoint y: 338, endPoint x: 173, endPoint y: 348, distance: 11.6
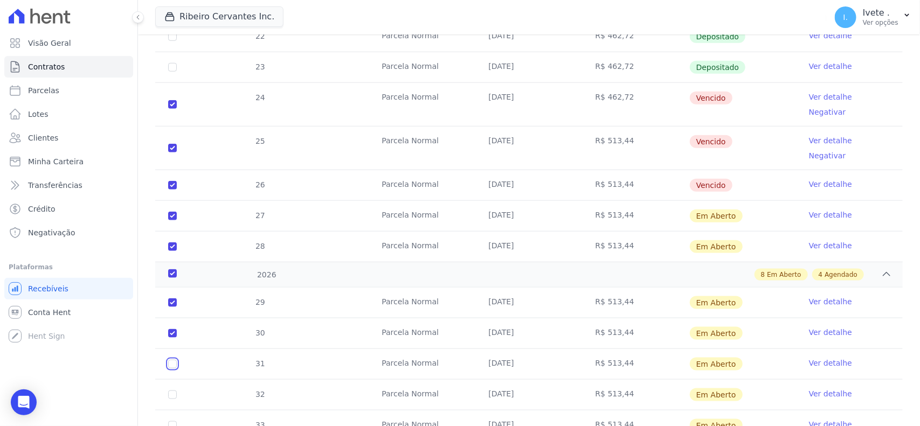
click at [169, 360] on input "checkbox" at bounding box center [172, 364] width 9 height 9
checkbox input "true"
click at [173, 391] on input "checkbox" at bounding box center [172, 395] width 9 height 9
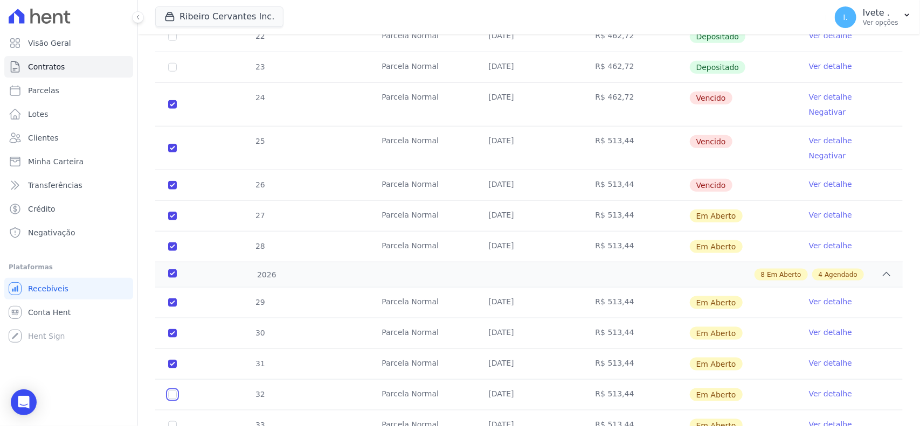
checkbox input "true"
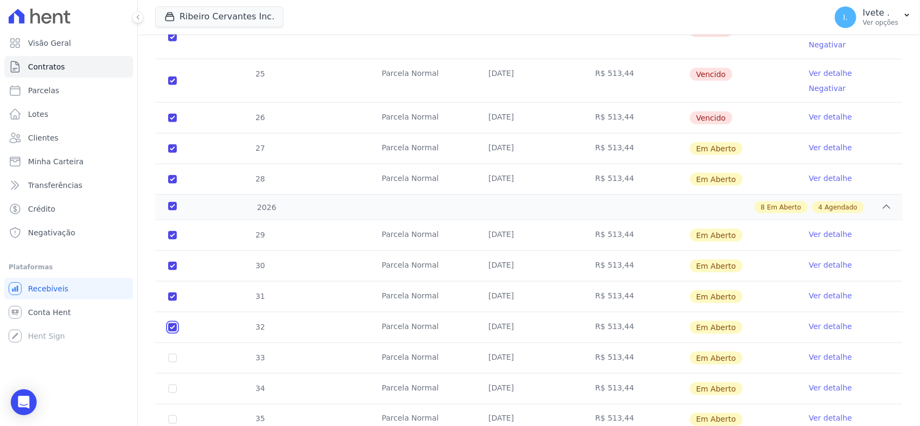
scroll to position [606, 0]
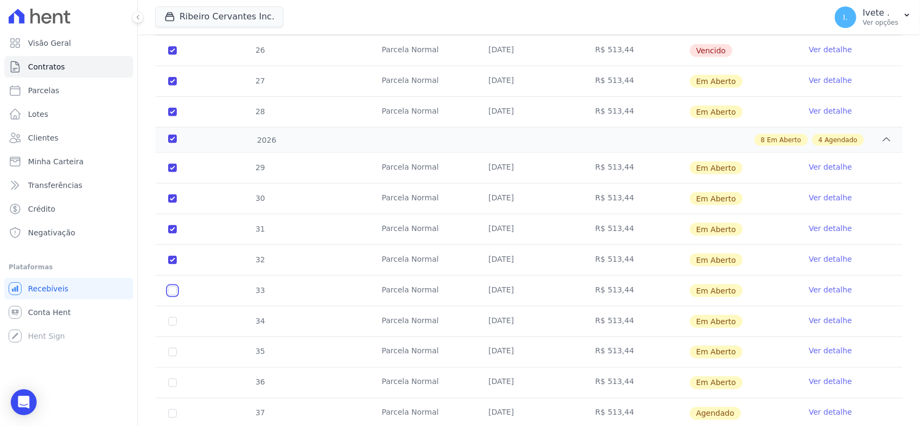
click at [172, 287] on input "checkbox" at bounding box center [172, 291] width 9 height 9
checkbox input "true"
click at [173, 379] on input "checkbox" at bounding box center [172, 383] width 9 height 9
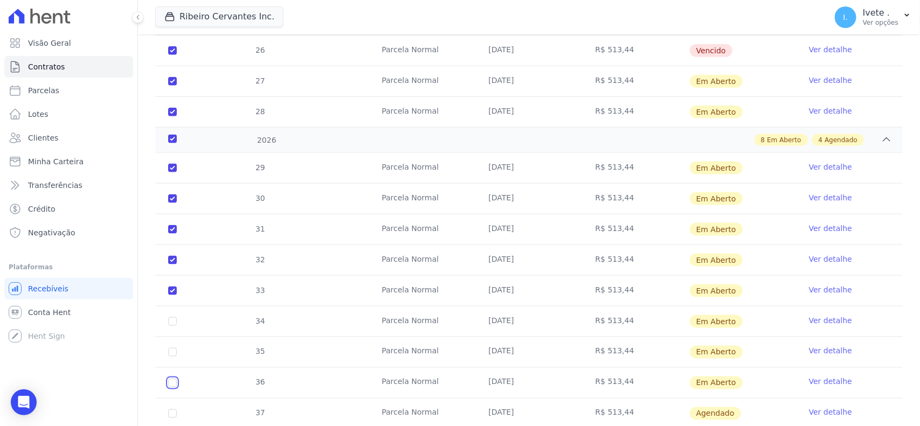
checkbox input "true"
click at [174, 348] on input "checkbox" at bounding box center [172, 352] width 9 height 9
checkbox input "true"
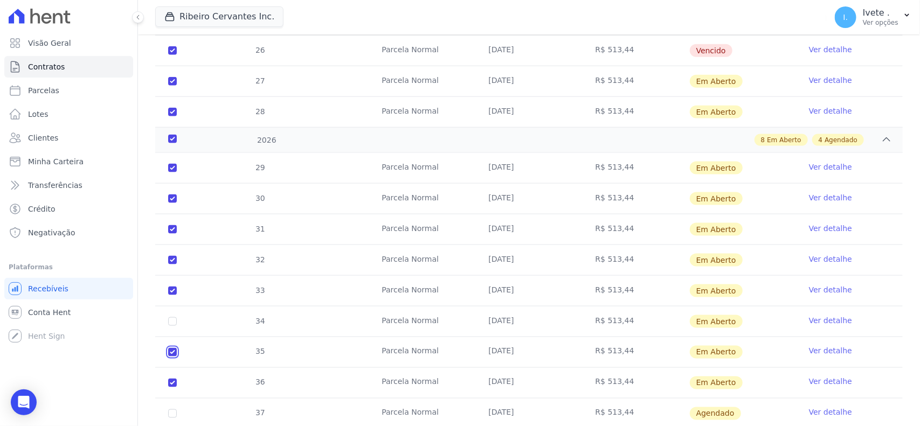
checkbox input "true"
click at [176, 307] on td "34" at bounding box center [172, 322] width 34 height 30
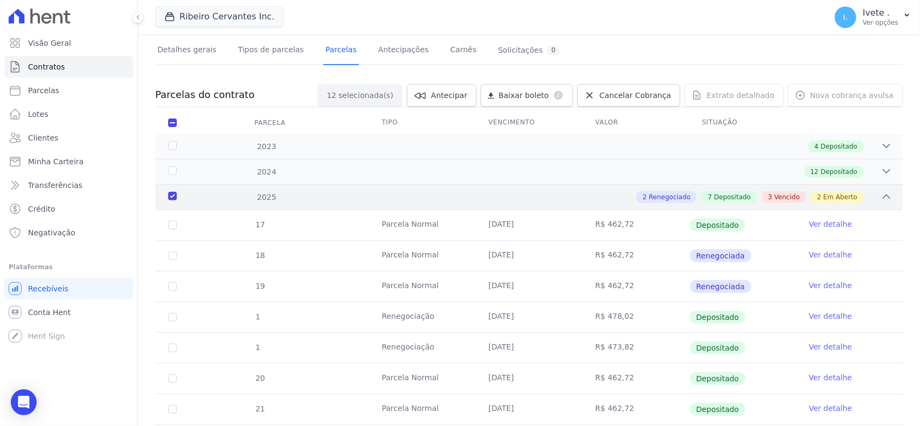
scroll to position [67, 0]
click at [639, 100] on span "Cancelar Cobrança" at bounding box center [635, 96] width 72 height 11
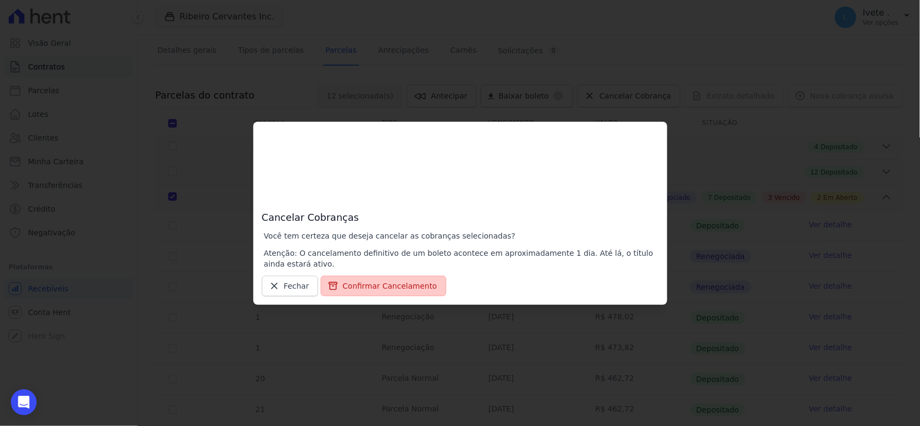
click at [410, 282] on button "Confirmar Cancelamento" at bounding box center [384, 286] width 126 height 20
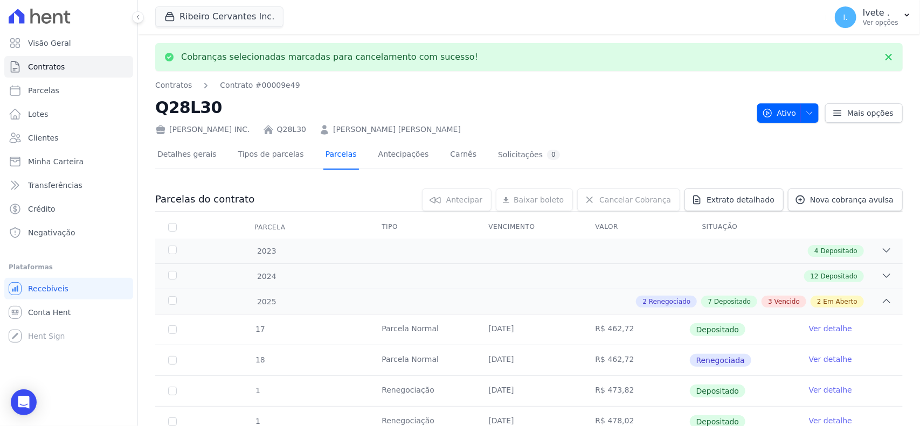
click at [323, 160] on link "Parcelas" at bounding box center [341, 155] width 36 height 29
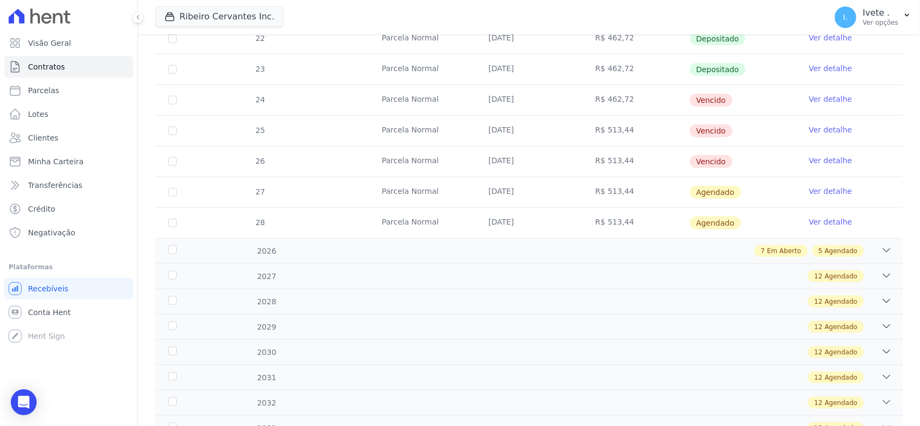
scroll to position [471, 0]
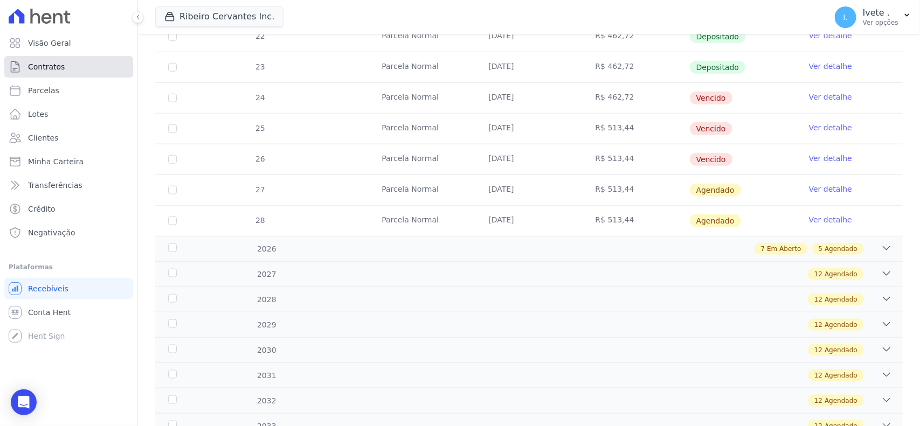
click at [87, 73] on link "Contratos" at bounding box center [68, 67] width 129 height 22
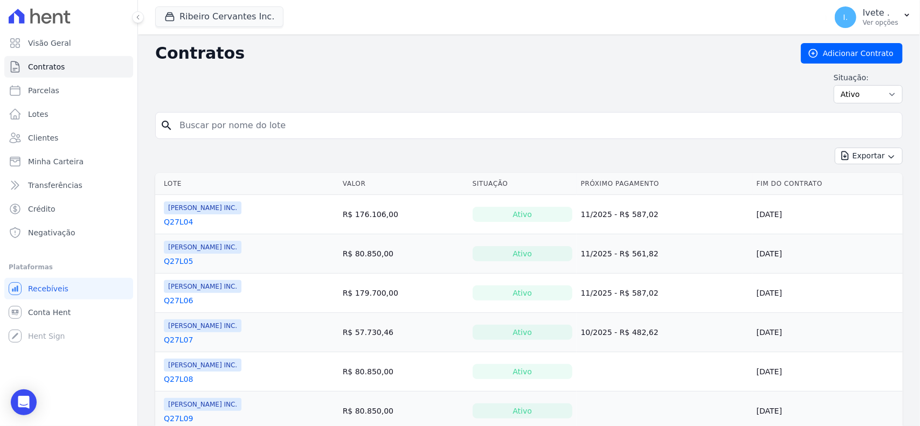
click at [219, 124] on input "search" at bounding box center [535, 126] width 725 height 22
type input "q61l17"
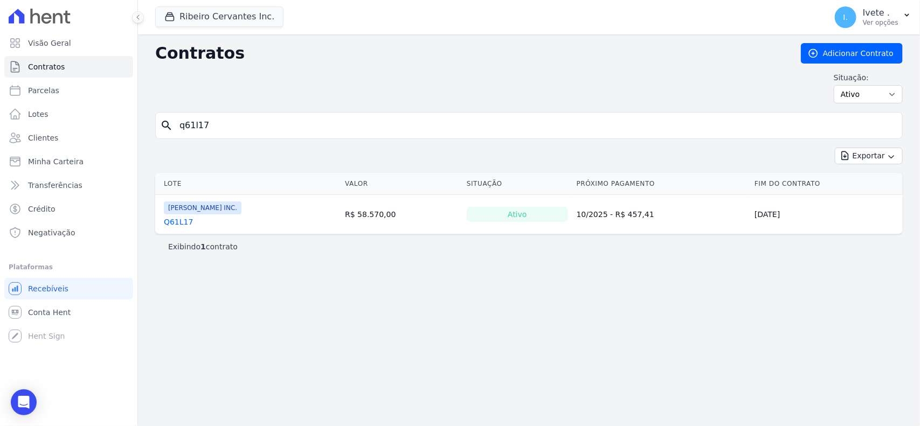
click at [181, 224] on link "Q61L17" at bounding box center [178, 222] width 29 height 11
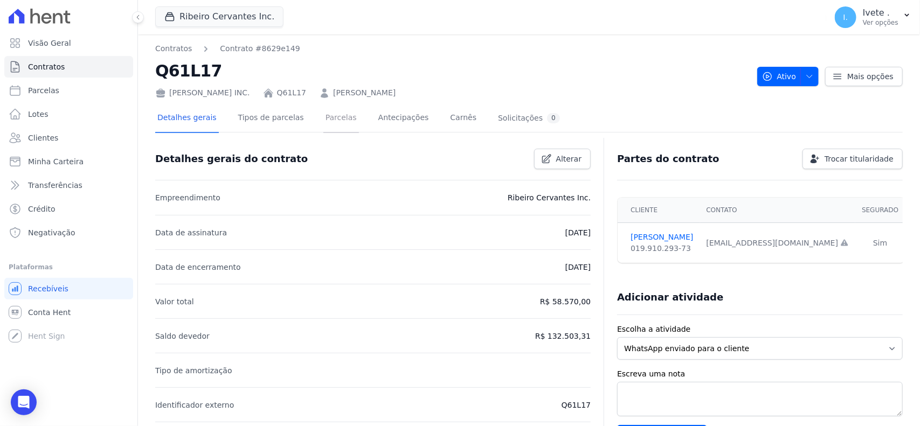
click at [323, 127] on link "Parcelas" at bounding box center [341, 119] width 36 height 29
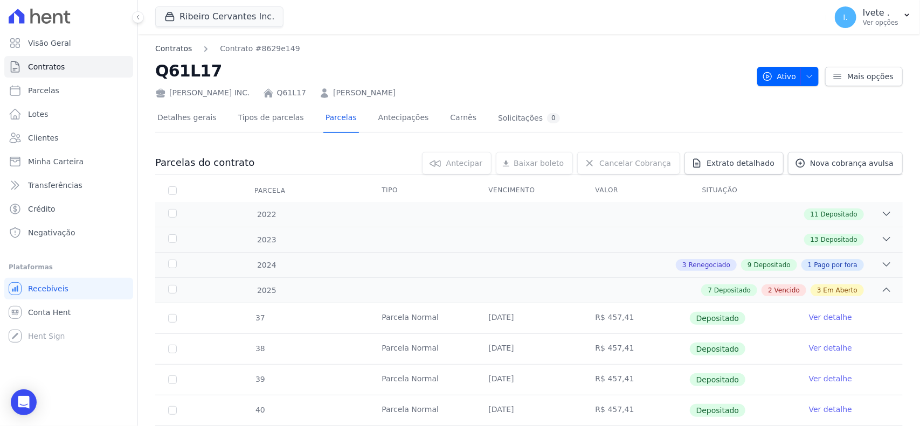
click at [177, 51] on link "Contratos" at bounding box center [173, 48] width 37 height 11
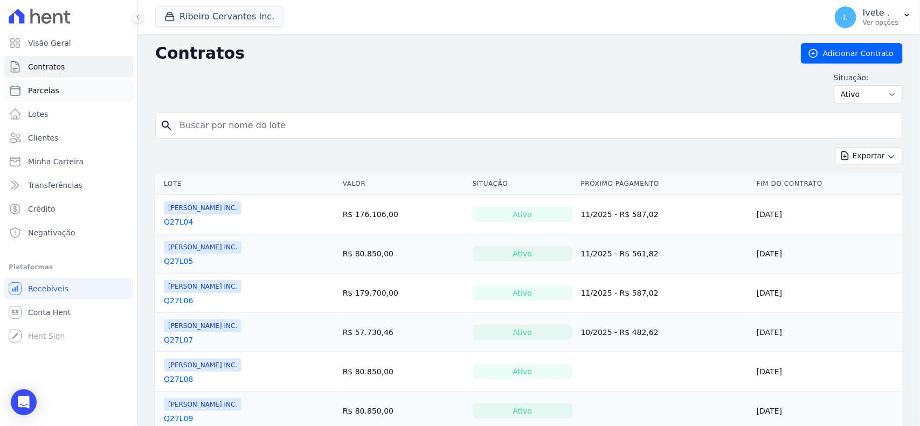
click at [52, 91] on span "Parcelas" at bounding box center [43, 90] width 31 height 11
select select
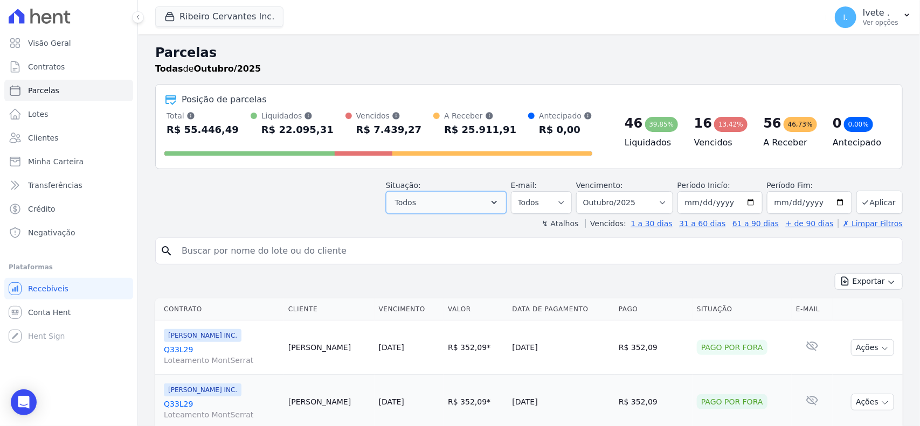
click at [453, 200] on button "Todos" at bounding box center [446, 202] width 121 height 23
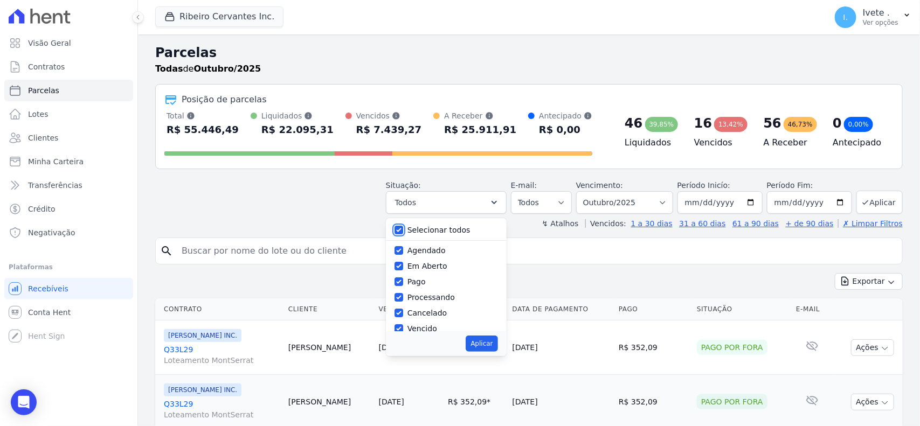
click at [402, 226] on input "Selecionar todos" at bounding box center [398, 230] width 9 height 9
checkbox input "false"
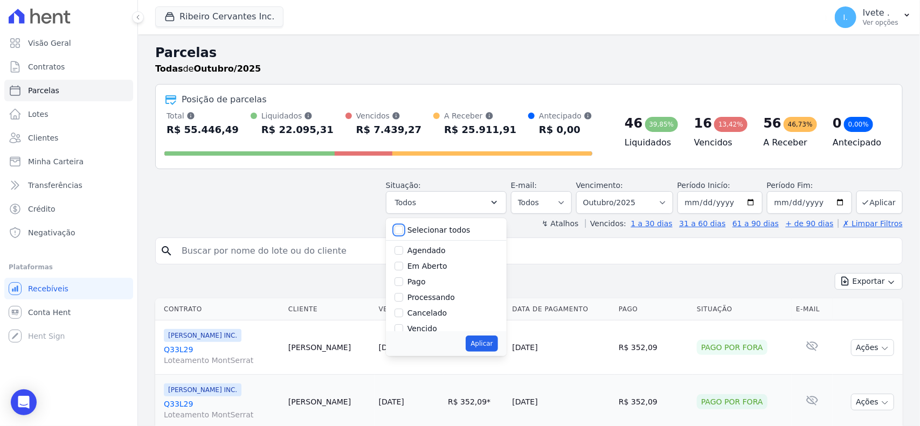
checkbox input "false"
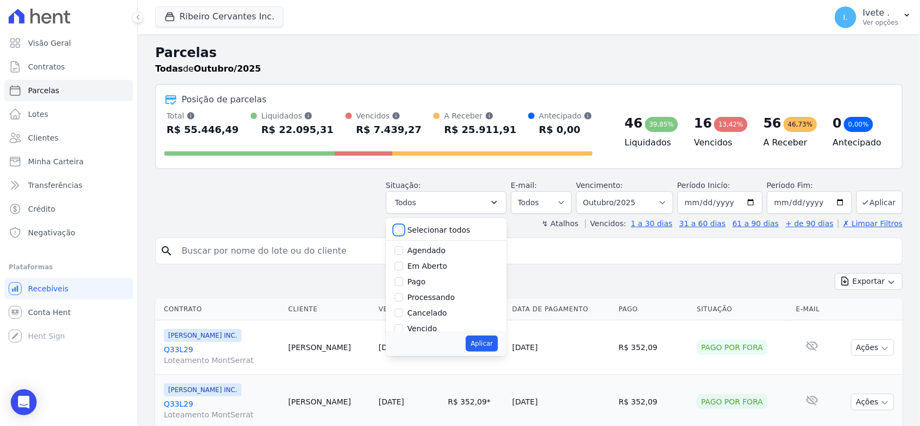
checkbox input "false"
click at [402, 328] on input "Vencido" at bounding box center [398, 328] width 9 height 9
checkbox input "true"
click at [613, 198] on select "Filtrar por período ──────── Todos os meses Maio/2021 Junho/2021 Julho/2021 Ago…" at bounding box center [624, 202] width 97 height 23
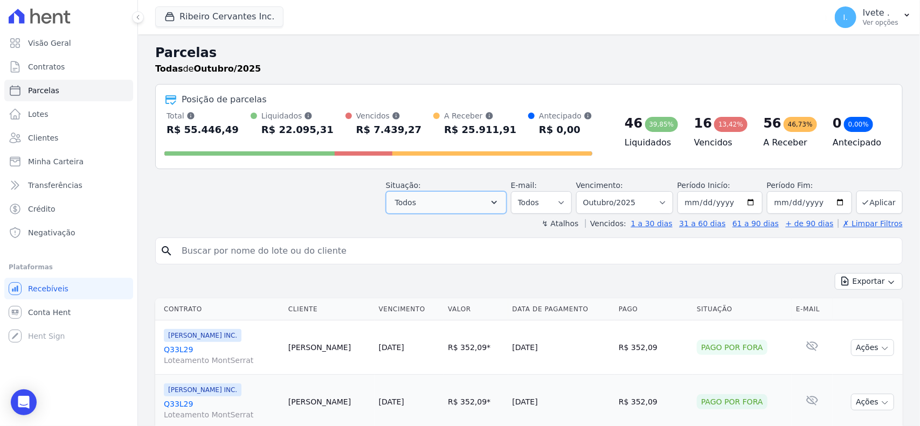
click at [427, 200] on button "Todos" at bounding box center [446, 202] width 121 height 23
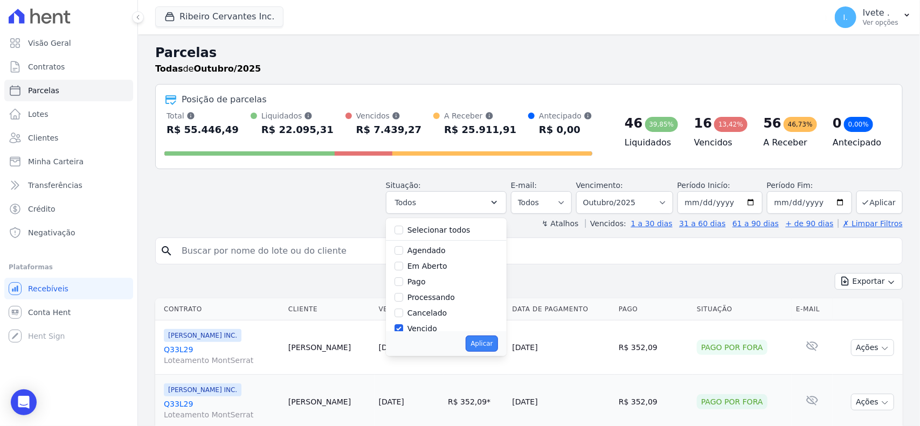
click at [480, 347] on button "Aplicar" at bounding box center [481, 344] width 32 height 16
select select "overdue"
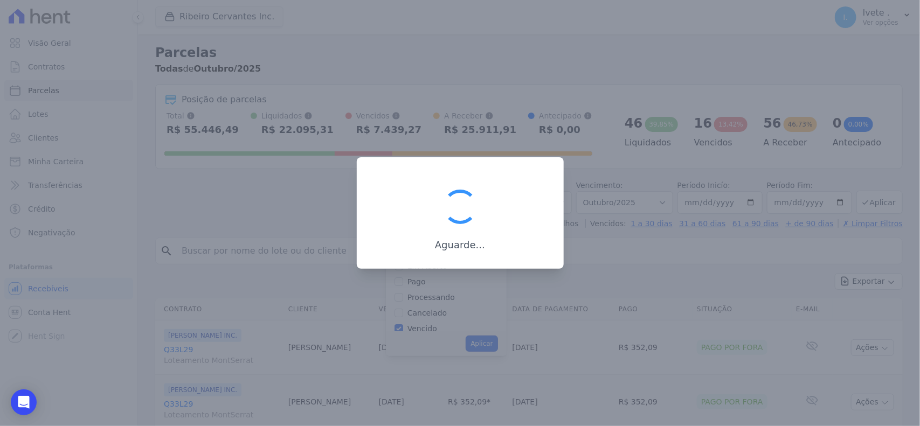
scroll to position [19, 0]
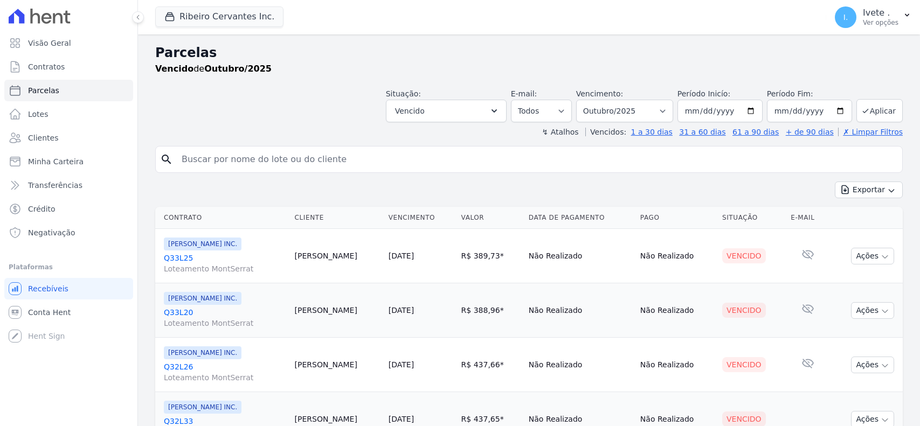
select select
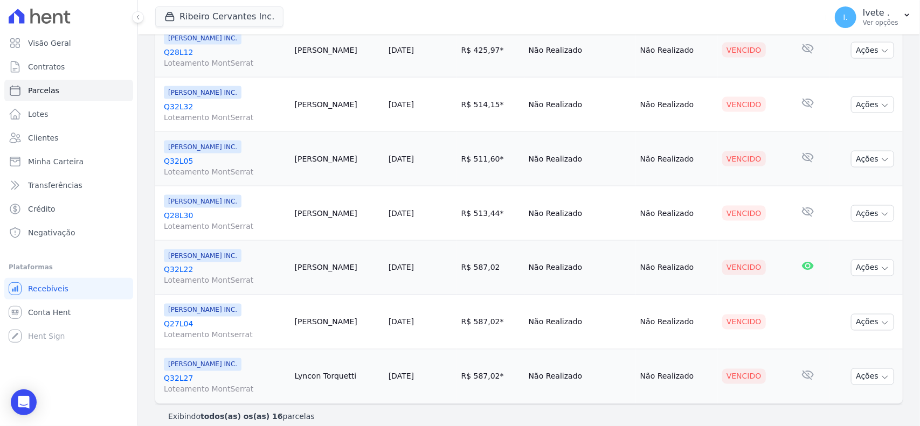
scroll to position [709, 0]
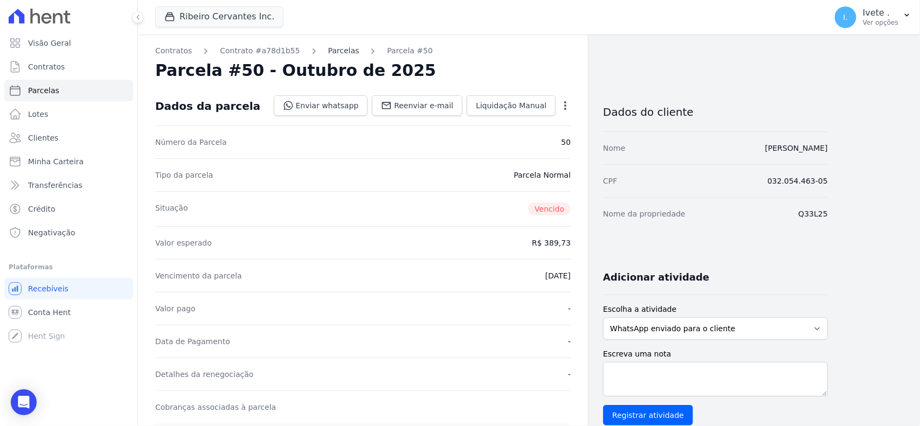
click at [328, 52] on link "Parcelas" at bounding box center [343, 50] width 31 height 11
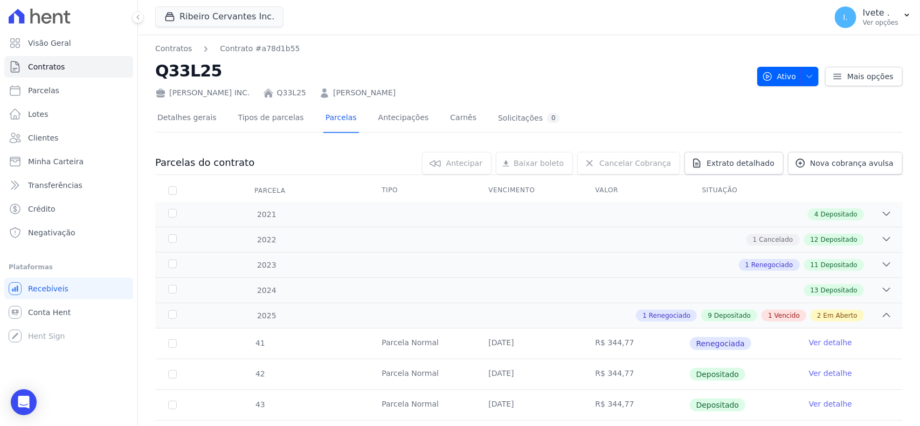
click at [175, 75] on h2 "Q33L25" at bounding box center [451, 71] width 593 height 24
copy h2 "Q33L25"
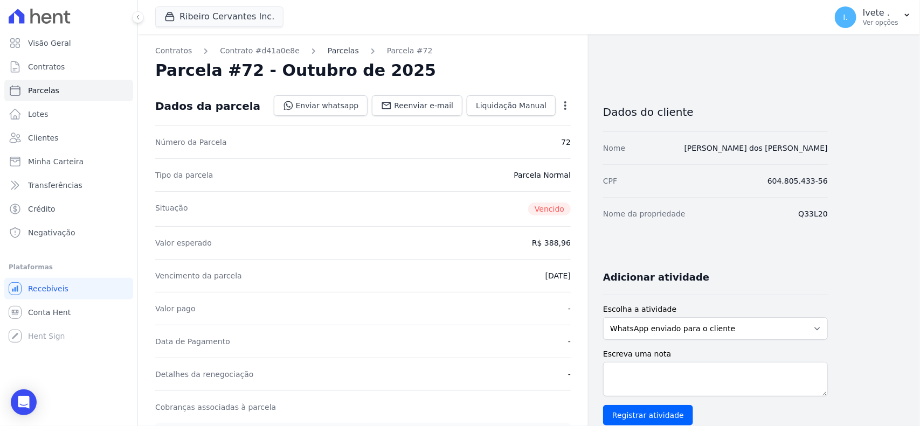
click at [337, 52] on link "Parcelas" at bounding box center [343, 50] width 31 height 11
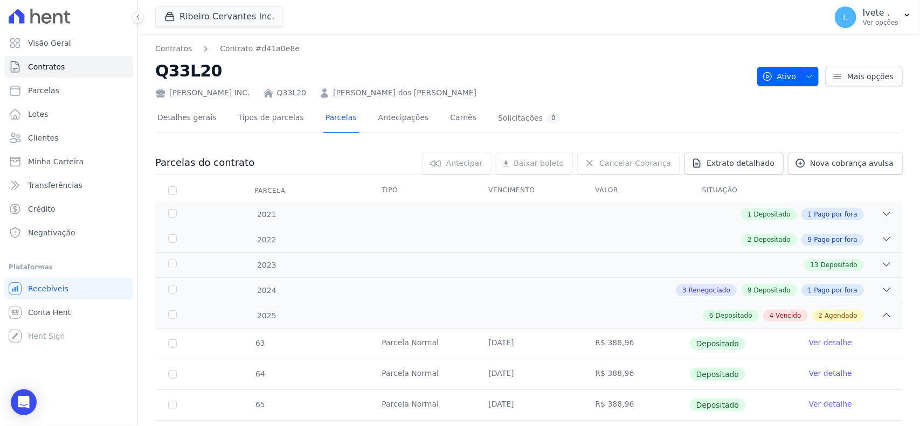
click at [171, 70] on h2 "Q33L20" at bounding box center [451, 71] width 593 height 24
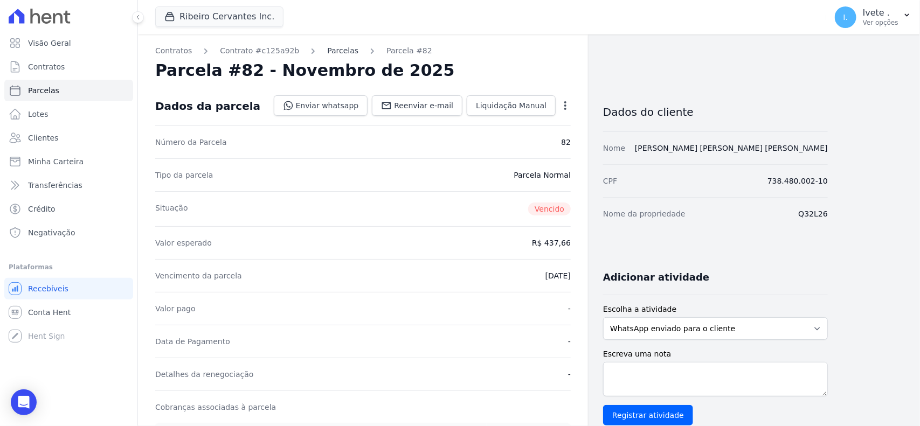
click at [327, 52] on link "Parcelas" at bounding box center [342, 50] width 31 height 11
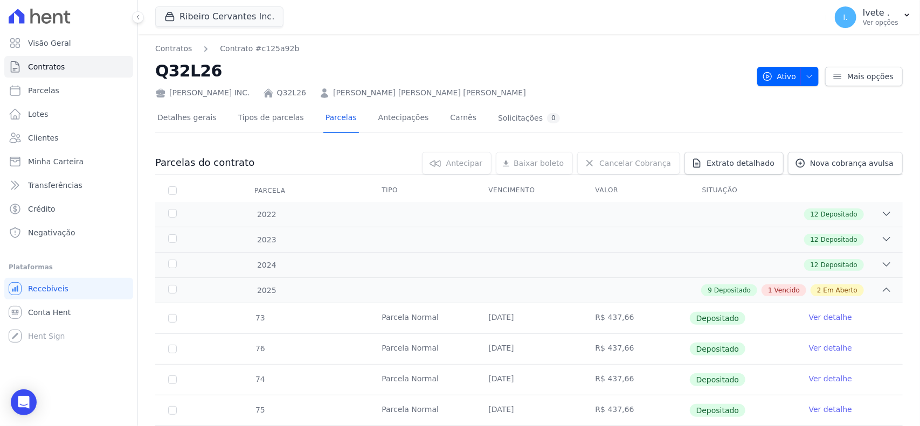
click at [168, 74] on h2 "Q32L26" at bounding box center [451, 71] width 593 height 24
copy h2 "Q32L26"
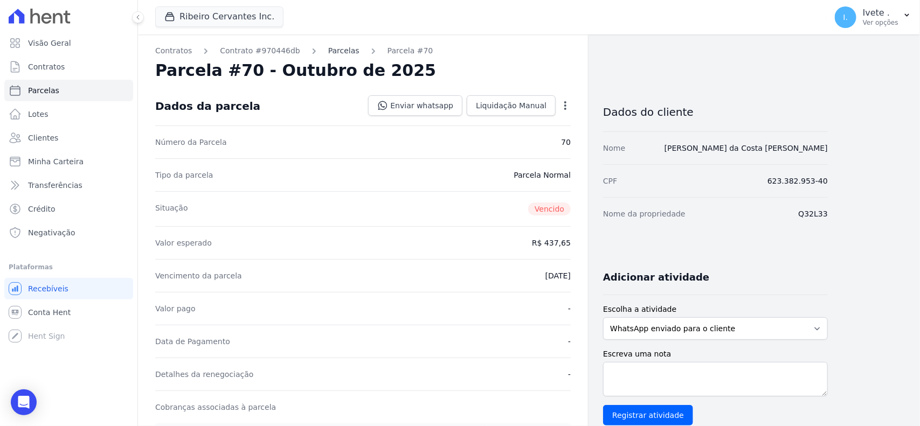
click at [332, 48] on link "Parcelas" at bounding box center [343, 50] width 31 height 11
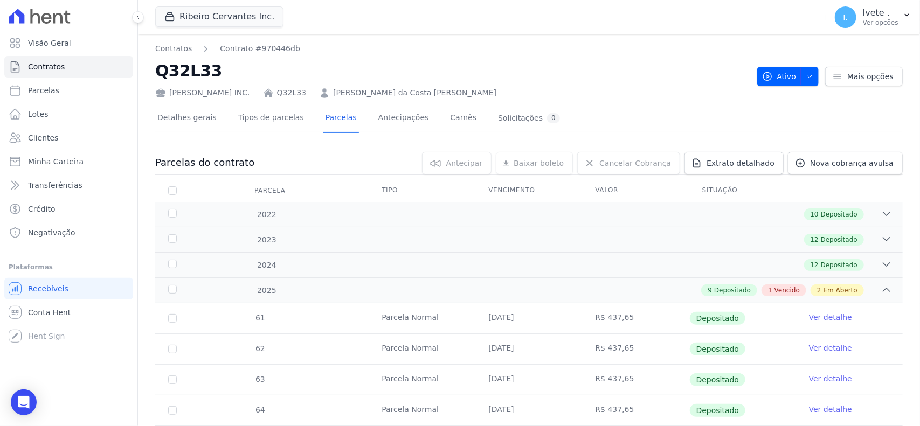
click at [200, 73] on h2 "Q32L33" at bounding box center [451, 71] width 593 height 24
copy h2 "Q32L33"
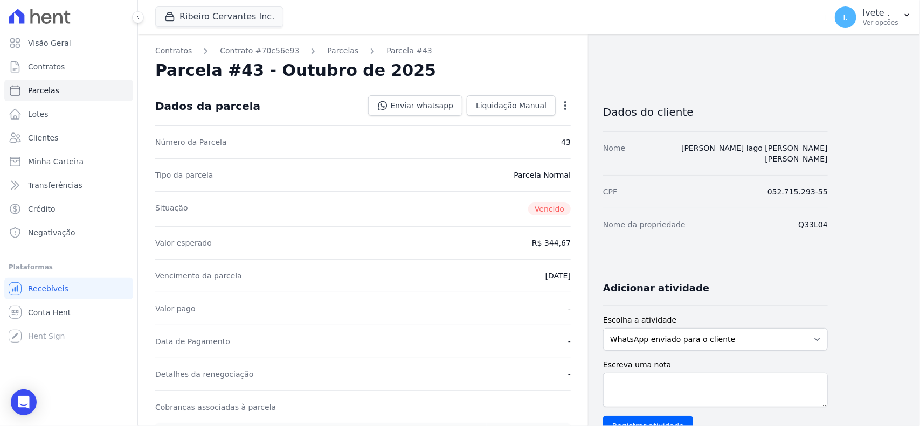
click at [333, 58] on div "Contratos Contrato #70c56e93 Parcelas Parcela #43 Parcela #43 - Outubro de 2025…" at bounding box center [363, 381] width 450 height 695
click at [332, 57] on div "Contratos Contrato #70c56e93 Parcelas Parcela #43 Parcela #43 - Outubro de 2025…" at bounding box center [363, 381] width 450 height 695
click at [331, 53] on link "Parcelas" at bounding box center [342, 50] width 31 height 11
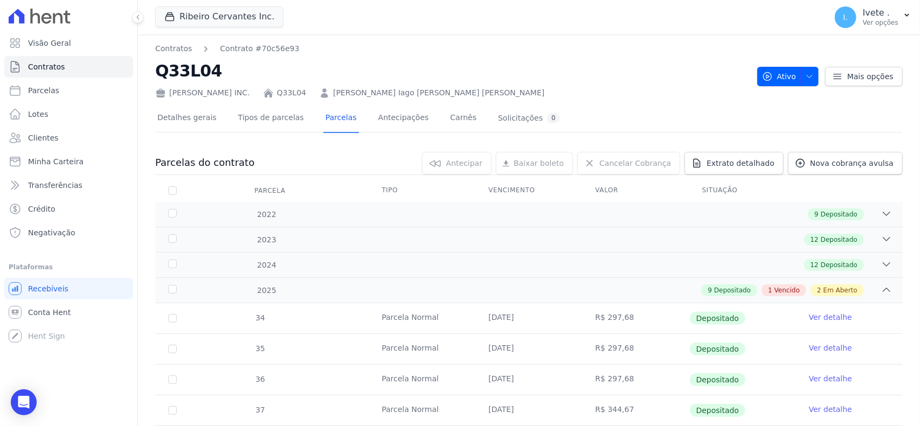
click at [171, 77] on h2 "Q33L04" at bounding box center [451, 71] width 593 height 24
copy h2 "Q33L04"
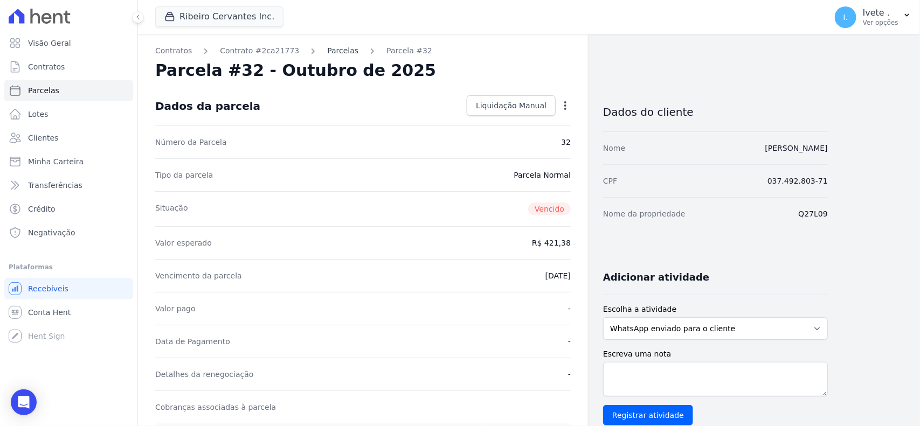
click at [332, 51] on link "Parcelas" at bounding box center [342, 50] width 31 height 11
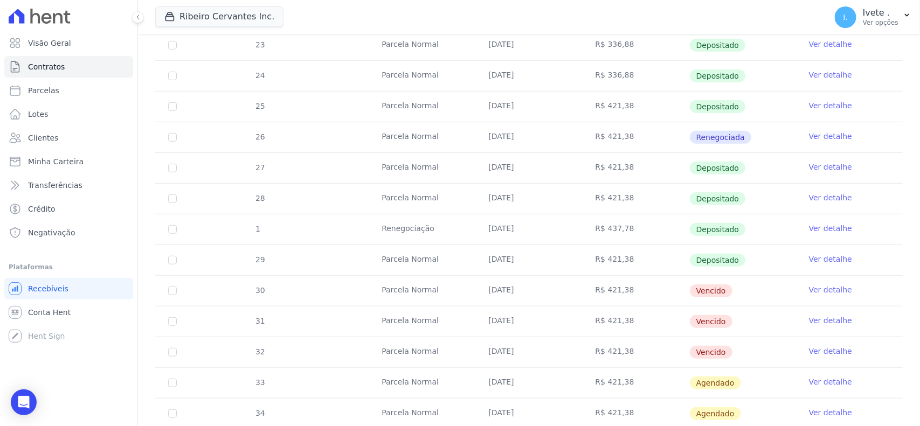
scroll to position [404, 0]
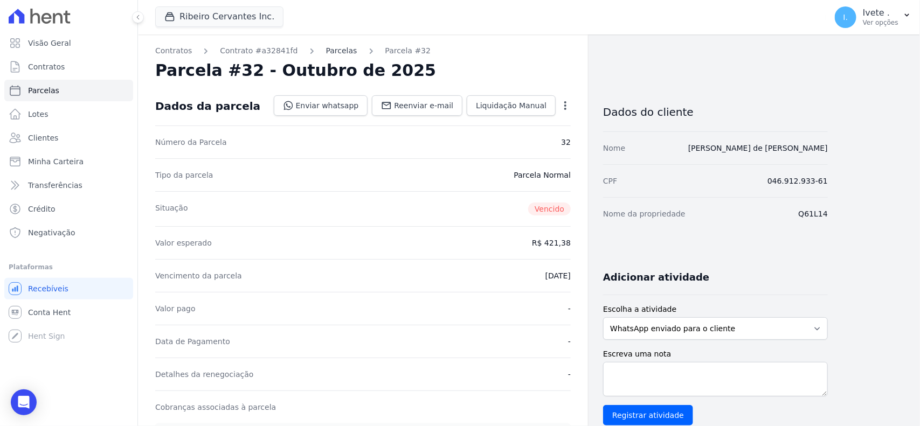
click at [326, 46] on link "Parcelas" at bounding box center [341, 50] width 31 height 11
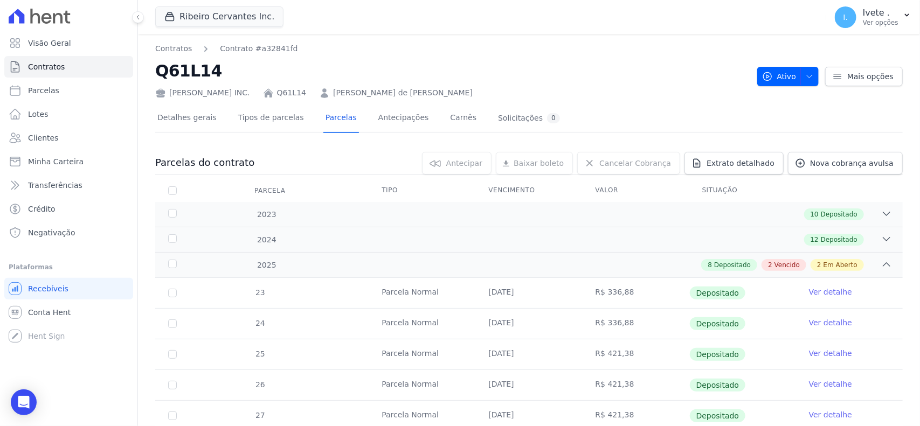
click at [205, 67] on h2 "Q61L14" at bounding box center [451, 71] width 593 height 24
copy h2 "Q61L14"
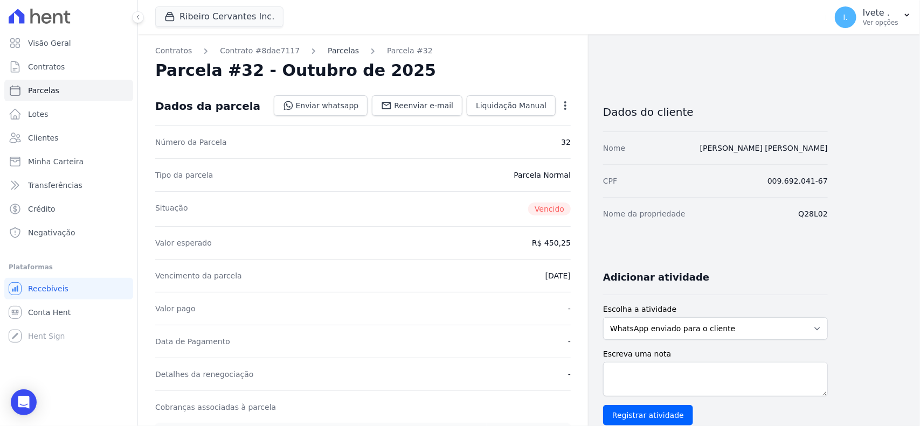
click at [328, 54] on link "Parcelas" at bounding box center [343, 50] width 31 height 11
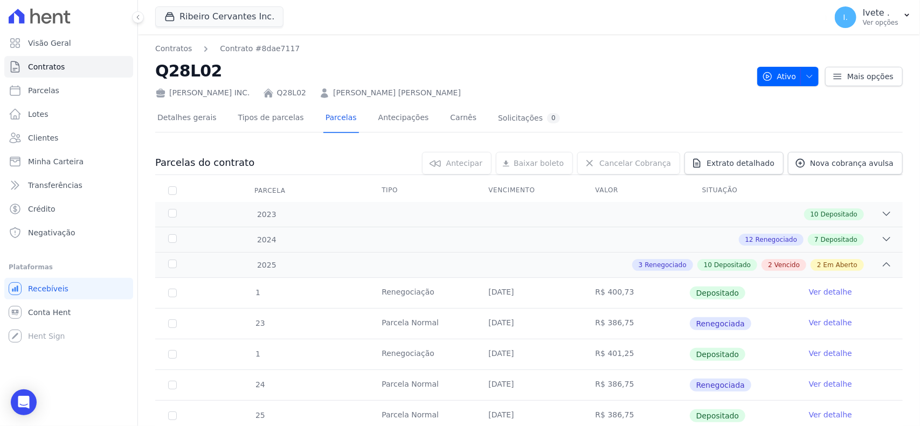
click at [206, 70] on h2 "Q28L02" at bounding box center [451, 71] width 593 height 24
copy div "Q28L02"
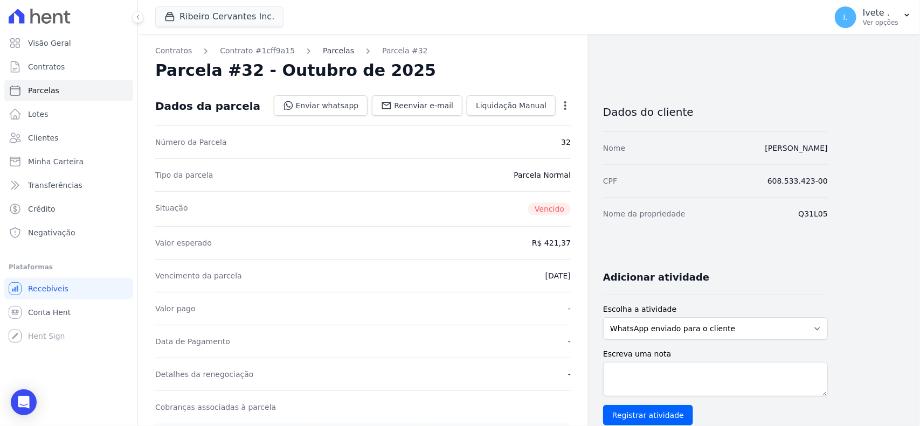
click at [323, 54] on link "Parcelas" at bounding box center [338, 50] width 31 height 11
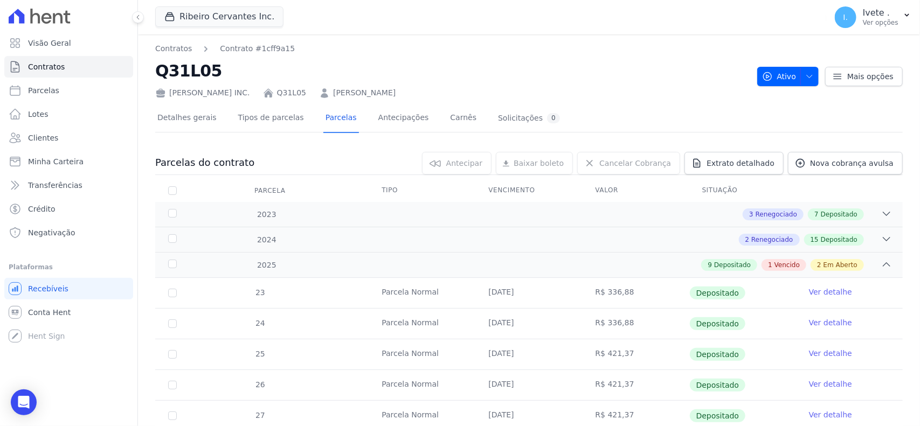
click at [192, 75] on h2 "Q31L05" at bounding box center [451, 71] width 593 height 24
copy h2 "Q31L05"
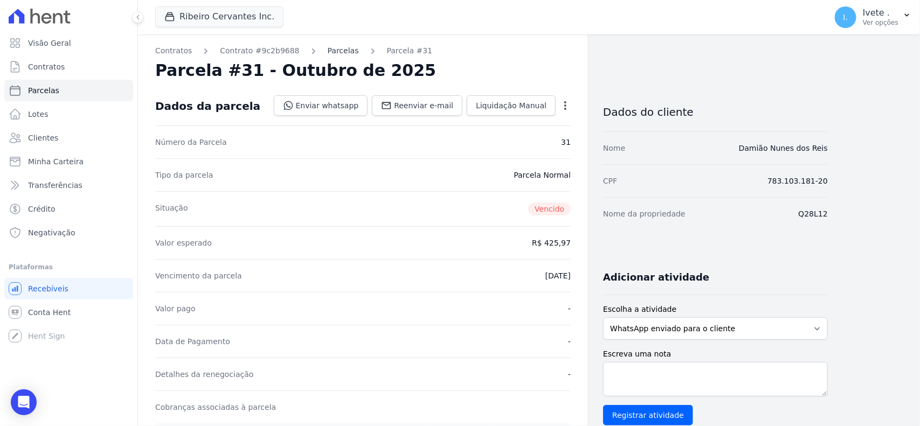
click at [332, 47] on link "Parcelas" at bounding box center [343, 50] width 31 height 11
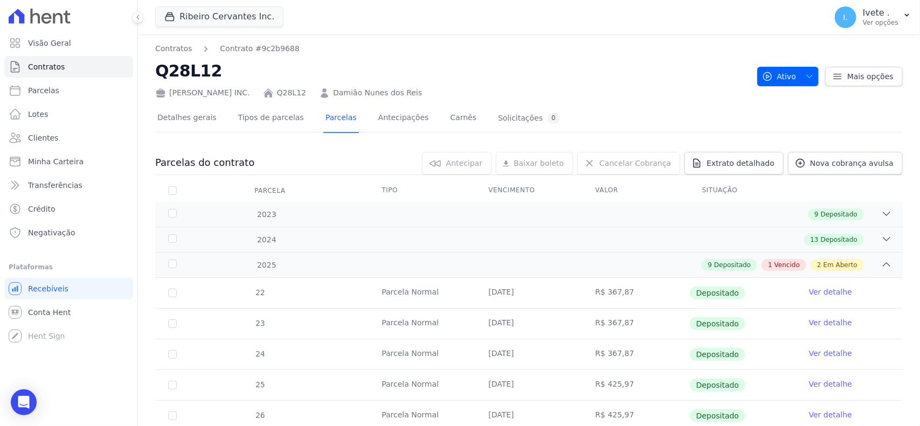
click at [178, 69] on h2 "Q28L12" at bounding box center [451, 71] width 593 height 24
copy h2 "Q28L12"
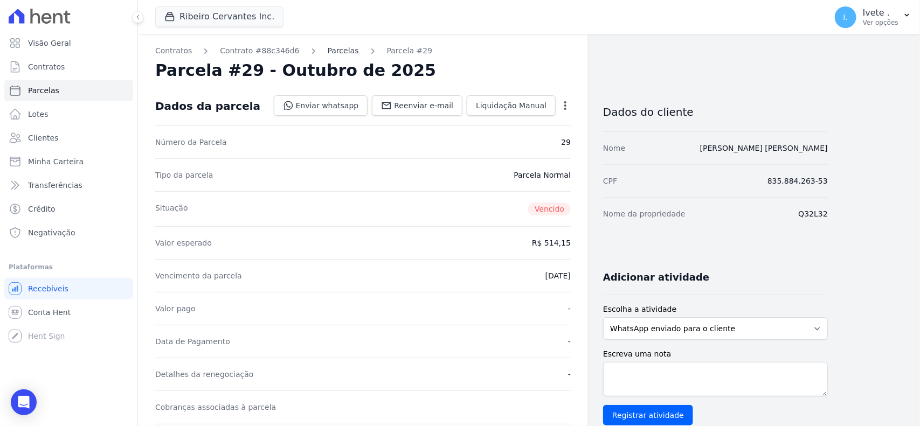
click at [339, 54] on link "Parcelas" at bounding box center [343, 50] width 31 height 11
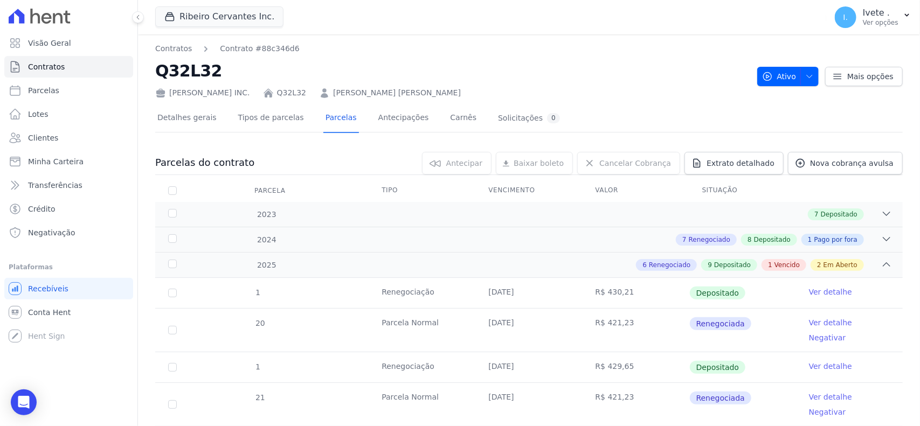
click at [184, 69] on h2 "Q32L32" at bounding box center [451, 71] width 593 height 24
copy h2 "Q32L32"
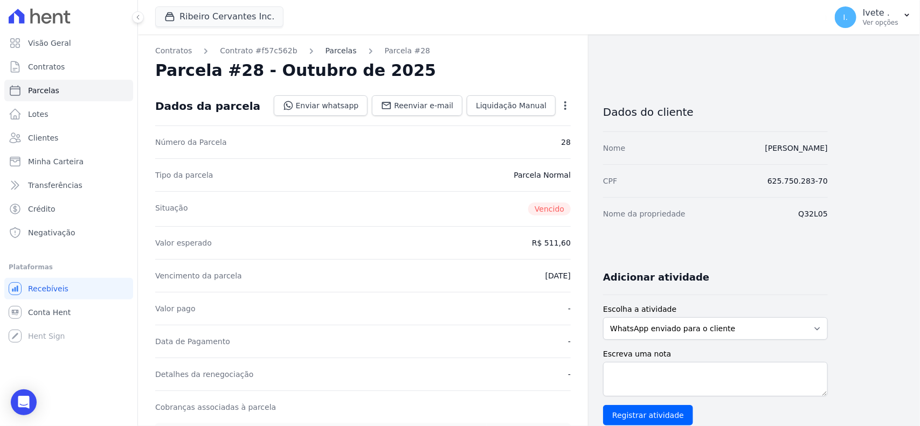
click at [328, 51] on link "Parcelas" at bounding box center [340, 50] width 31 height 11
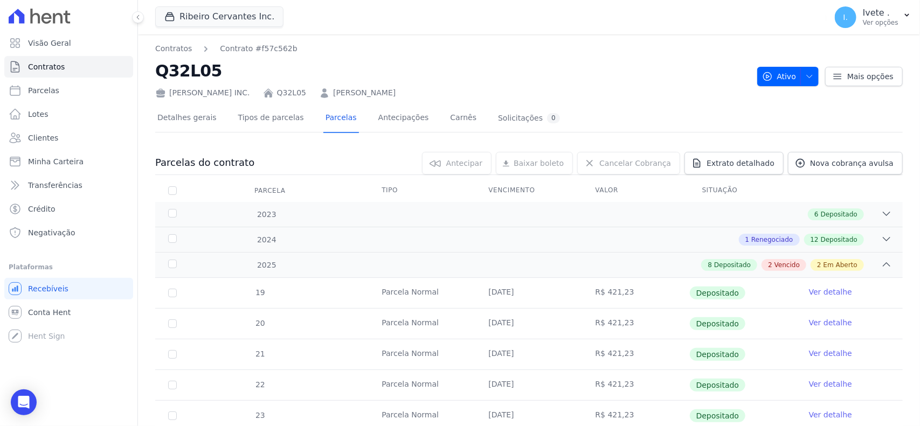
click at [182, 71] on h2 "Q32L05" at bounding box center [451, 71] width 593 height 24
copy h2 "Q32L05"
click at [182, 71] on h2 "Q32L05" at bounding box center [451, 71] width 593 height 24
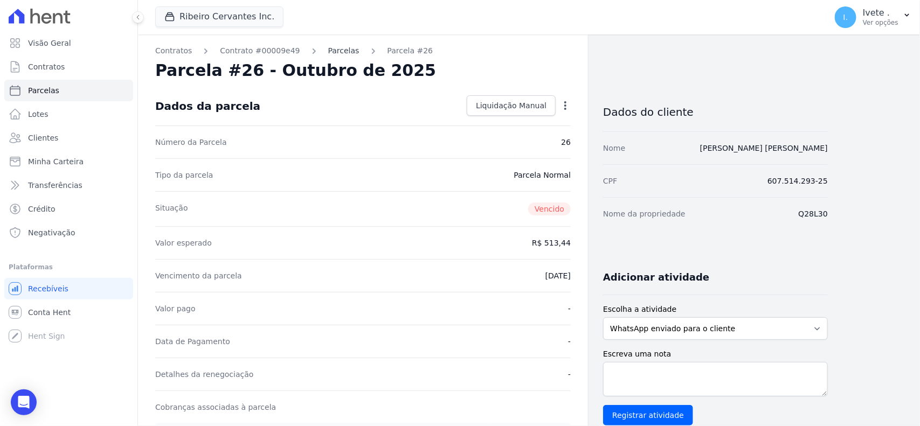
click at [328, 52] on link "Parcelas" at bounding box center [343, 50] width 31 height 11
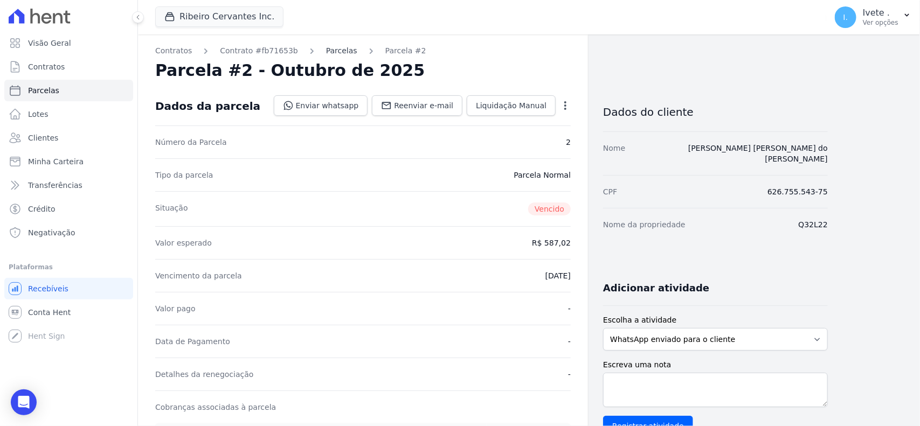
click at [326, 54] on link "Parcelas" at bounding box center [341, 50] width 31 height 11
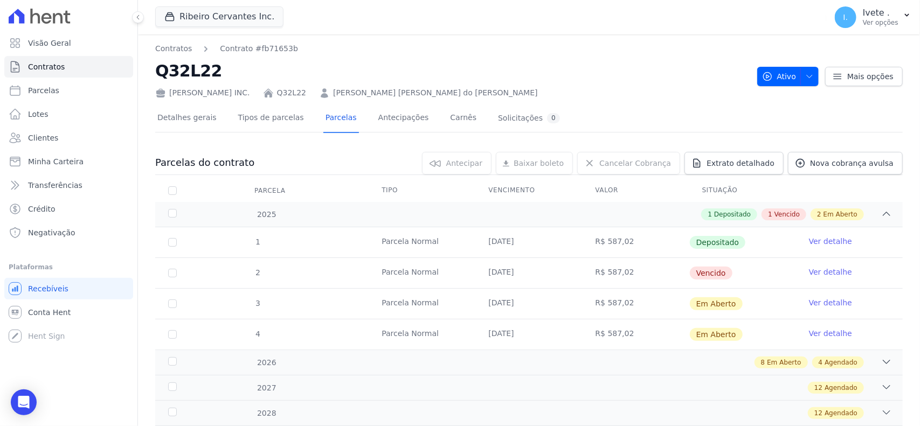
click at [200, 71] on h2 "Q32L22" at bounding box center [451, 71] width 593 height 24
copy h2 "Q32L22"
click at [707, 268] on span "Vencido" at bounding box center [711, 273] width 43 height 13
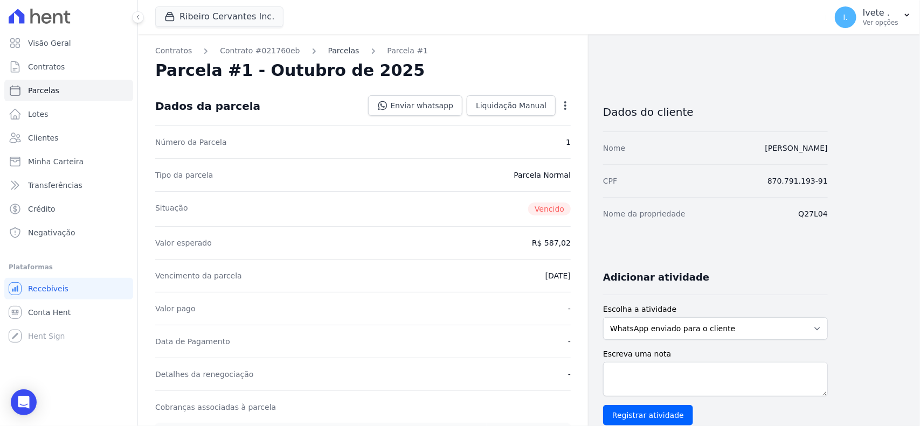
click at [328, 48] on link "Parcelas" at bounding box center [343, 50] width 31 height 11
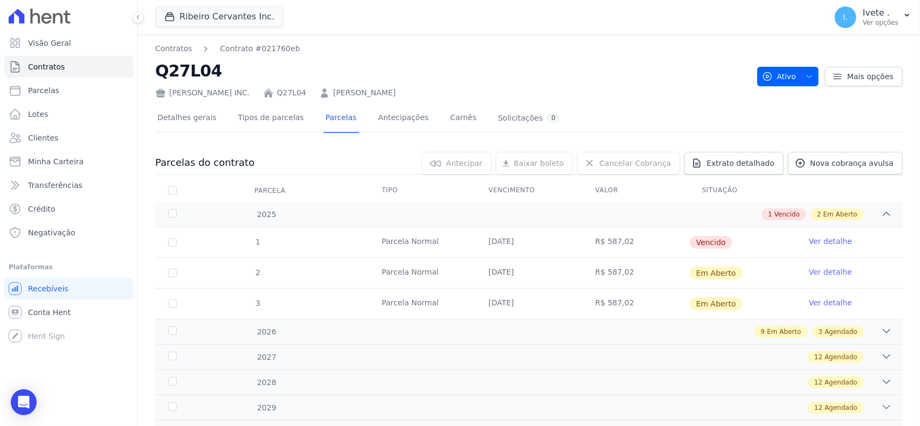
click at [187, 64] on h2 "Q27L04" at bounding box center [451, 71] width 593 height 24
click at [187, 65] on h2 "Q27L04" at bounding box center [451, 71] width 593 height 24
copy h2 "Q27L04"
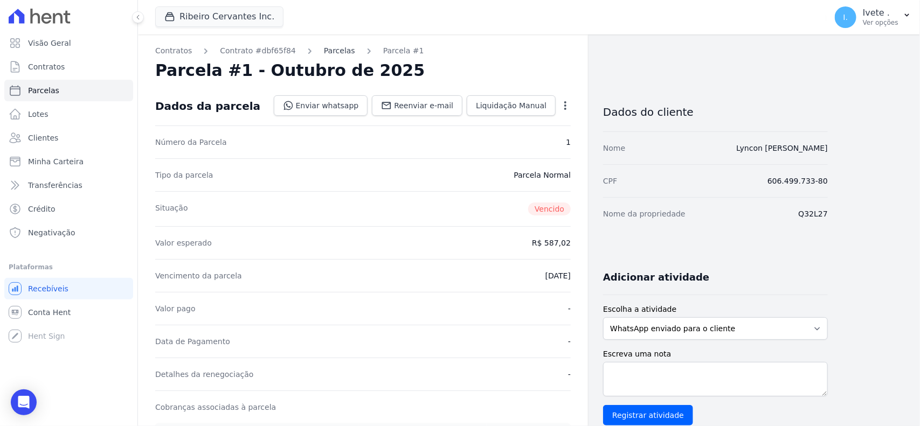
click at [325, 47] on link "Parcelas" at bounding box center [339, 50] width 31 height 11
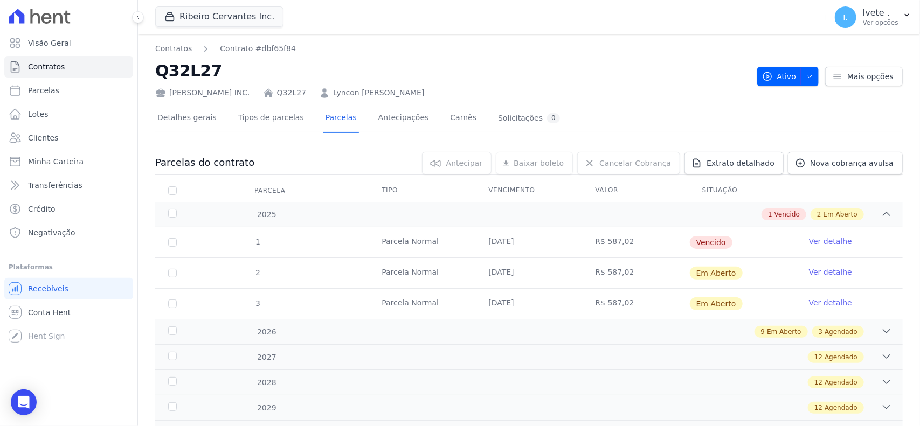
click at [189, 74] on h2 "Q32L27" at bounding box center [451, 71] width 593 height 24
copy h2 "Q32L27"
